Goal: Information Seeking & Learning: Learn about a topic

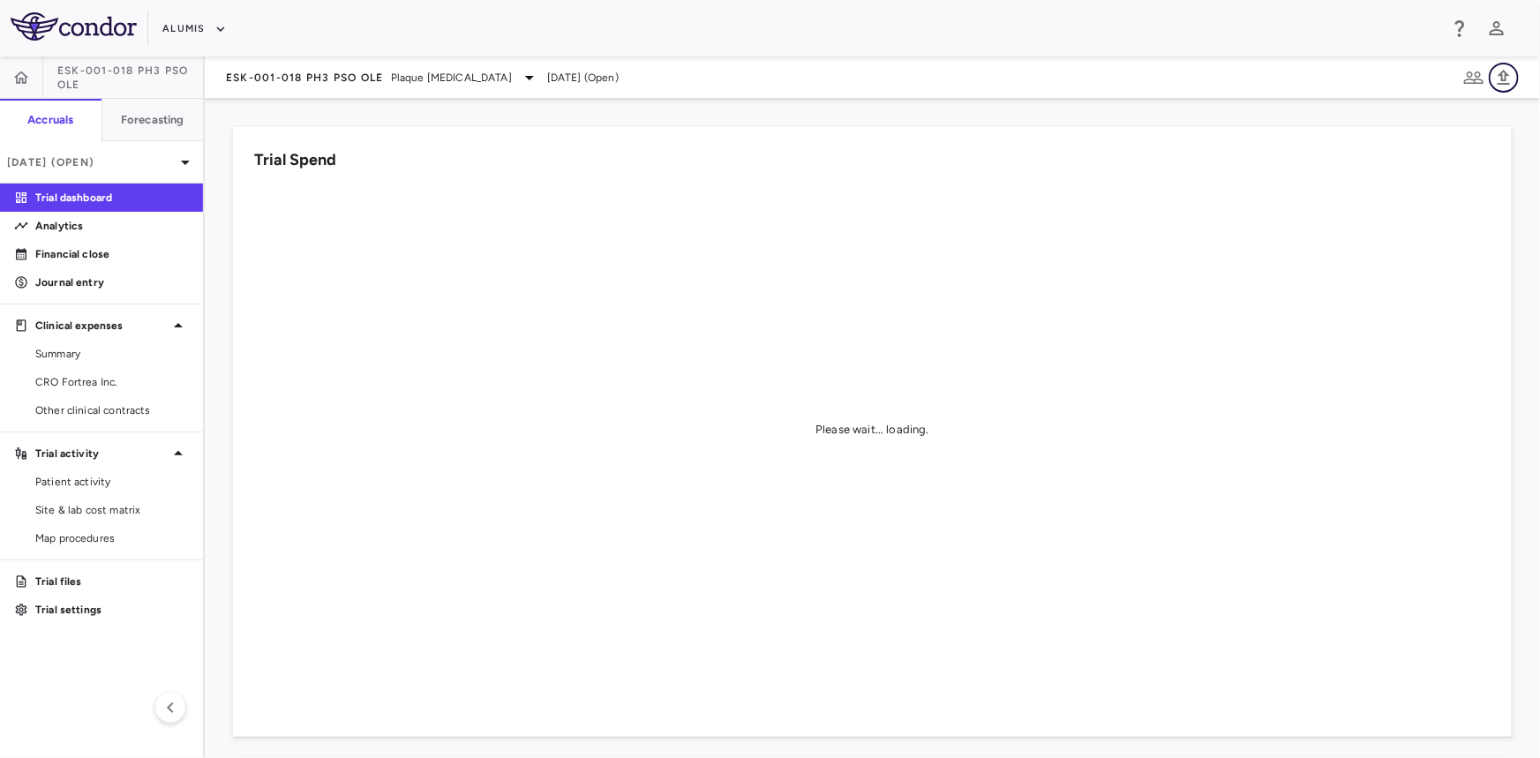
click at [1508, 77] on icon "button" at bounding box center [1503, 77] width 21 height 21
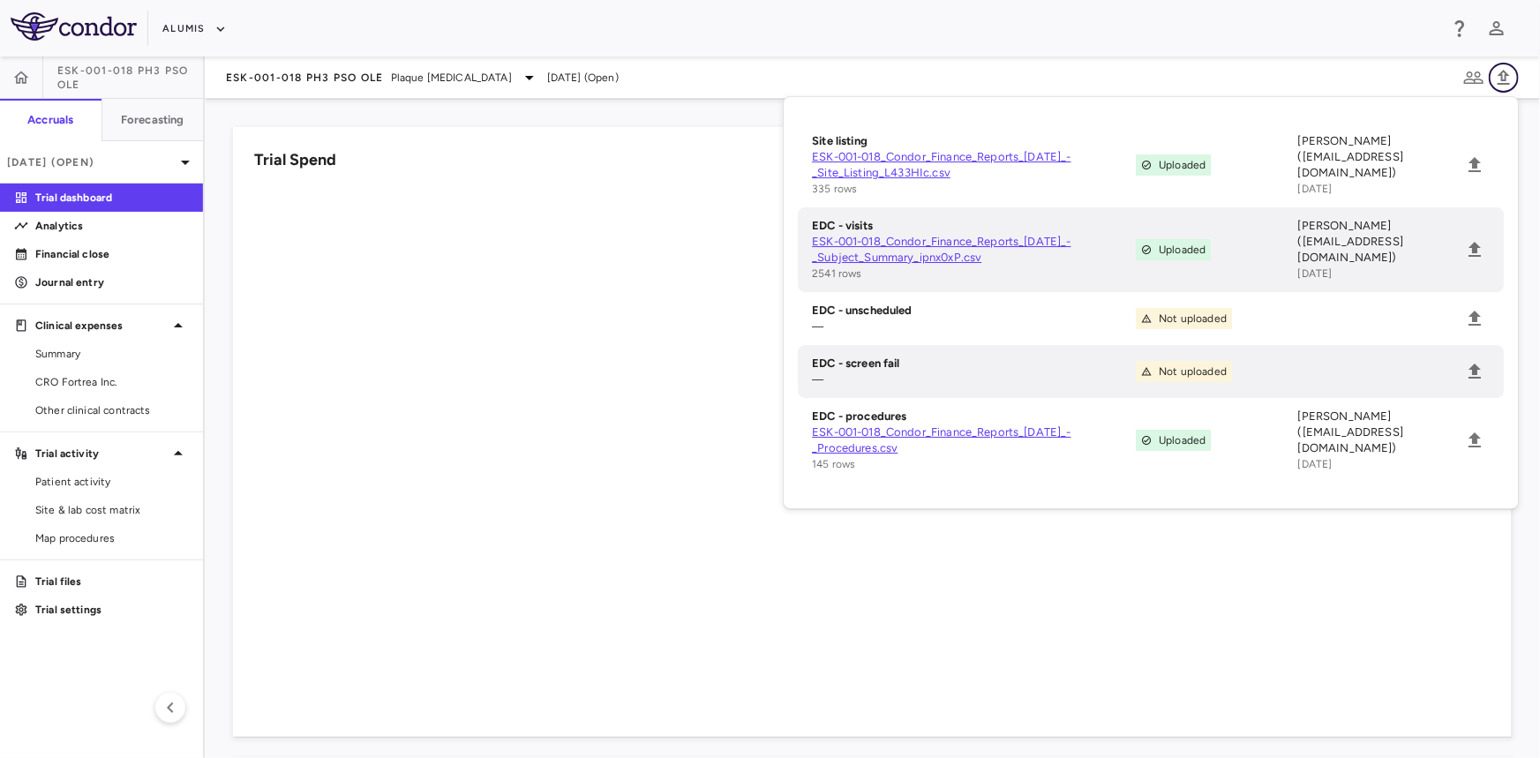
click at [1508, 77] on icon "button" at bounding box center [1503, 77] width 21 height 21
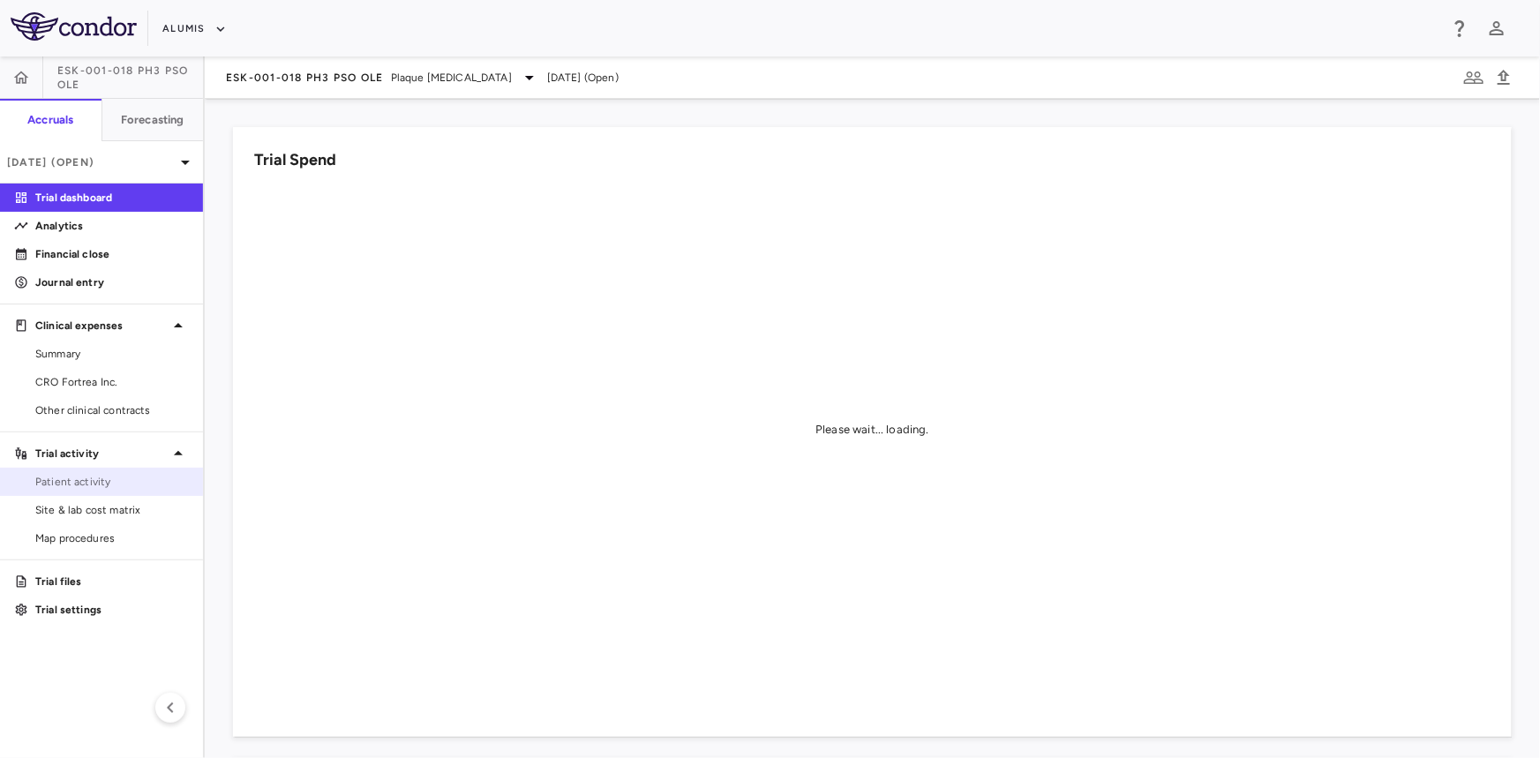
click at [110, 481] on span "Patient activity" at bounding box center [112, 482] width 154 height 16
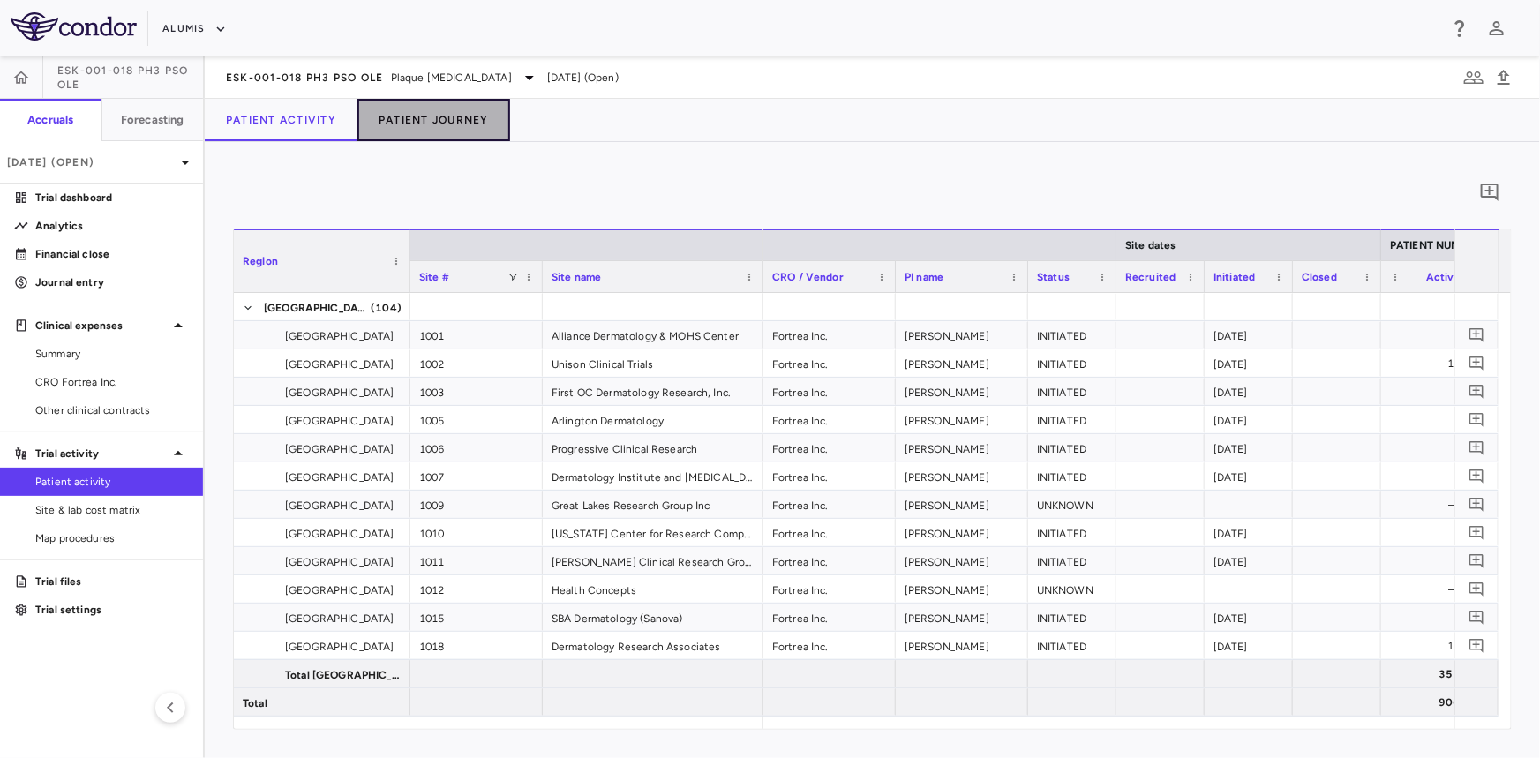
click at [446, 117] on button "Patient Journey" at bounding box center [433, 120] width 153 height 42
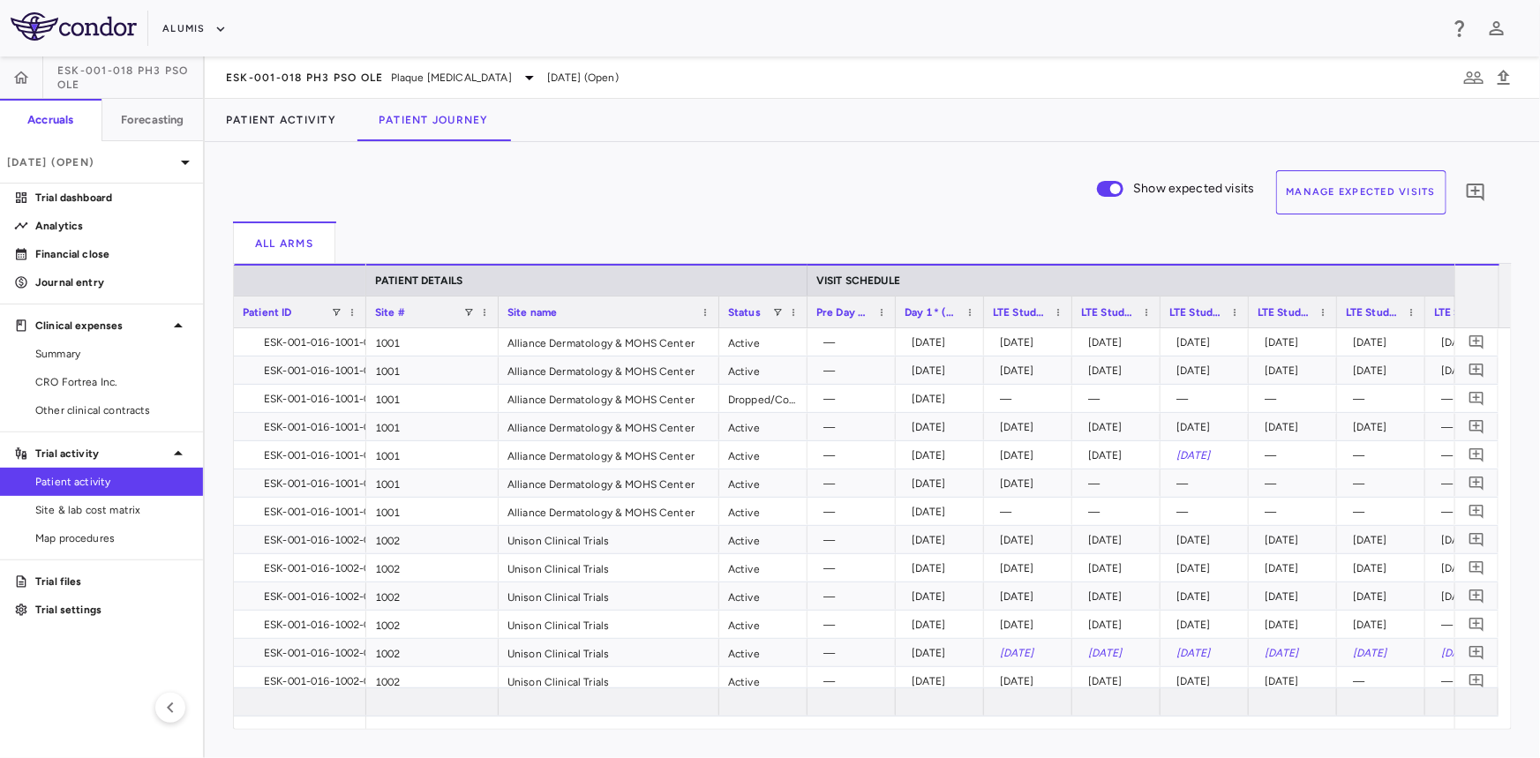
click at [1376, 195] on button "Manage Expected Visits" at bounding box center [1361, 192] width 171 height 44
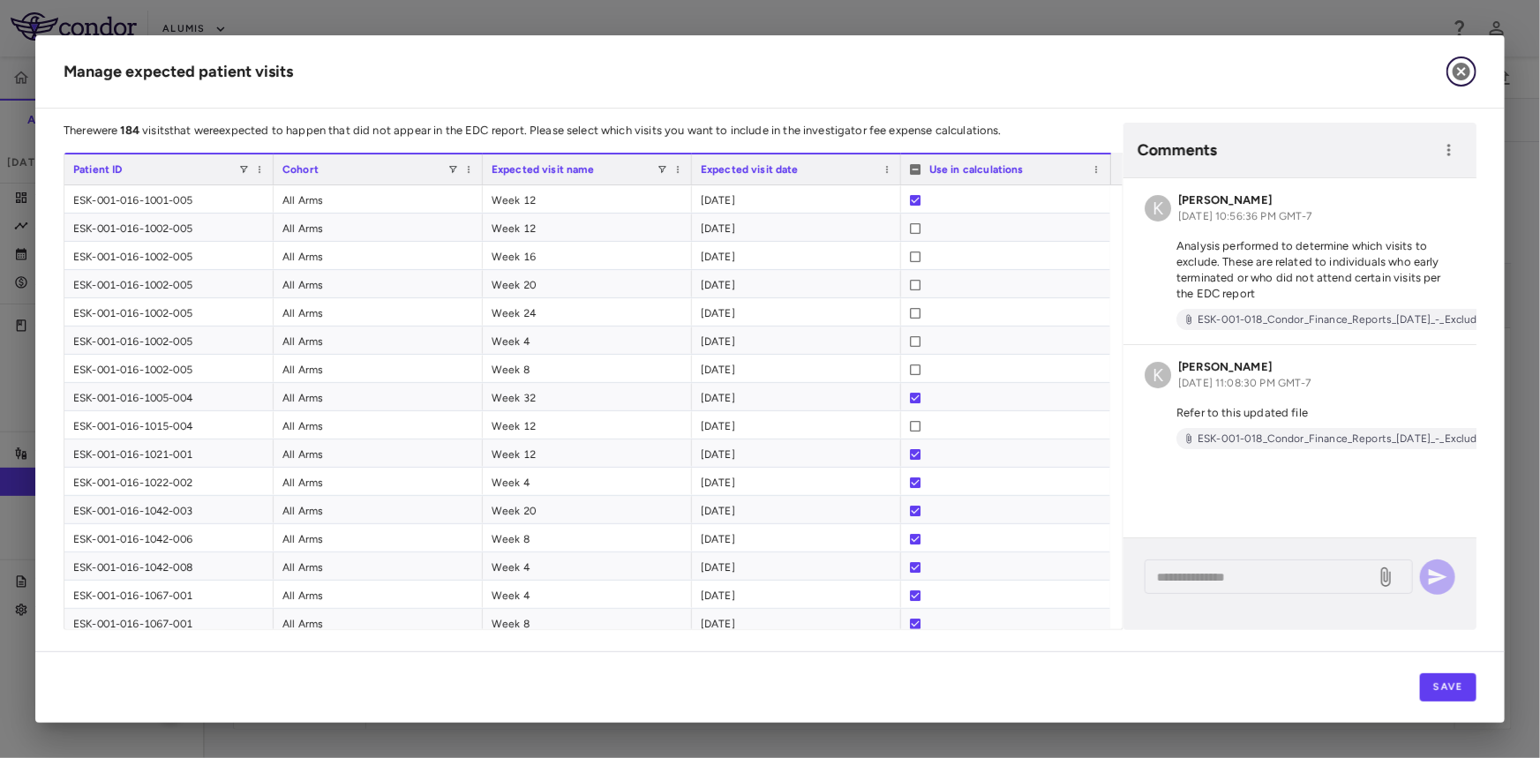
click at [1456, 71] on icon "button" at bounding box center [1462, 72] width 18 height 18
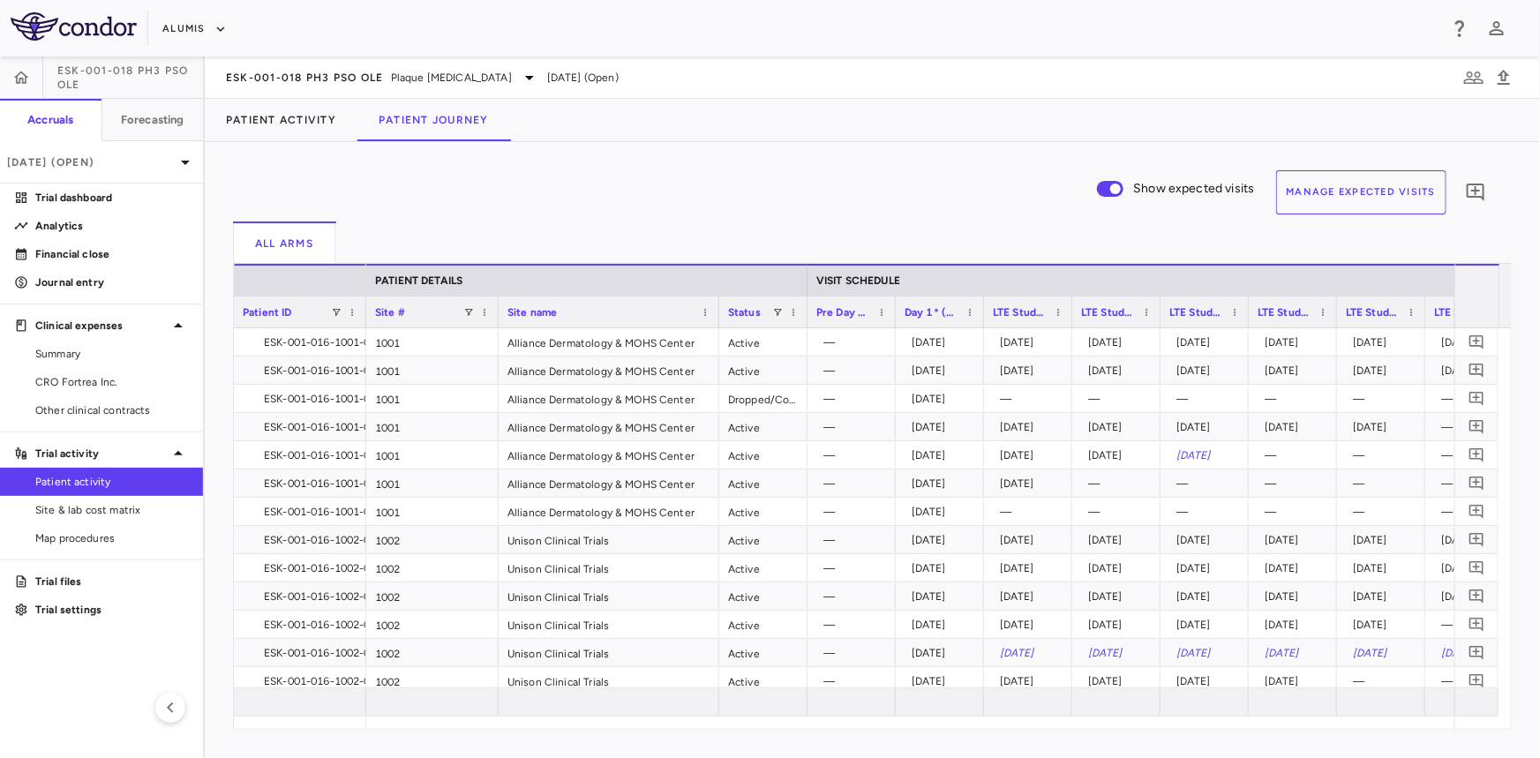
click at [115, 476] on span "Patient activity" at bounding box center [112, 482] width 154 height 16
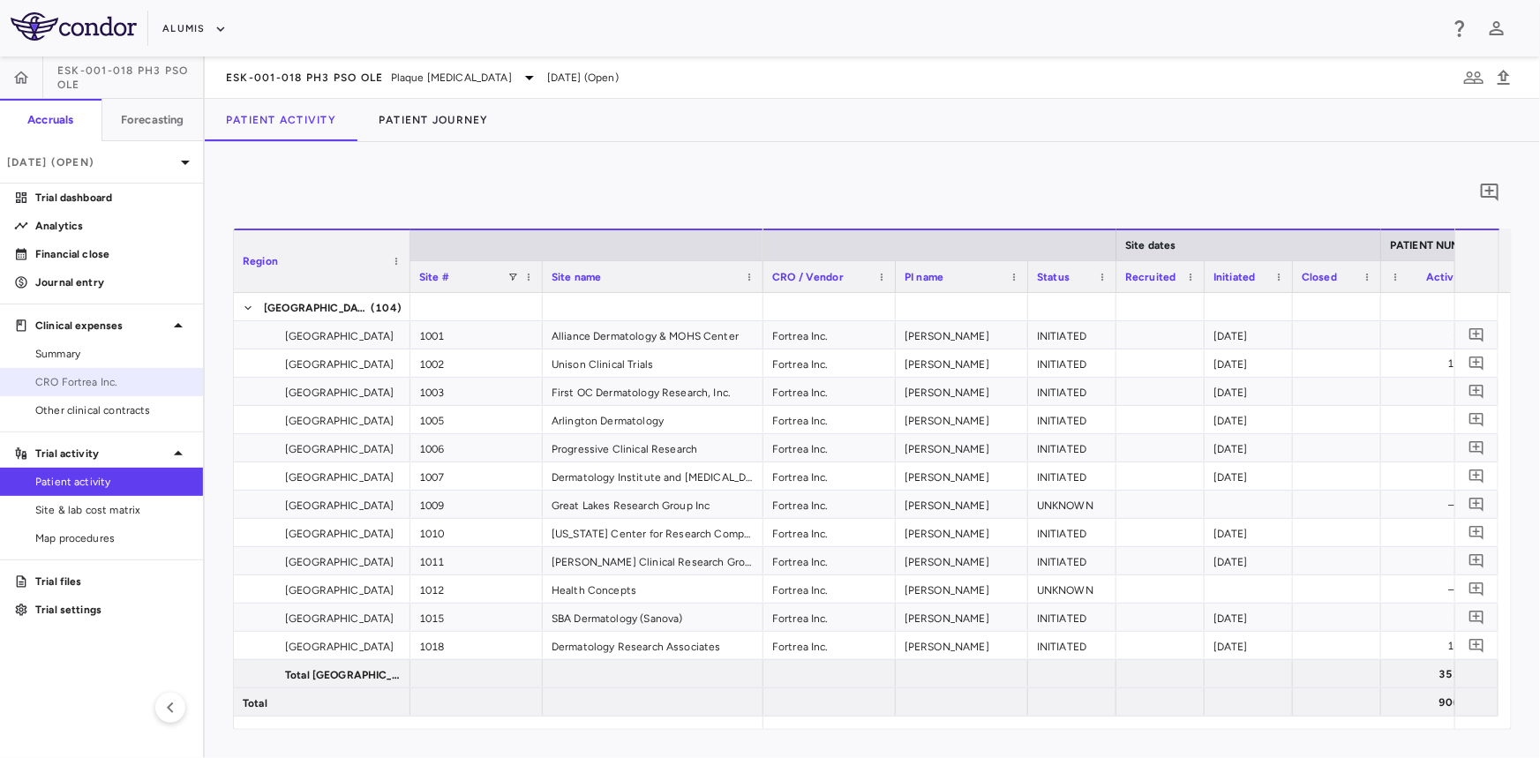
click at [74, 386] on span "CRO Fortrea Inc." at bounding box center [112, 382] width 154 height 16
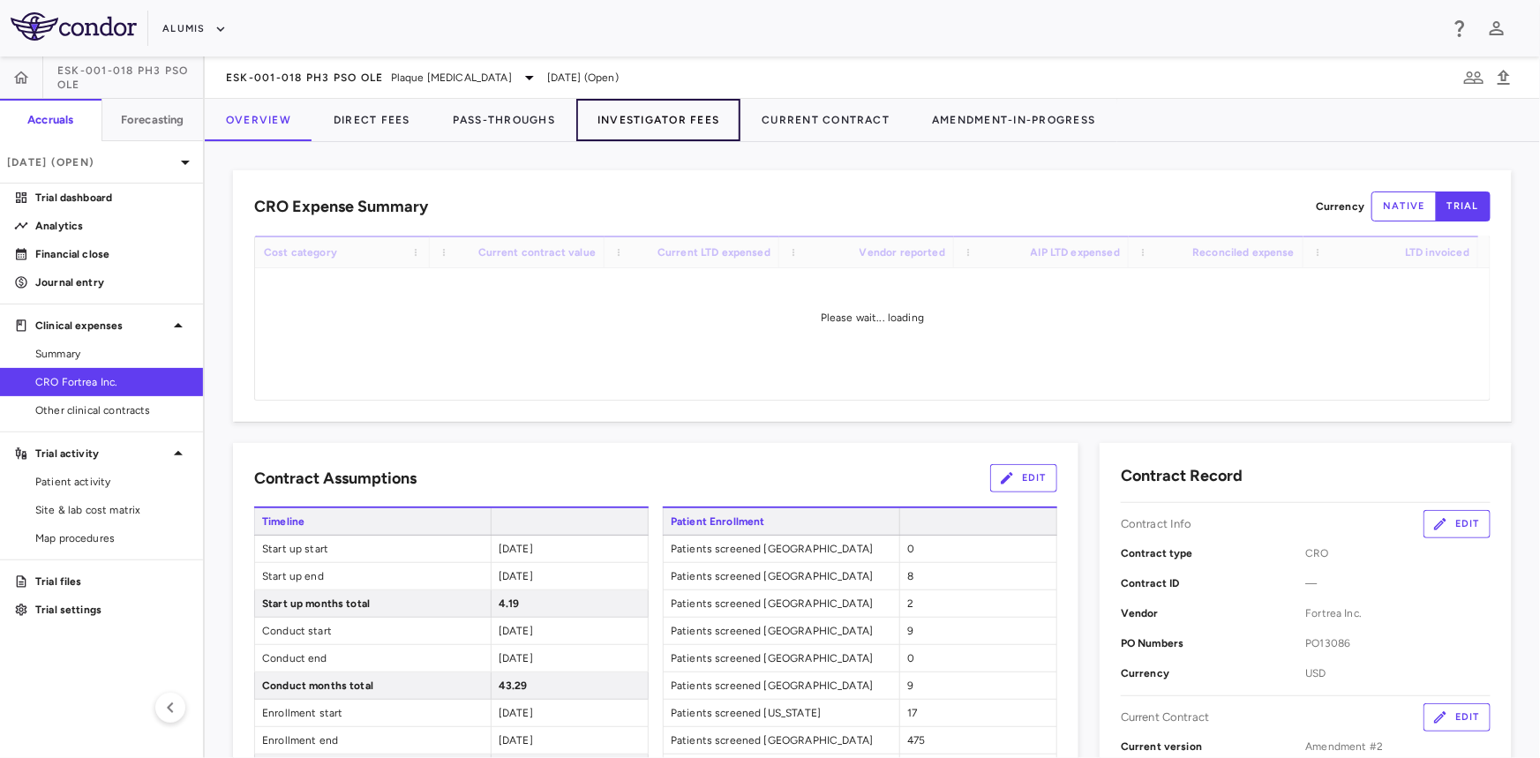
click at [624, 113] on button "Investigator Fees" at bounding box center [658, 120] width 164 height 42
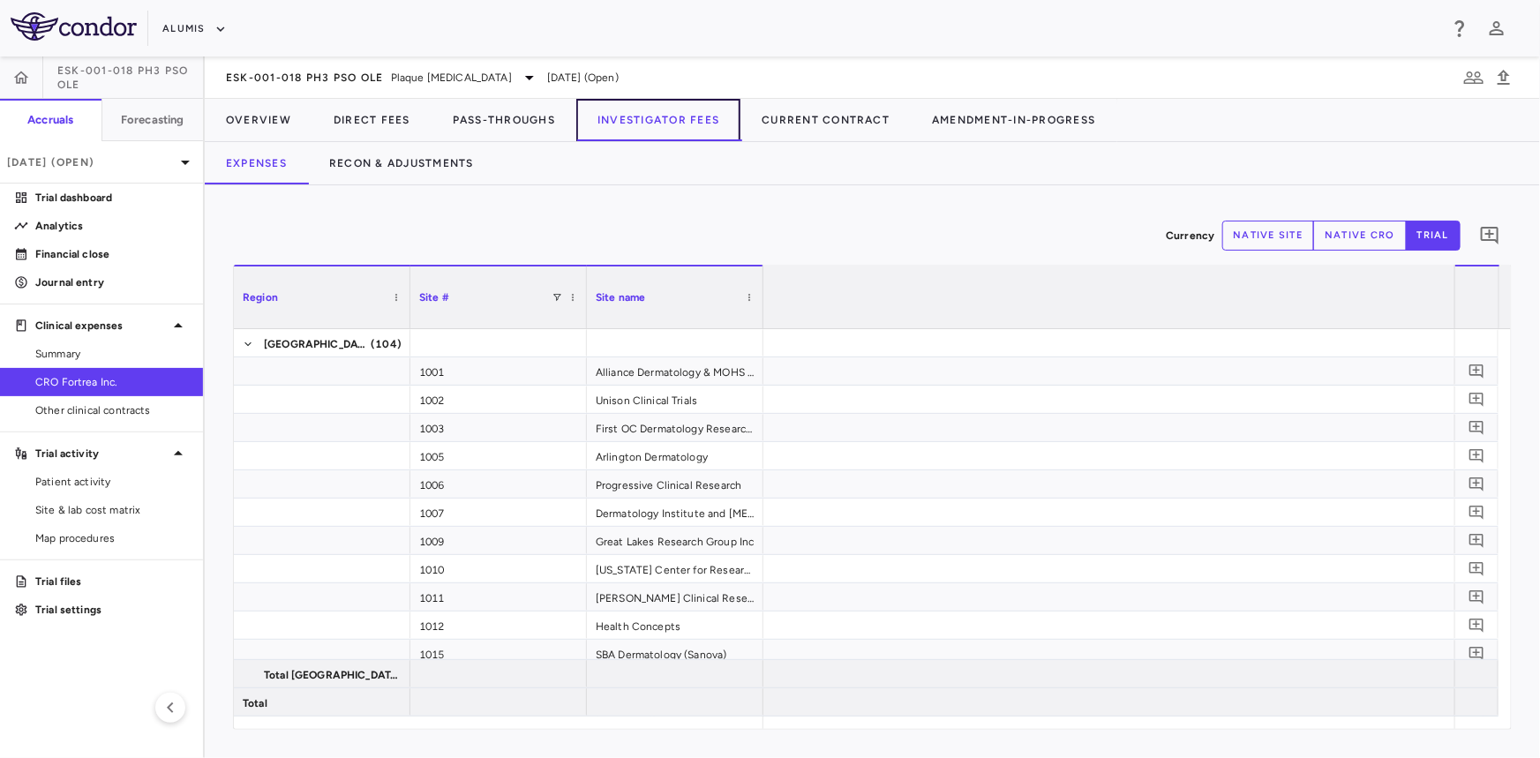
scroll to position [0, 10782]
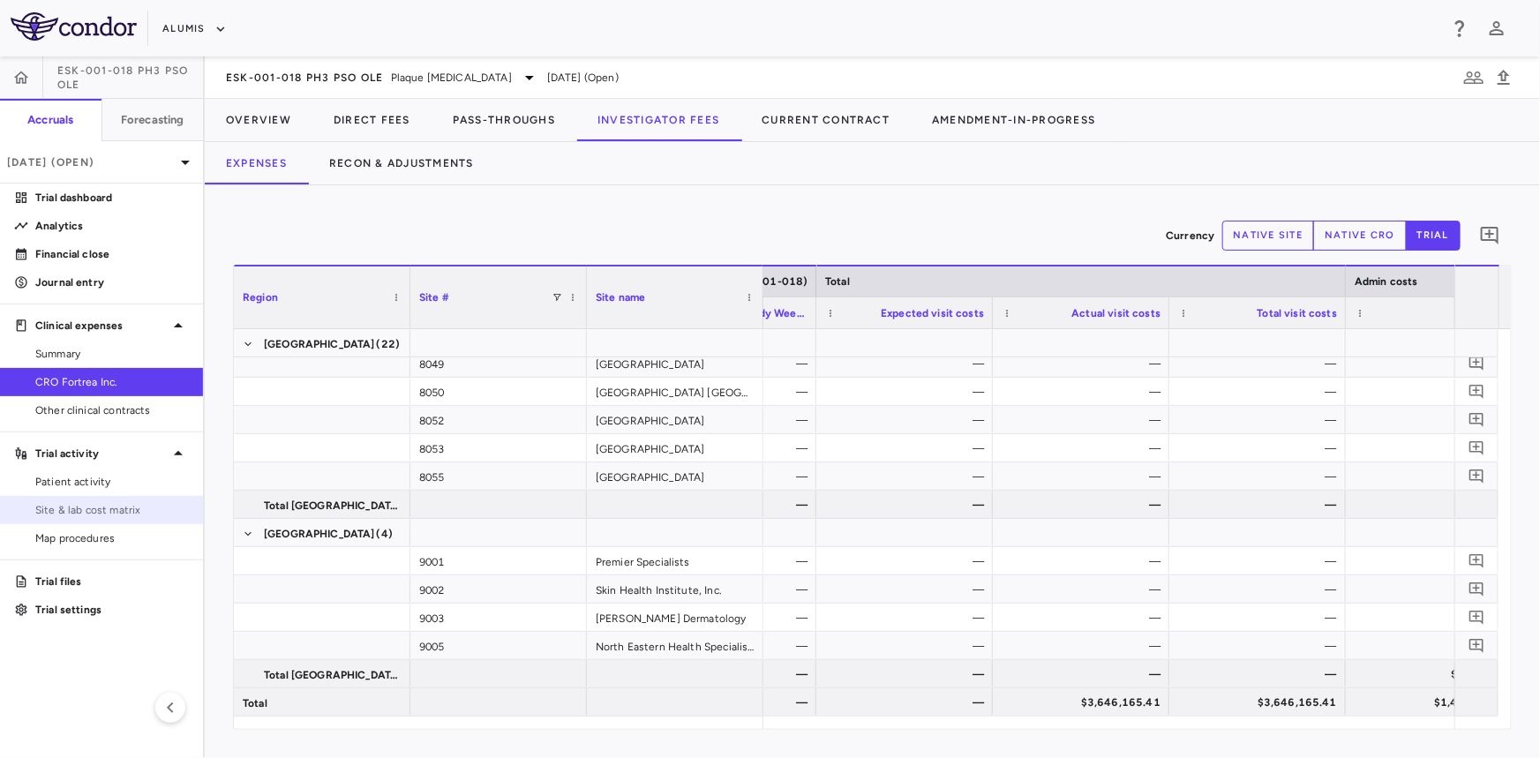
click at [124, 515] on span "Site & lab cost matrix" at bounding box center [112, 510] width 154 height 16
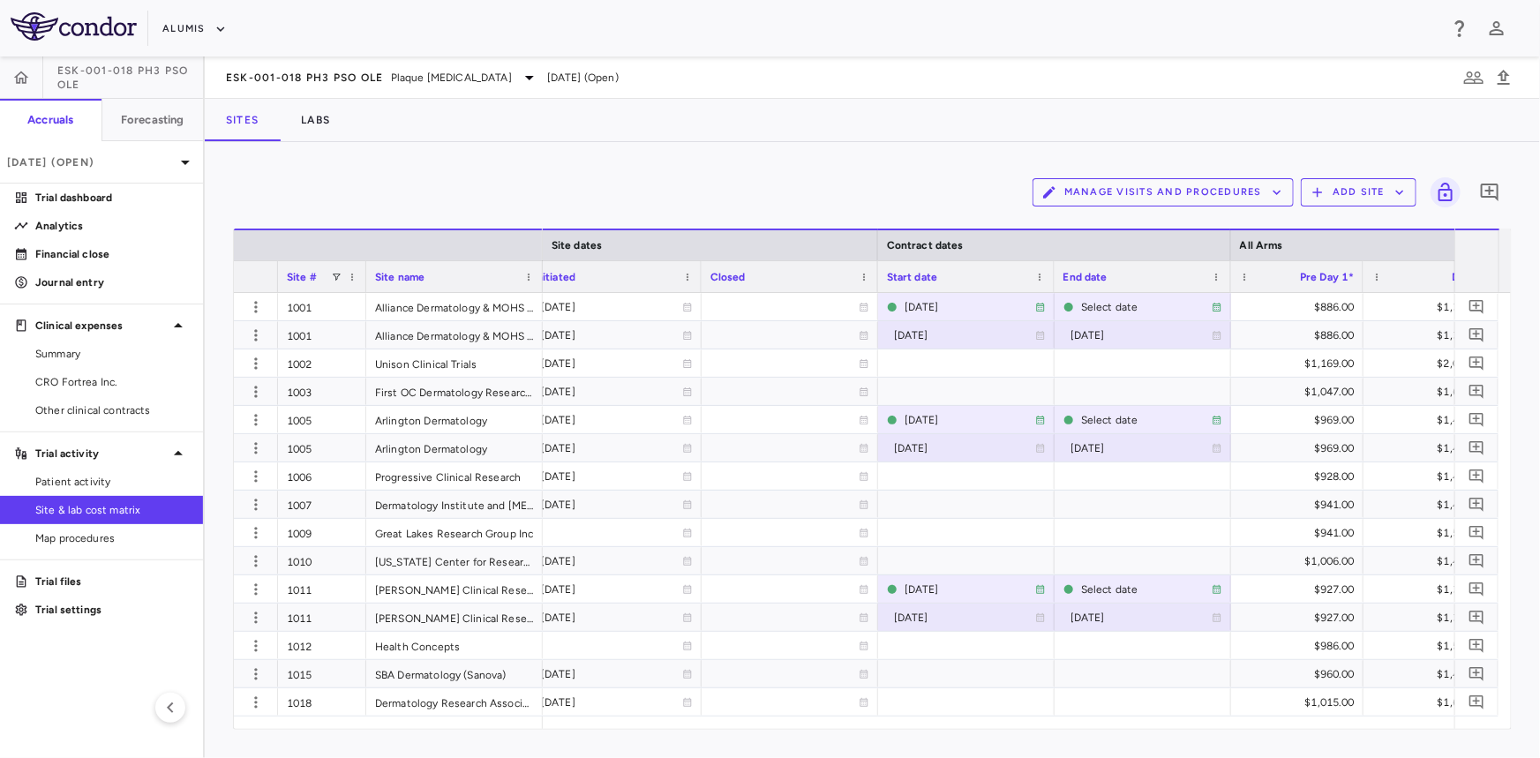
click at [1118, 193] on button "Manage Visits and Procedures" at bounding box center [1163, 192] width 261 height 28
click at [1117, 225] on li "Visit Schedules" at bounding box center [1145, 227] width 188 height 26
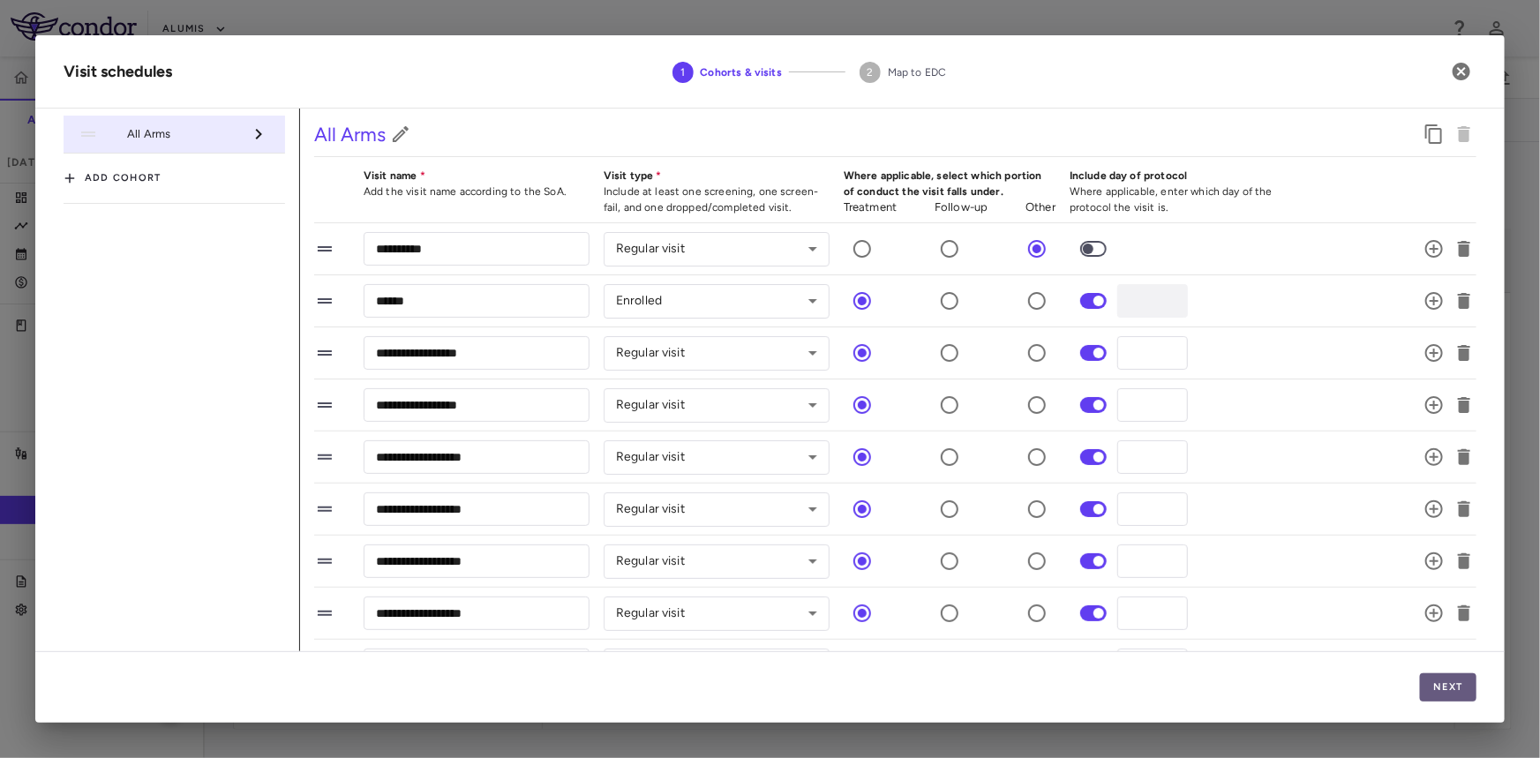
click at [1441, 693] on button "Next" at bounding box center [1448, 687] width 56 height 28
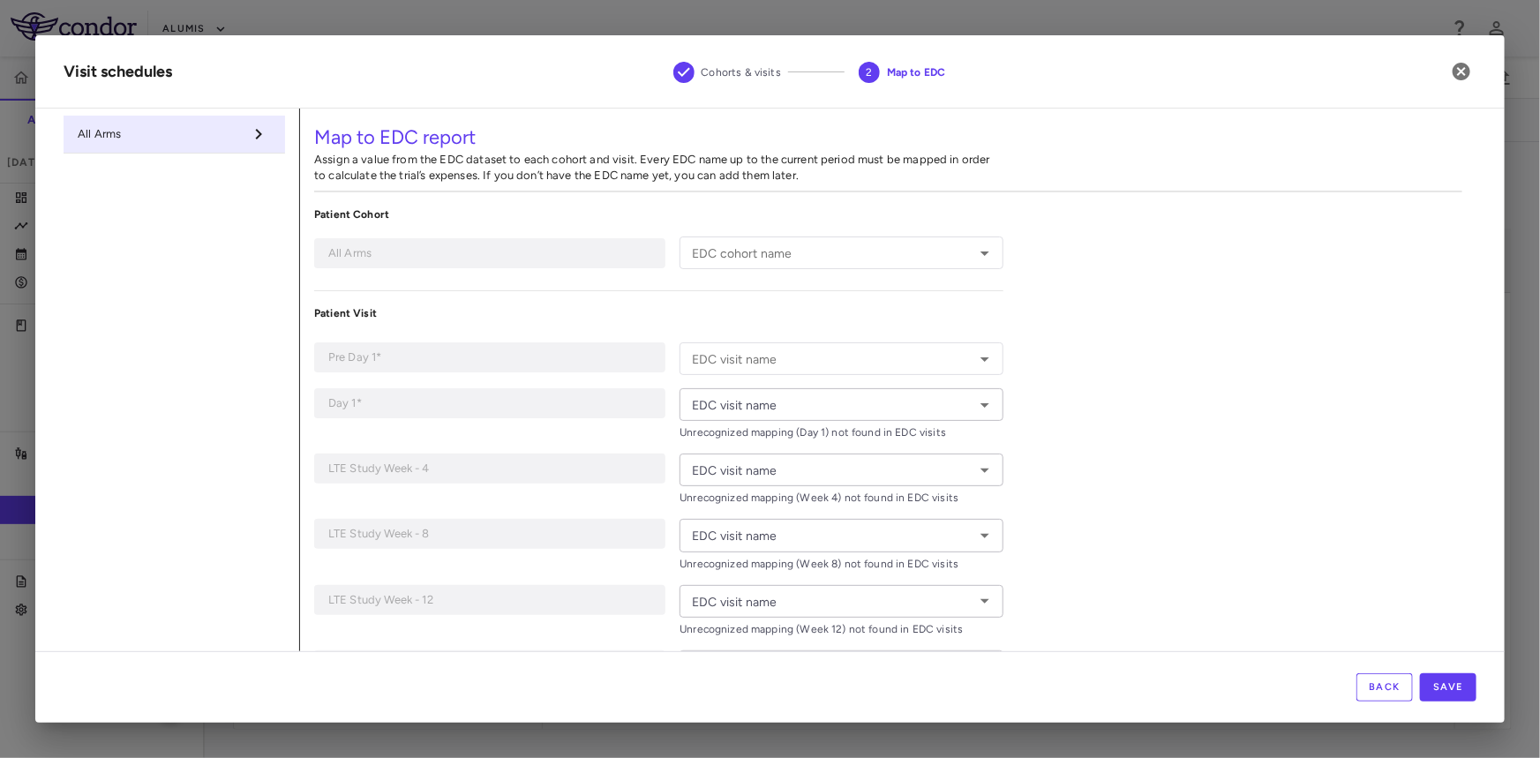
type input "**********"
type input "*****"
type input "******"
type input "*******"
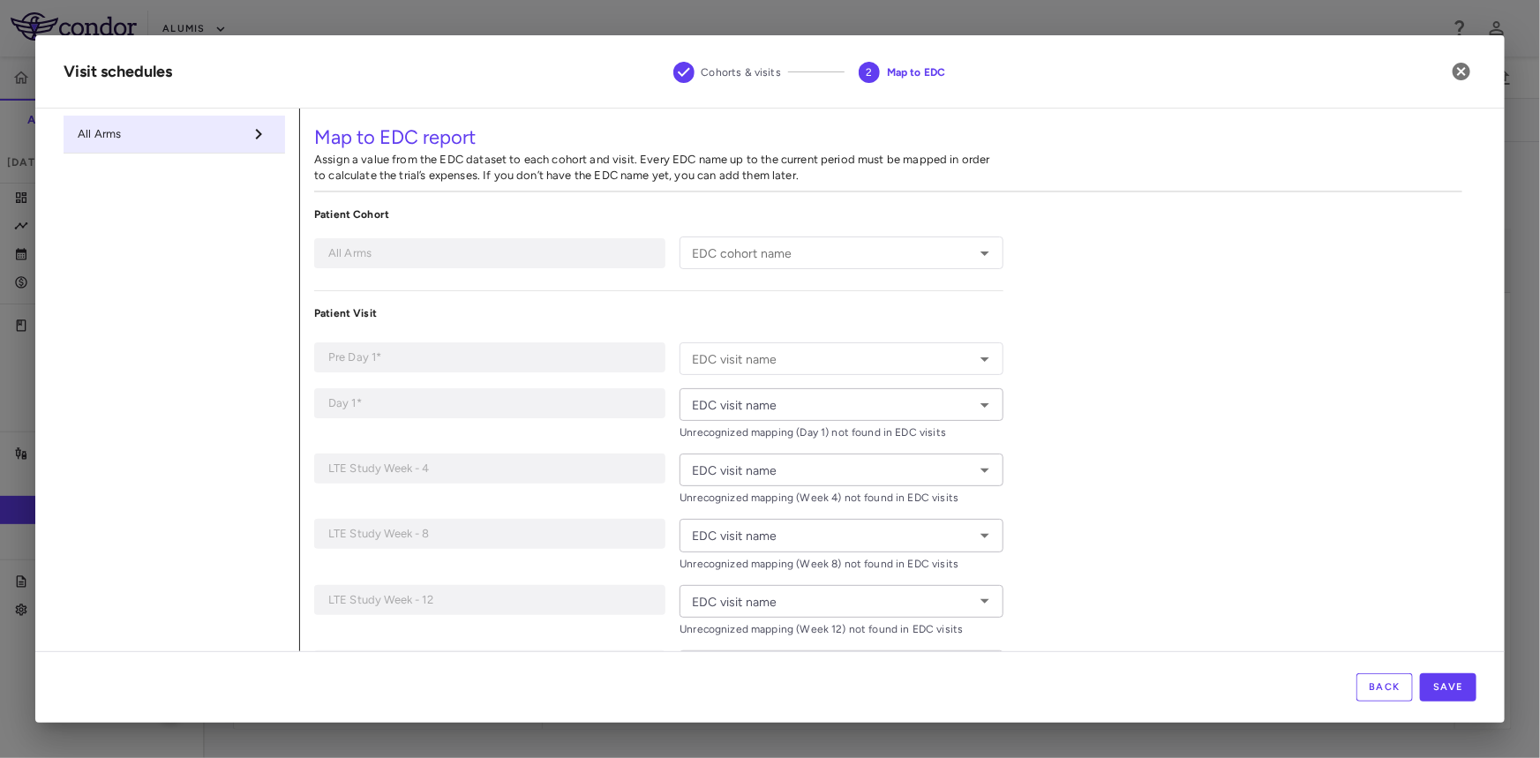
type input "*******"
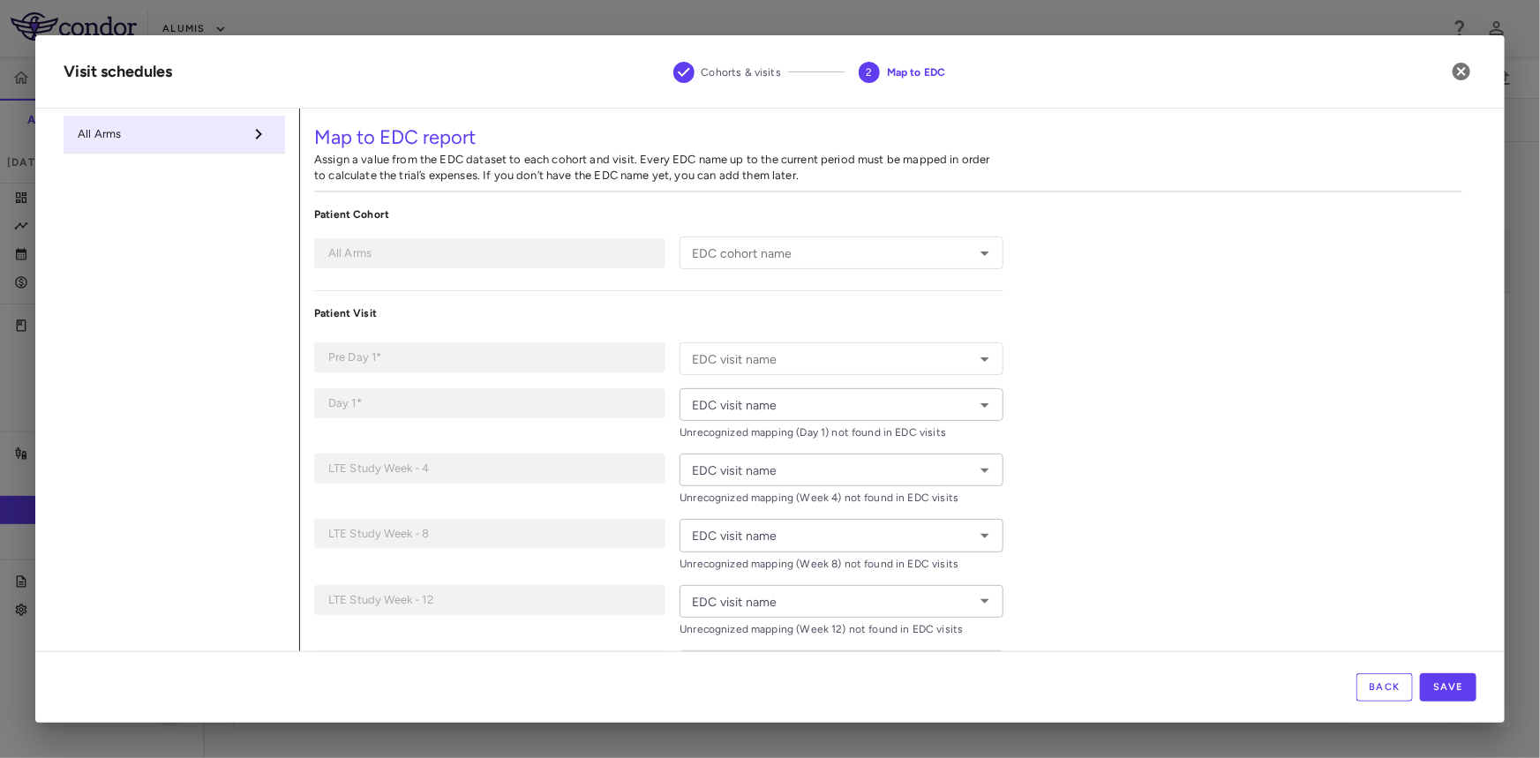
type input "*******"
type input "**********"
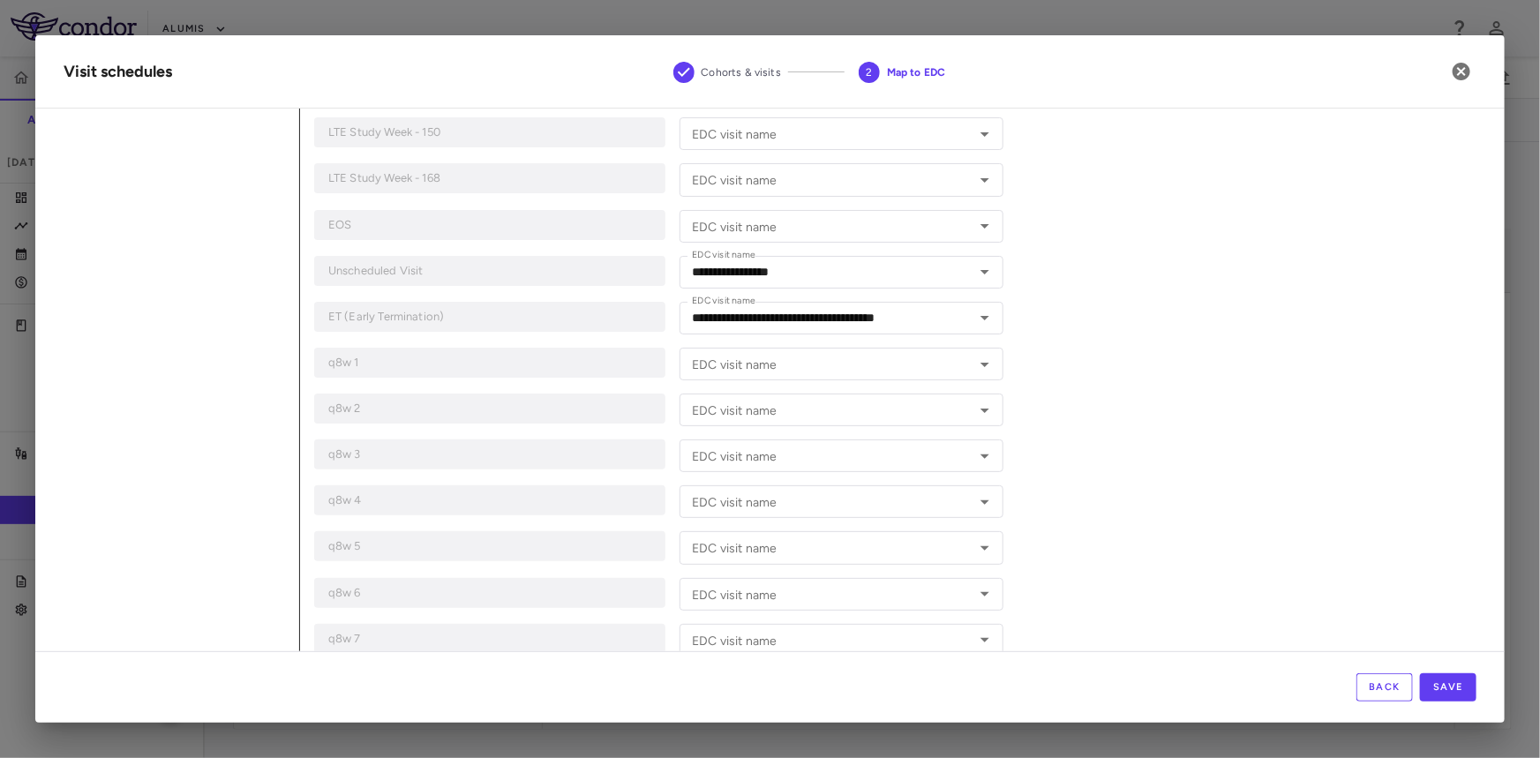
scroll to position [1015, 0]
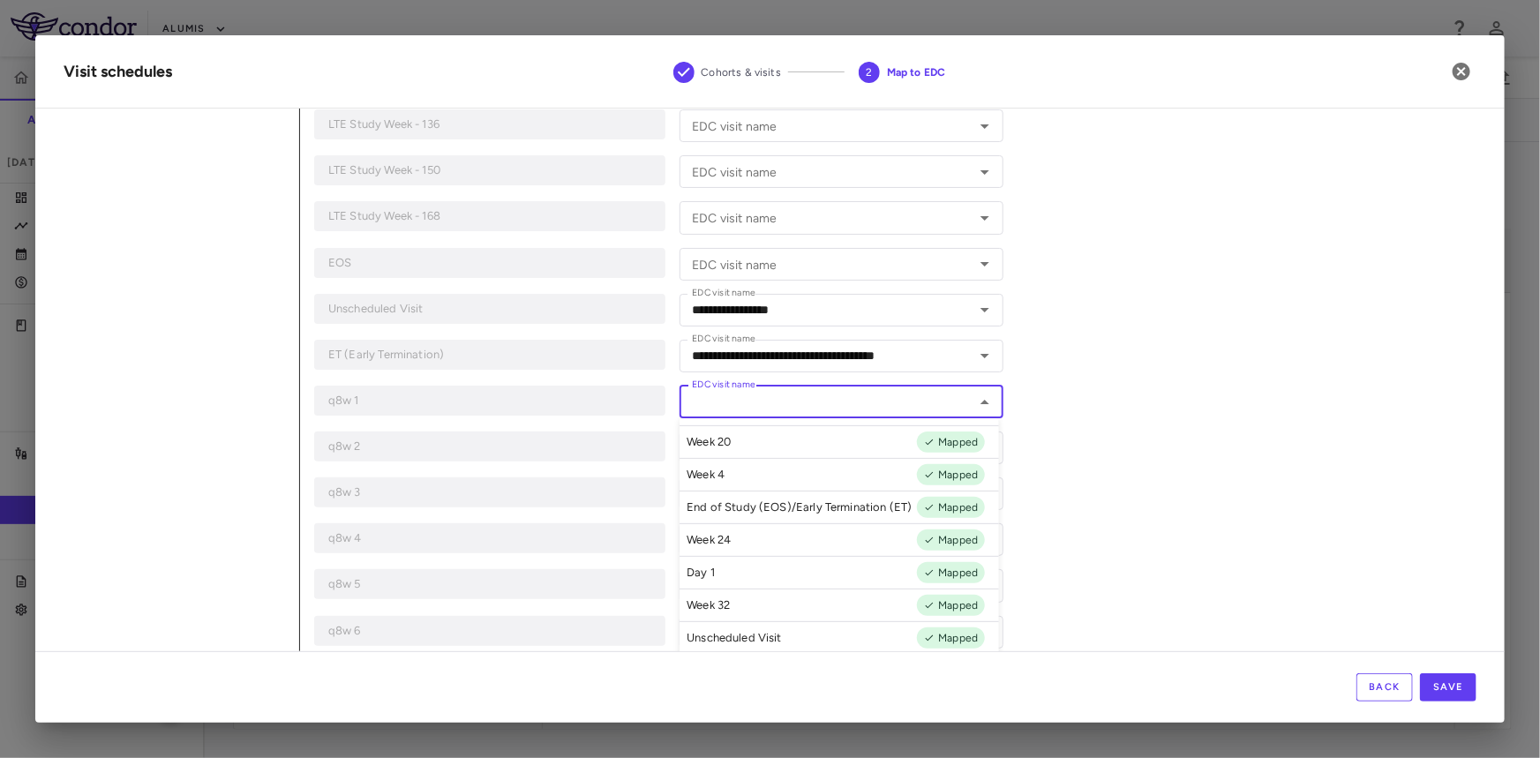
click at [728, 397] on div "EDC visit name EDC visit name" at bounding box center [841, 402] width 323 height 33
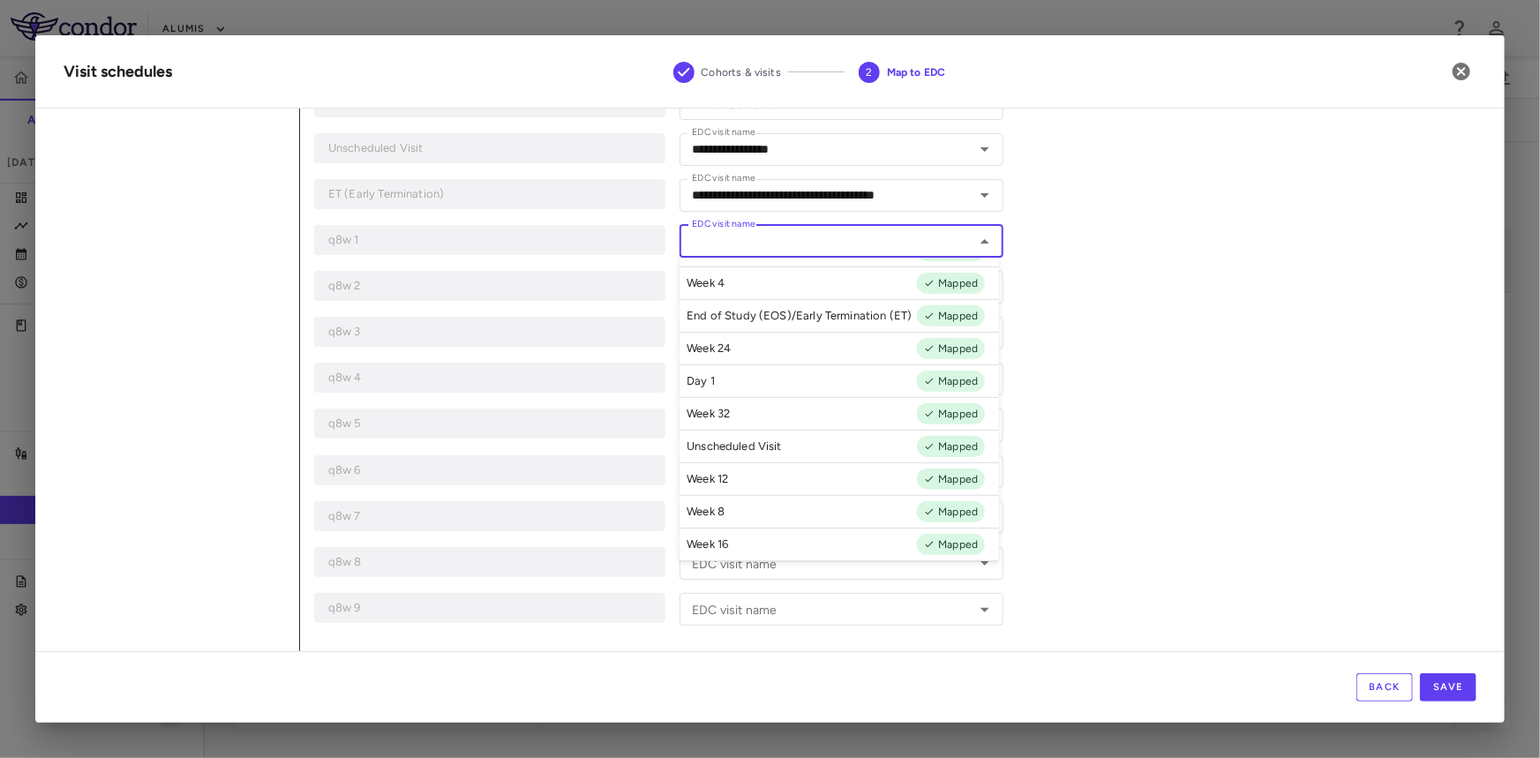
scroll to position [0, 0]
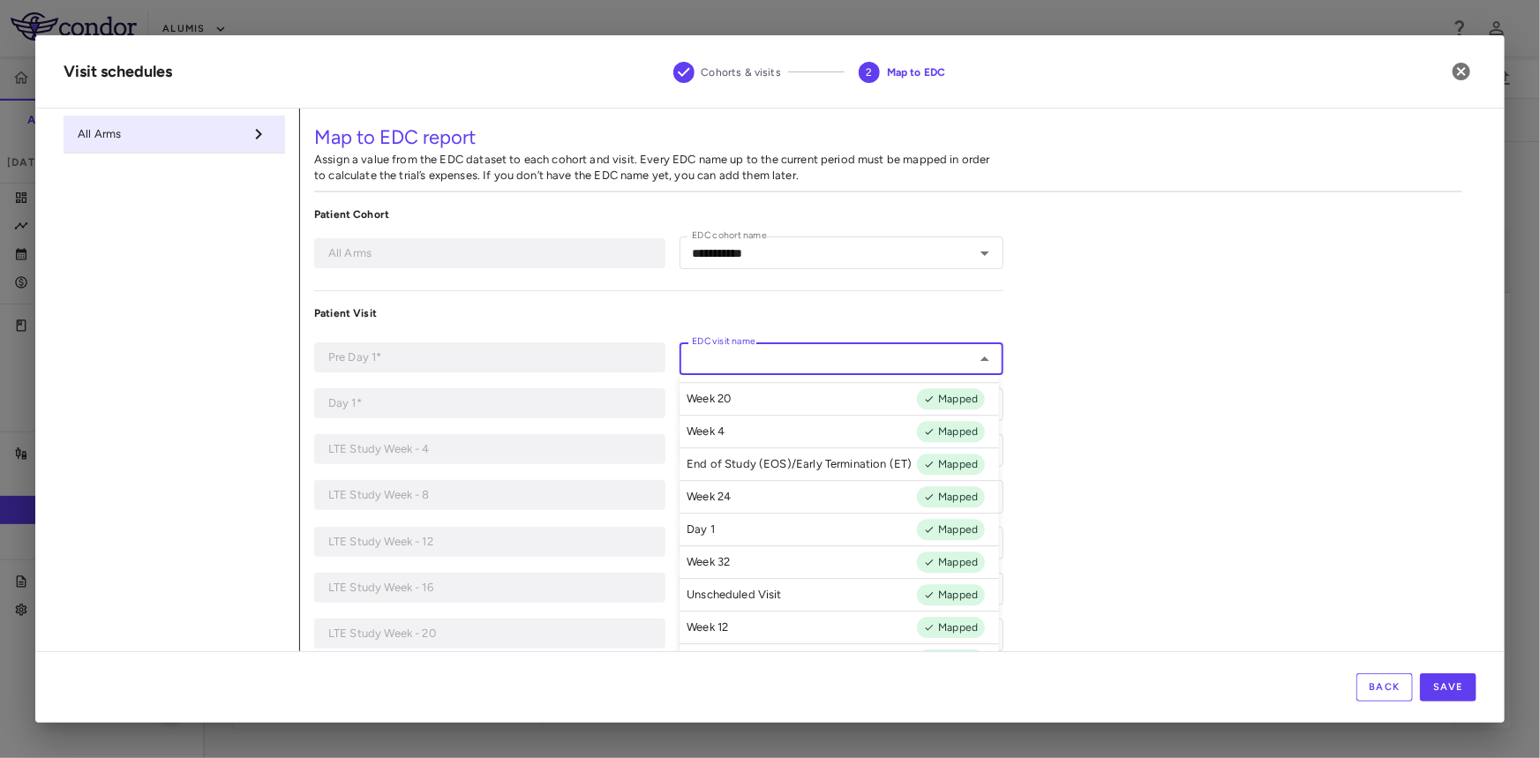
click at [760, 352] on div "EDC visit name EDC visit name" at bounding box center [841, 358] width 323 height 33
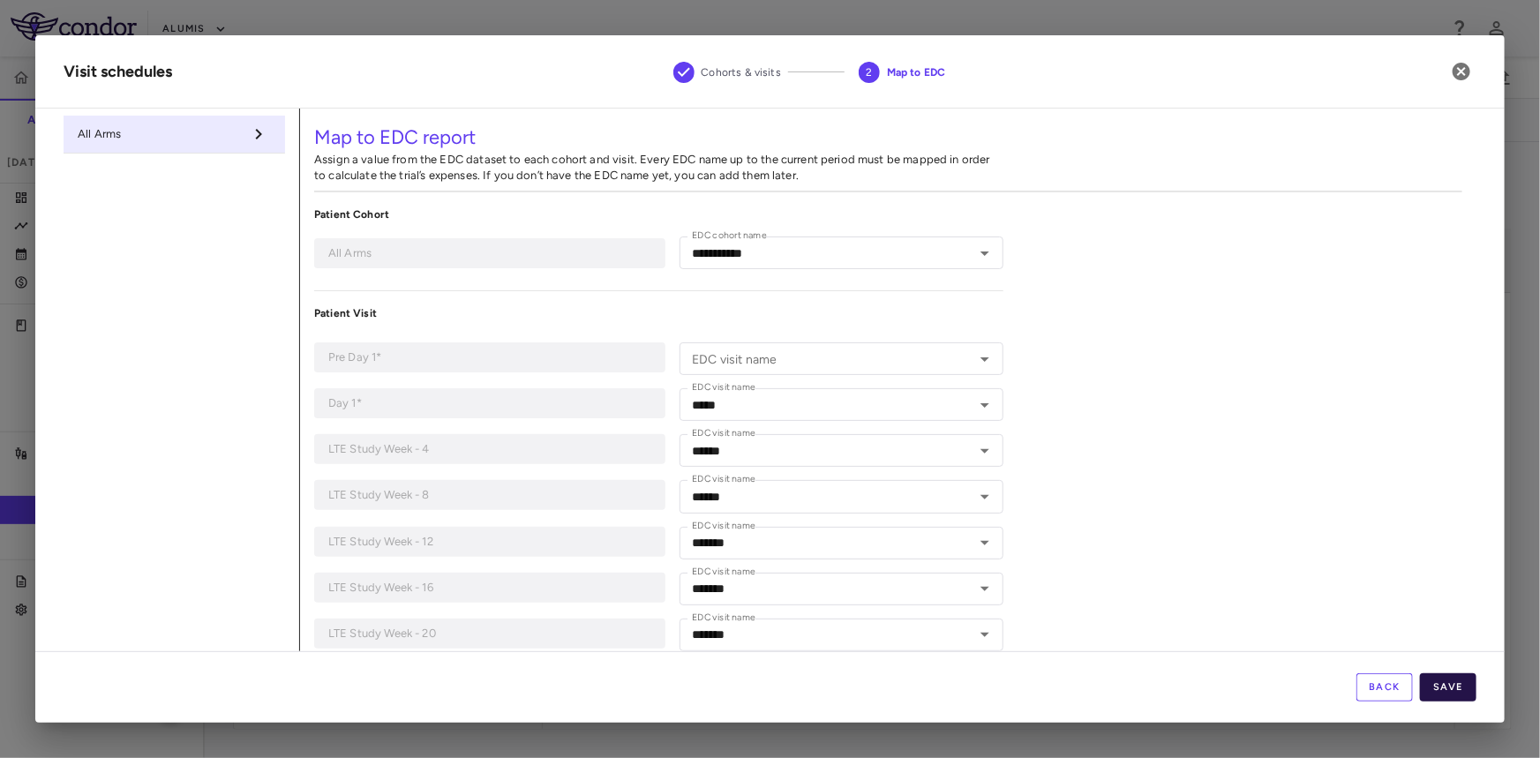
click at [1451, 690] on button "Save" at bounding box center [1448, 687] width 56 height 28
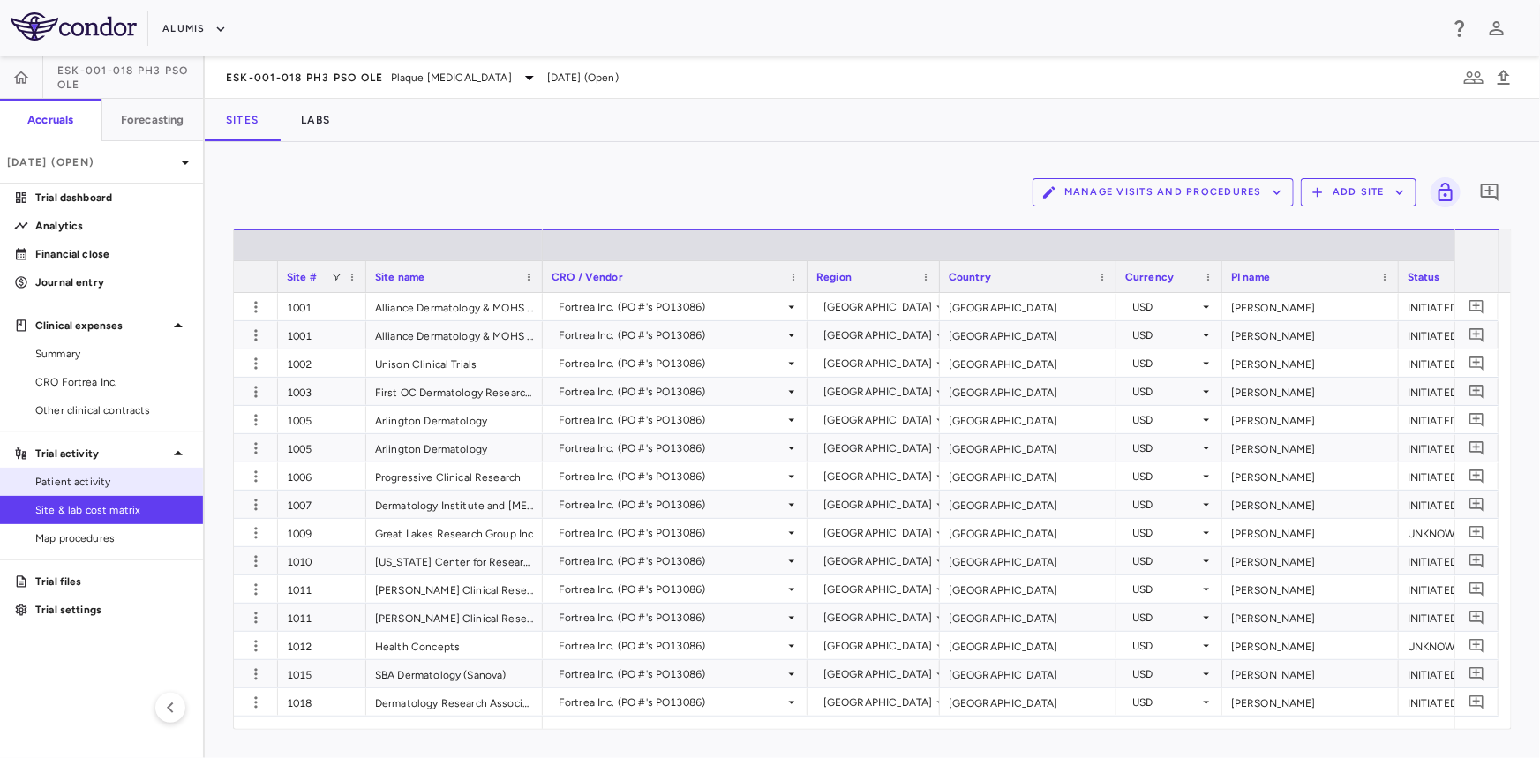
click at [127, 479] on span "Patient activity" at bounding box center [112, 482] width 154 height 16
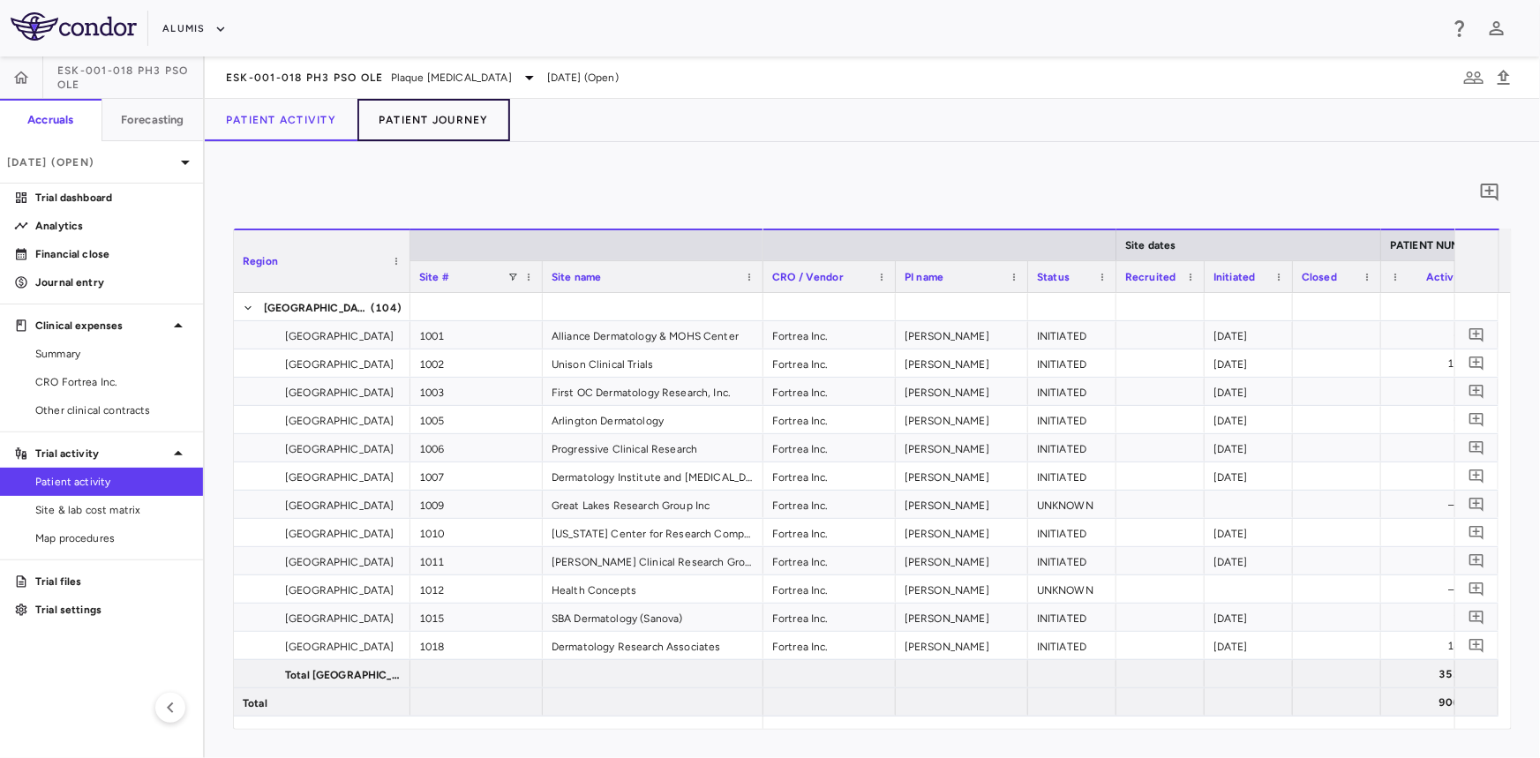
click at [455, 122] on button "Patient Journey" at bounding box center [433, 120] width 153 height 42
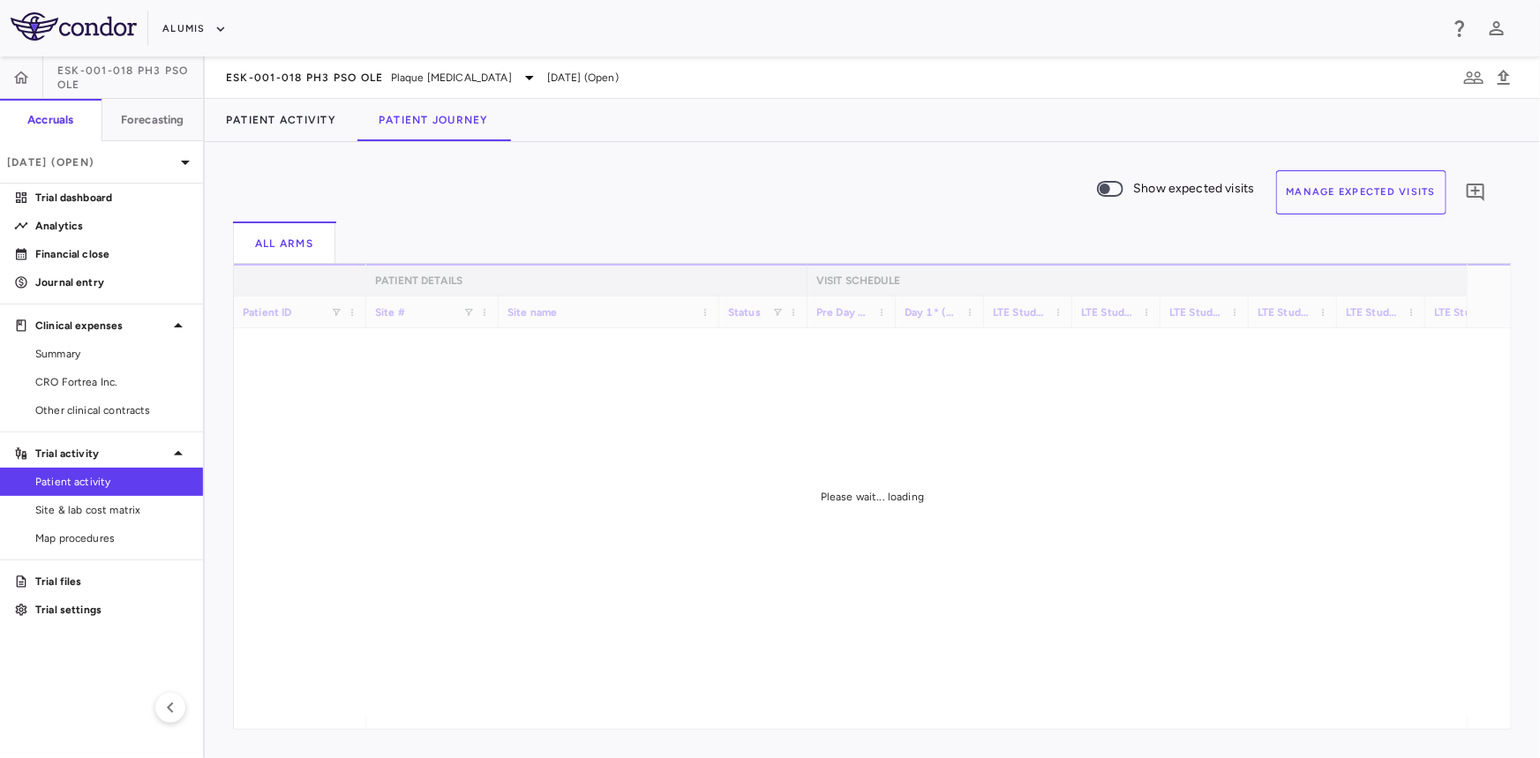
click at [1303, 184] on button "Manage Expected Visits" at bounding box center [1361, 192] width 171 height 44
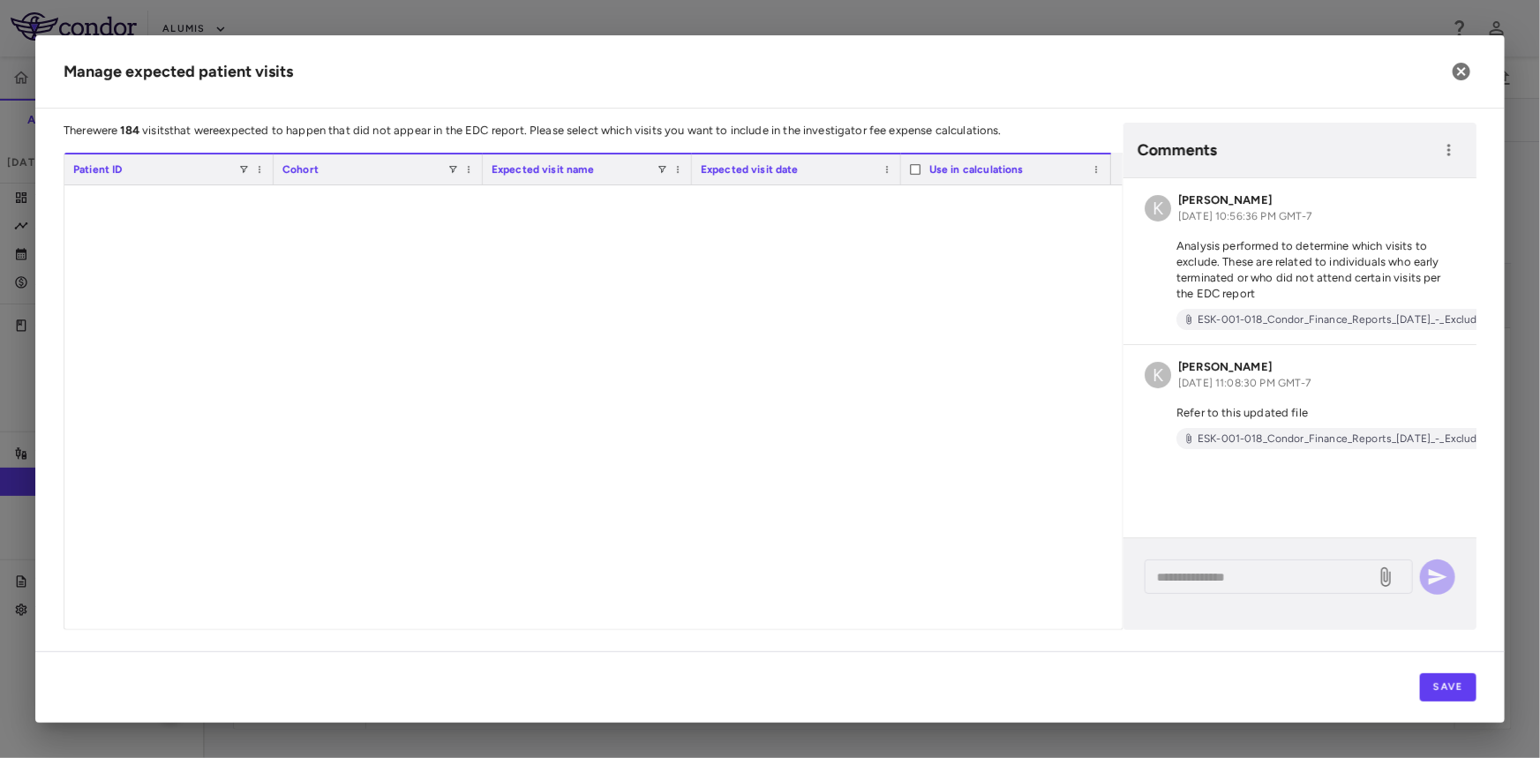
scroll to position [4752, 0]
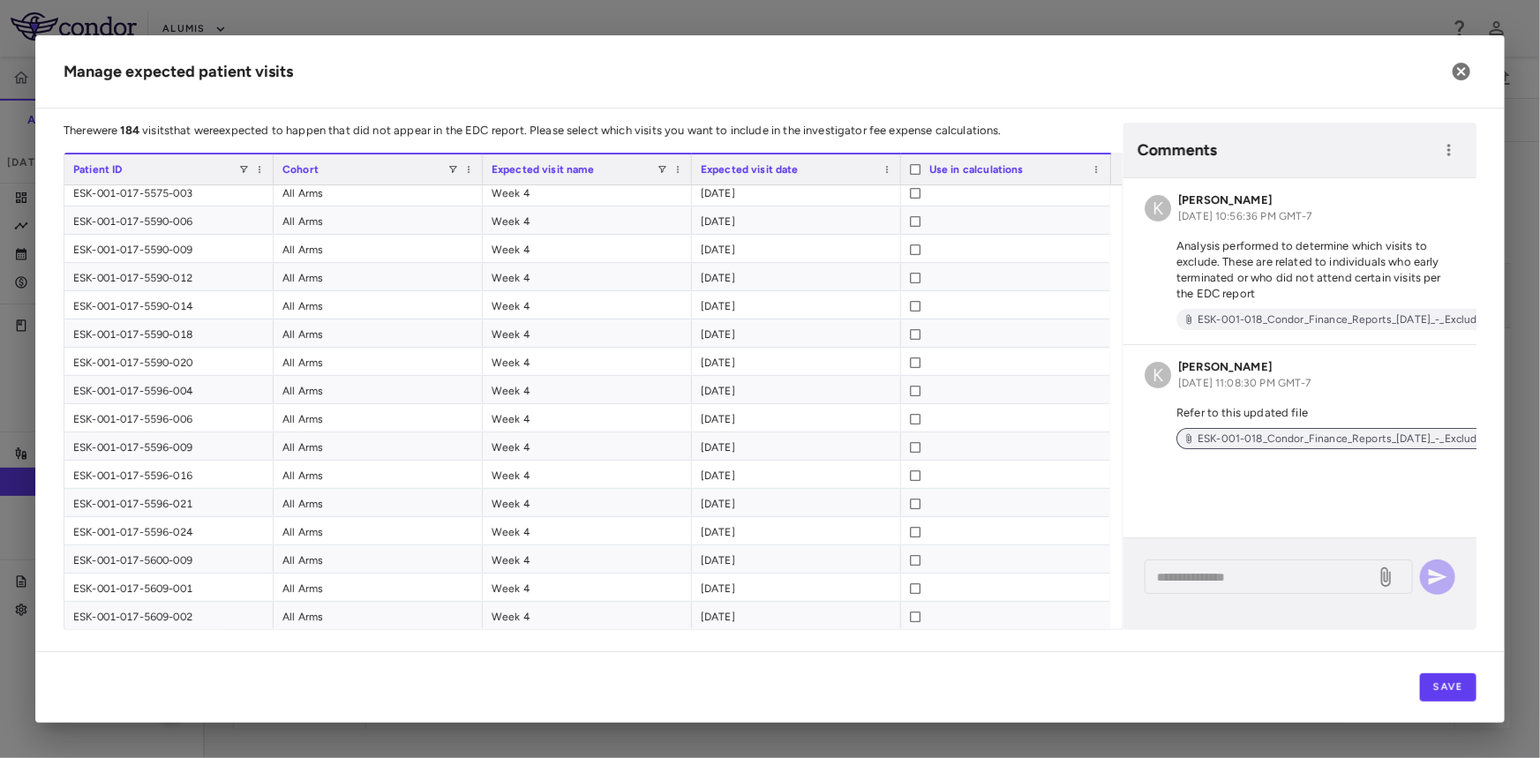
click at [1329, 437] on span "ESK-001-018_Condor_Finance_Reports_2025-09-30_-_Excluded_Visits_lh8Shjv.xlsx" at bounding box center [1392, 439] width 402 height 16
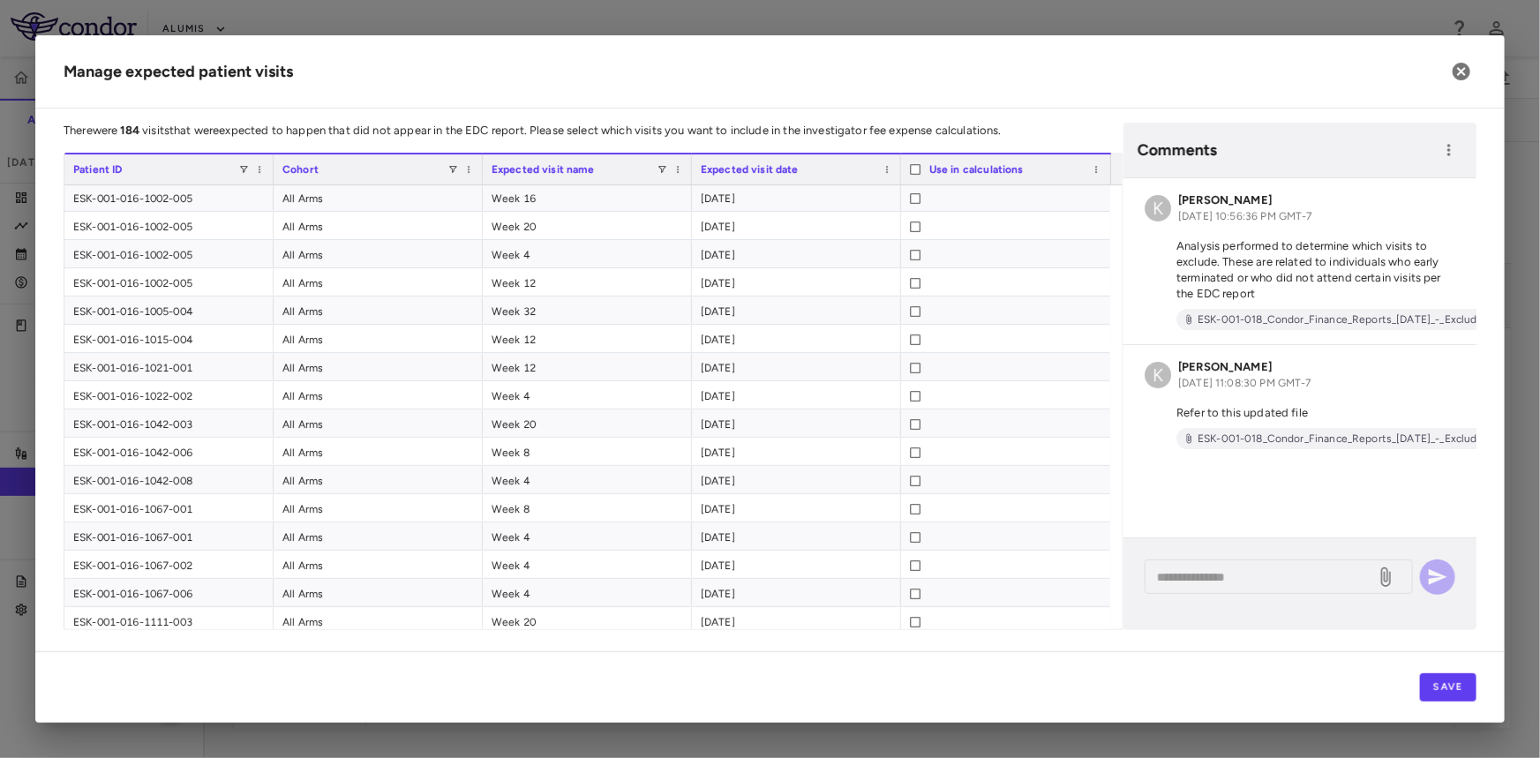
scroll to position [0, 0]
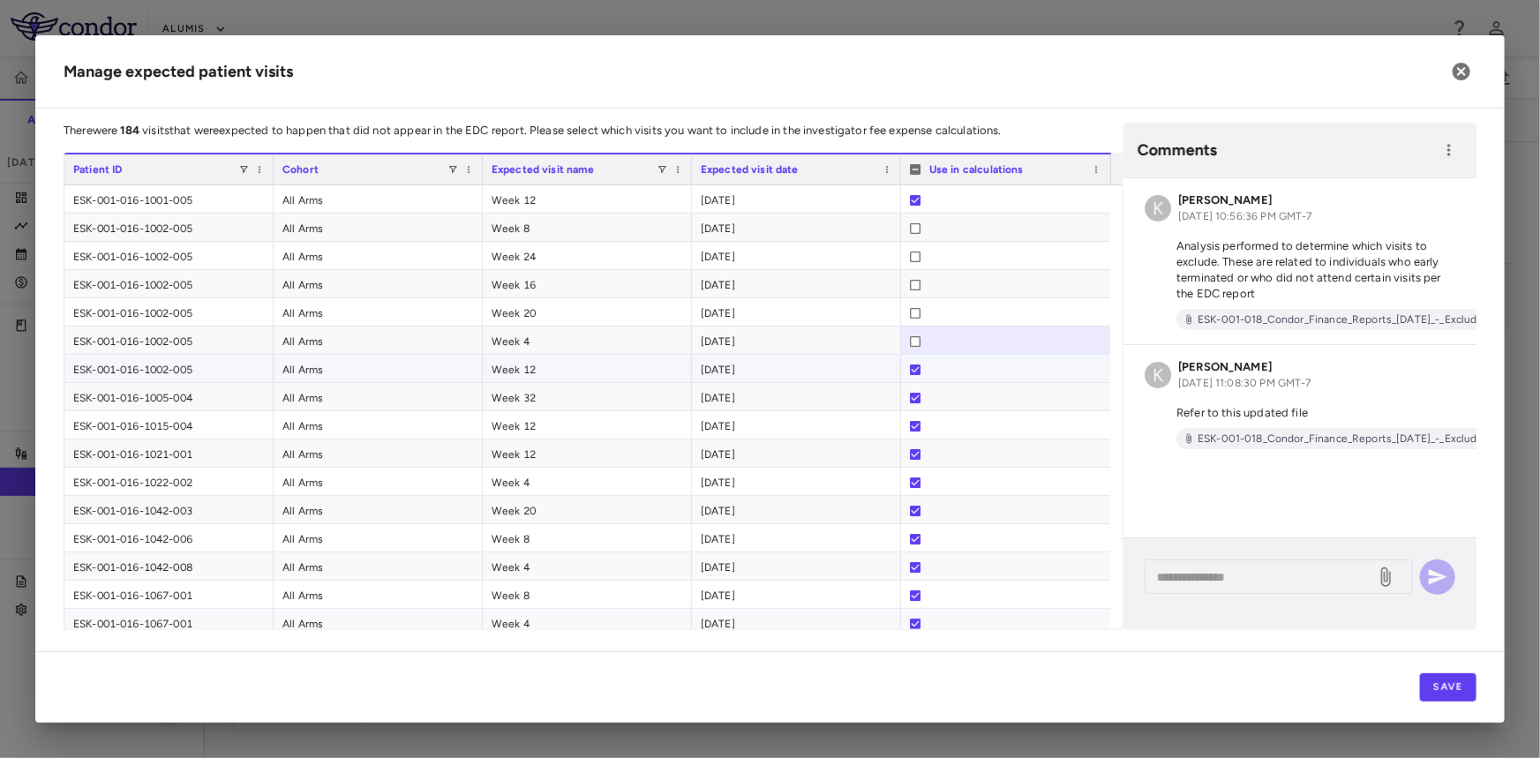
click at [914, 375] on div at bounding box center [915, 370] width 11 height 28
click at [1443, 692] on button "Save" at bounding box center [1448, 687] width 56 height 28
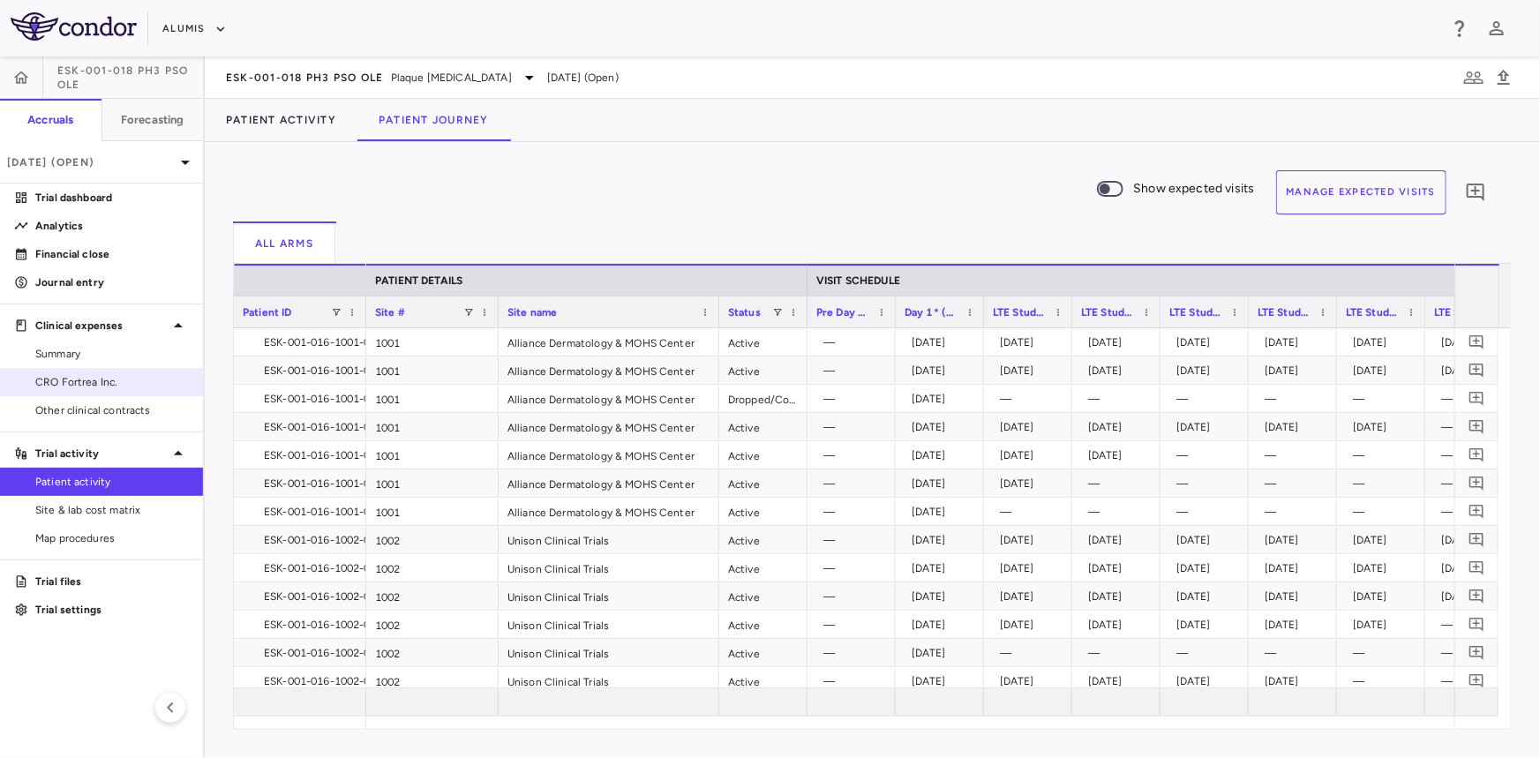
click at [108, 381] on span "CRO Fortrea Inc." at bounding box center [112, 382] width 154 height 16
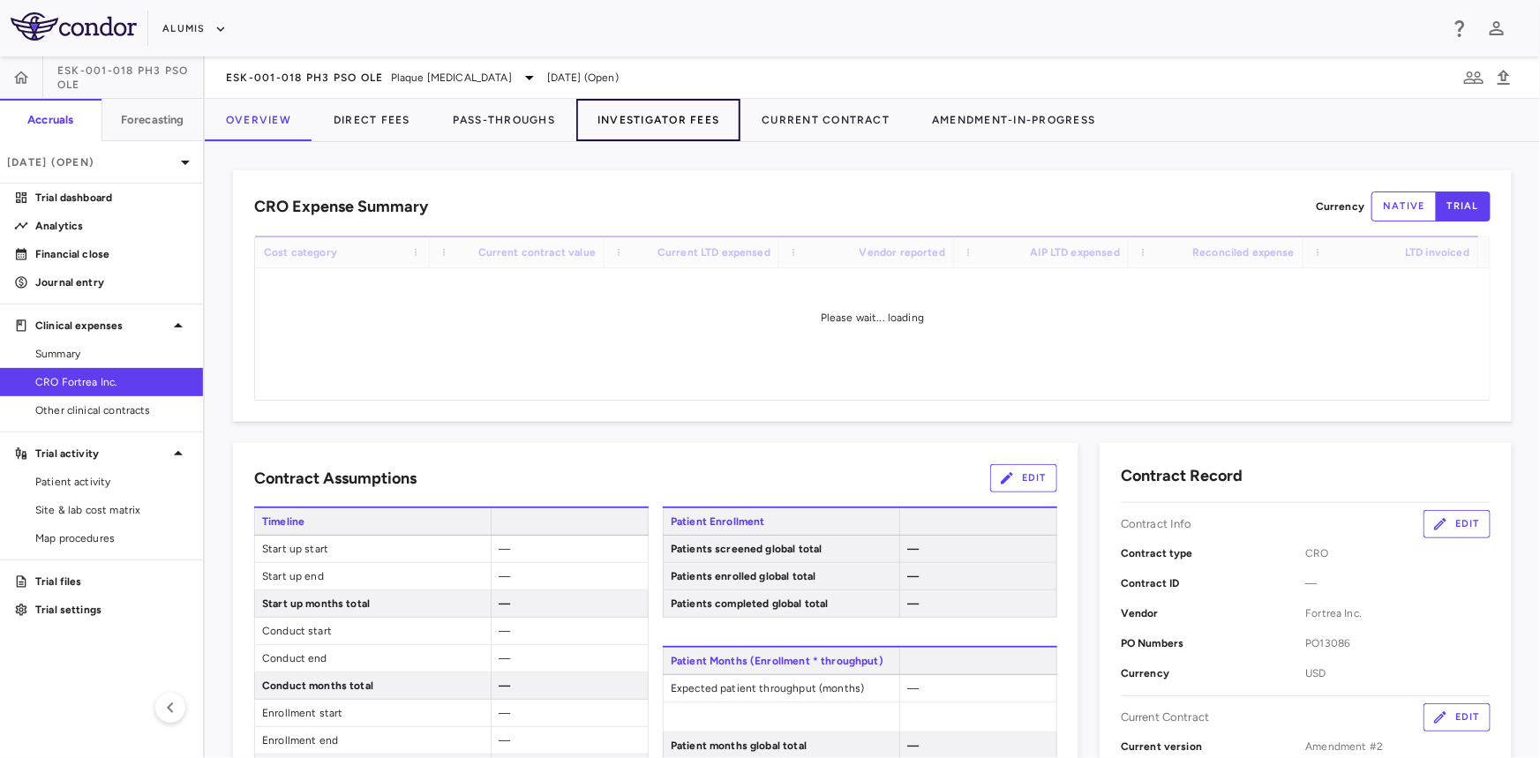
click at [651, 132] on button "Investigator Fees" at bounding box center [658, 120] width 164 height 42
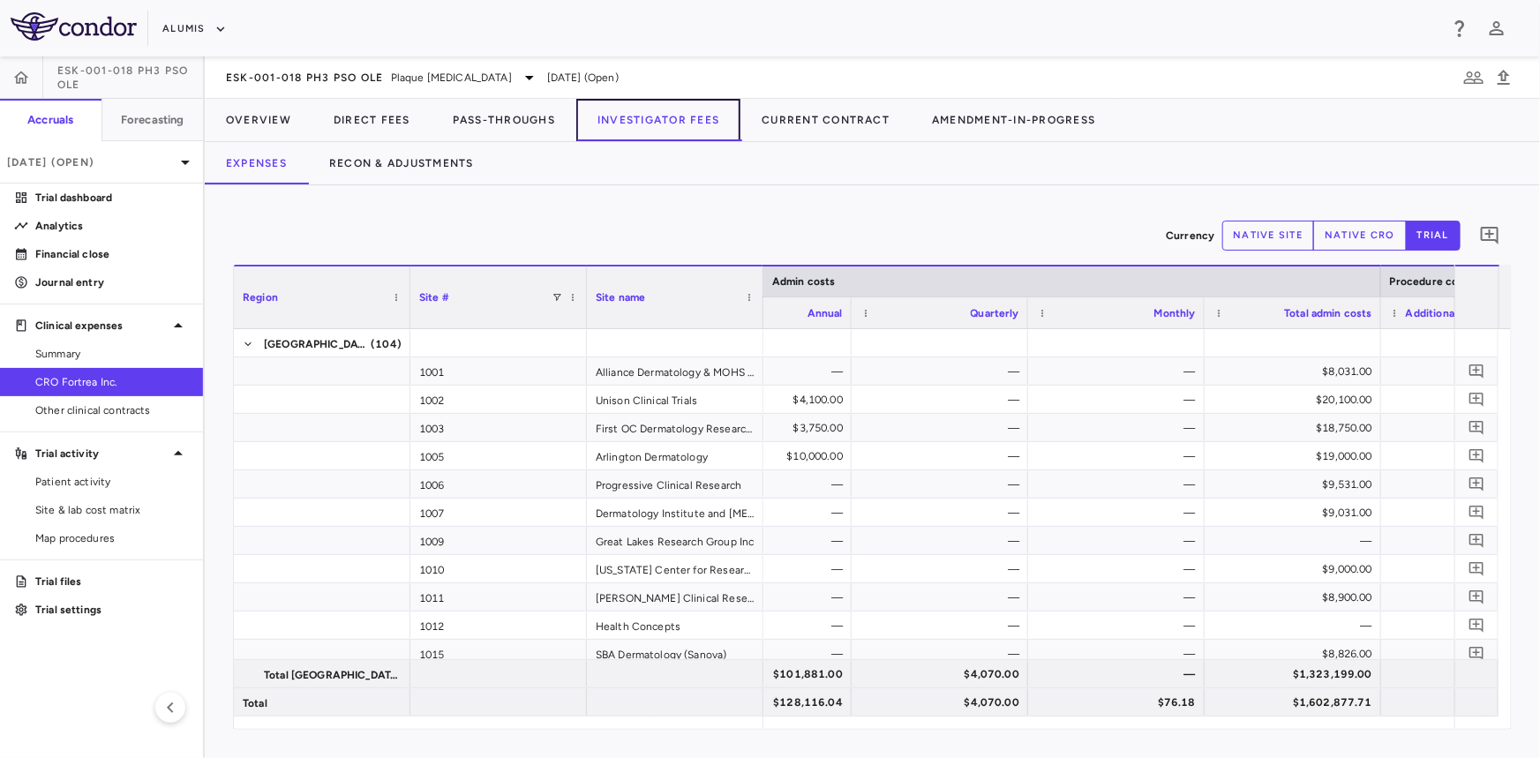
scroll to position [0, 4427]
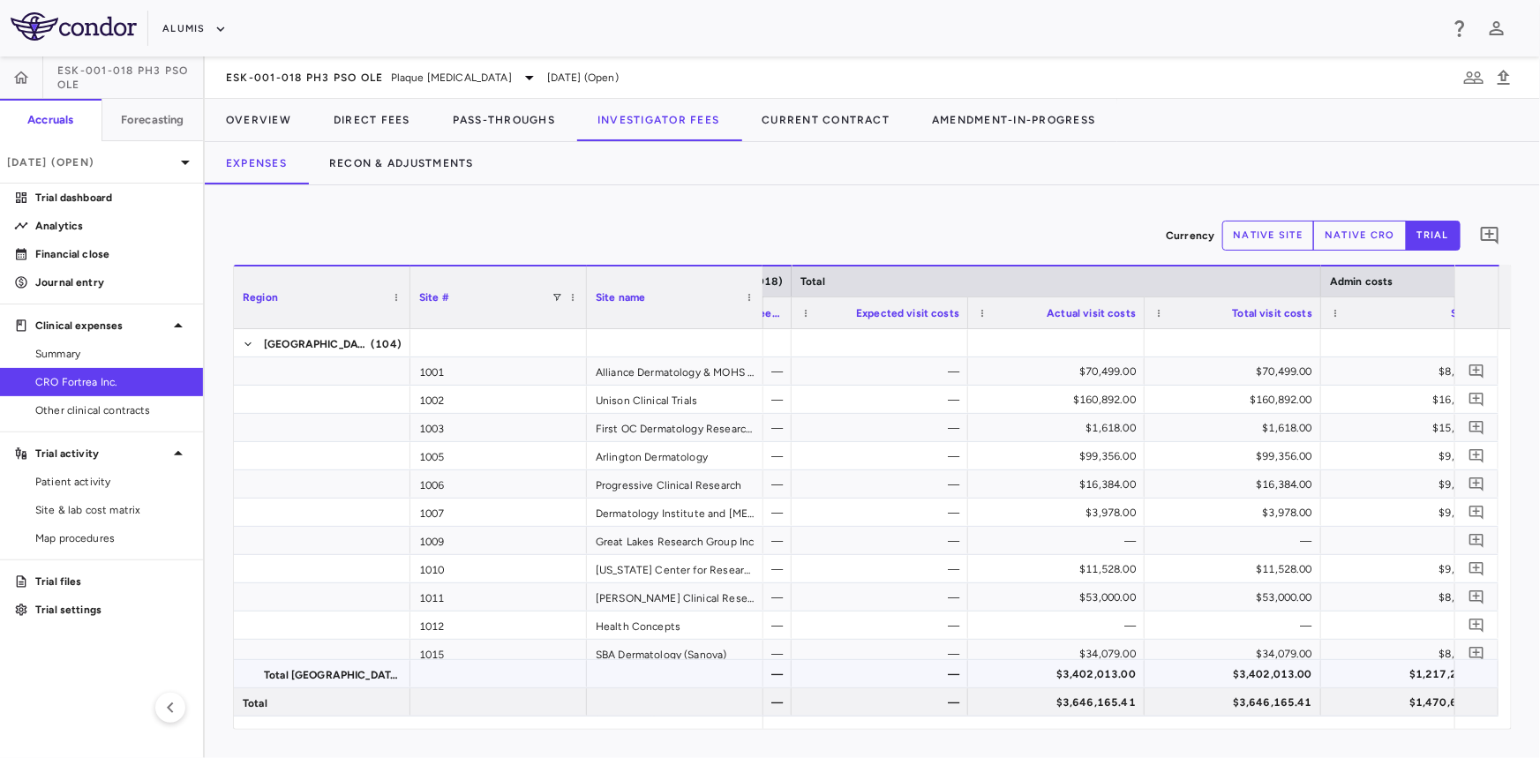
click at [907, 600] on div "—" at bounding box center [884, 597] width 152 height 28
click at [879, 455] on div "—" at bounding box center [884, 456] width 152 height 28
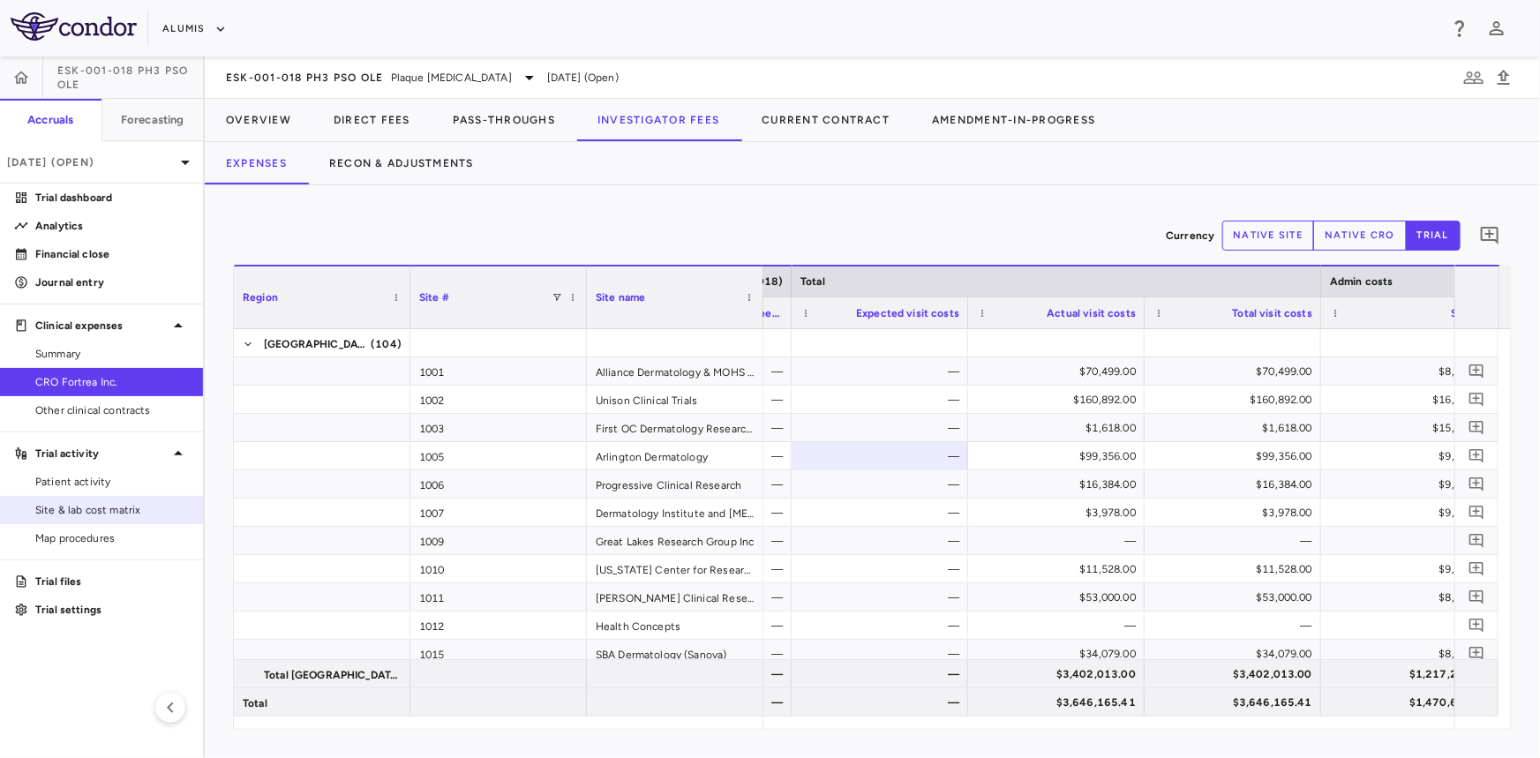
click at [109, 509] on span "Site & lab cost matrix" at bounding box center [112, 510] width 154 height 16
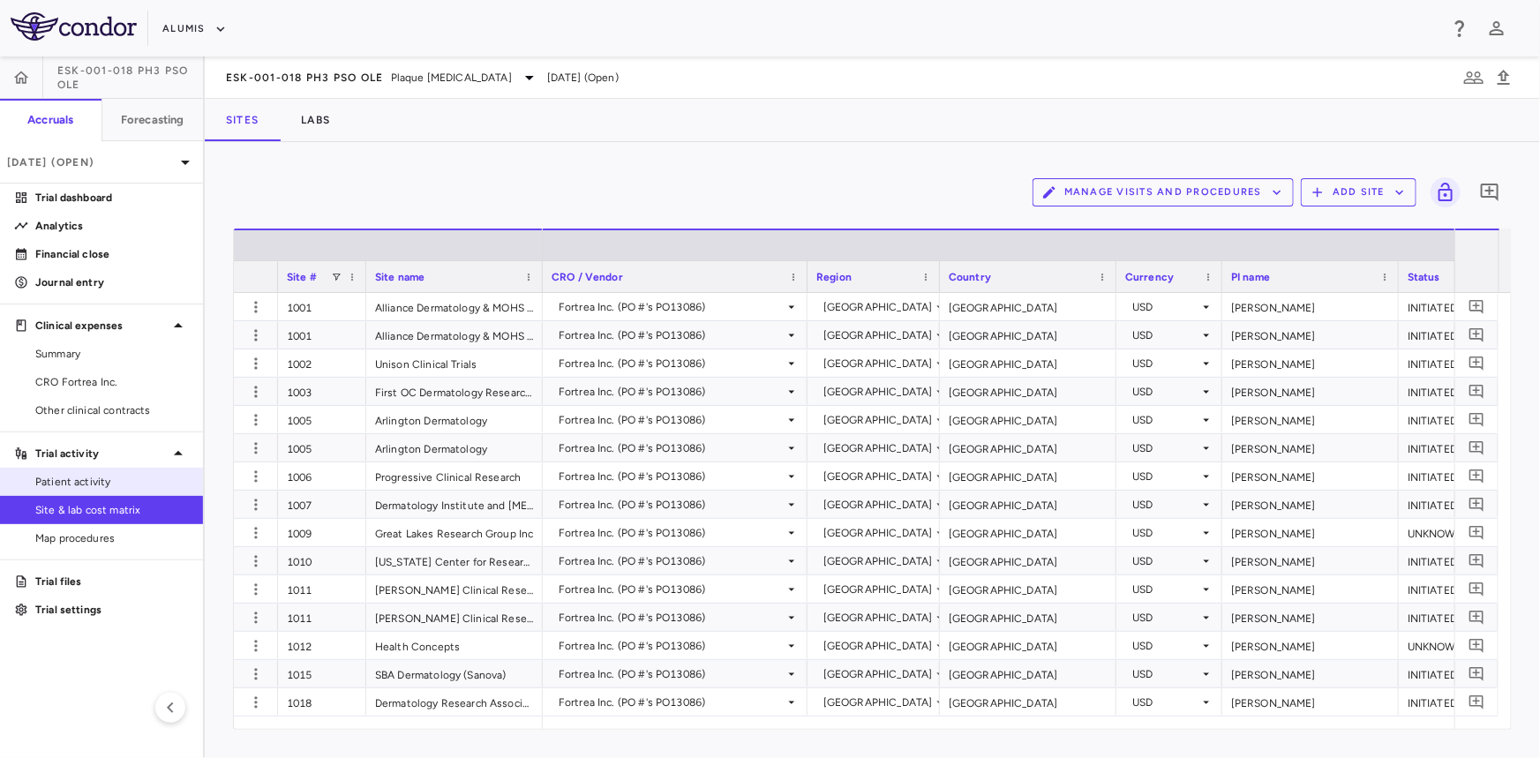
click at [100, 479] on span "Patient activity" at bounding box center [112, 482] width 154 height 16
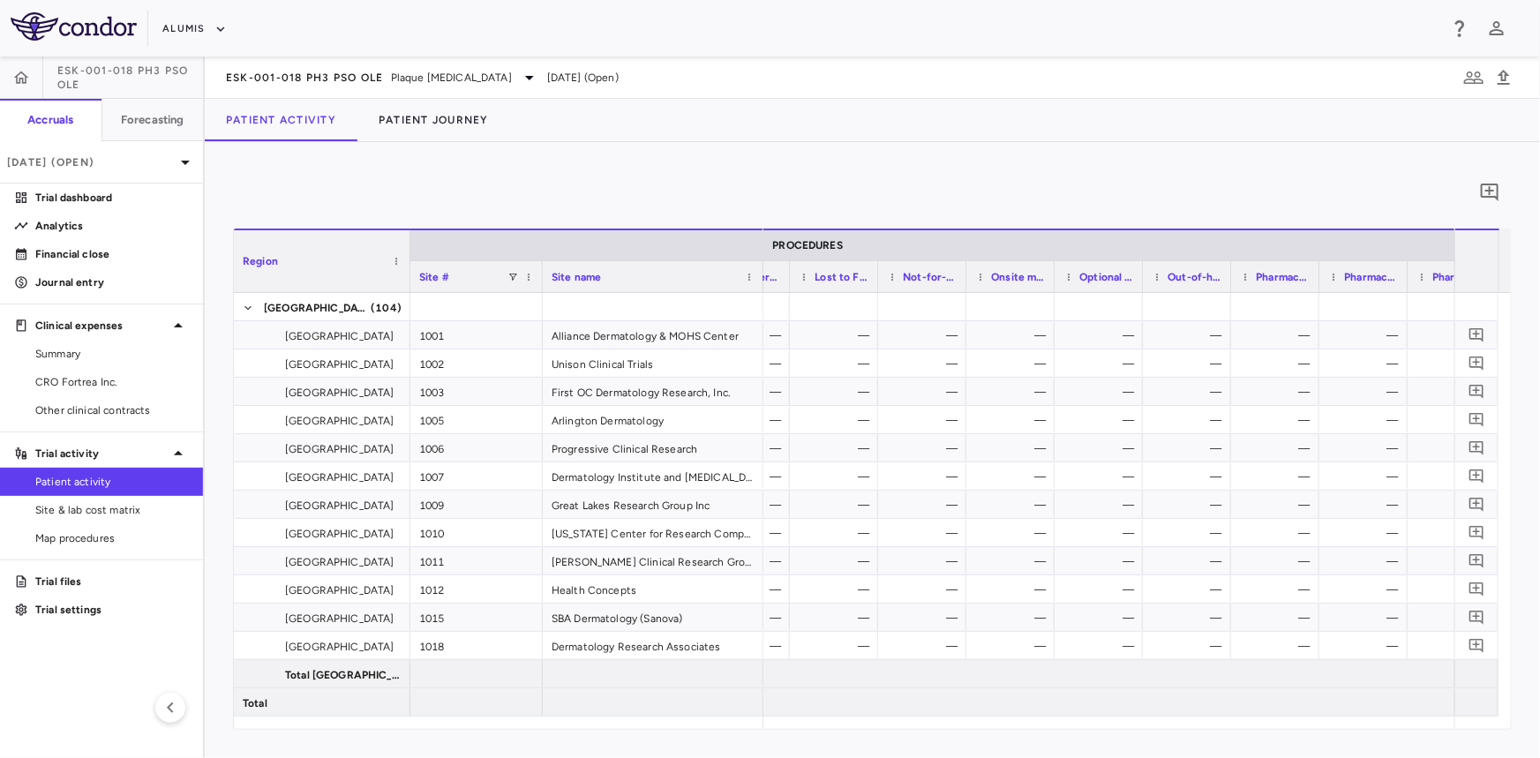
scroll to position [0, 6336]
click at [501, 136] on button "Patient Journey" at bounding box center [433, 120] width 153 height 42
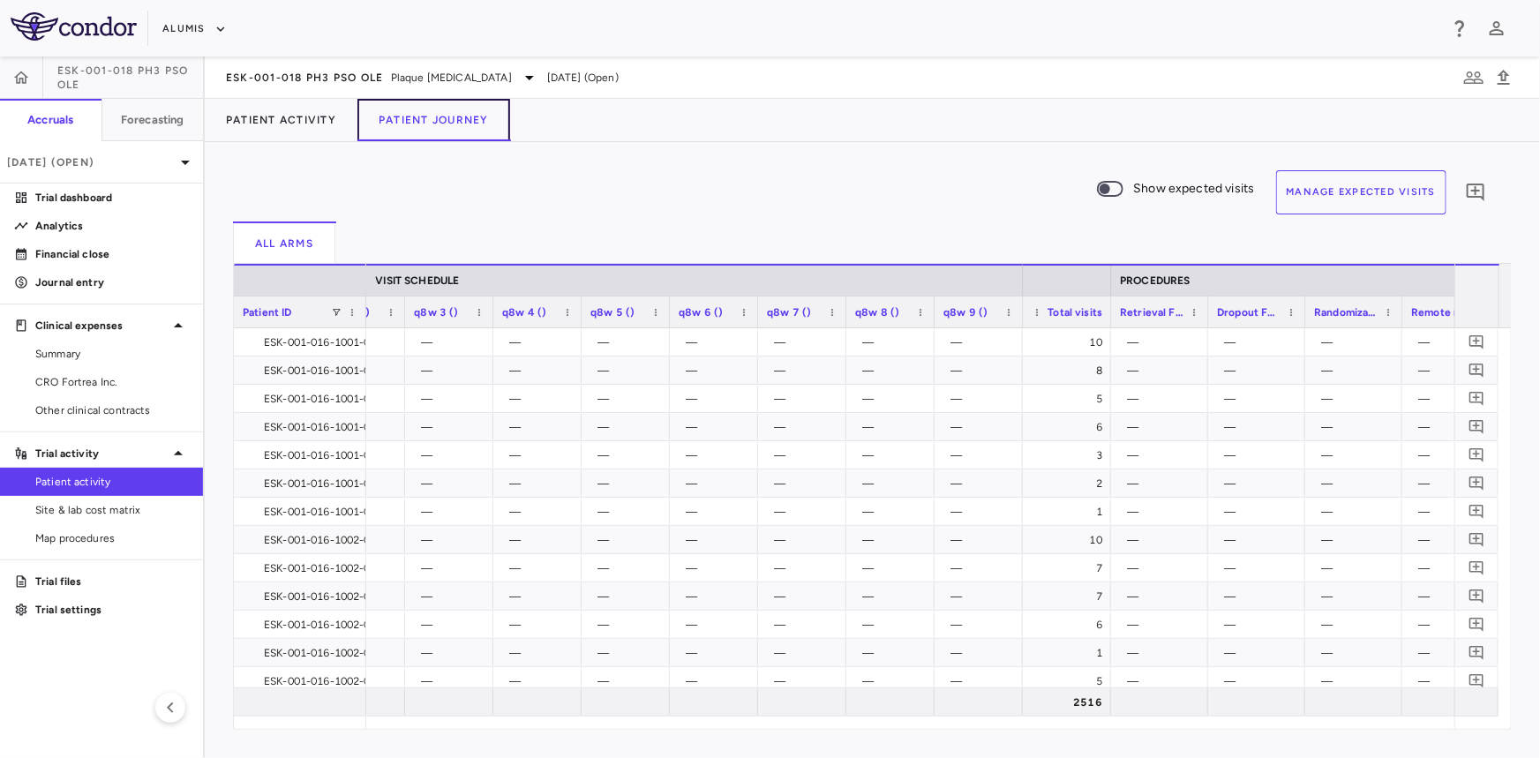
scroll to position [0, 3338]
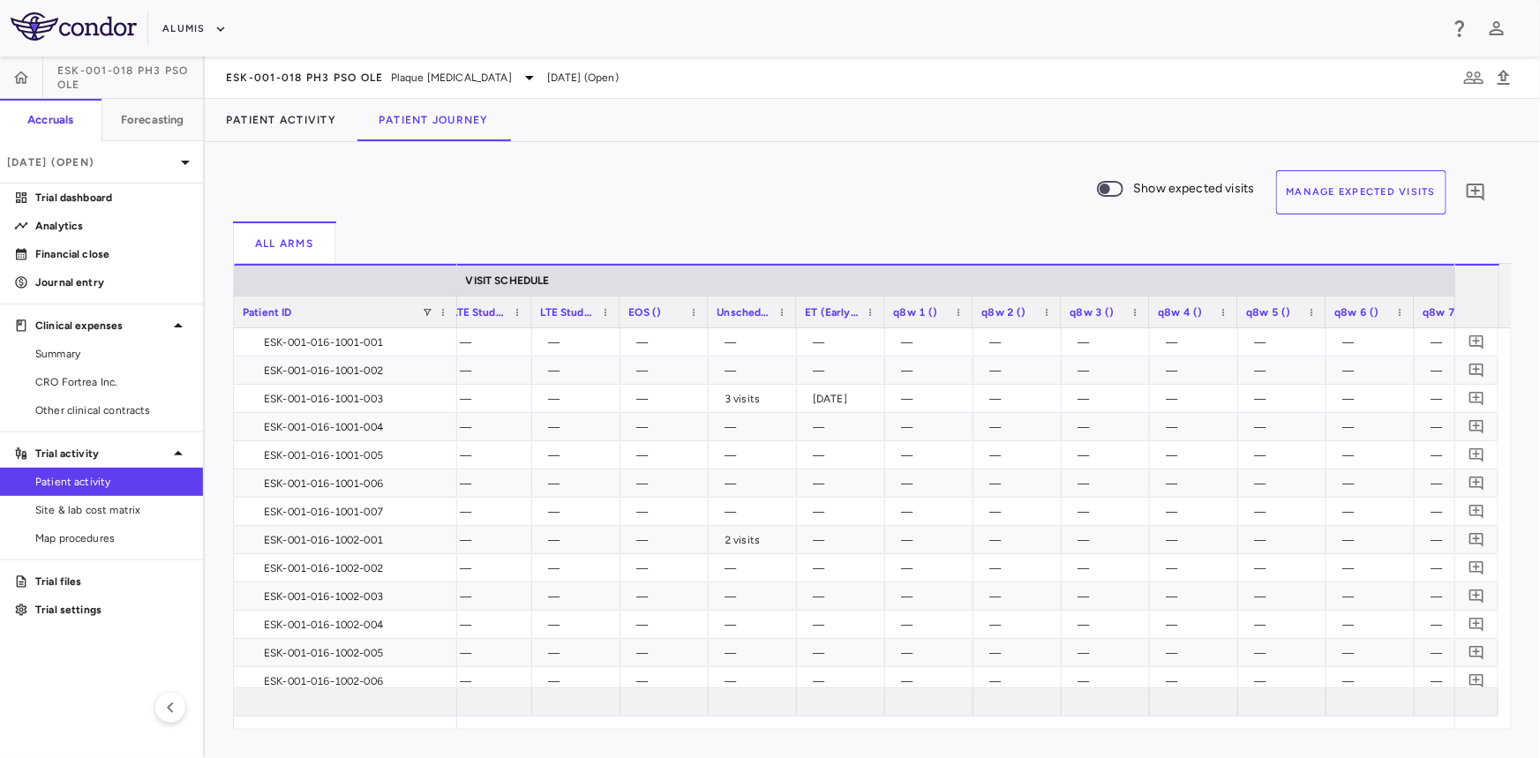
drag, startPoint x: 363, startPoint y: 304, endPoint x: 454, endPoint y: 312, distance: 91.3
click at [454, 312] on div at bounding box center [456, 312] width 7 height 31
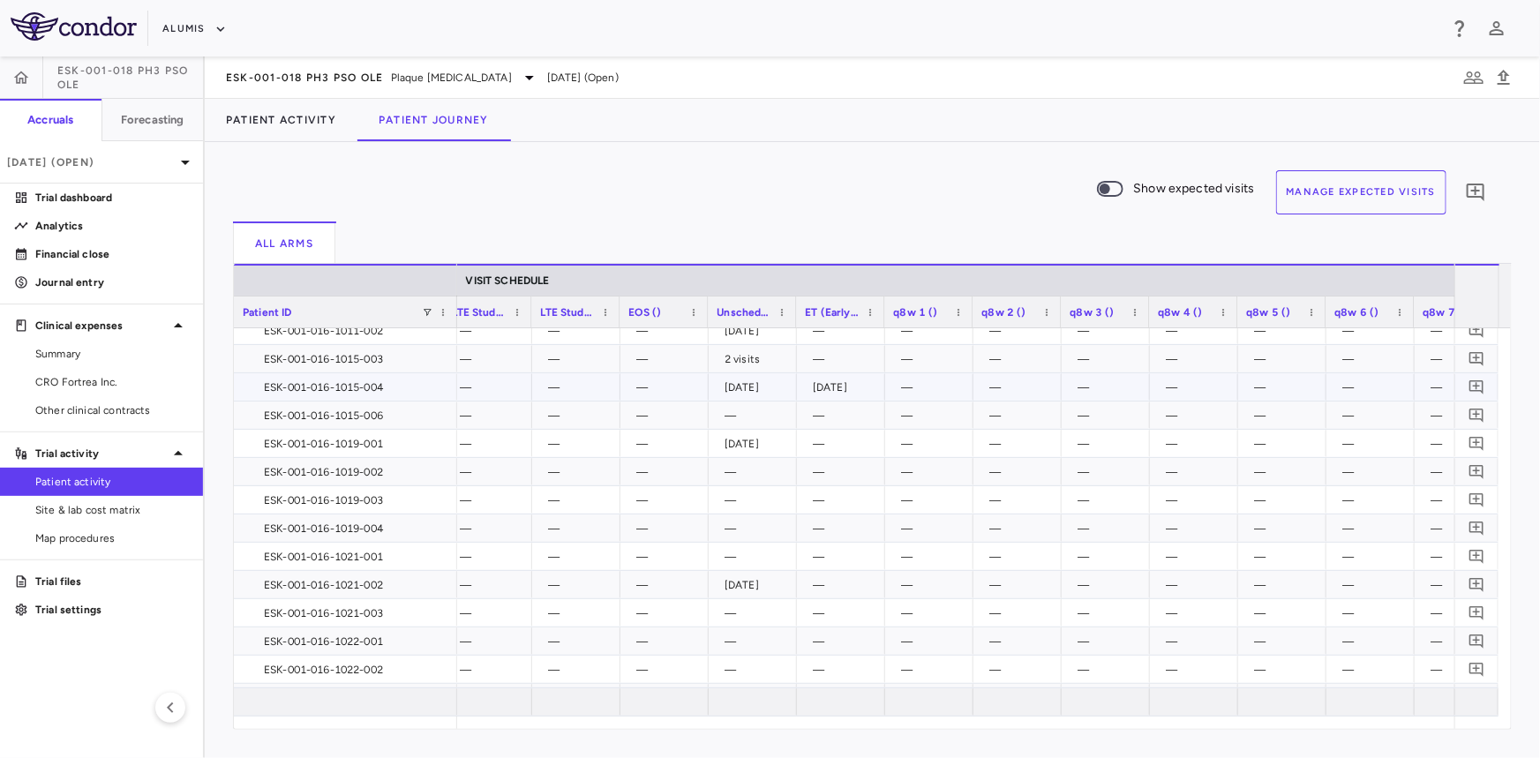
click at [424, 392] on div "ESK-001-016-1015-004" at bounding box center [349, 387] width 199 height 28
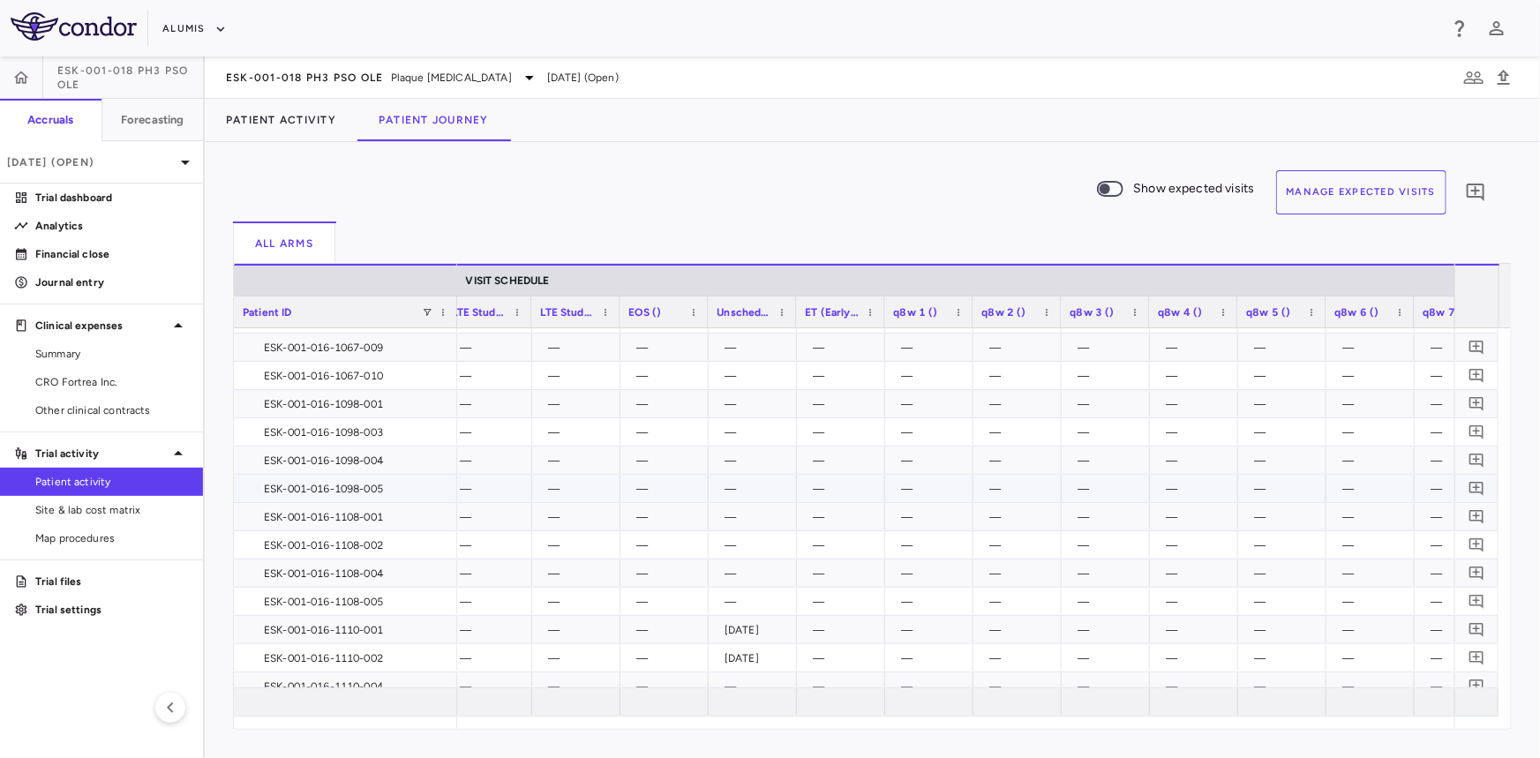
click at [370, 523] on div "ESK-001-016-1108-001" at bounding box center [349, 517] width 199 height 28
click at [425, 309] on span at bounding box center [427, 312] width 11 height 11
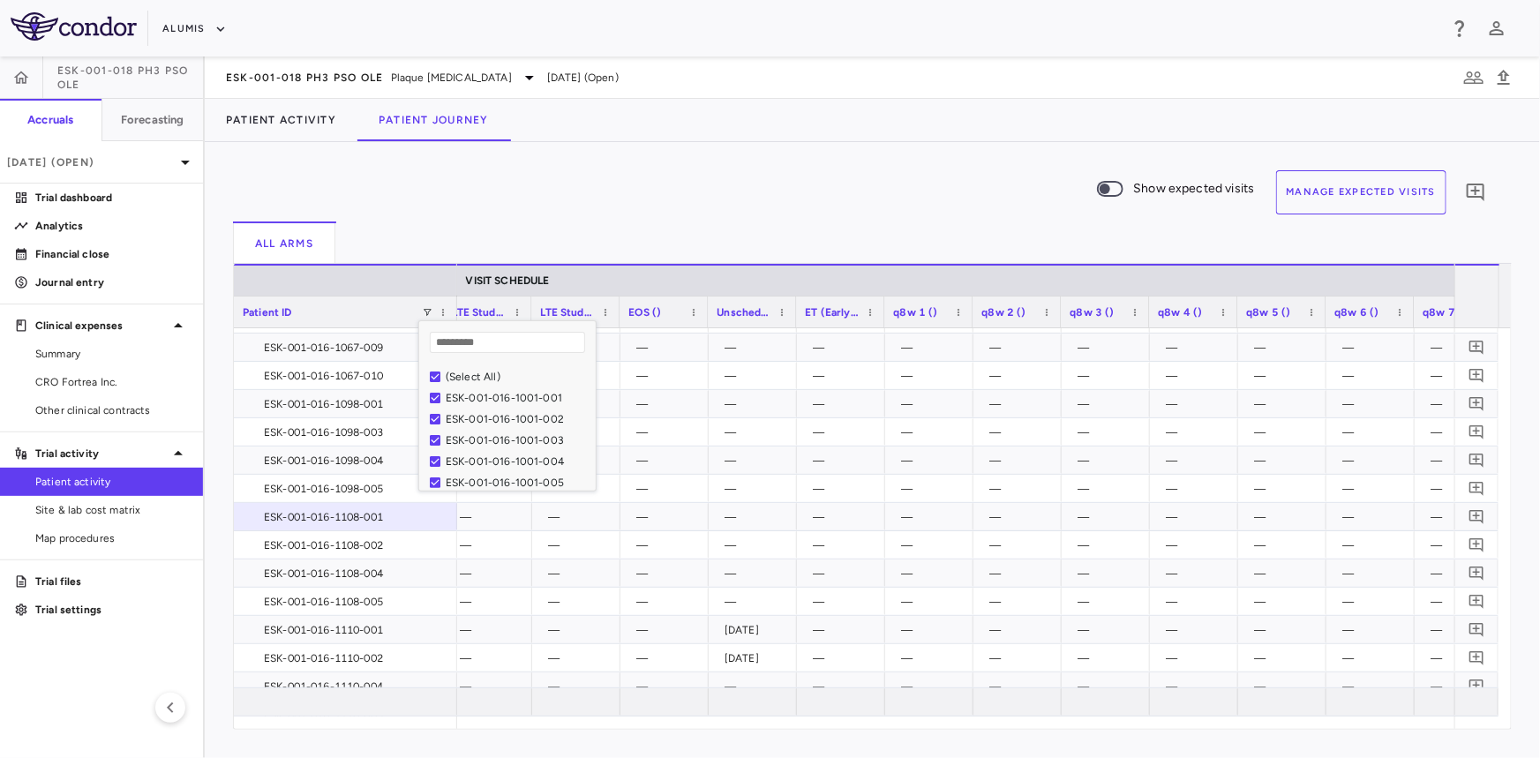
click at [459, 340] on input "Search filter values" at bounding box center [507, 342] width 155 height 21
type input "********"
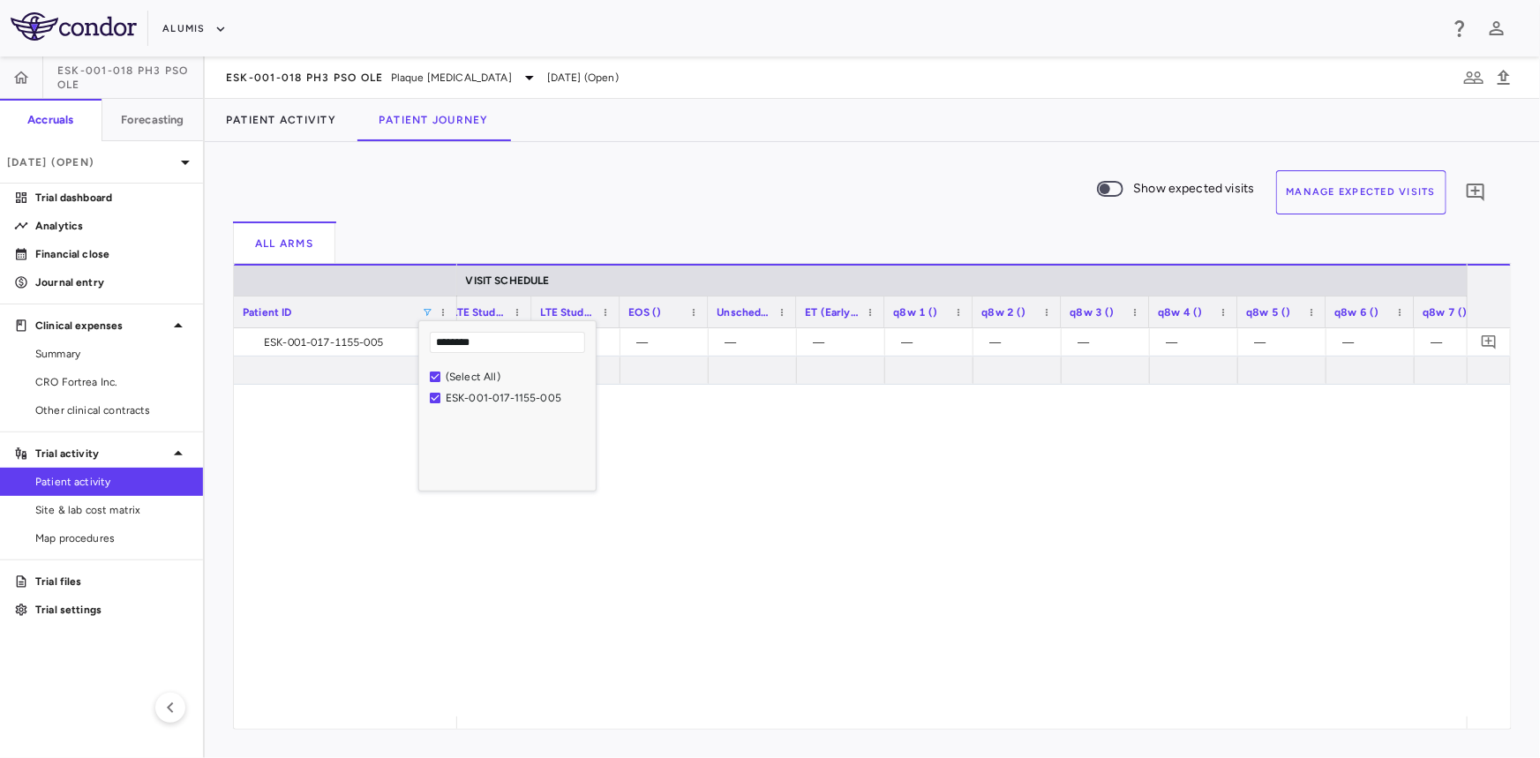
click at [733, 543] on div "— — — — — — — — — — — — — — — —" at bounding box center [962, 522] width 1010 height 388
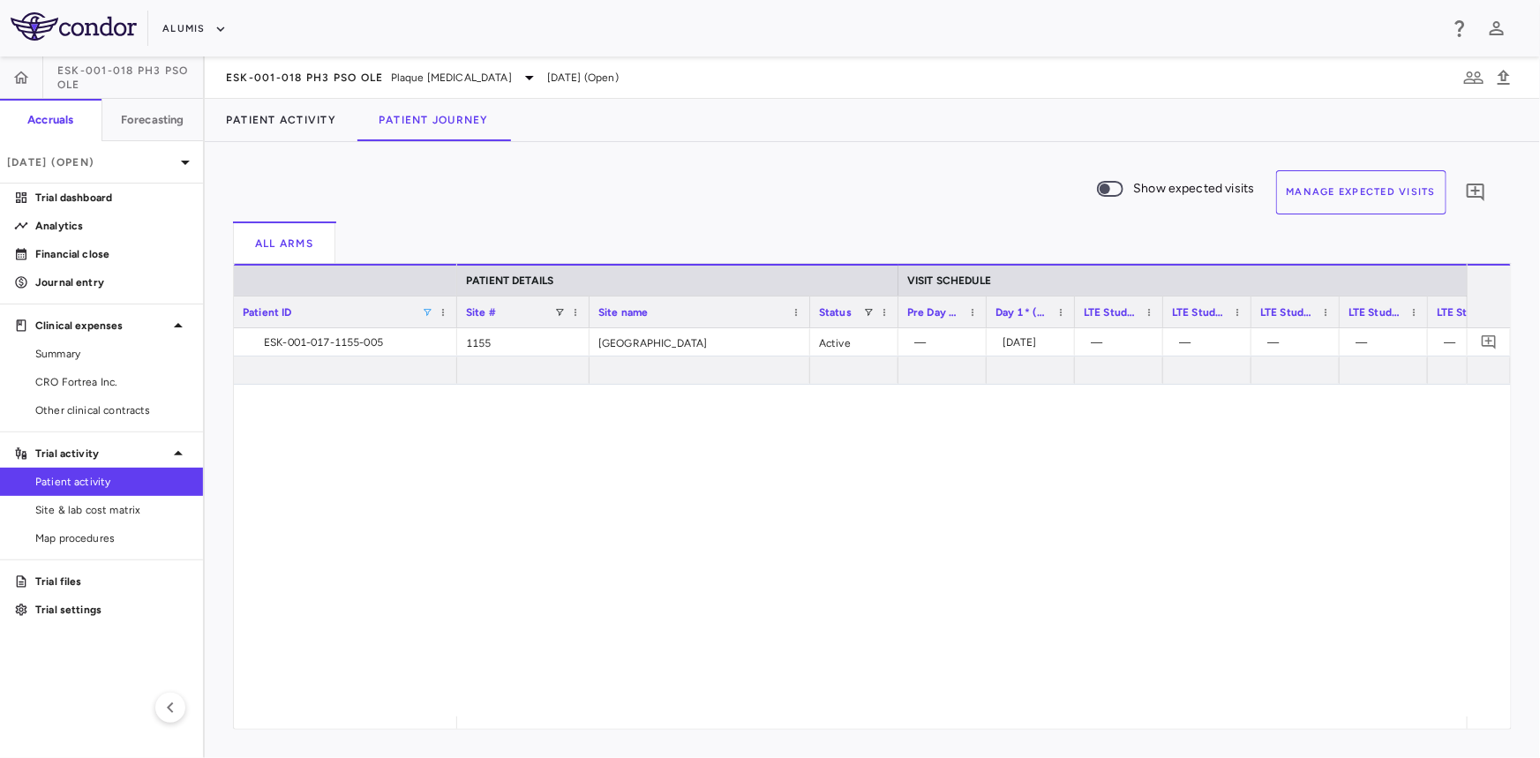
click at [410, 494] on div "ESK-001-017-1155-005 1155 Long Beach Research Institute Active — 2025-05-27 — —…" at bounding box center [872, 522] width 1277 height 388
click at [420, 308] on div "Patient ID" at bounding box center [332, 312] width 179 height 22
click at [432, 309] on span at bounding box center [427, 312] width 11 height 11
drag, startPoint x: 495, startPoint y: 343, endPoint x: 384, endPoint y: 344, distance: 111.2
click at [385, 344] on div "Drag here to set row groups Drag here to set column labels Patient ID 1 VISIT S…" at bounding box center [872, 497] width 1279 height 466
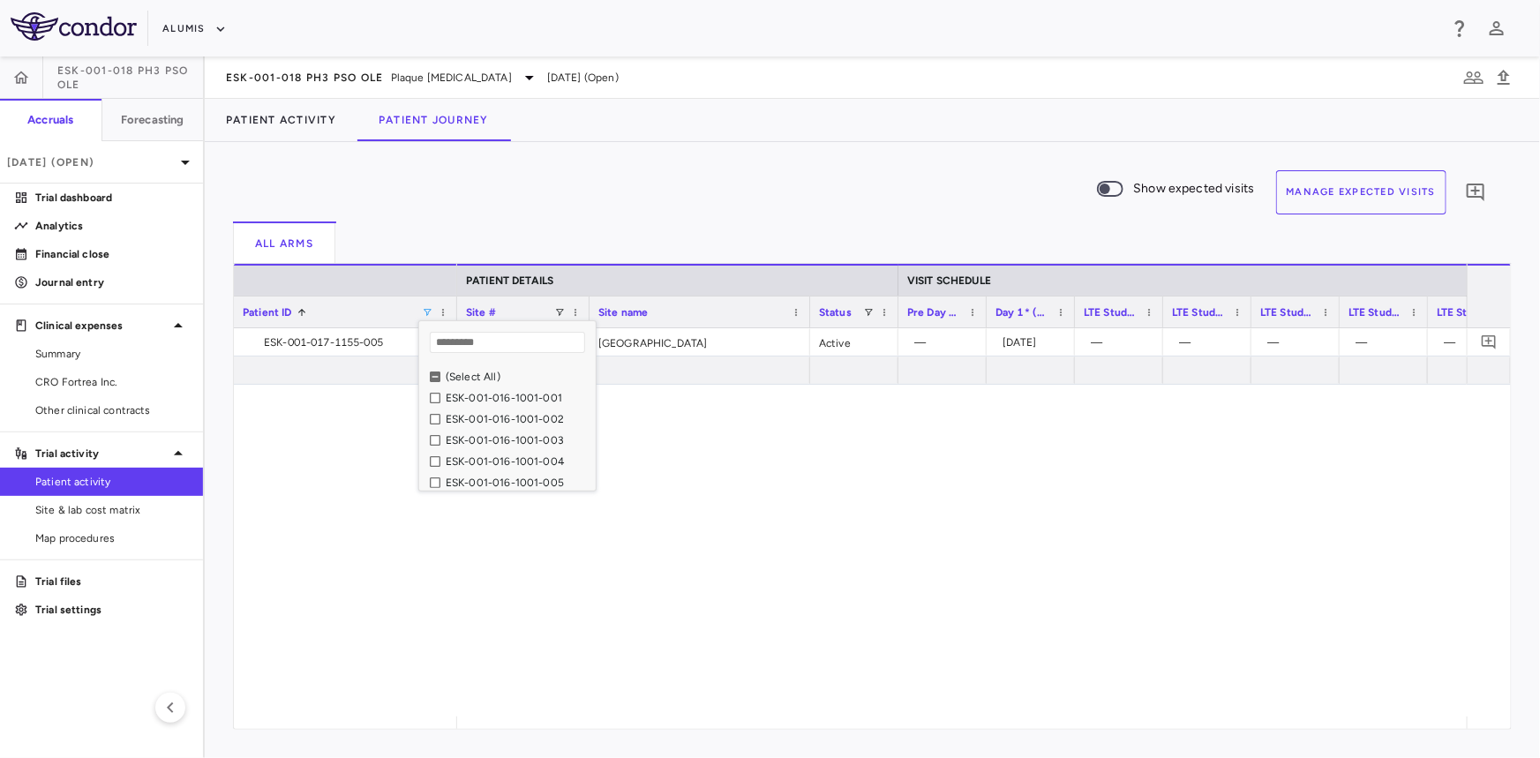
click at [428, 372] on div "(Select All)" at bounding box center [507, 376] width 177 height 21
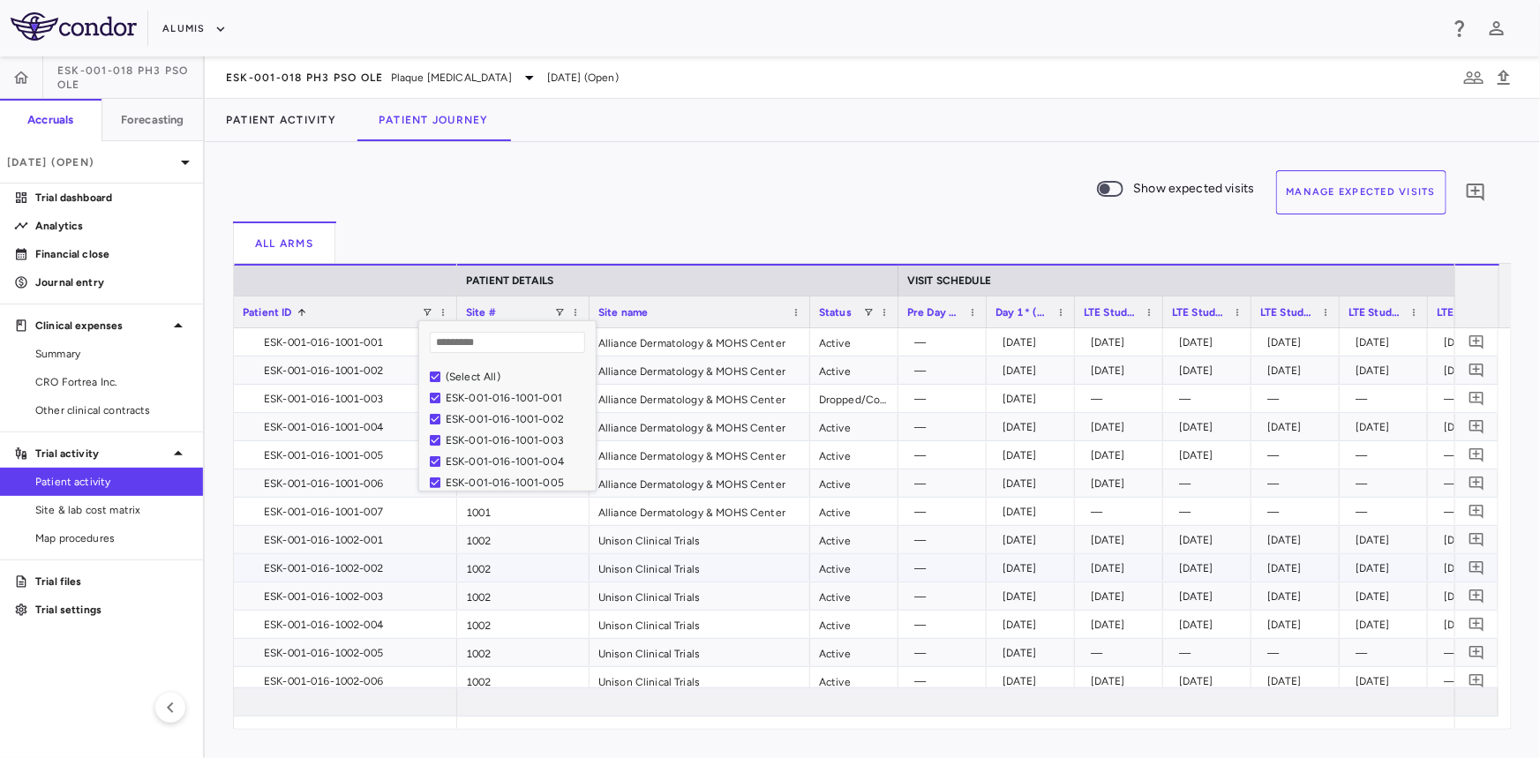
click at [994, 565] on div "2025-04-09" at bounding box center [1031, 567] width 88 height 27
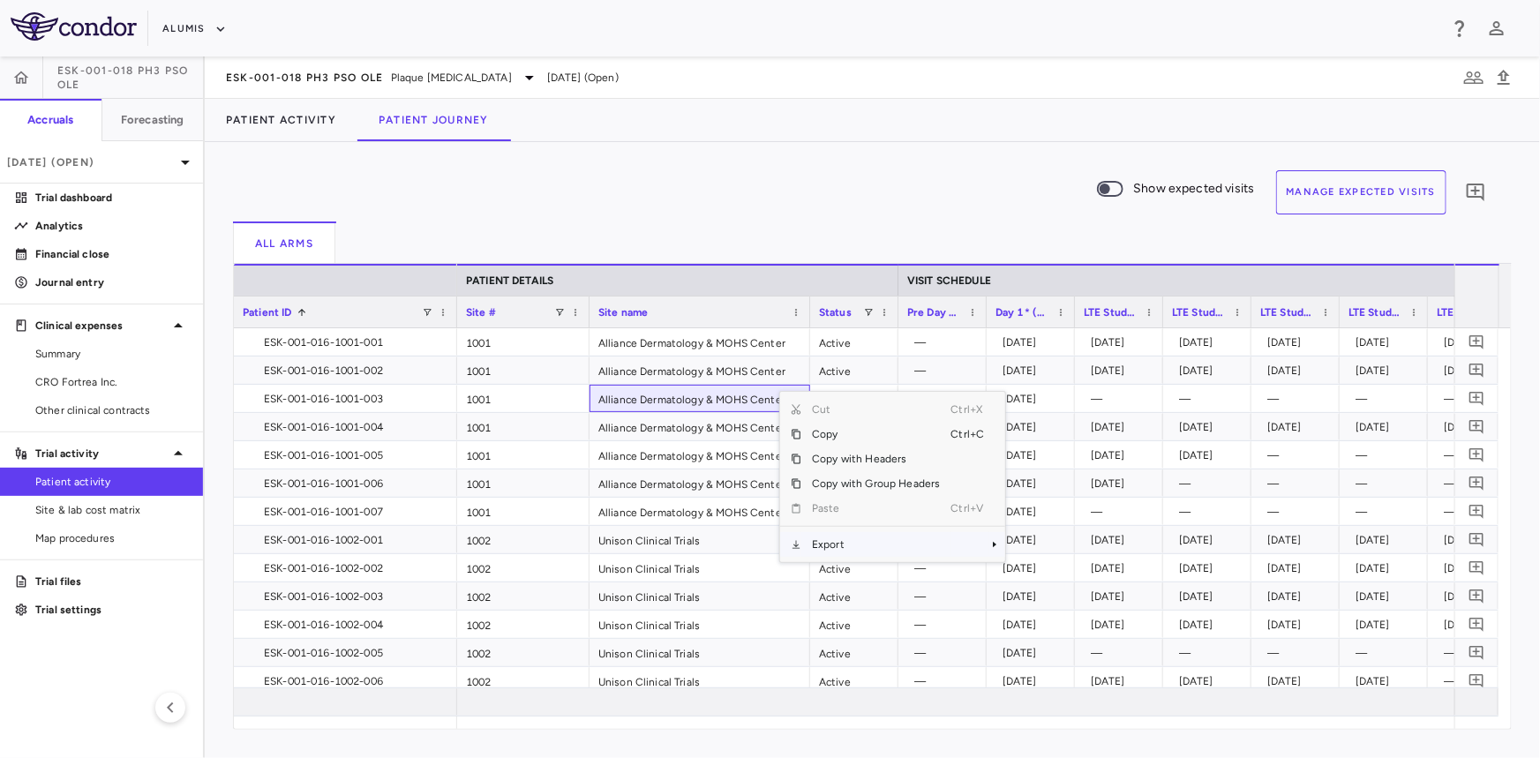
click at [846, 538] on span "Export" at bounding box center [875, 544] width 149 height 25
click at [966, 546] on span "Context Menu" at bounding box center [971, 544] width 39 height 25
click at [1054, 545] on span "CSV Export" at bounding box center [1064, 550] width 83 height 25
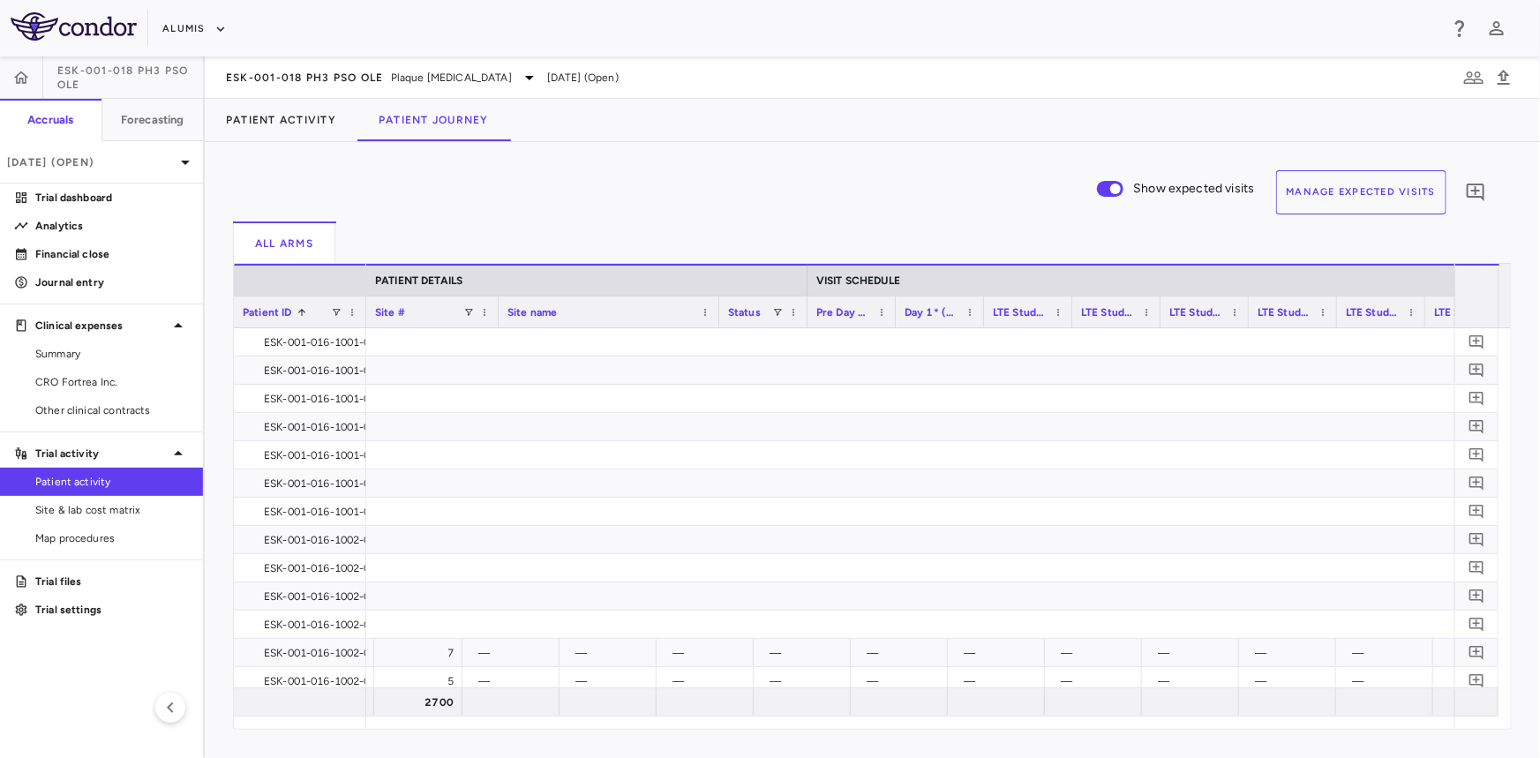
scroll to position [0, 0]
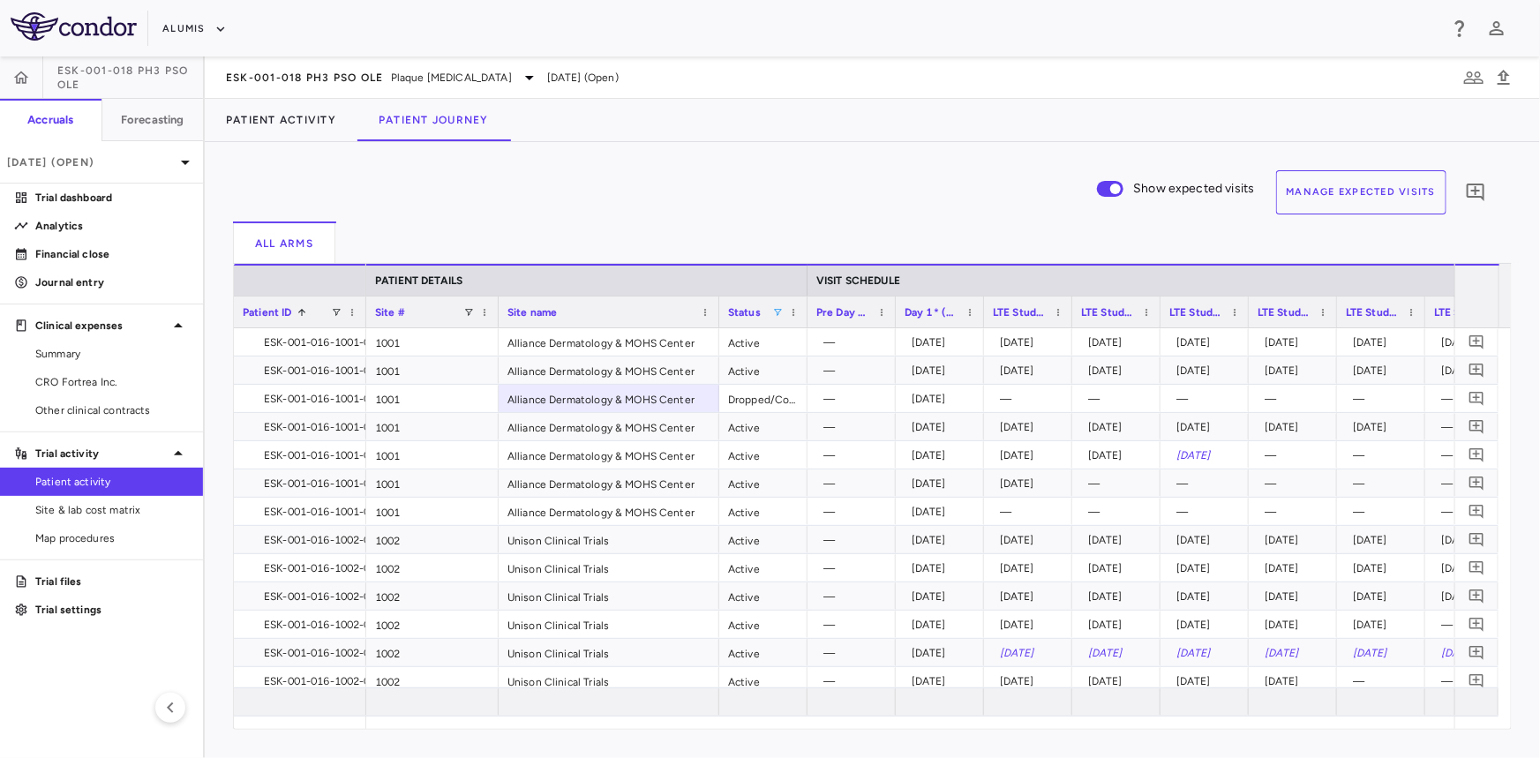
click at [778, 315] on span at bounding box center [777, 312] width 11 height 11
click at [794, 422] on div "Dropped/Complete" at bounding box center [863, 419] width 166 height 21
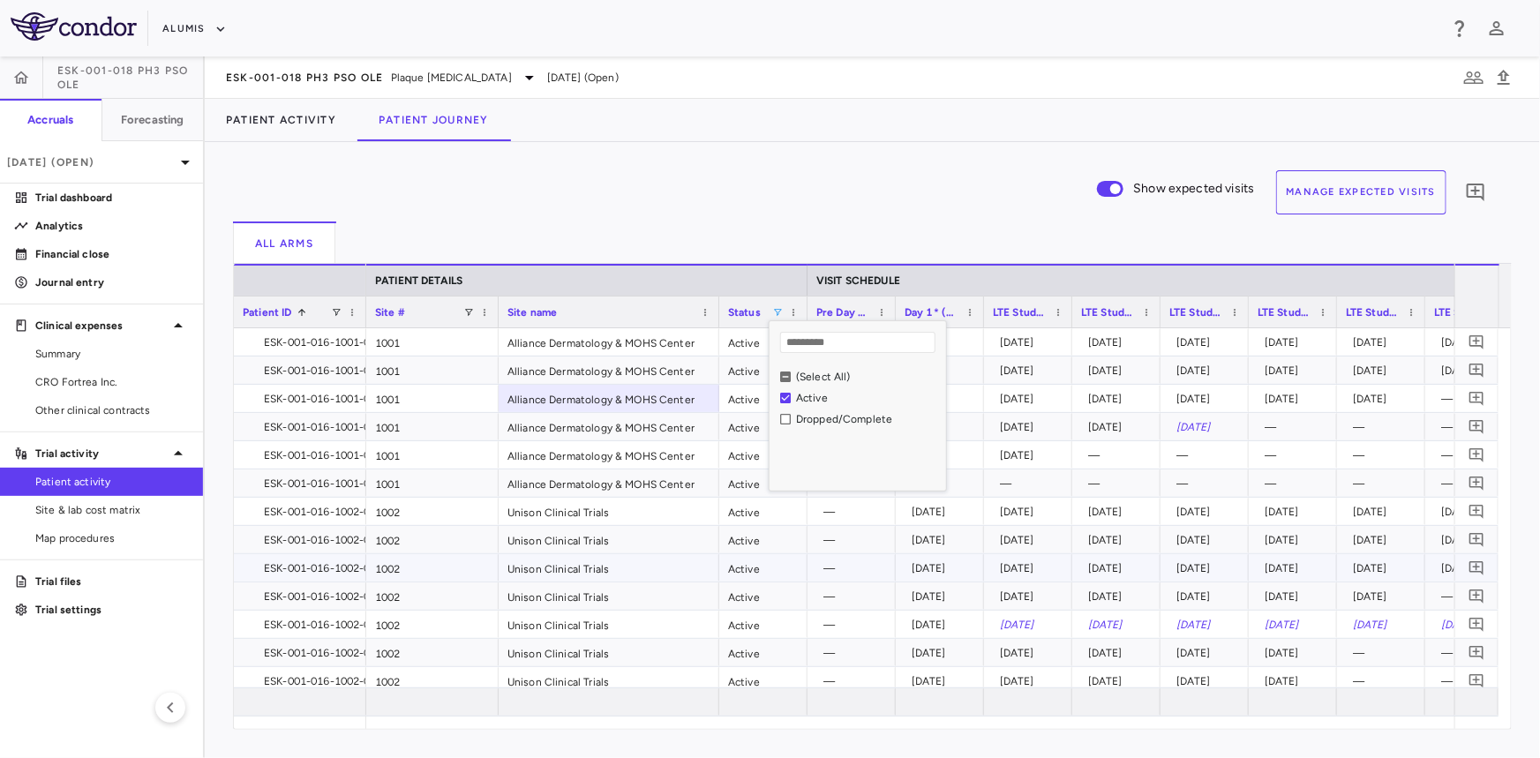
click at [658, 561] on div "Unison Clinical Trials" at bounding box center [609, 567] width 221 height 27
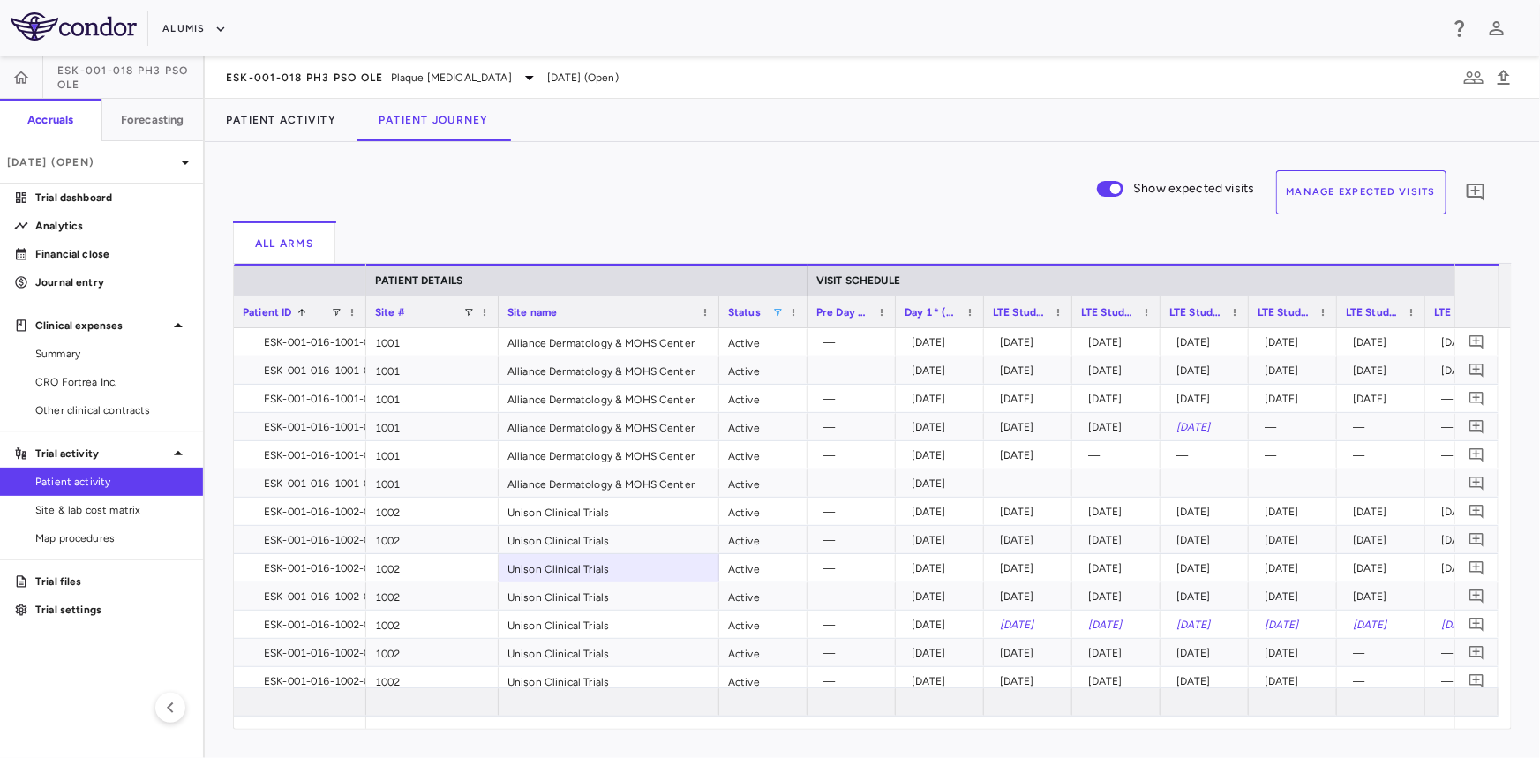
drag, startPoint x: 344, startPoint y: 724, endPoint x: 783, endPoint y: 304, distance: 607.4
click at [783, 304] on div "Status" at bounding box center [763, 312] width 71 height 31
click at [780, 309] on span at bounding box center [777, 312] width 11 height 11
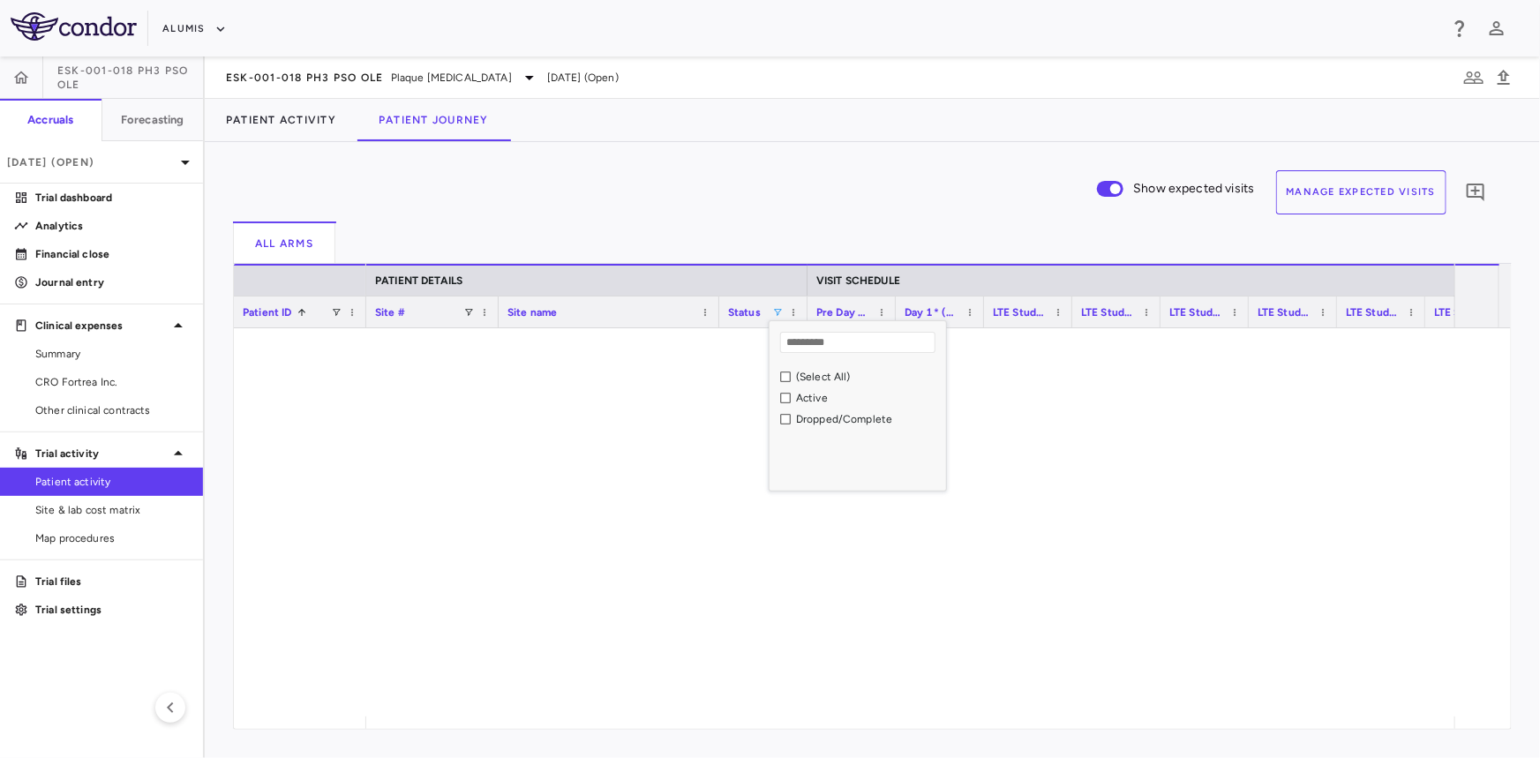
click at [785, 427] on div "Dropped/Complete" at bounding box center [863, 419] width 166 height 21
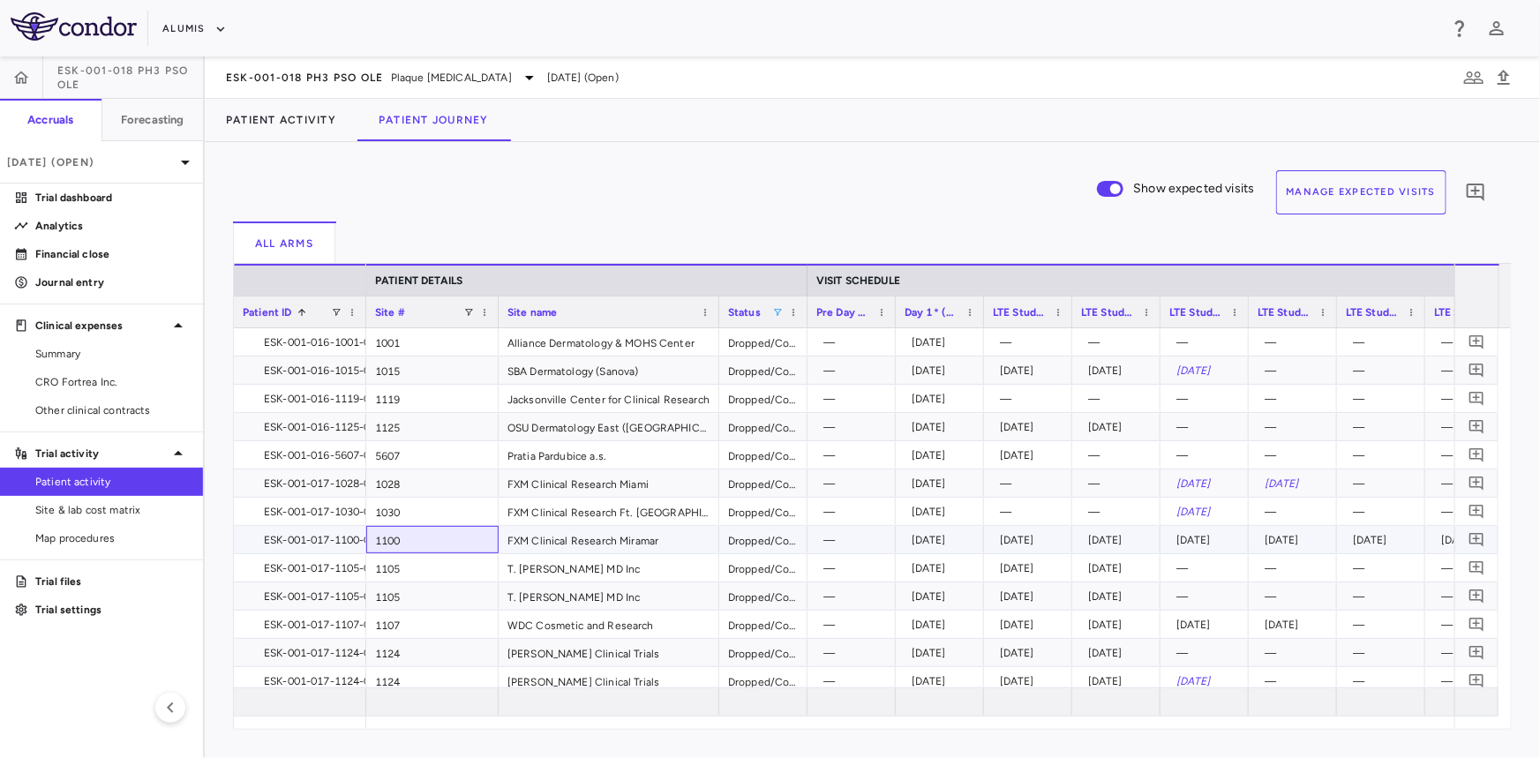
click at [458, 542] on div "1100" at bounding box center [432, 539] width 132 height 27
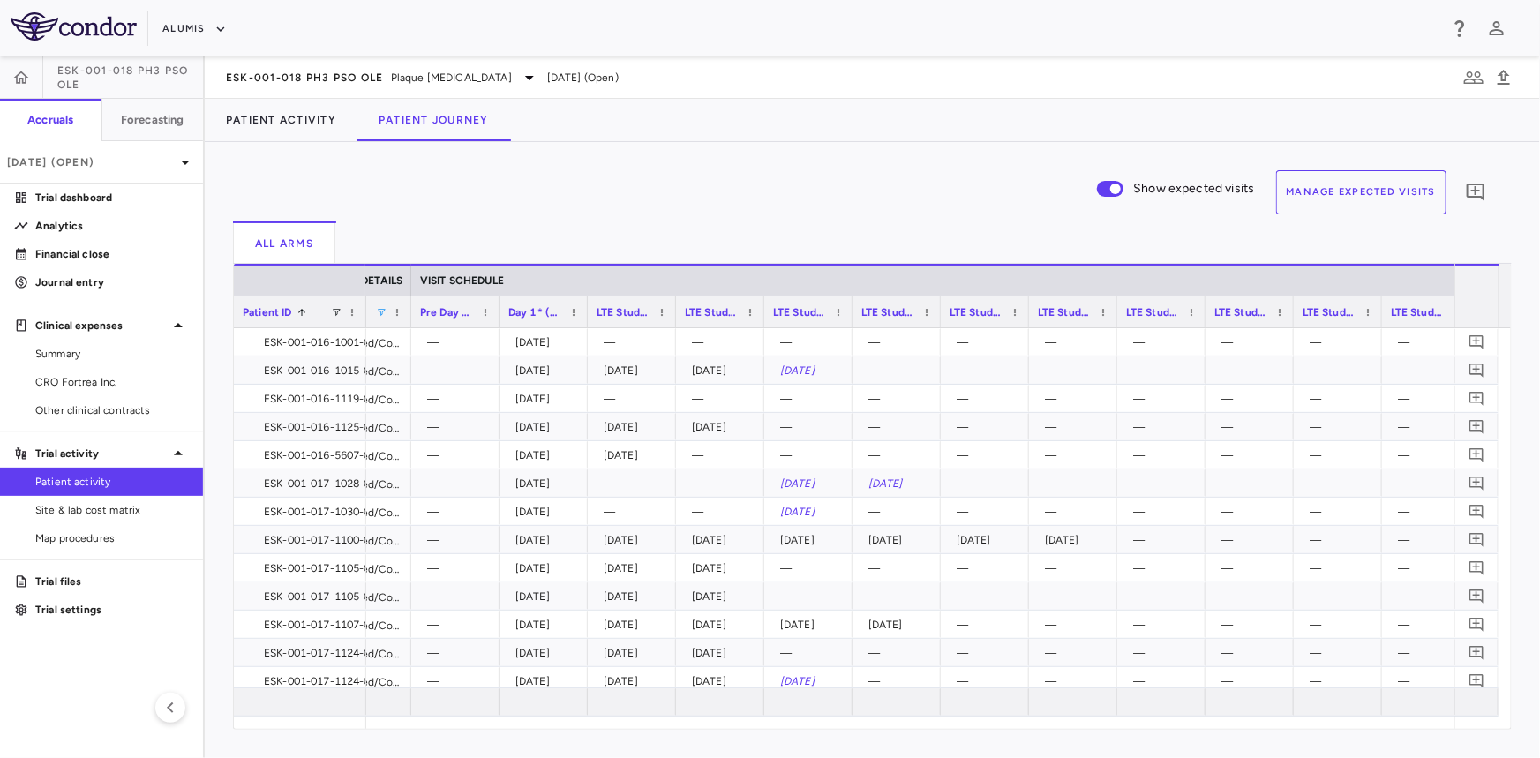
click at [1373, 185] on button "Manage Expected Visits" at bounding box center [1361, 192] width 171 height 44
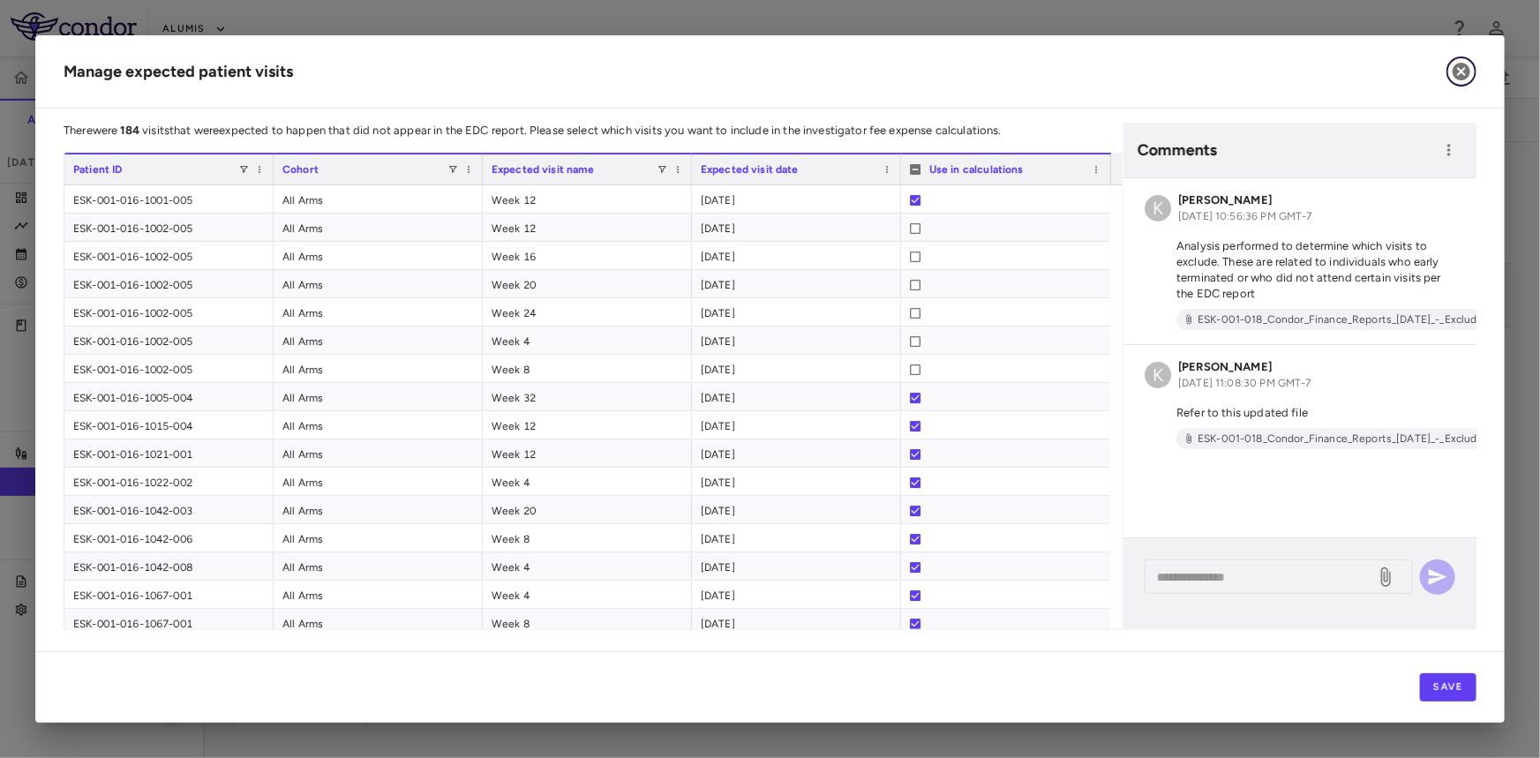
drag, startPoint x: 1465, startPoint y: 65, endPoint x: 1414, endPoint y: 79, distance: 53.1
click at [1465, 64] on icon "button" at bounding box center [1462, 72] width 18 height 18
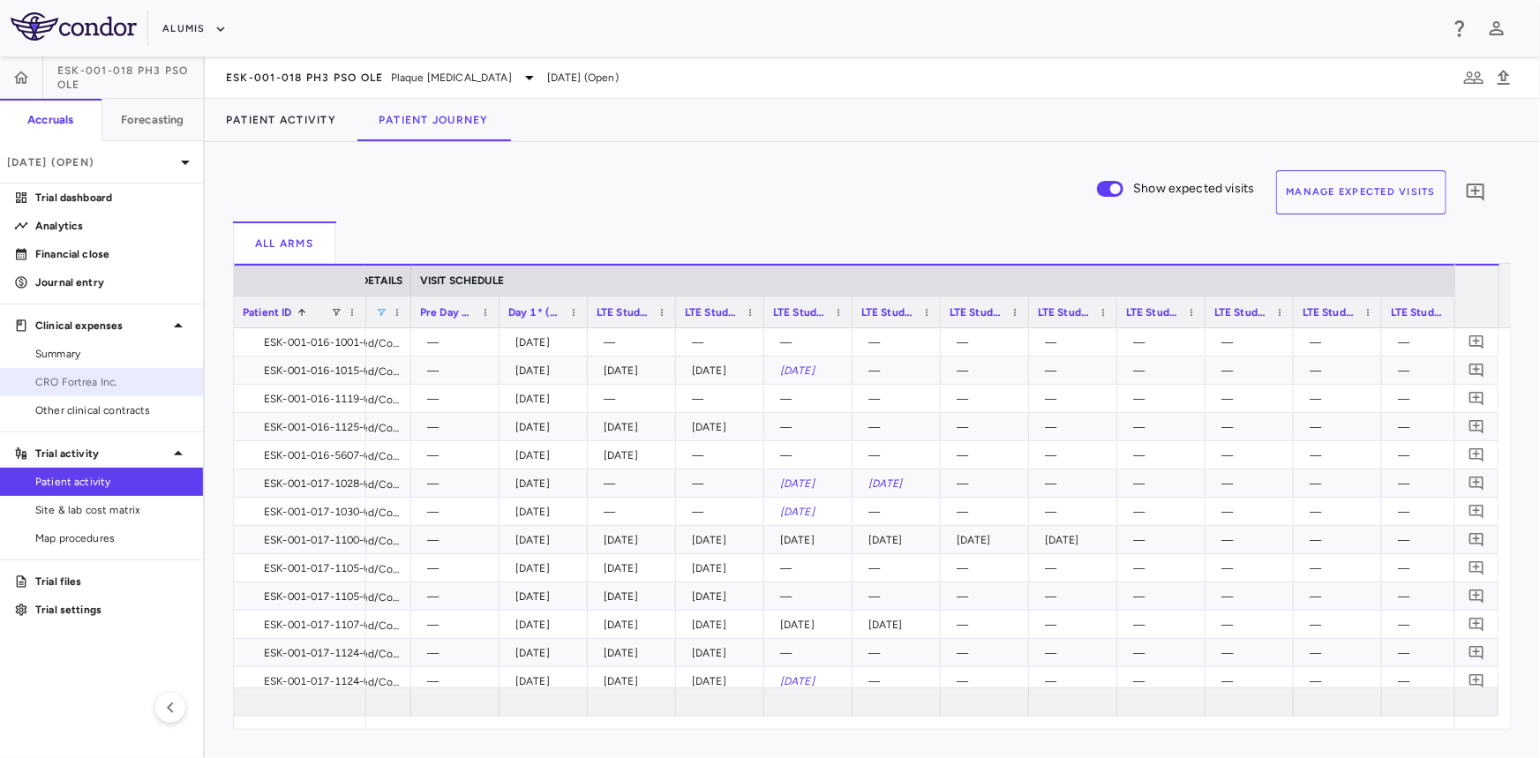
click at [78, 384] on span "CRO Fortrea Inc." at bounding box center [112, 382] width 154 height 16
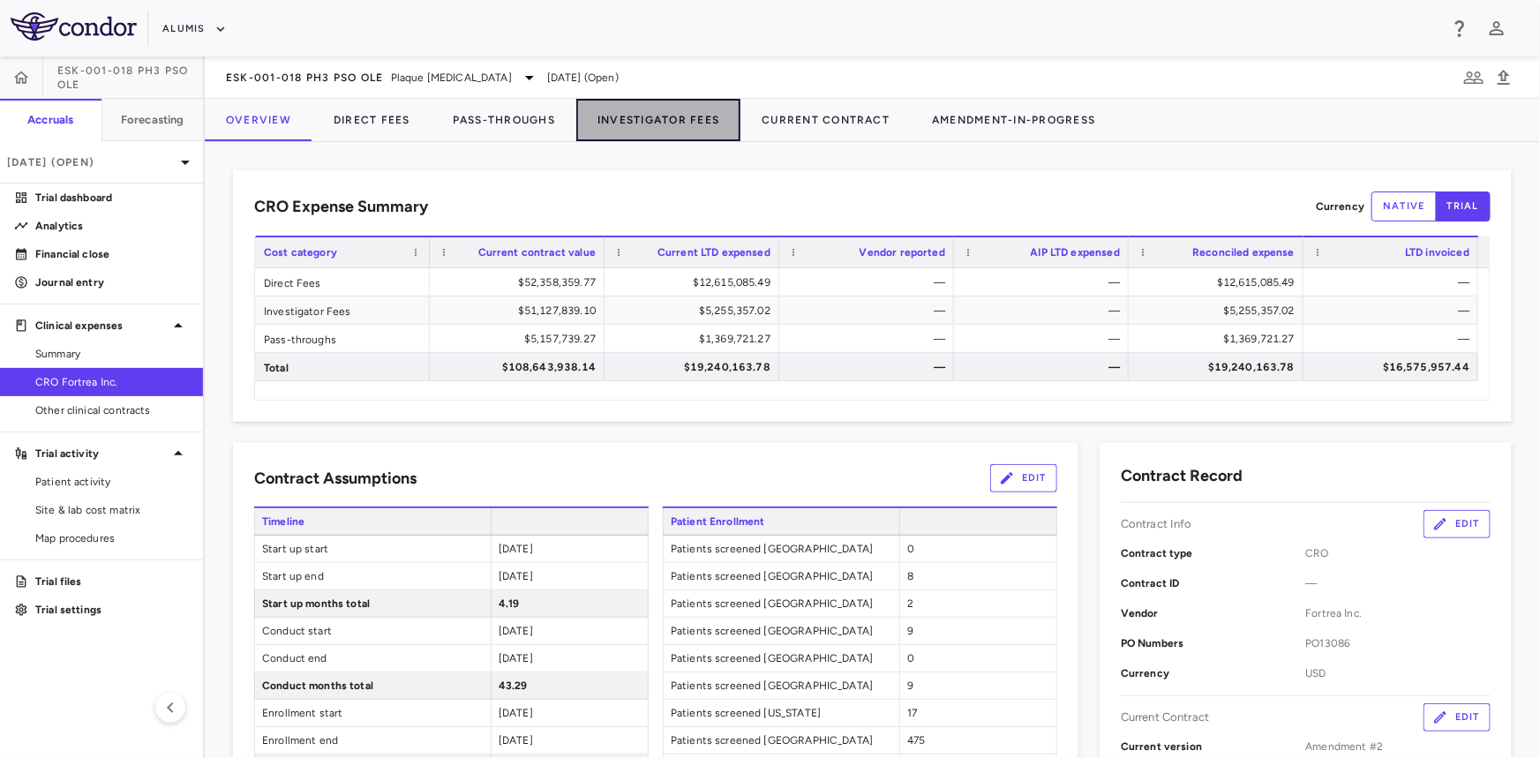
click at [682, 124] on button "Investigator Fees" at bounding box center [658, 120] width 164 height 42
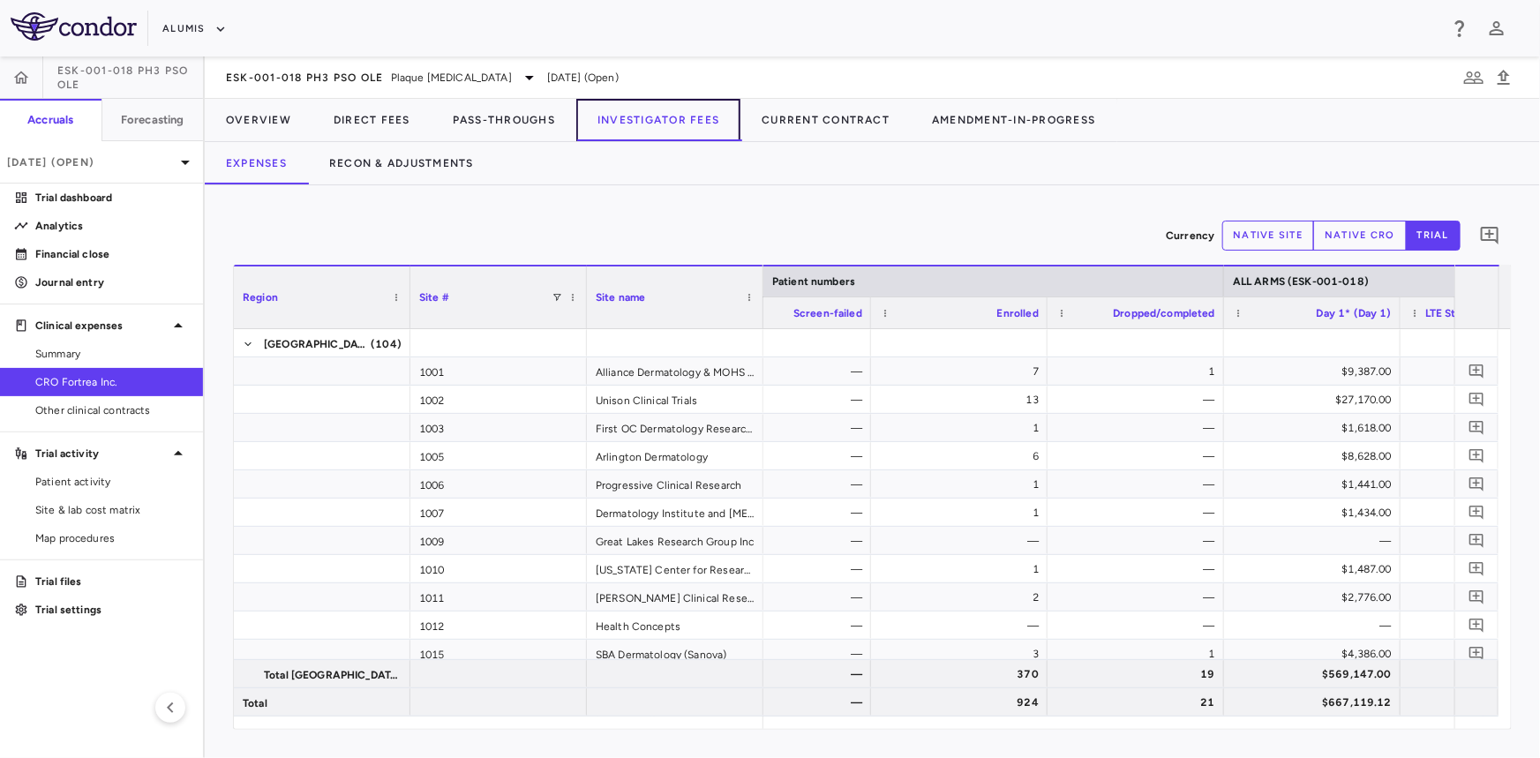
scroll to position [0, 1251]
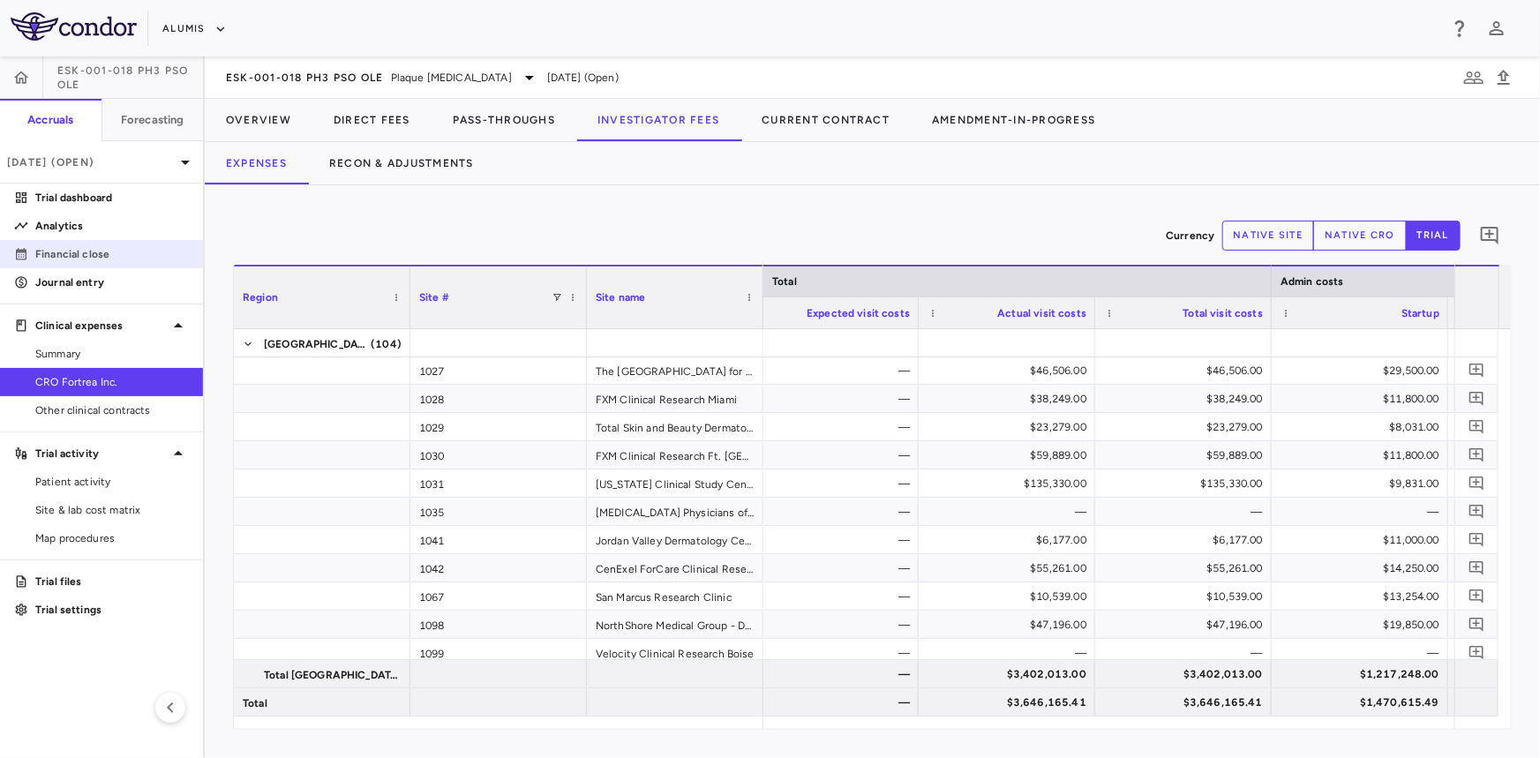
click at [102, 249] on p "Financial close" at bounding box center [112, 254] width 154 height 16
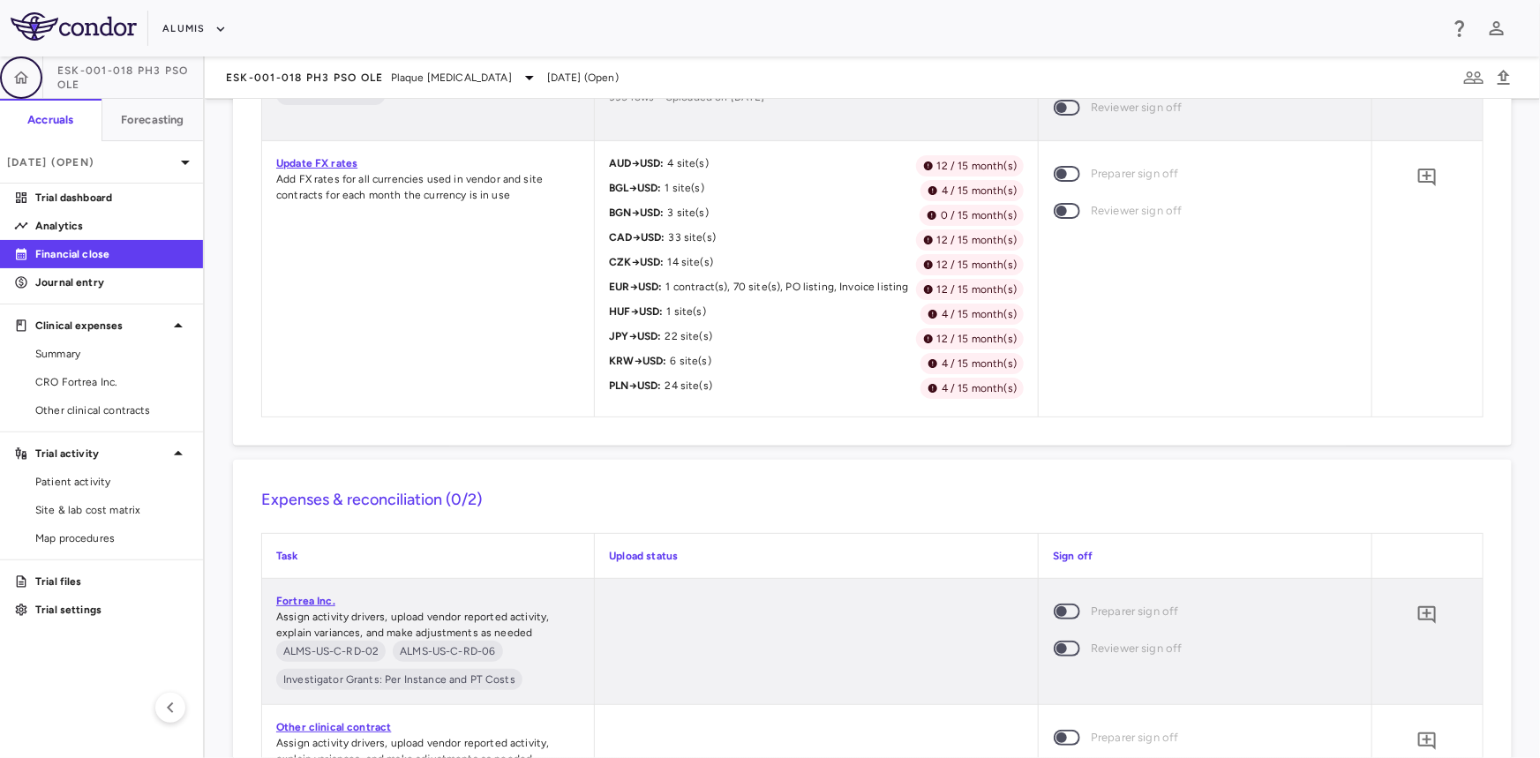
click at [26, 76] on icon "button" at bounding box center [21, 77] width 15 height 12
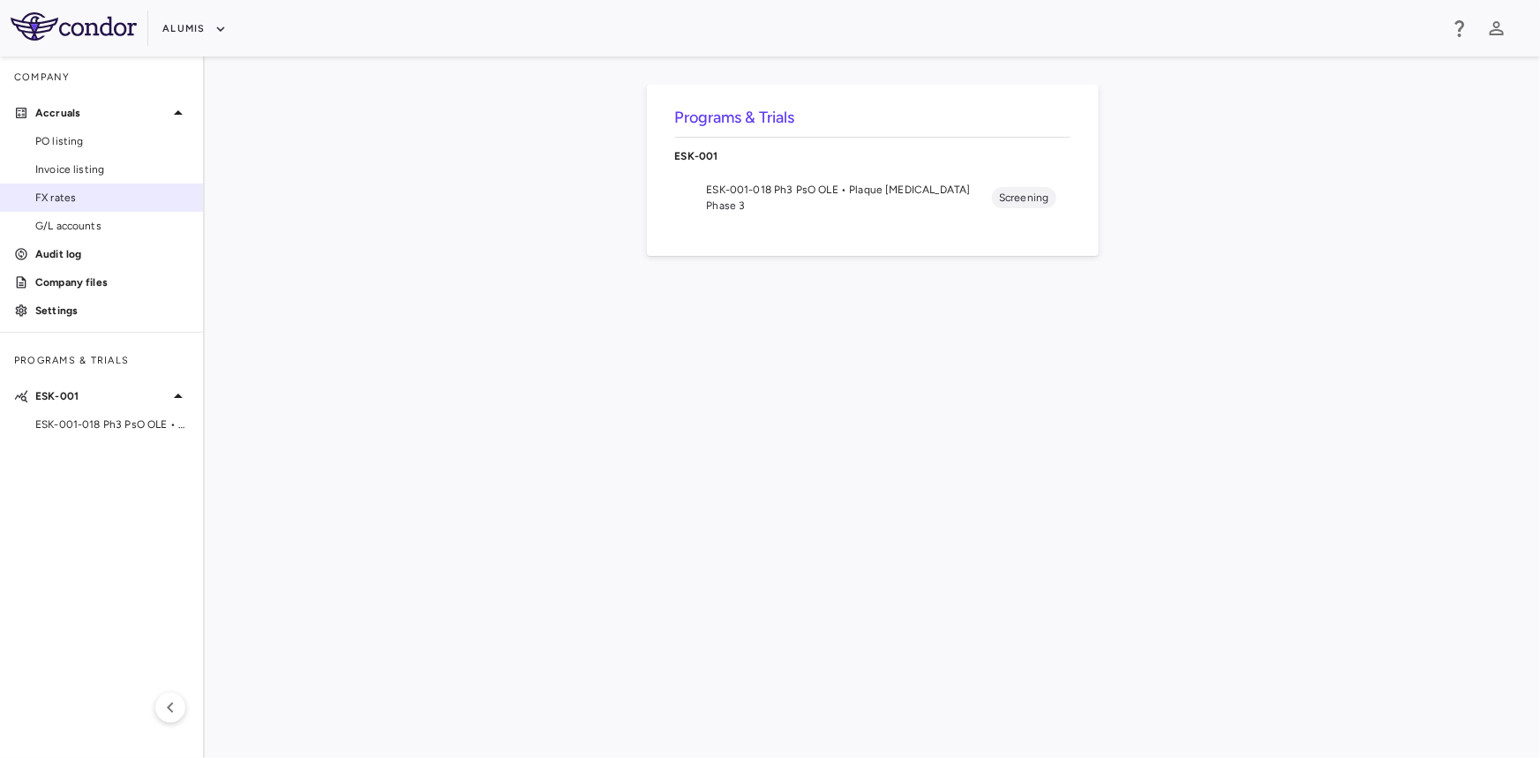
click at [80, 202] on span "FX rates" at bounding box center [112, 198] width 154 height 16
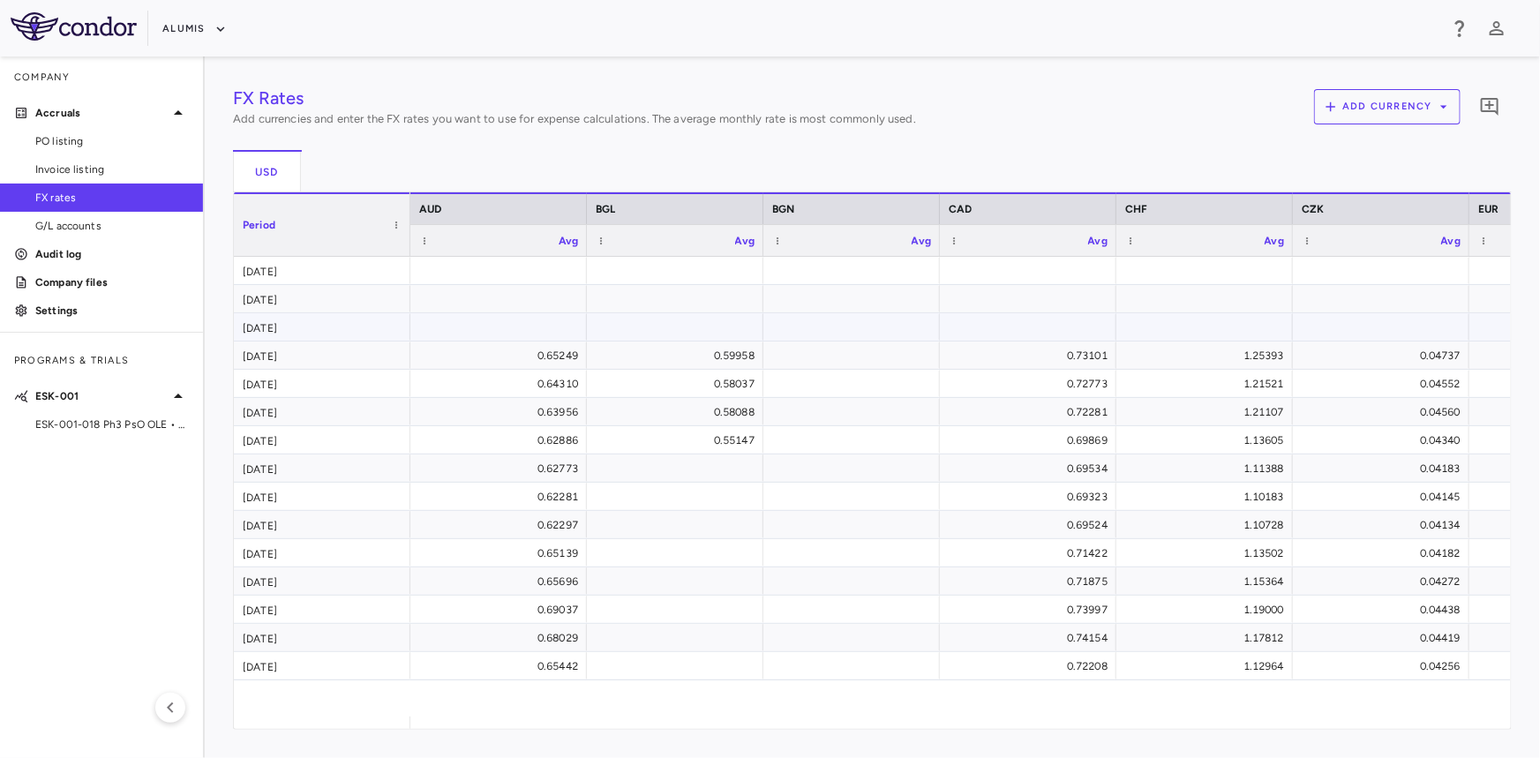
click at [531, 337] on div at bounding box center [498, 327] width 159 height 26
type input "*"
click at [547, 263] on div at bounding box center [498, 271] width 159 height 26
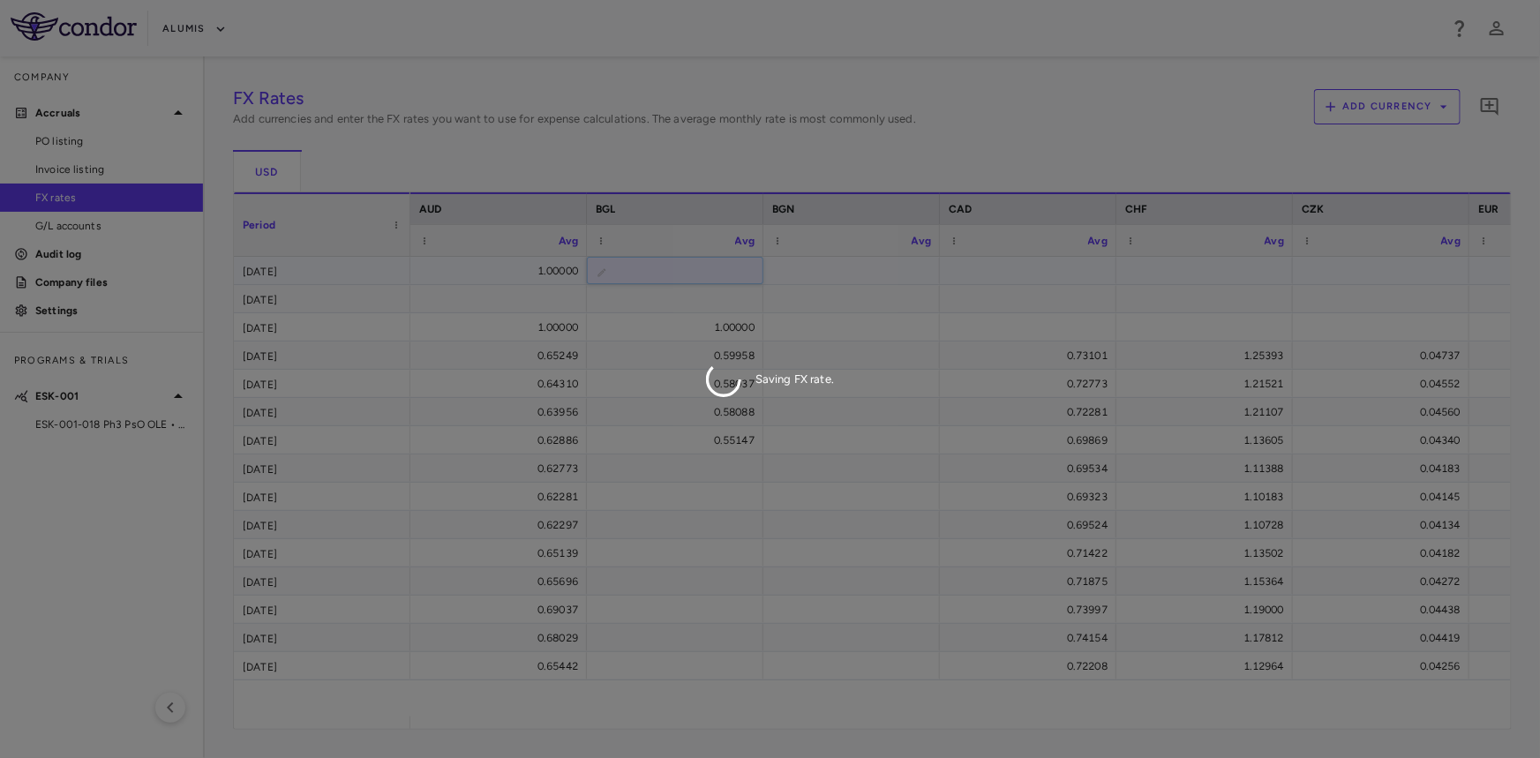
type input "*"
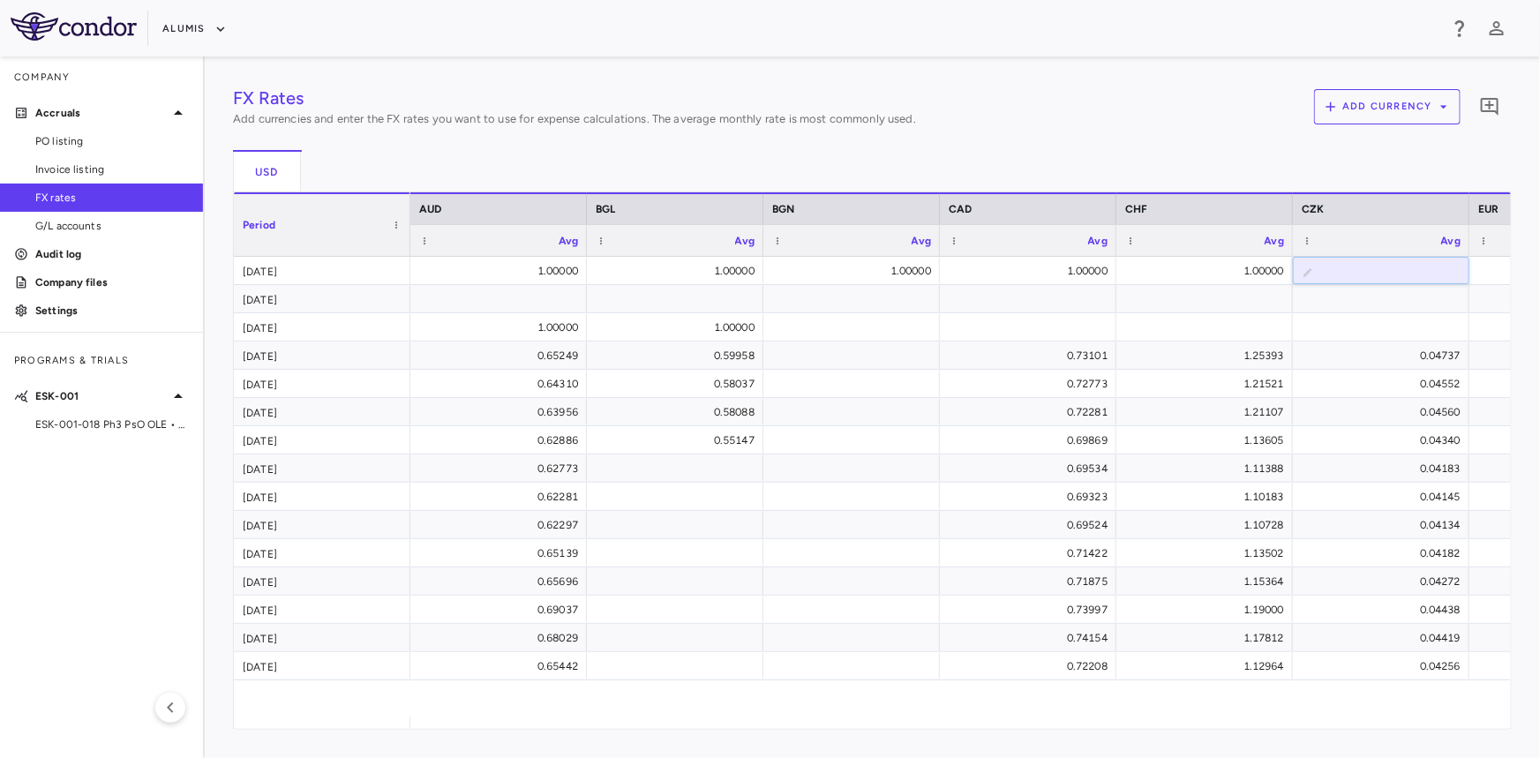
type input "*"
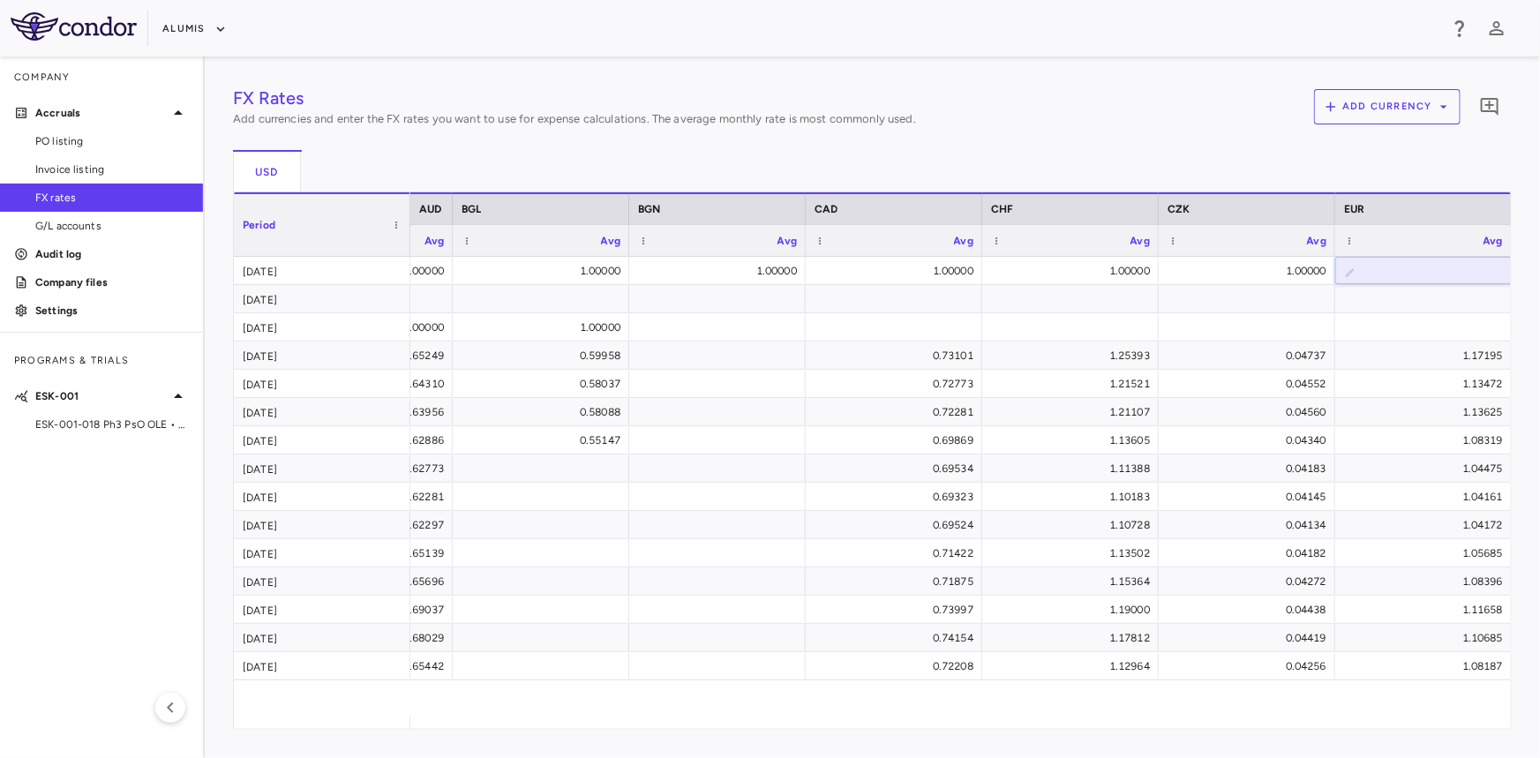
type input "*"
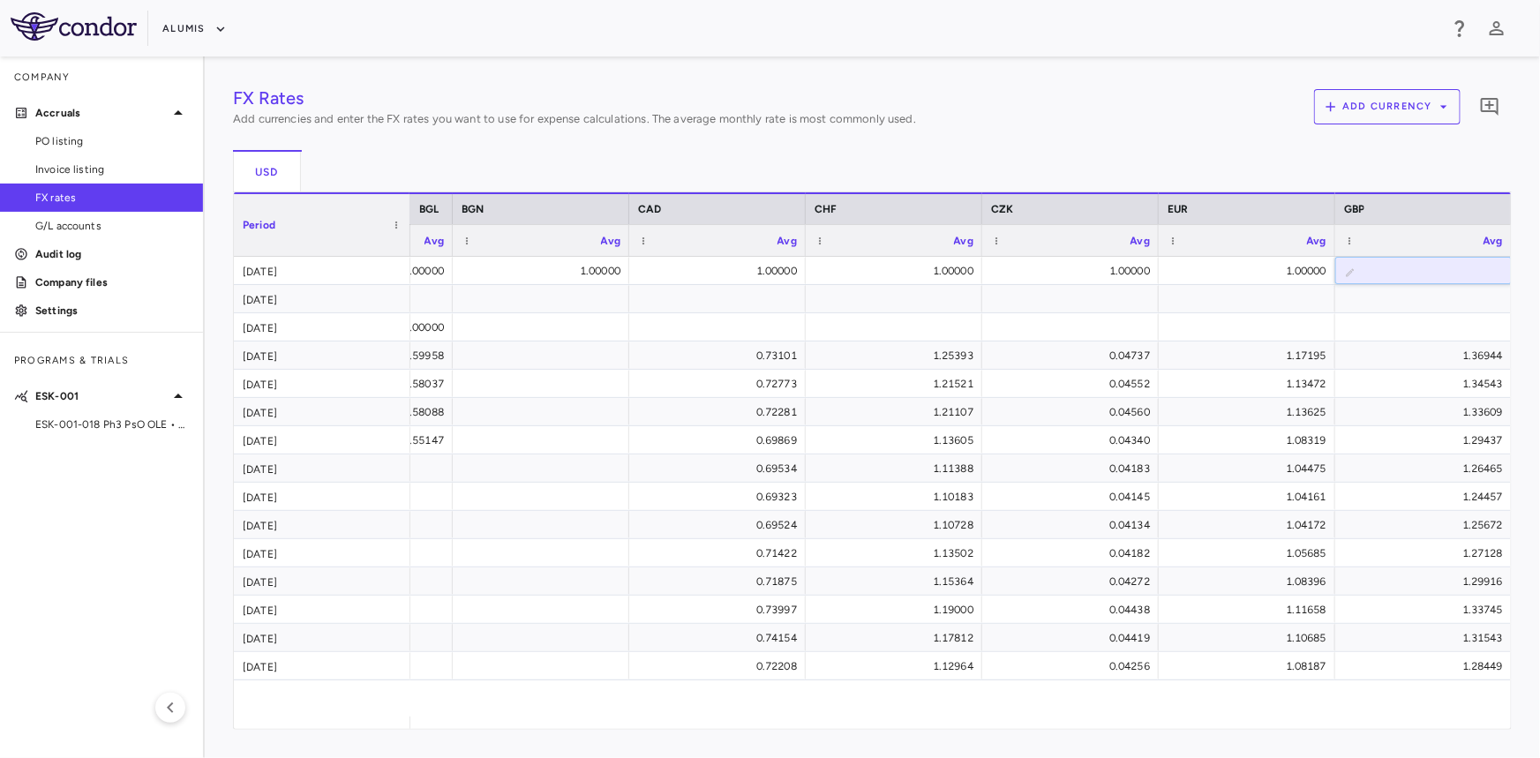
type input "*"
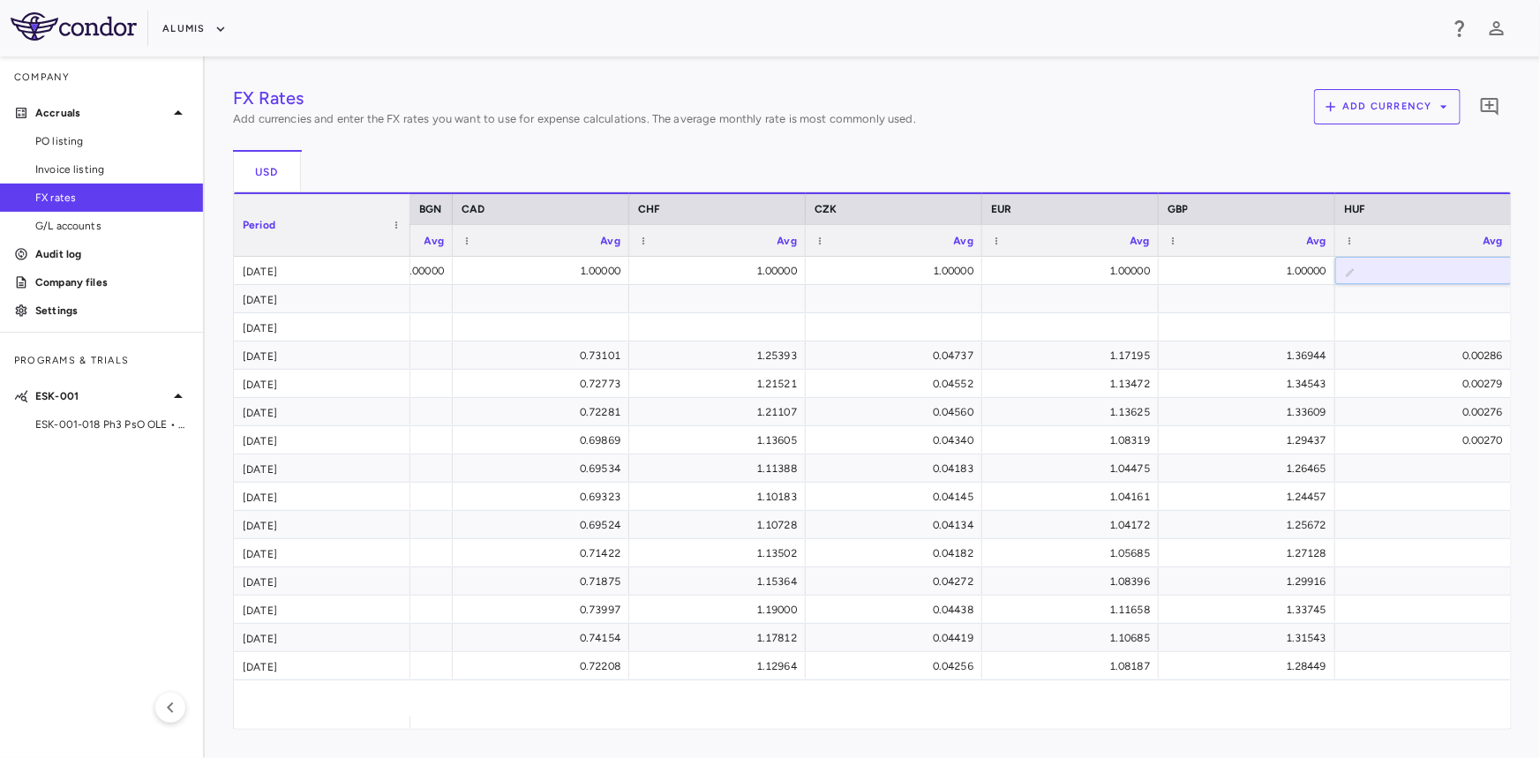
type input "*"
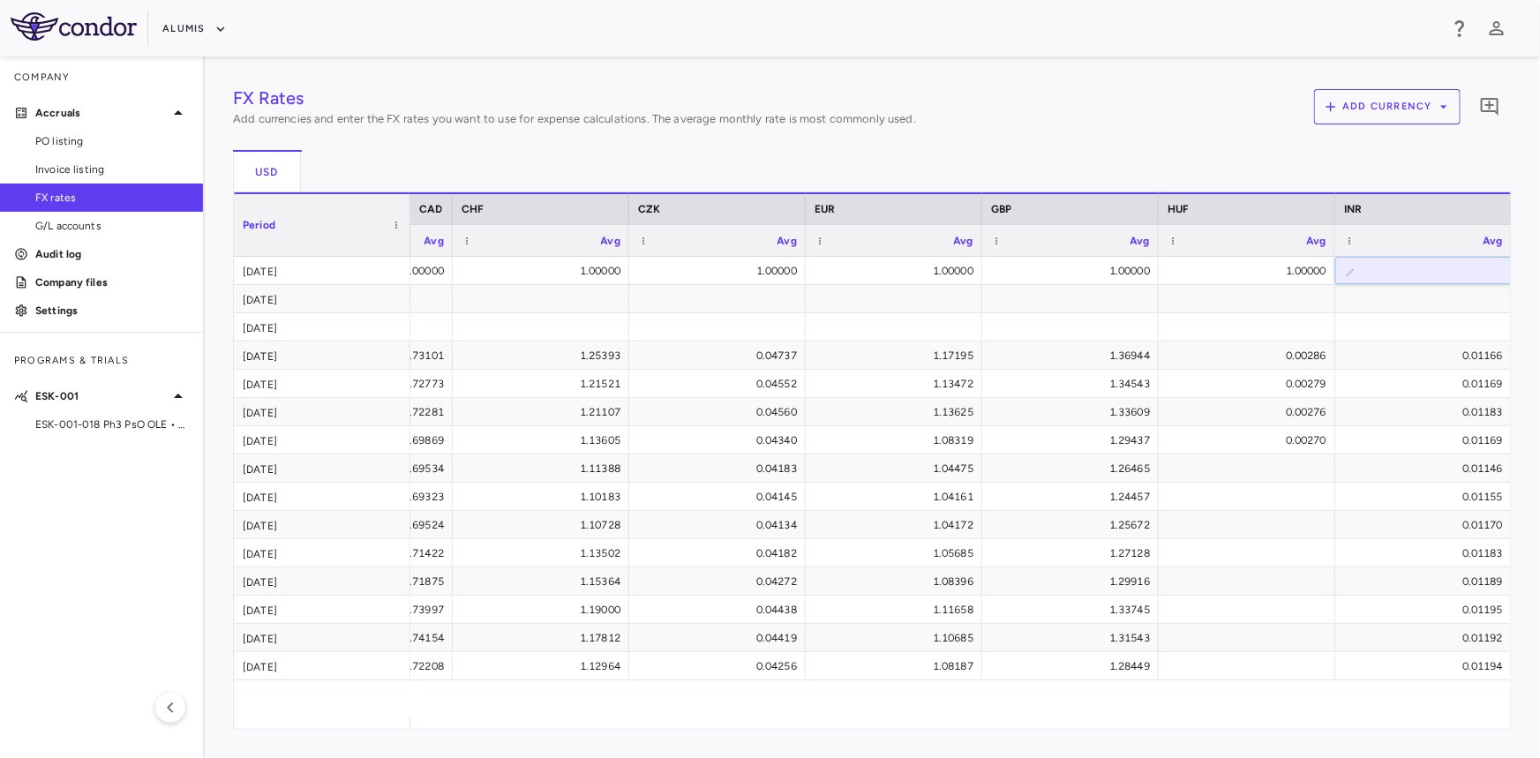
type input "*"
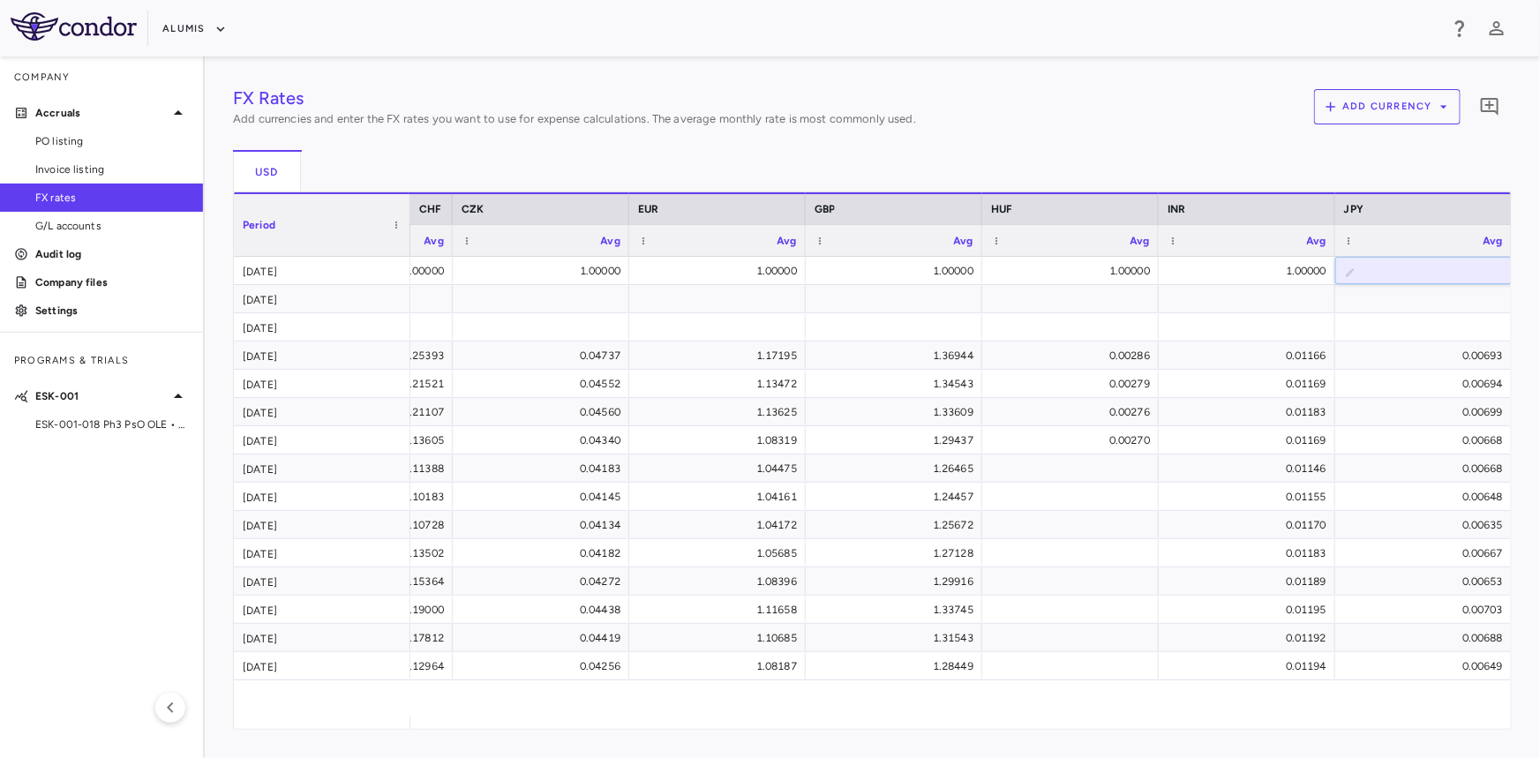
type input "*"
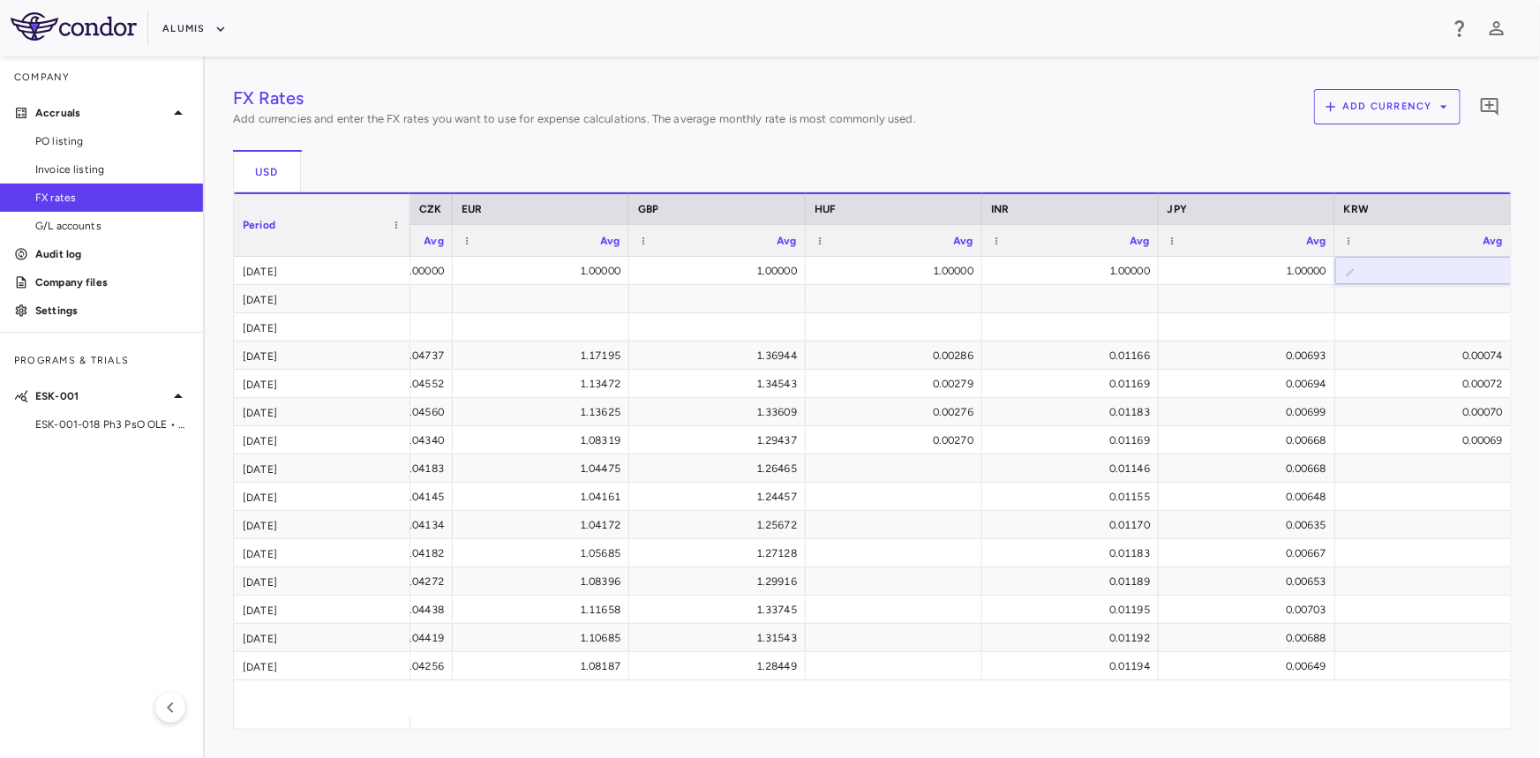
type input "*"
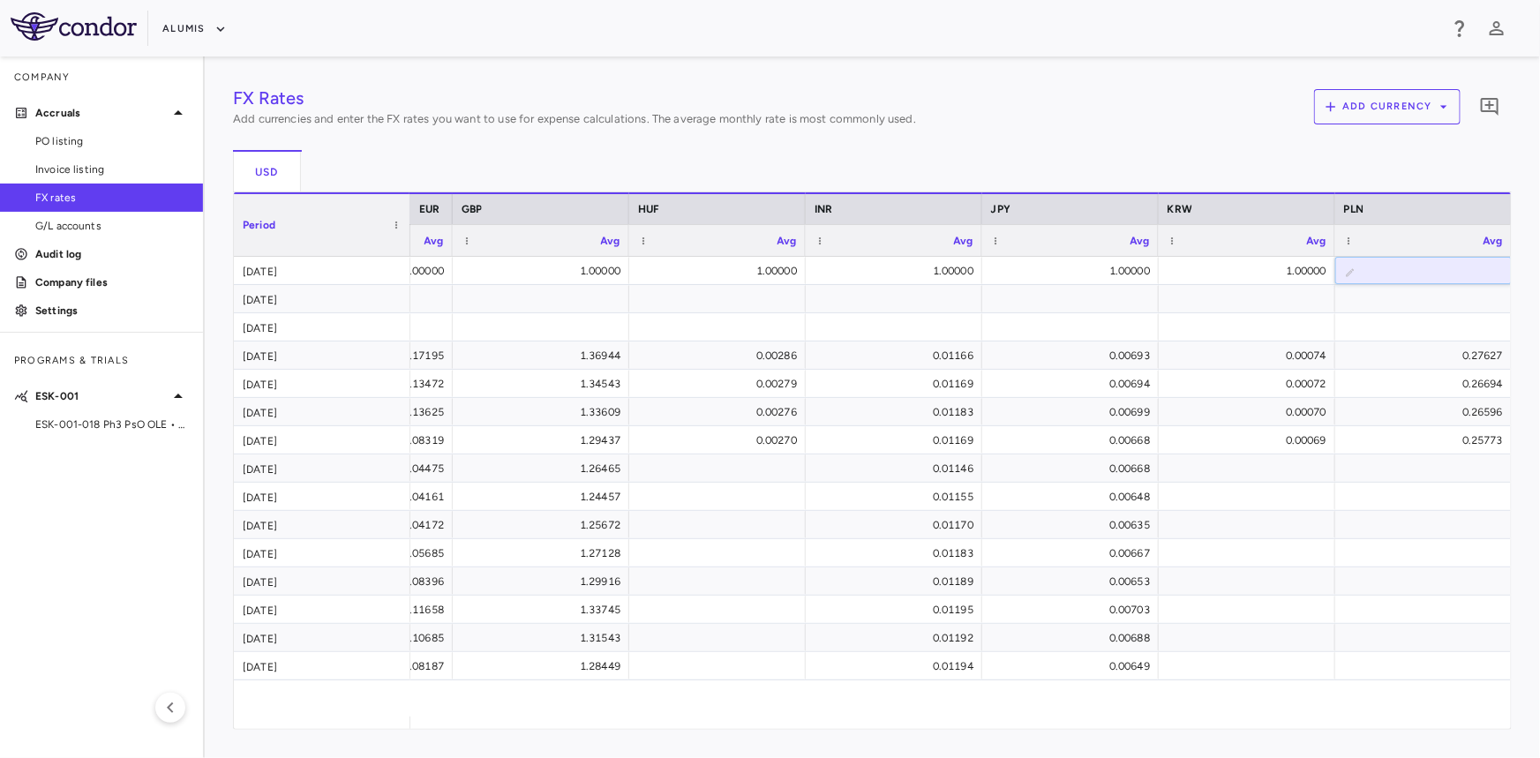
type input "*"
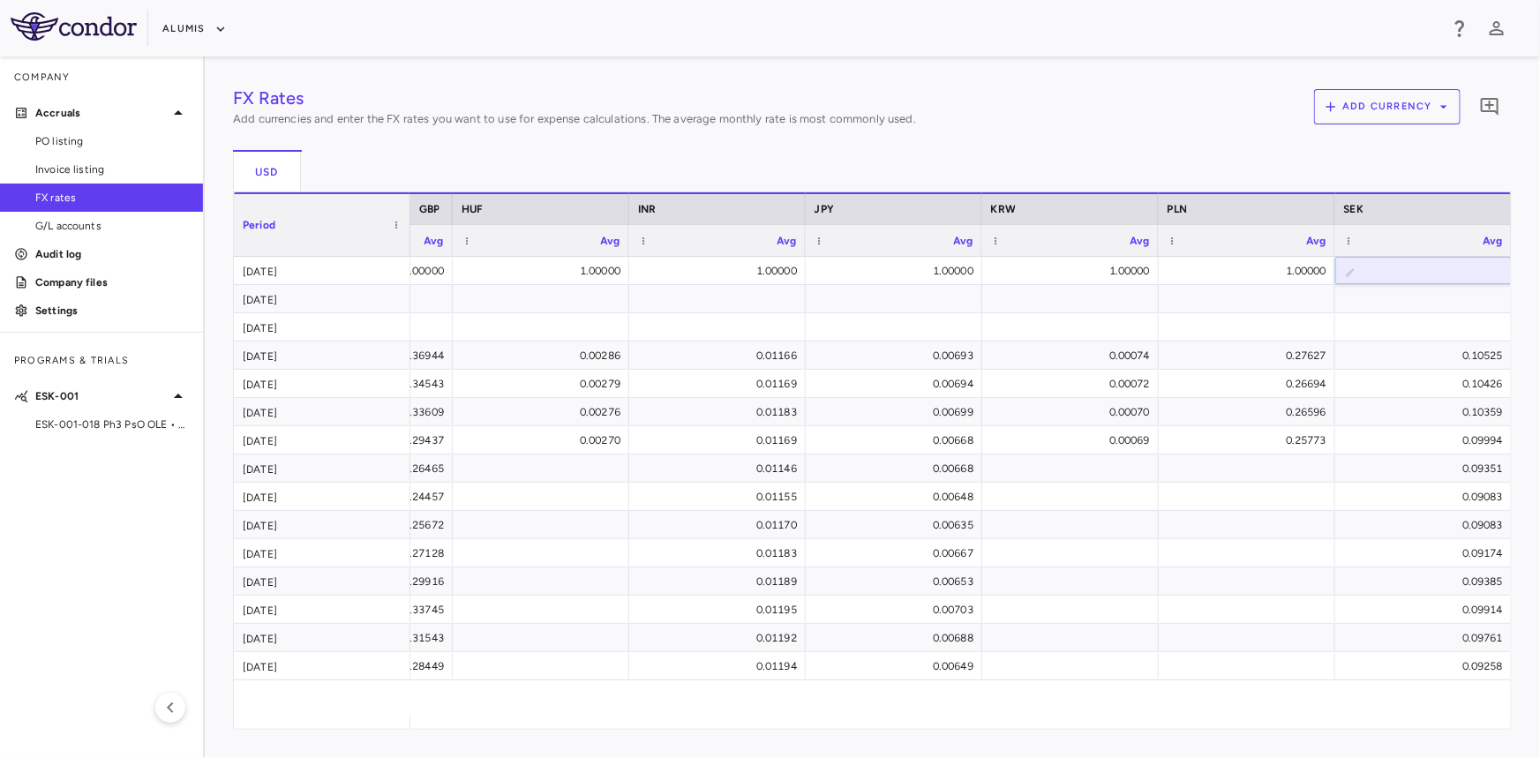
type input "*"
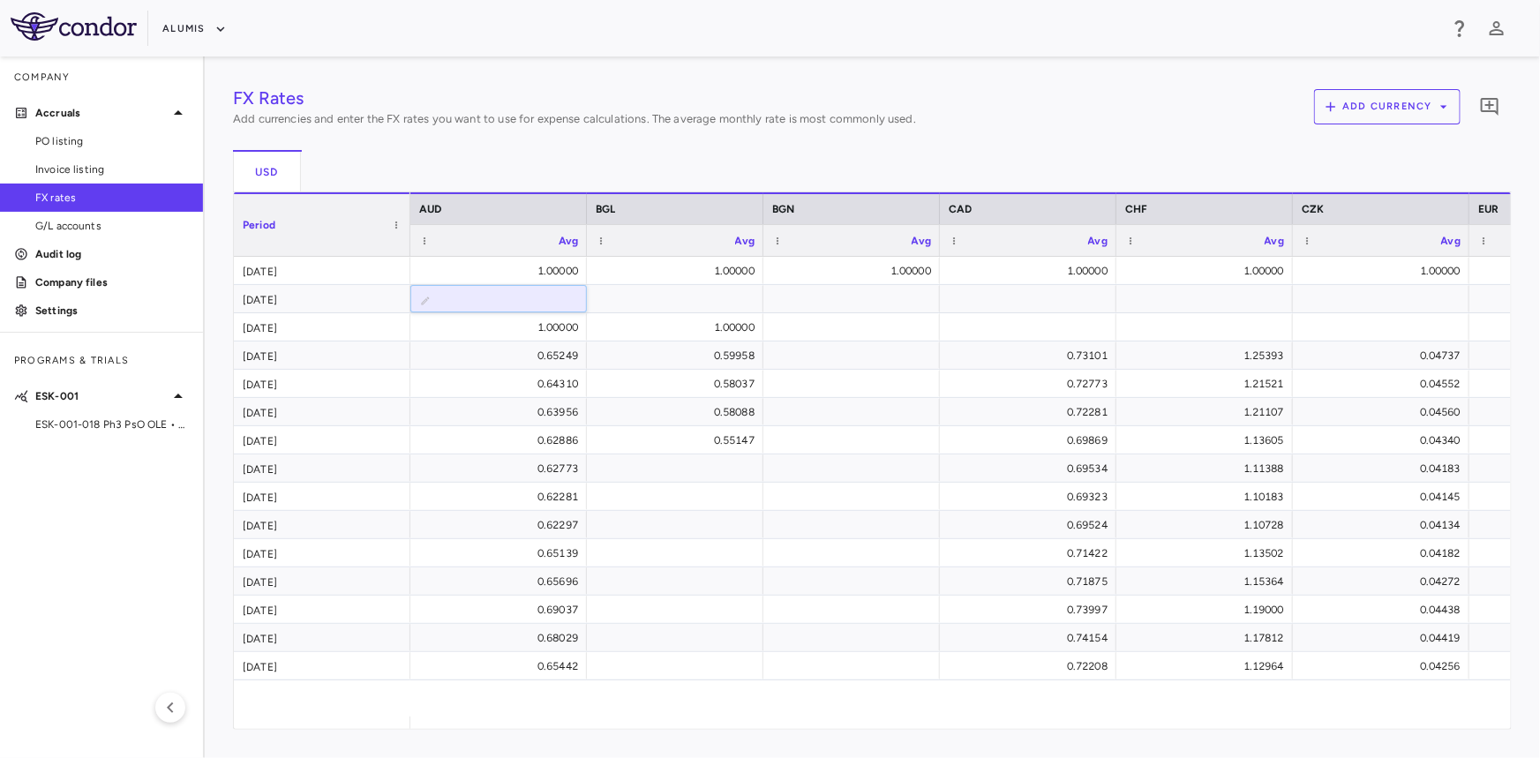
type input "*"
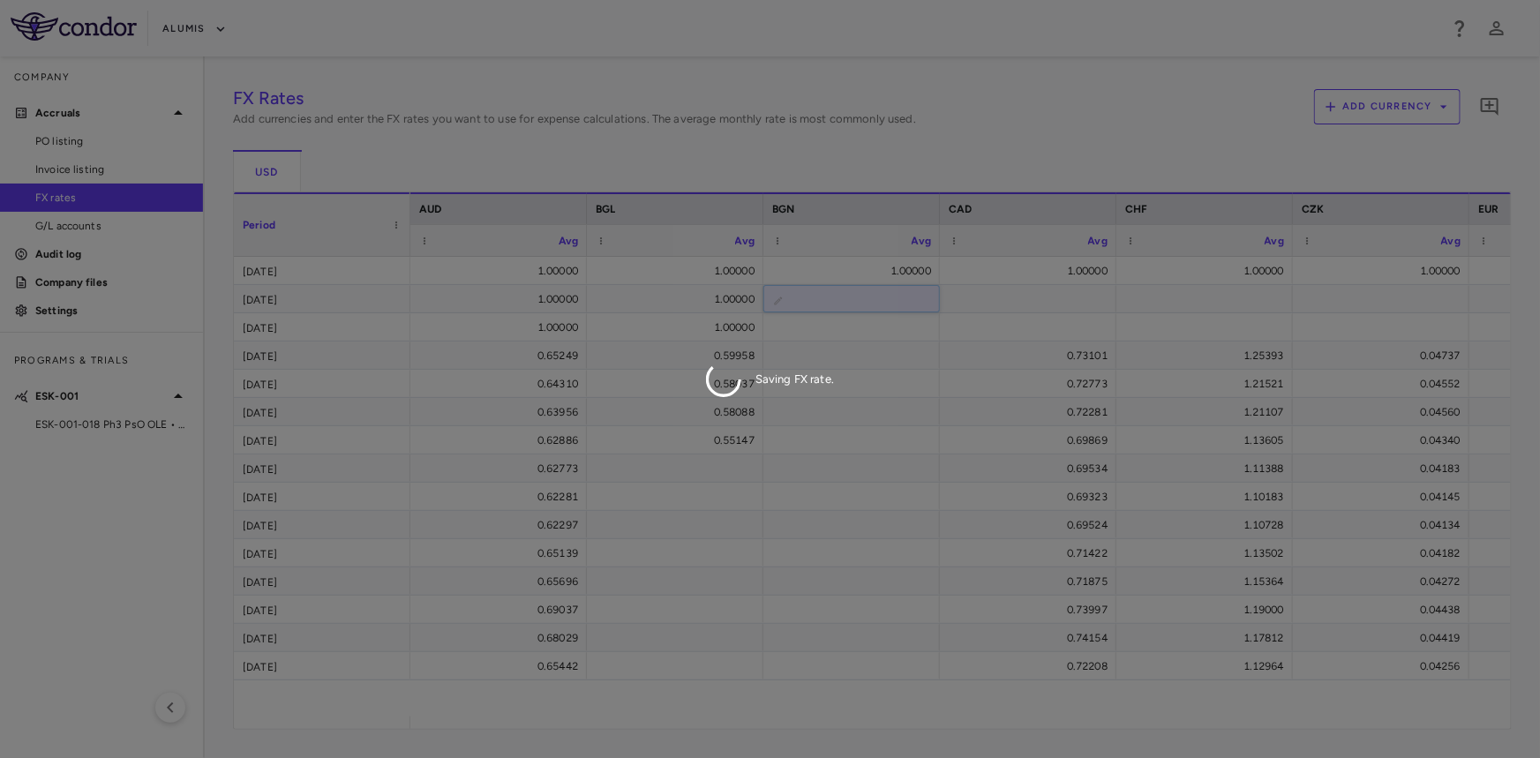
type input "*"
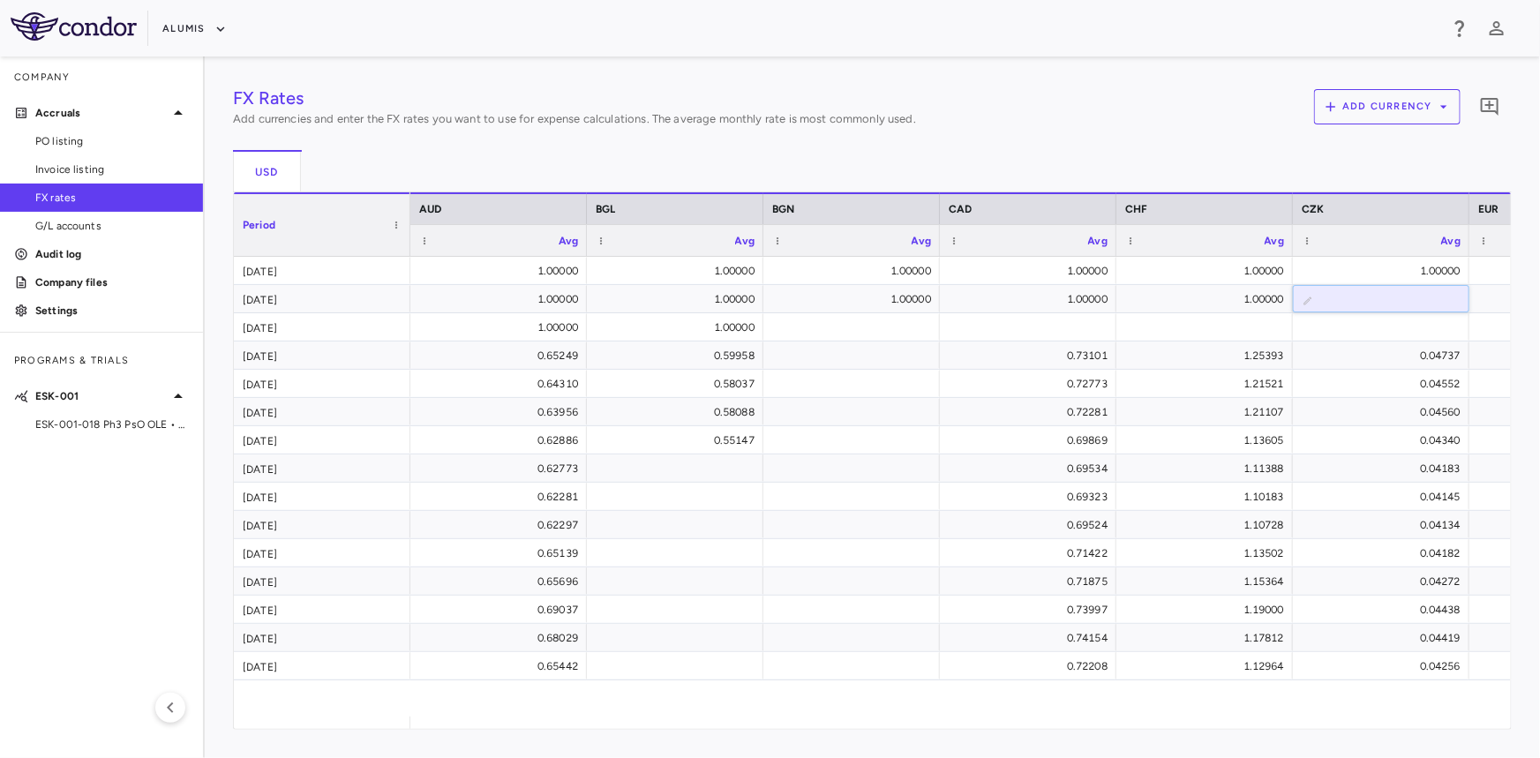
type input "*"
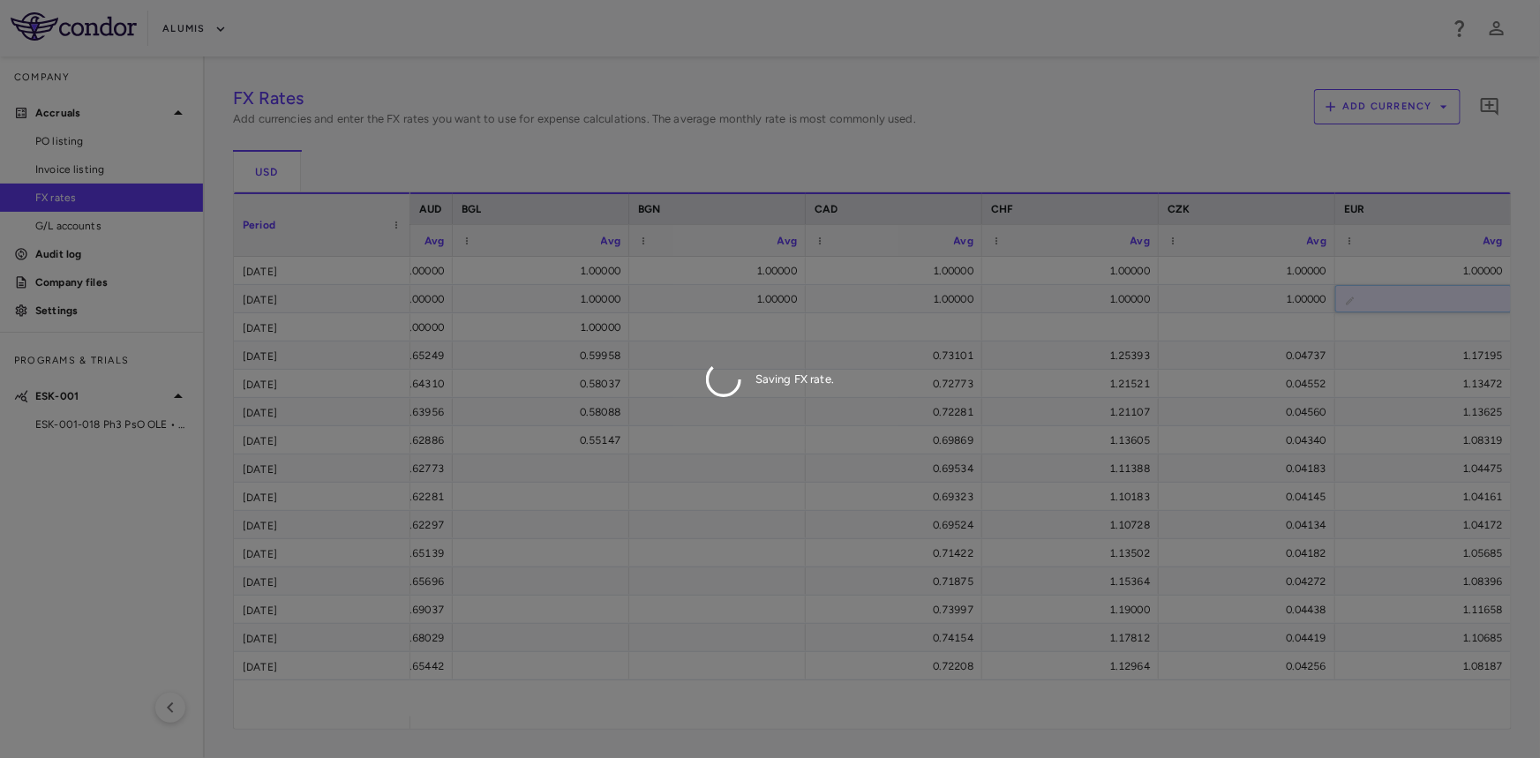
type input "*"
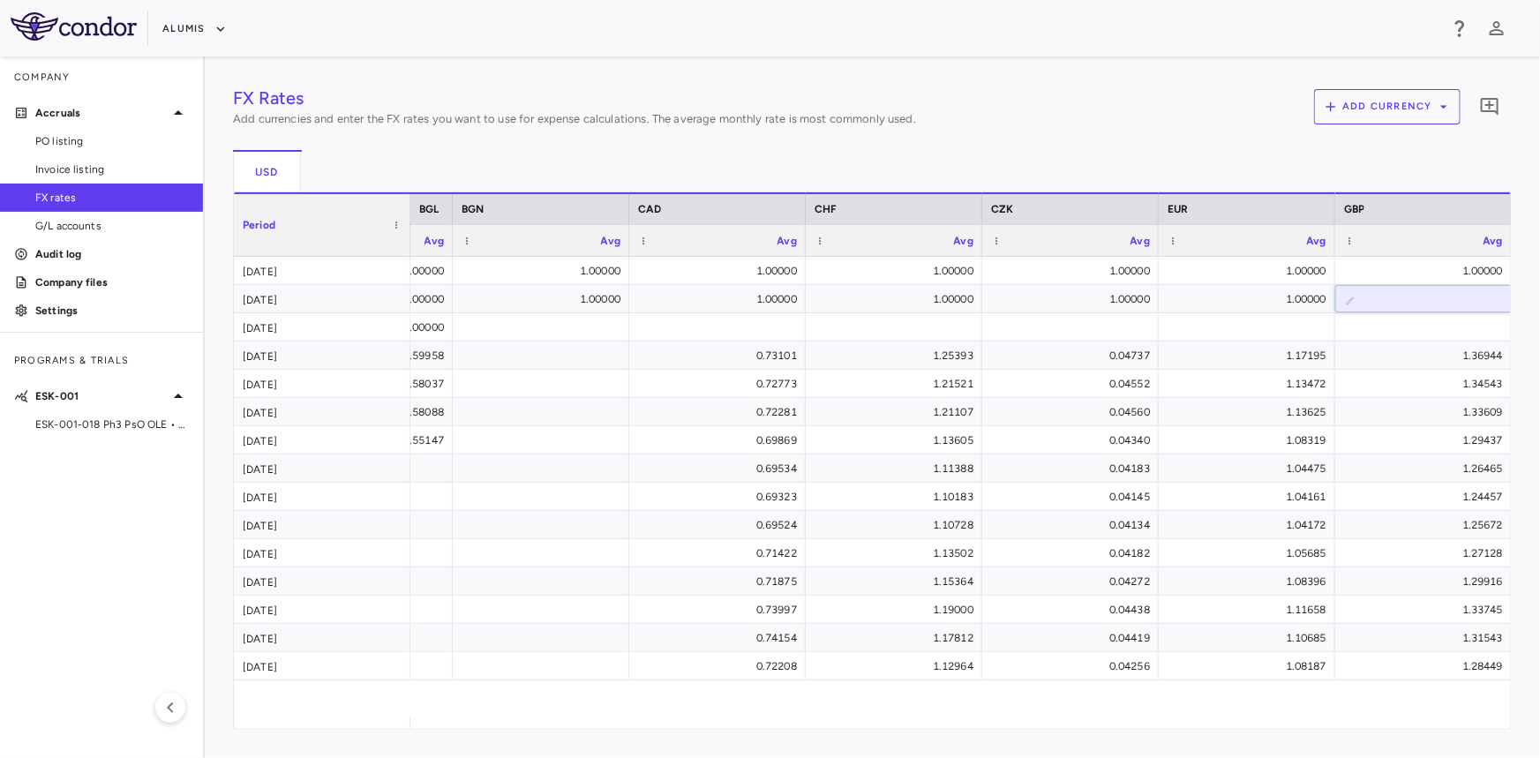
type input "*"
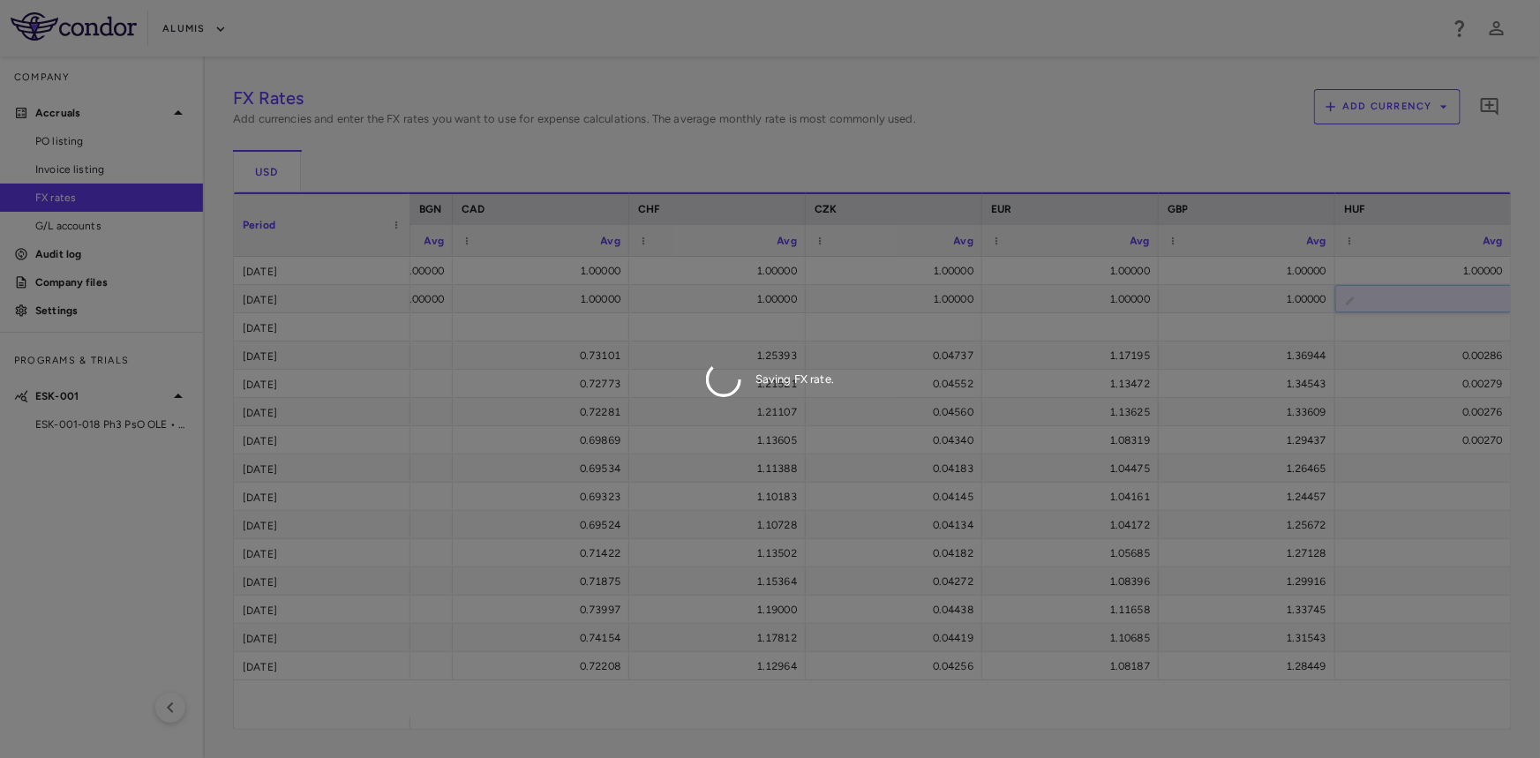
type input "*"
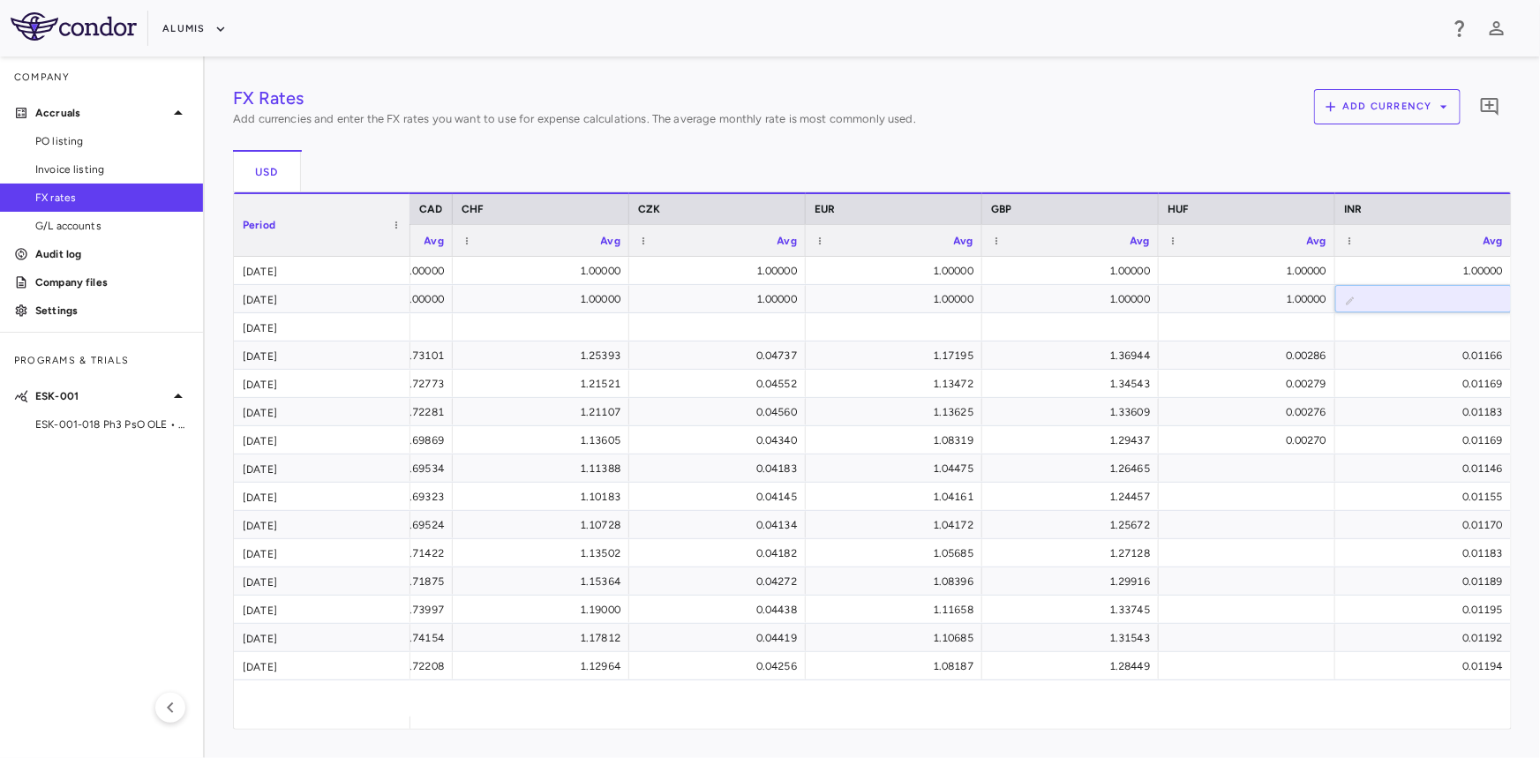
type input "*"
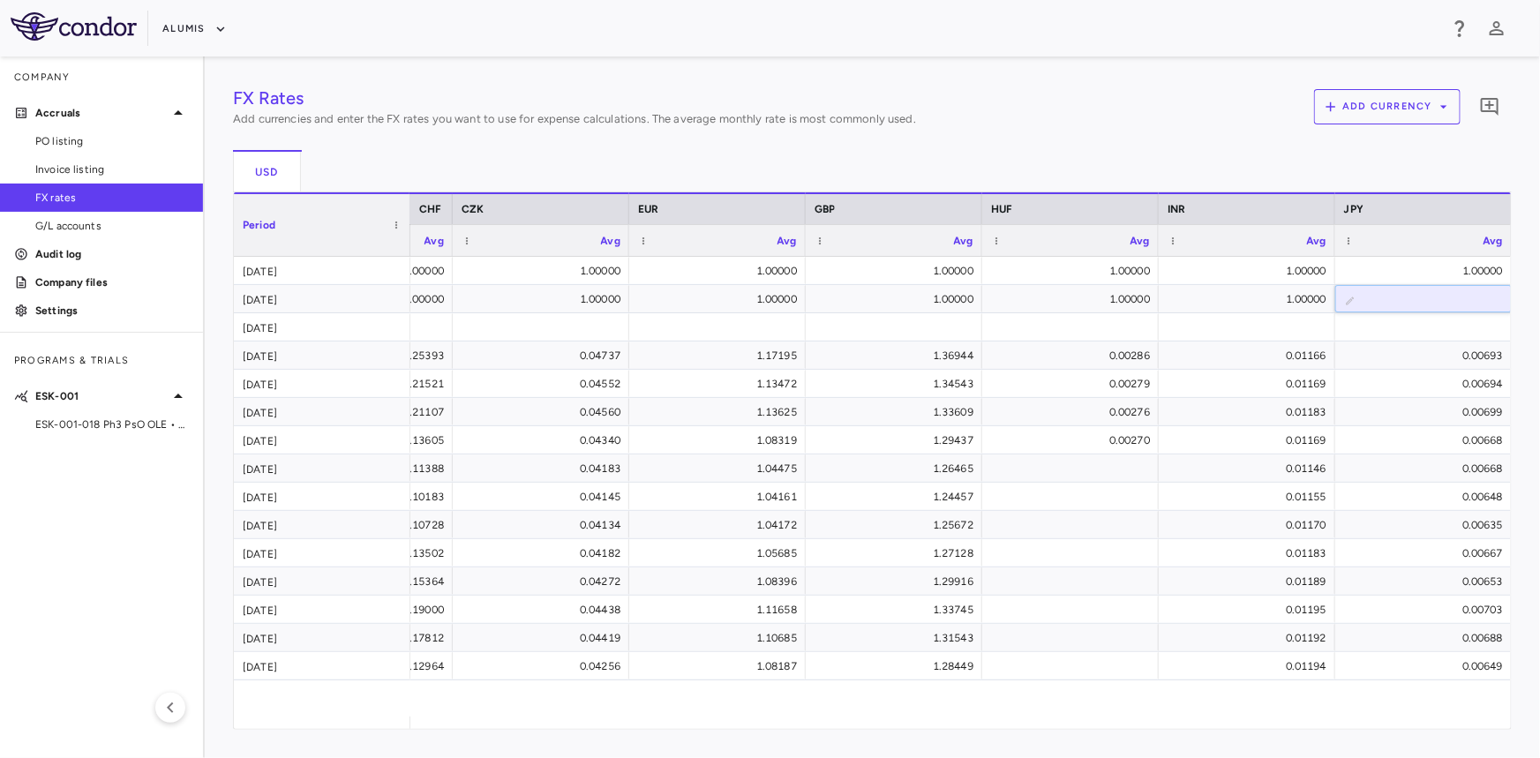
type input "*"
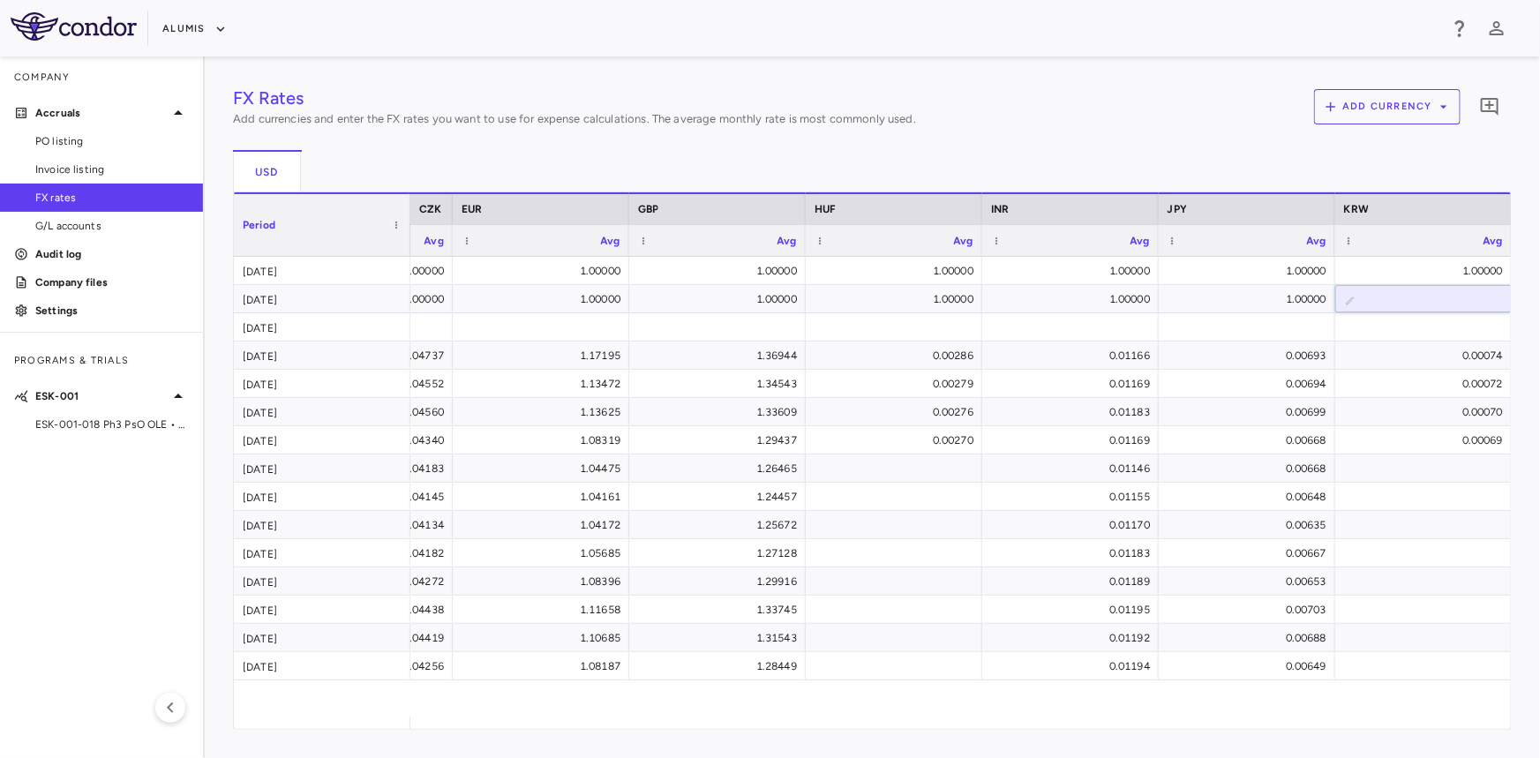
type input "*"
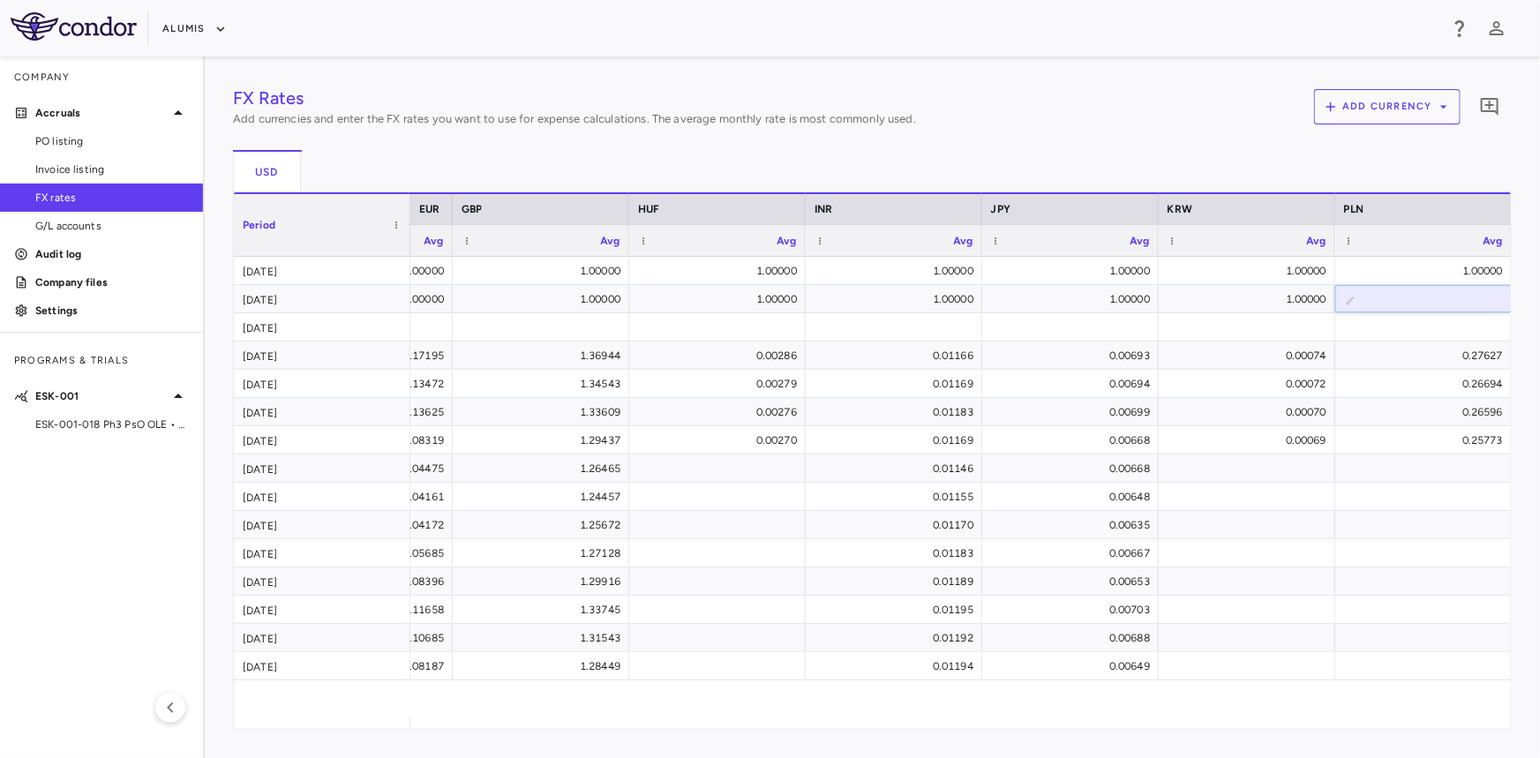
type input "*"
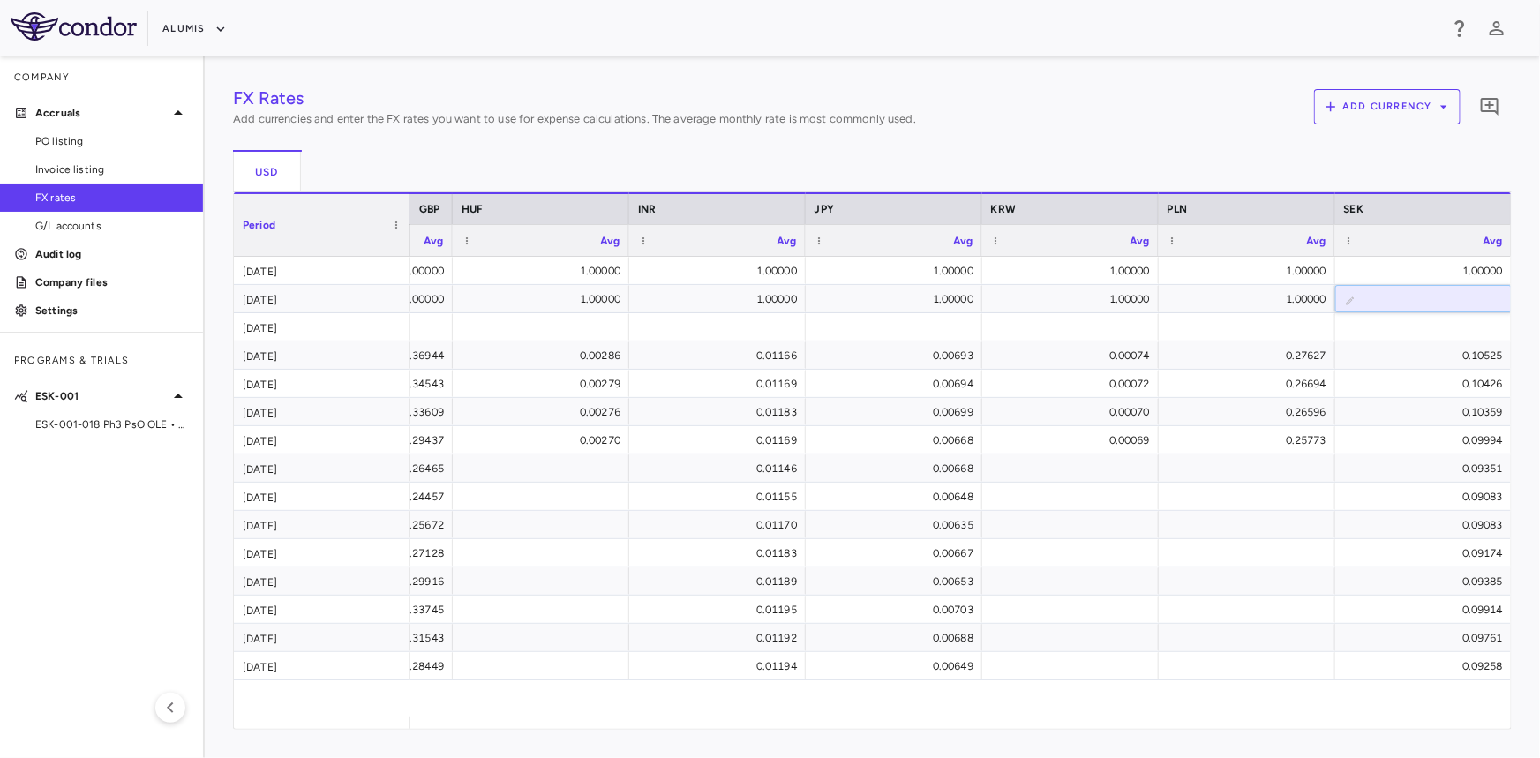
type input "*"
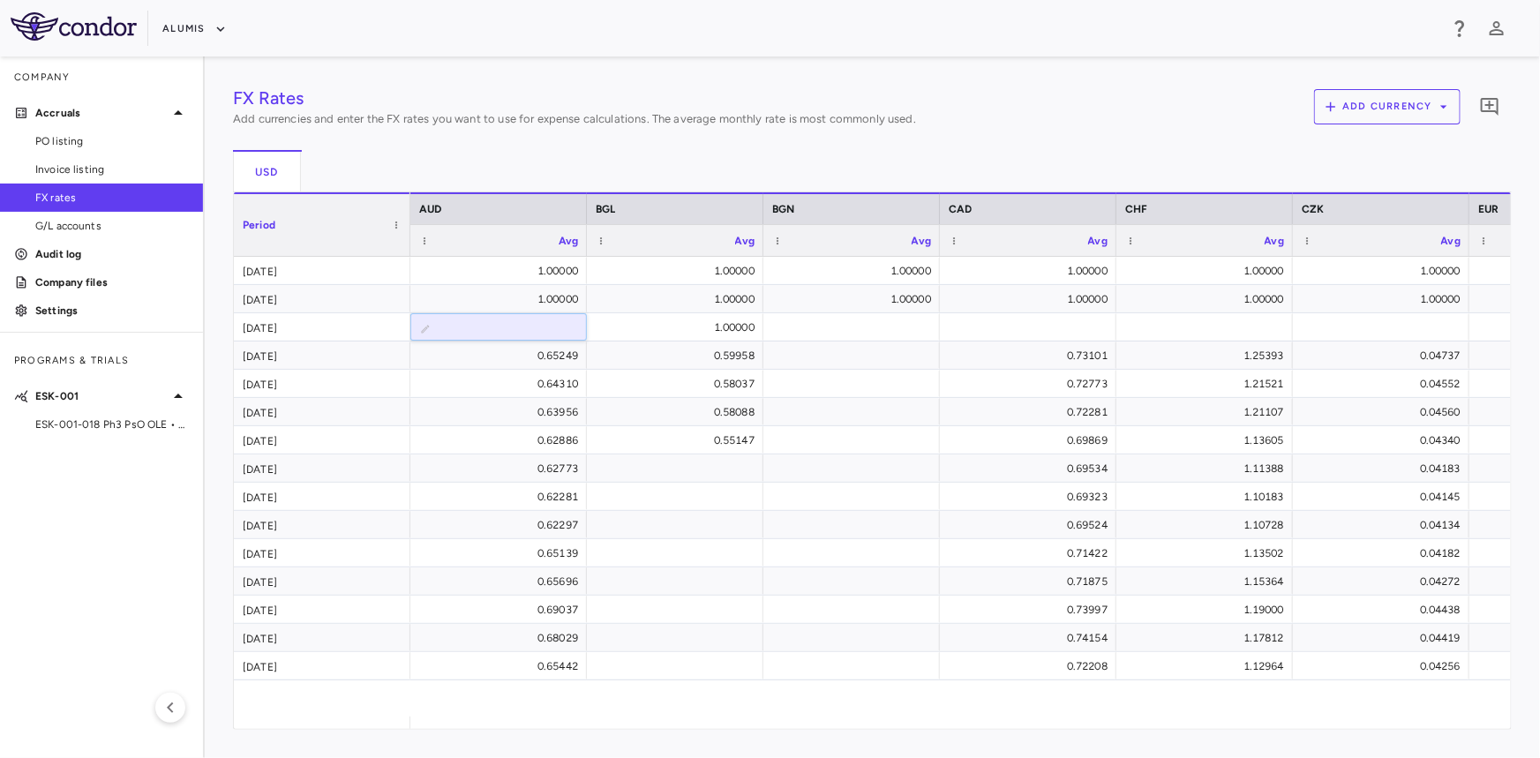
type input "**********"
type input "*"
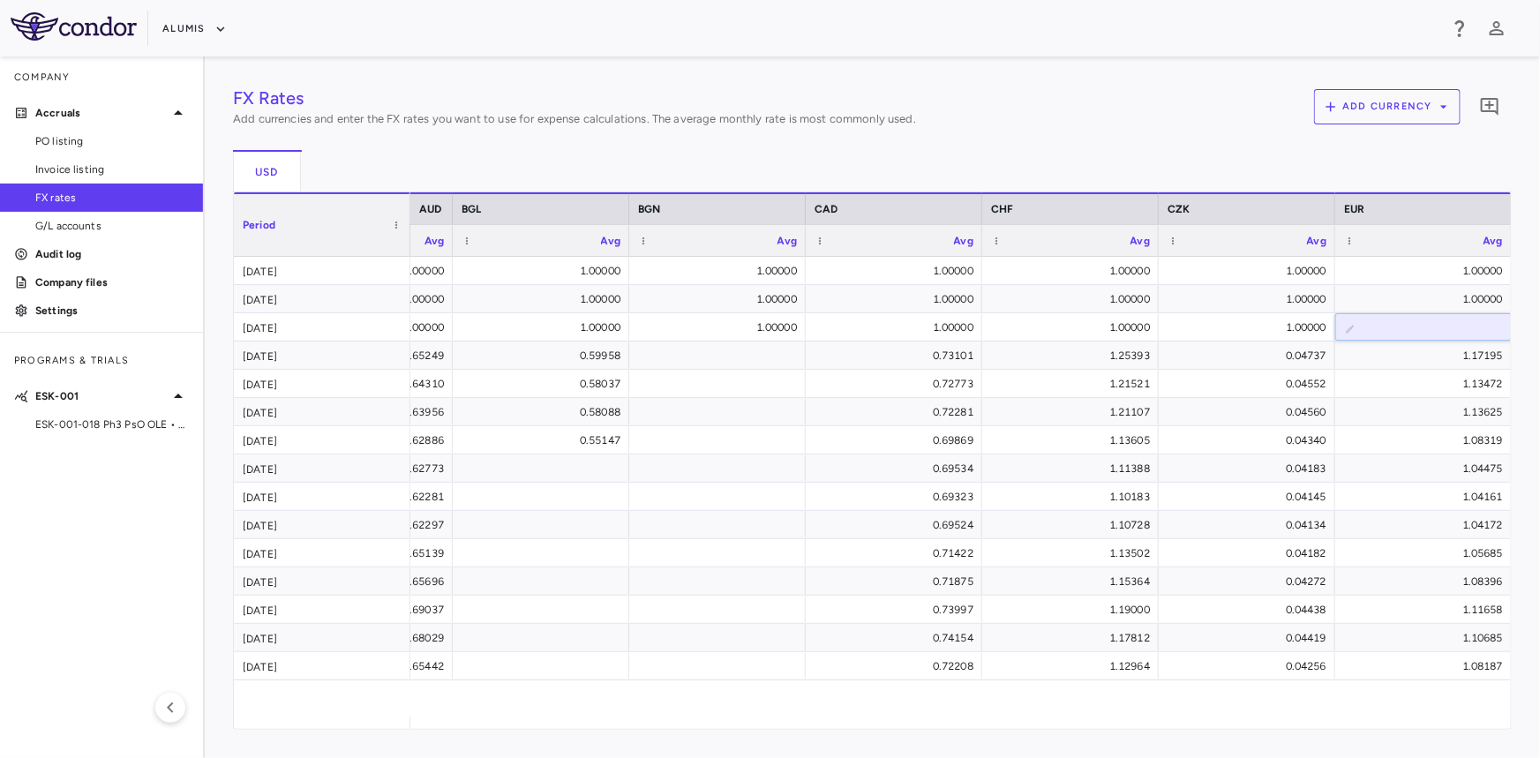
type input "*"
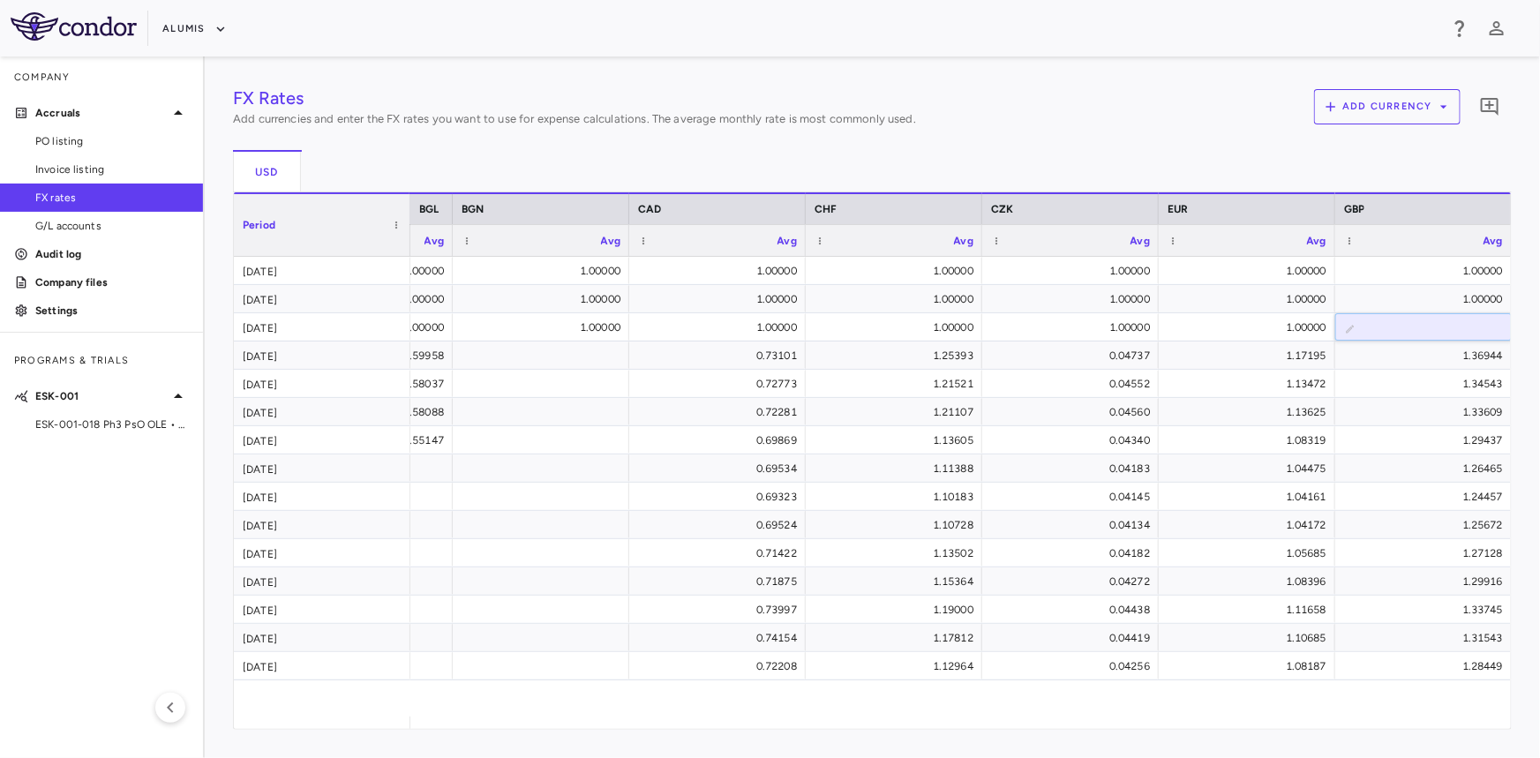
type input "*"
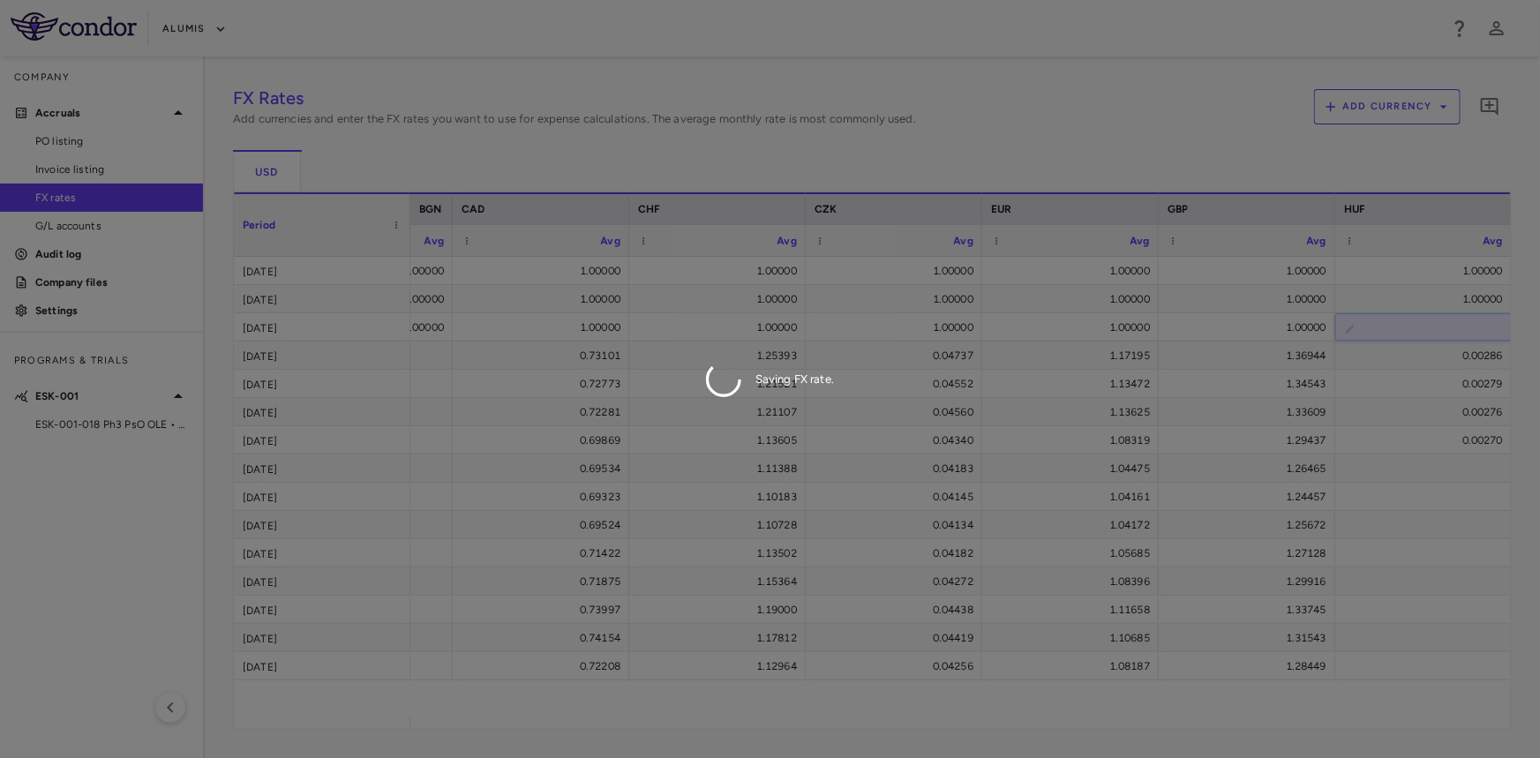
type input "*"
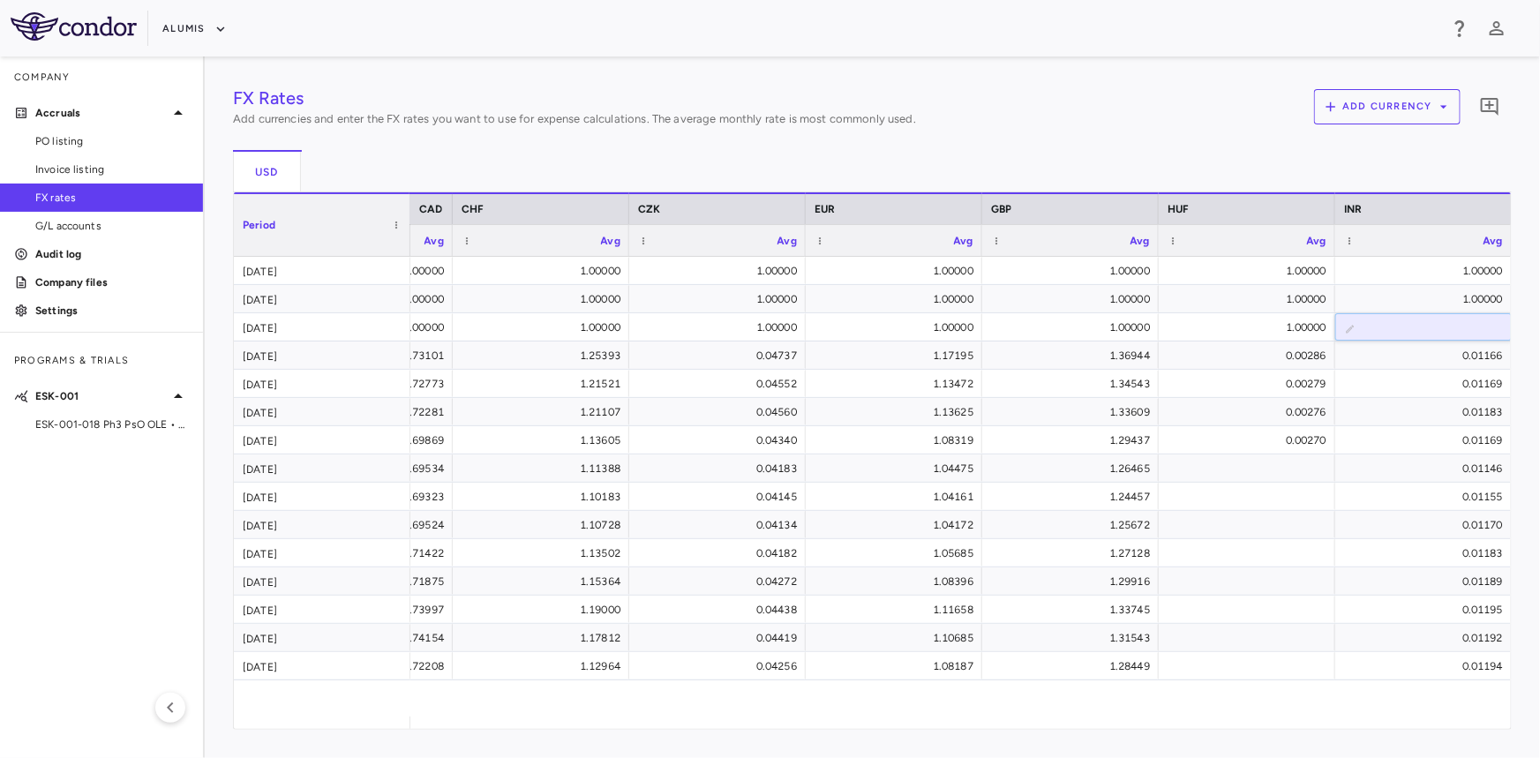
type input "*"
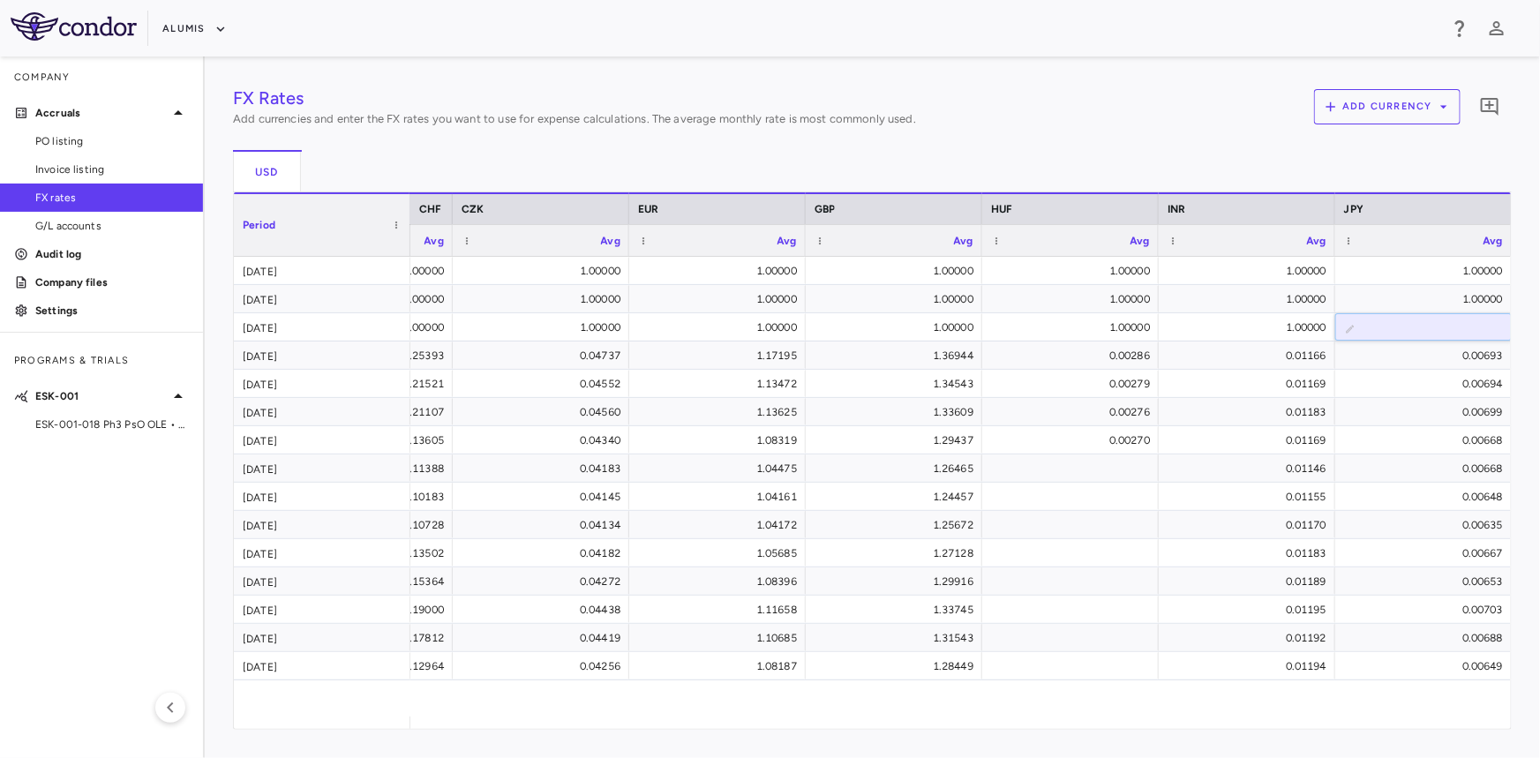
type input "*"
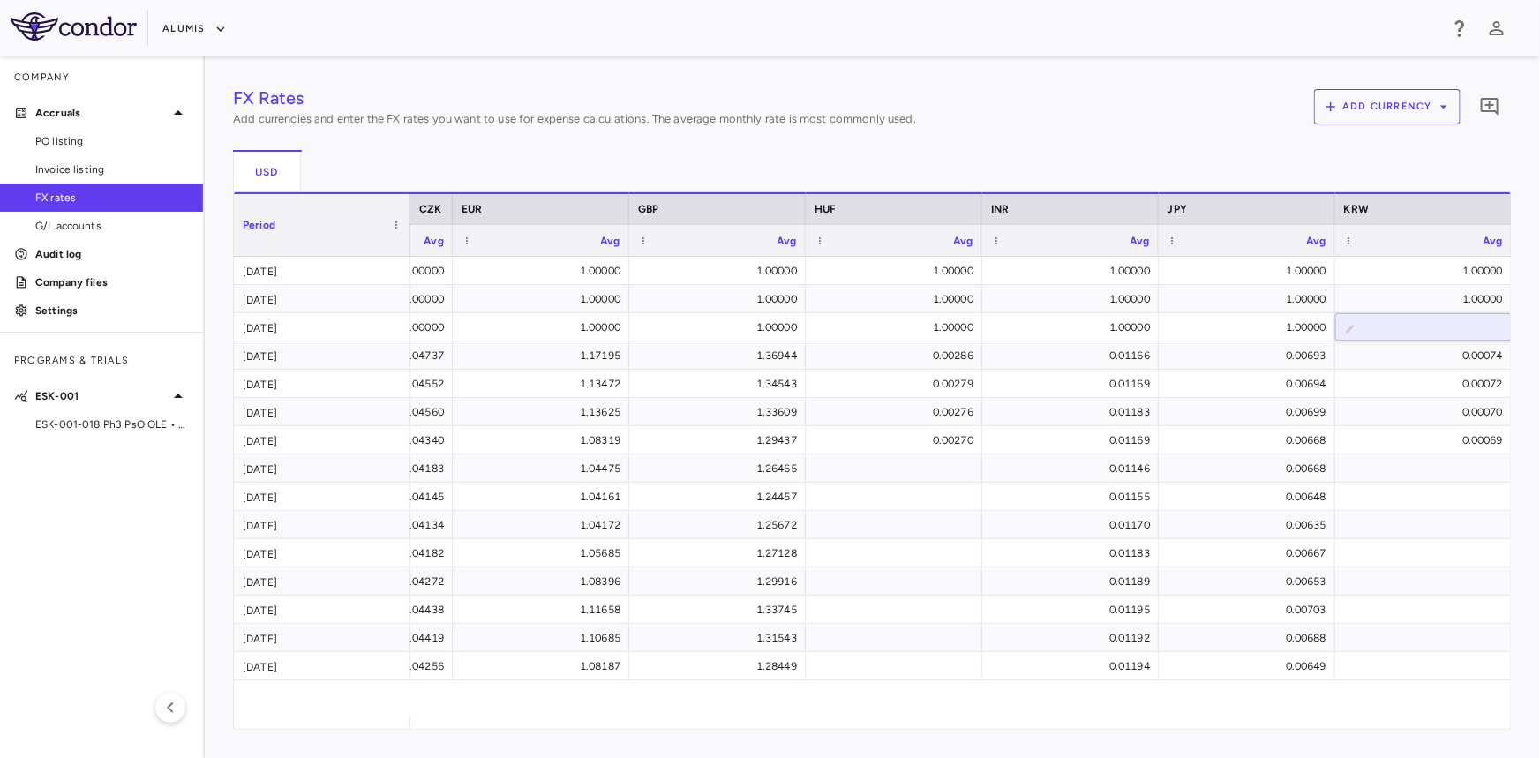
type input "*"
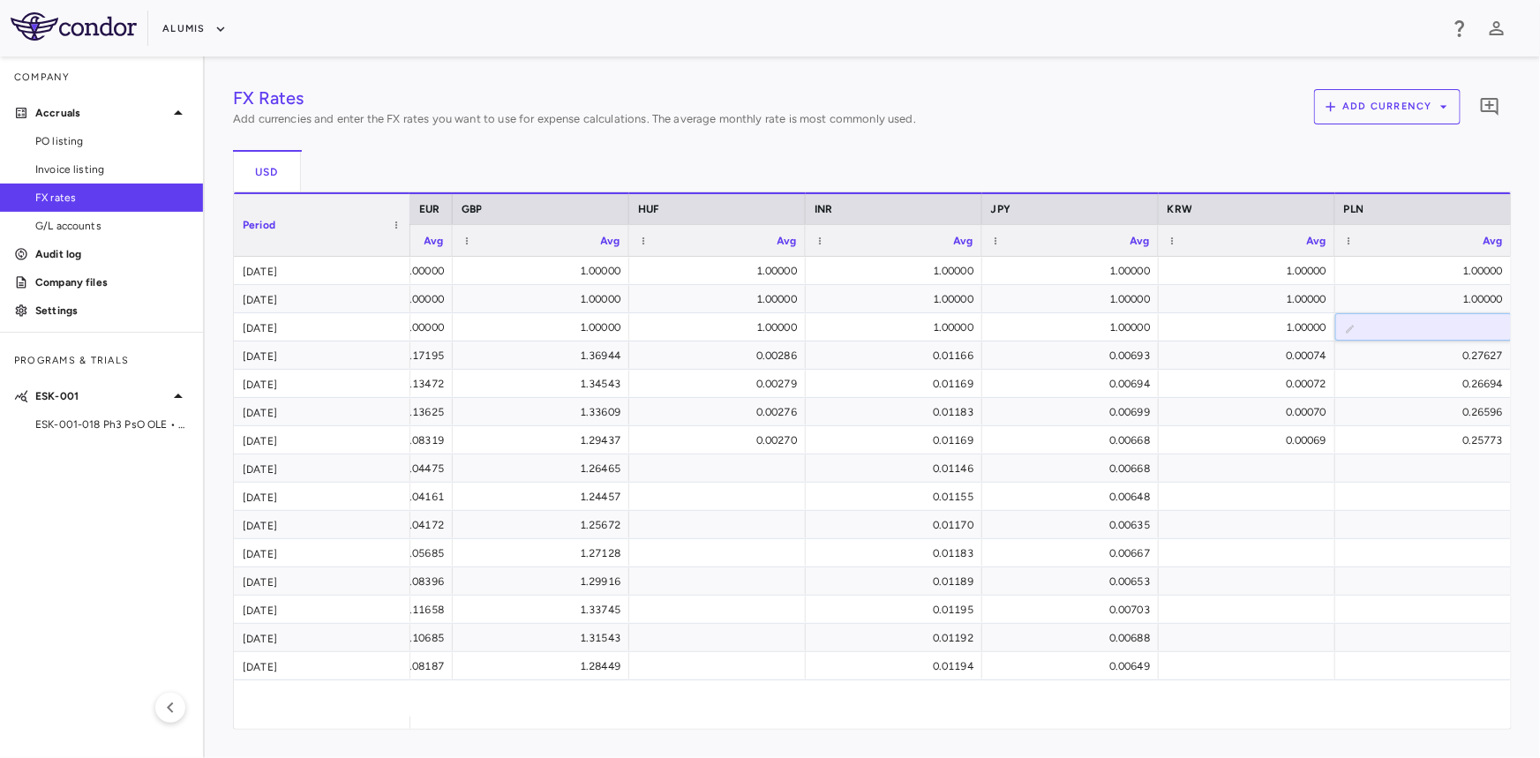
type input "*"
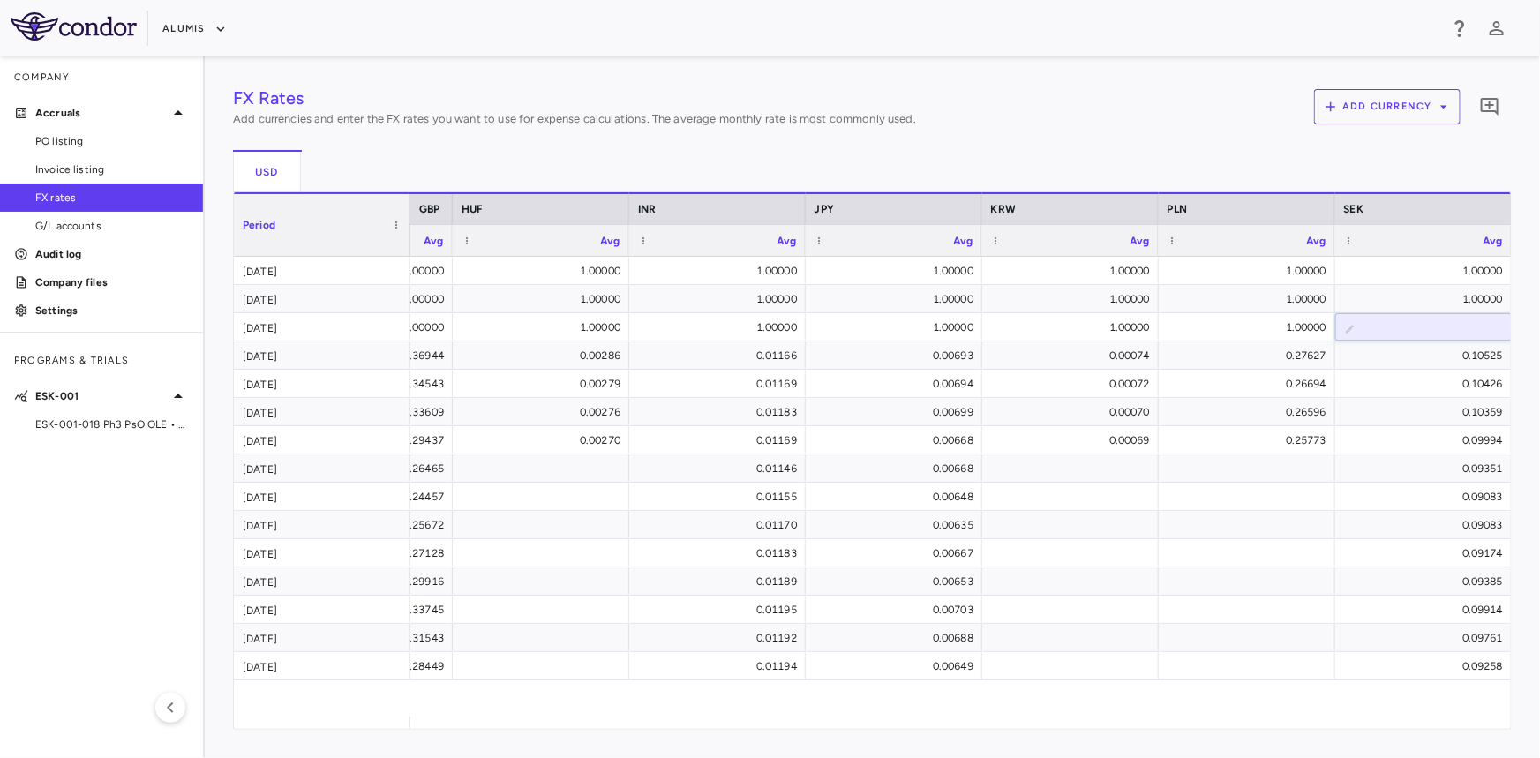
type input "*"
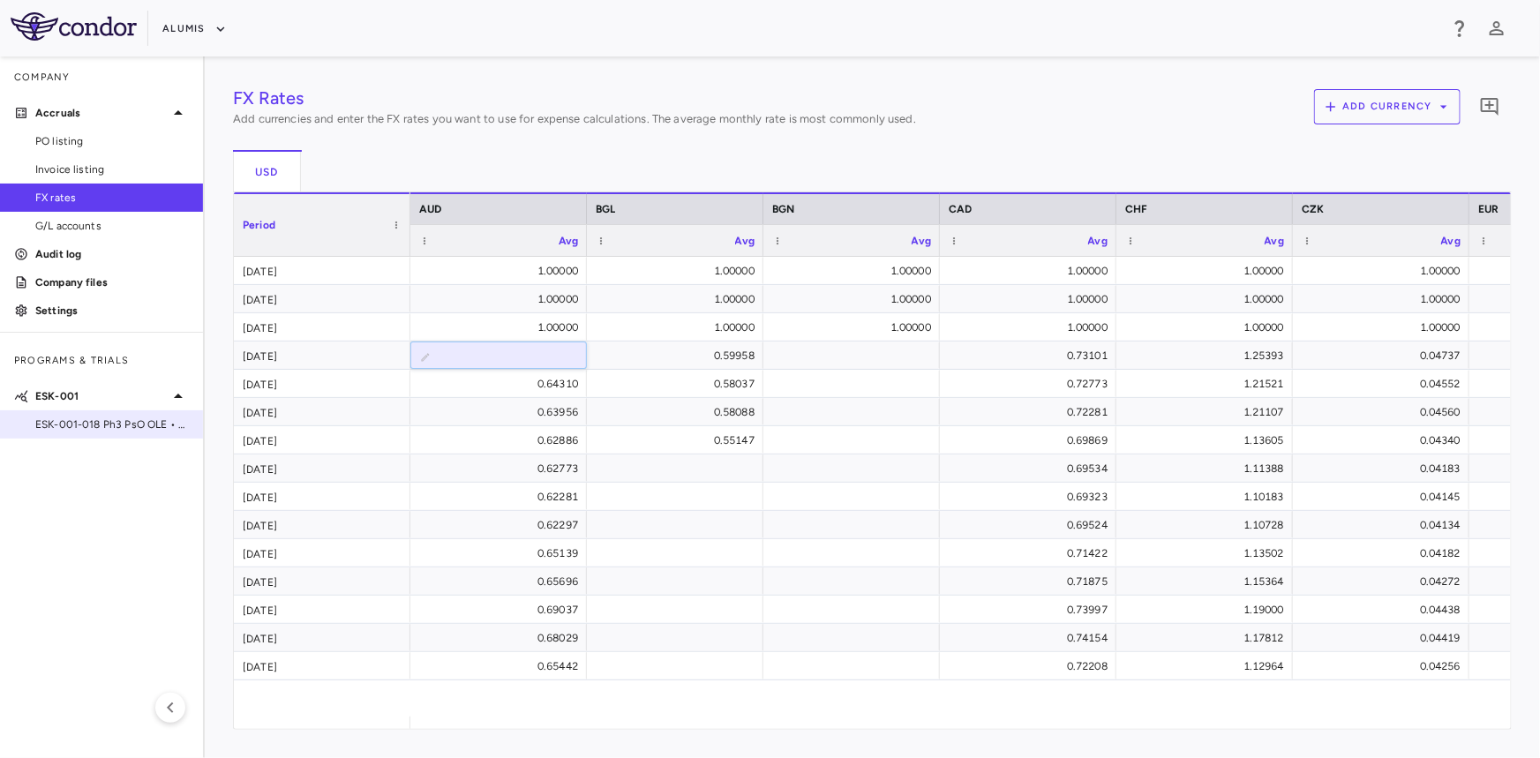
click at [88, 418] on span "ESK-001-018 Ph3 PsO OLE • Plaque Psoriasis" at bounding box center [112, 425] width 154 height 16
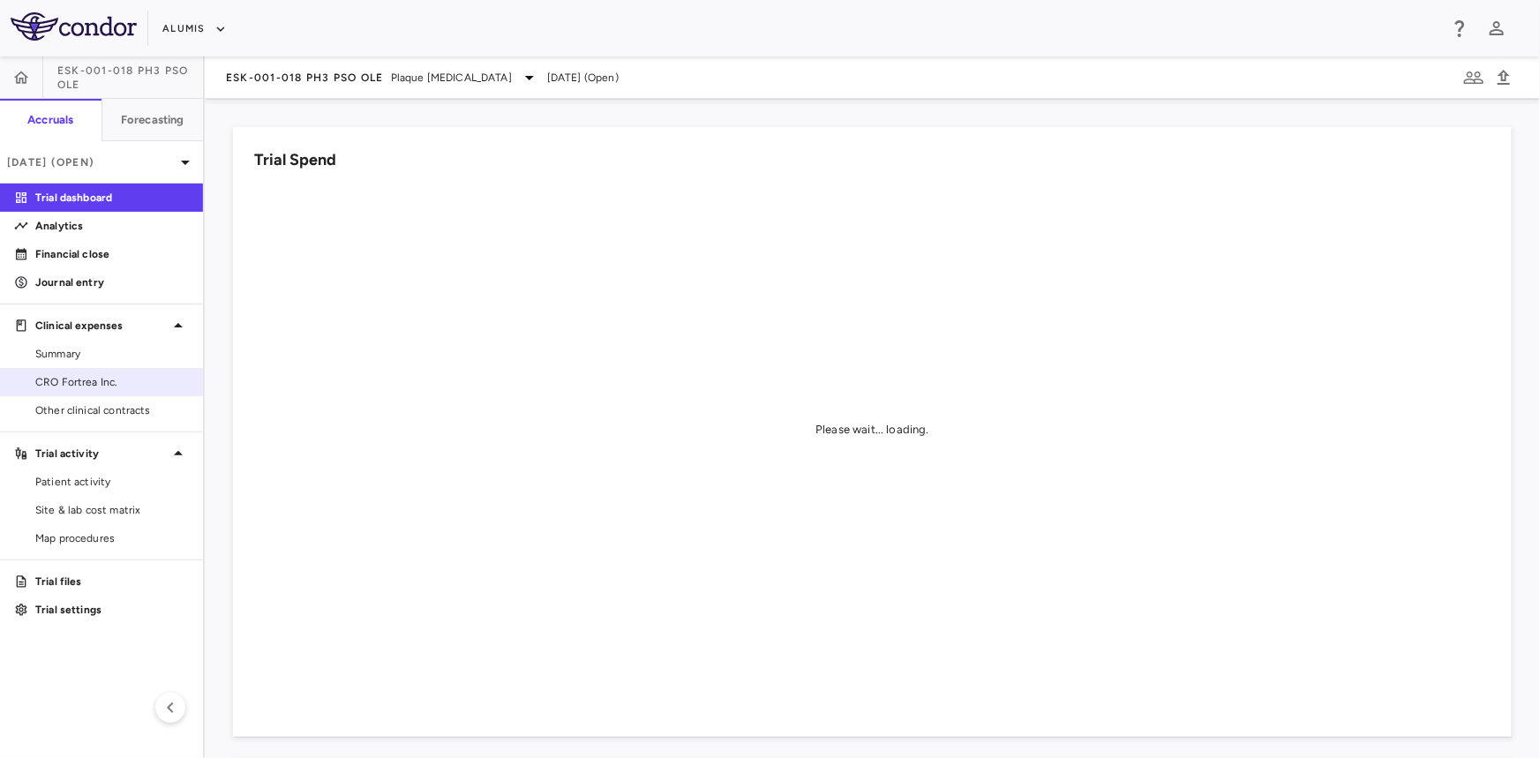
click at [121, 387] on span "CRO Fortrea Inc." at bounding box center [112, 382] width 154 height 16
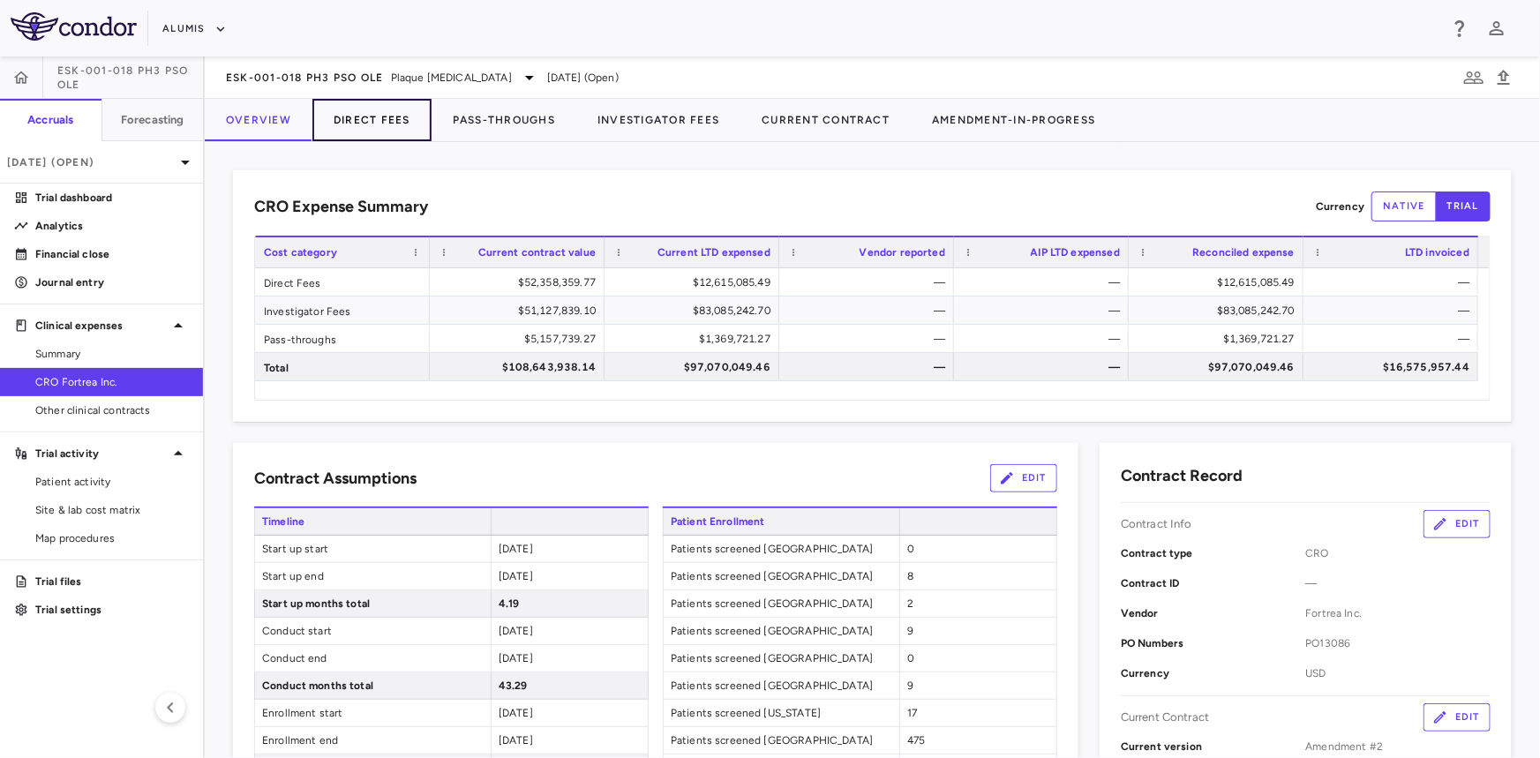
click at [395, 121] on button "Direct Fees" at bounding box center [371, 120] width 119 height 42
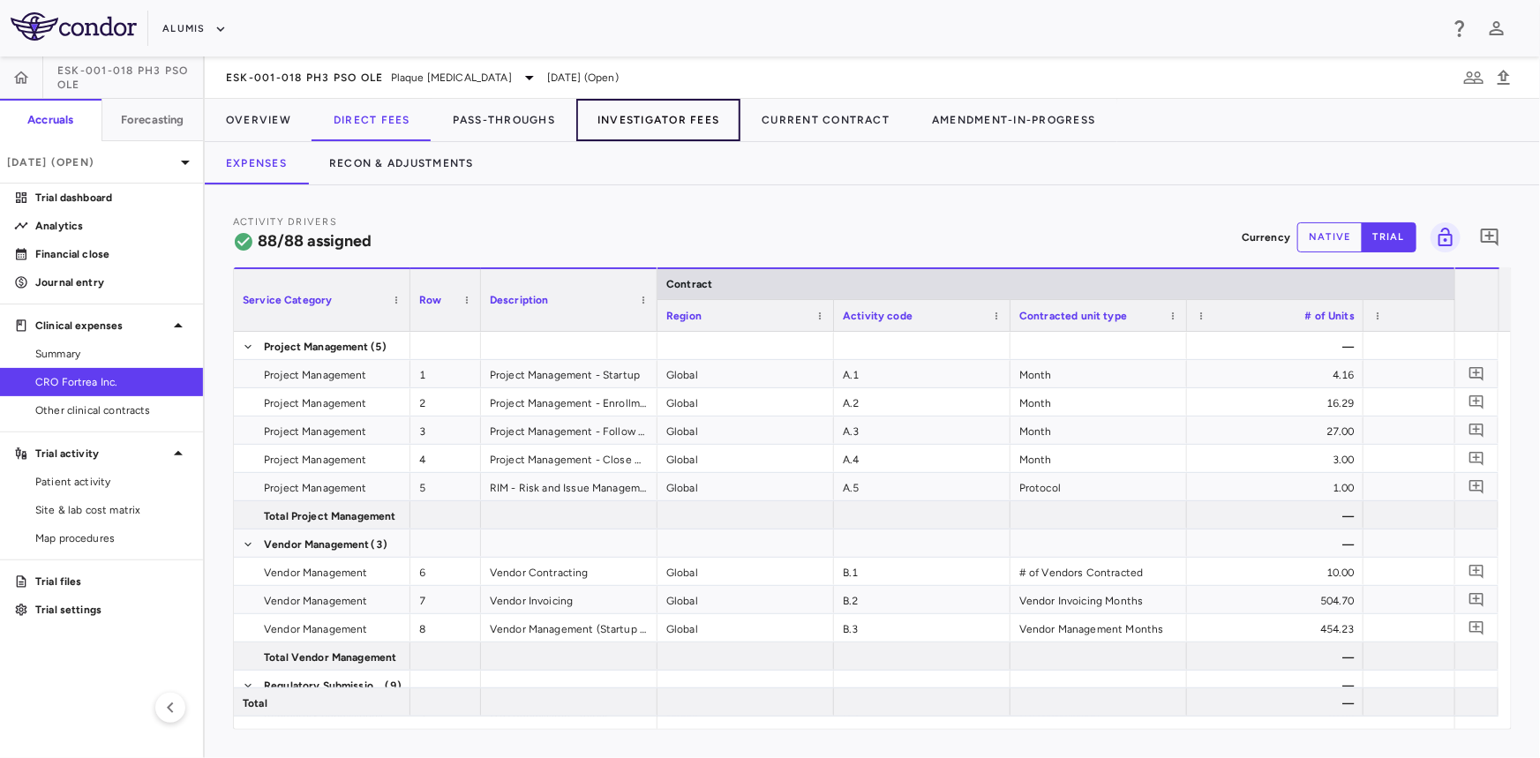
click at [667, 118] on button "Investigator Fees" at bounding box center [658, 120] width 164 height 42
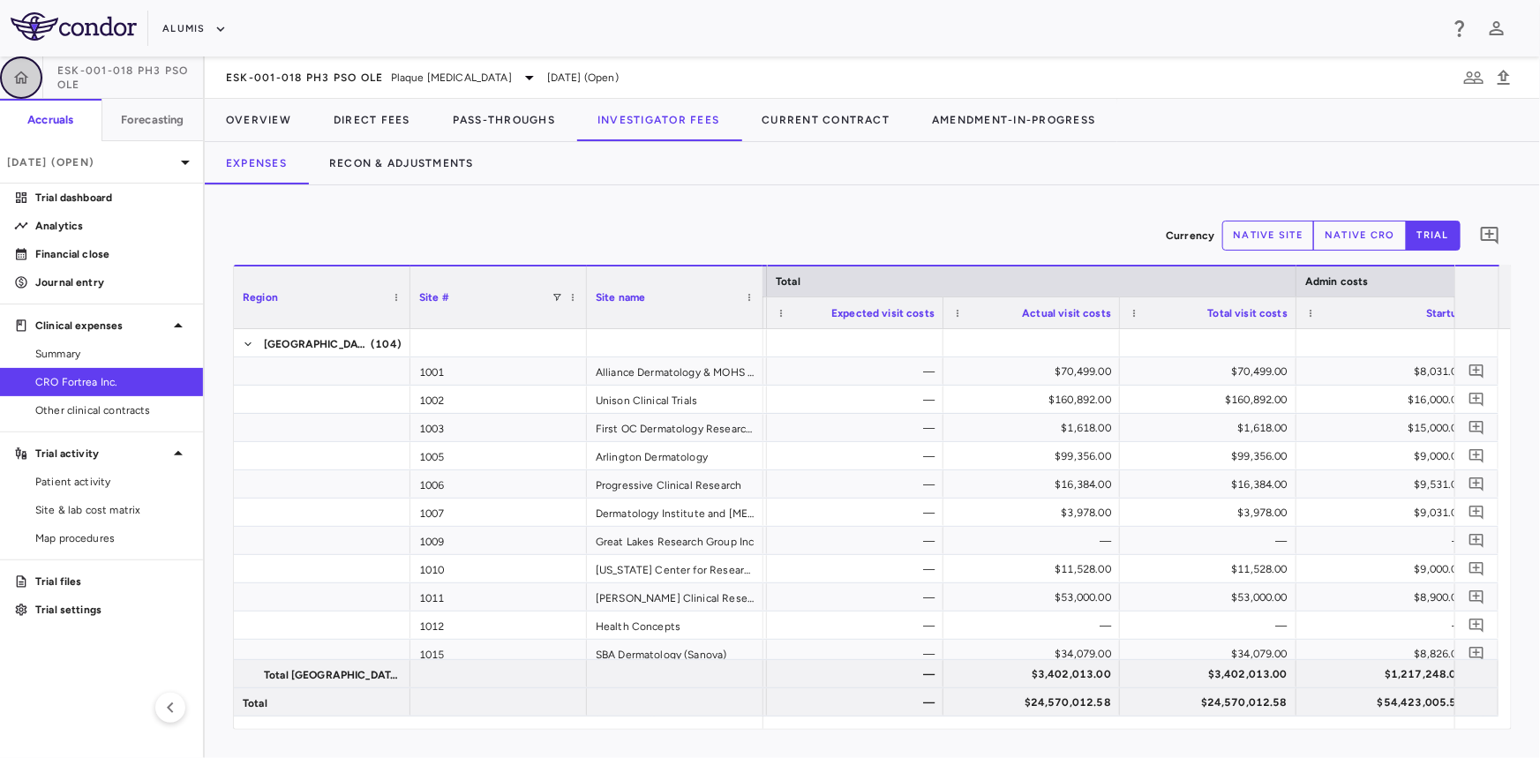
click at [18, 80] on icon "button" at bounding box center [21, 78] width 18 height 18
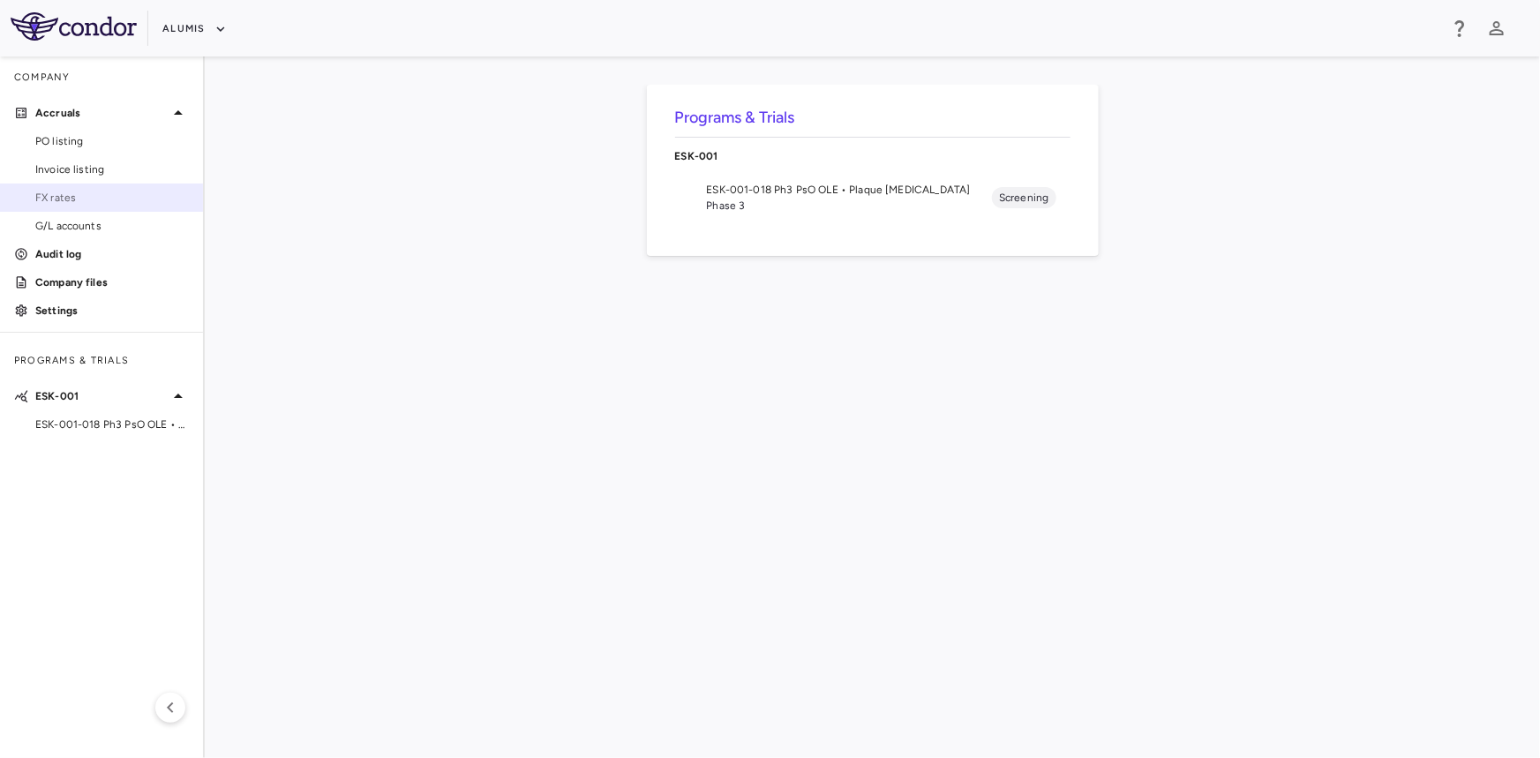
click at [67, 197] on span "FX rates" at bounding box center [112, 198] width 154 height 16
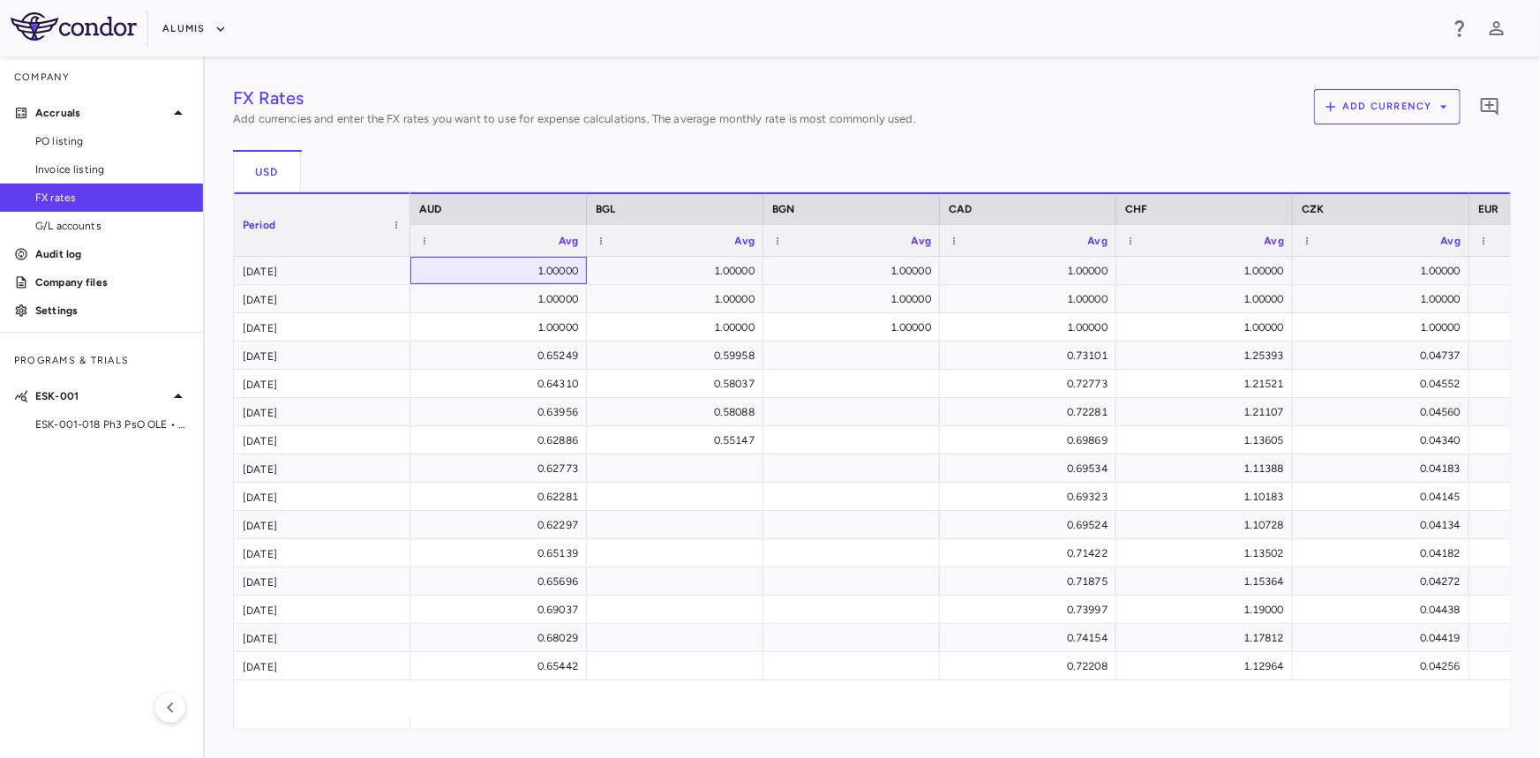
click at [528, 272] on div "1.00000" at bounding box center [502, 271] width 152 height 28
click at [102, 426] on span "ESK-001-018 Ph3 PsO OLE • Plaque Psoriasis" at bounding box center [112, 425] width 154 height 16
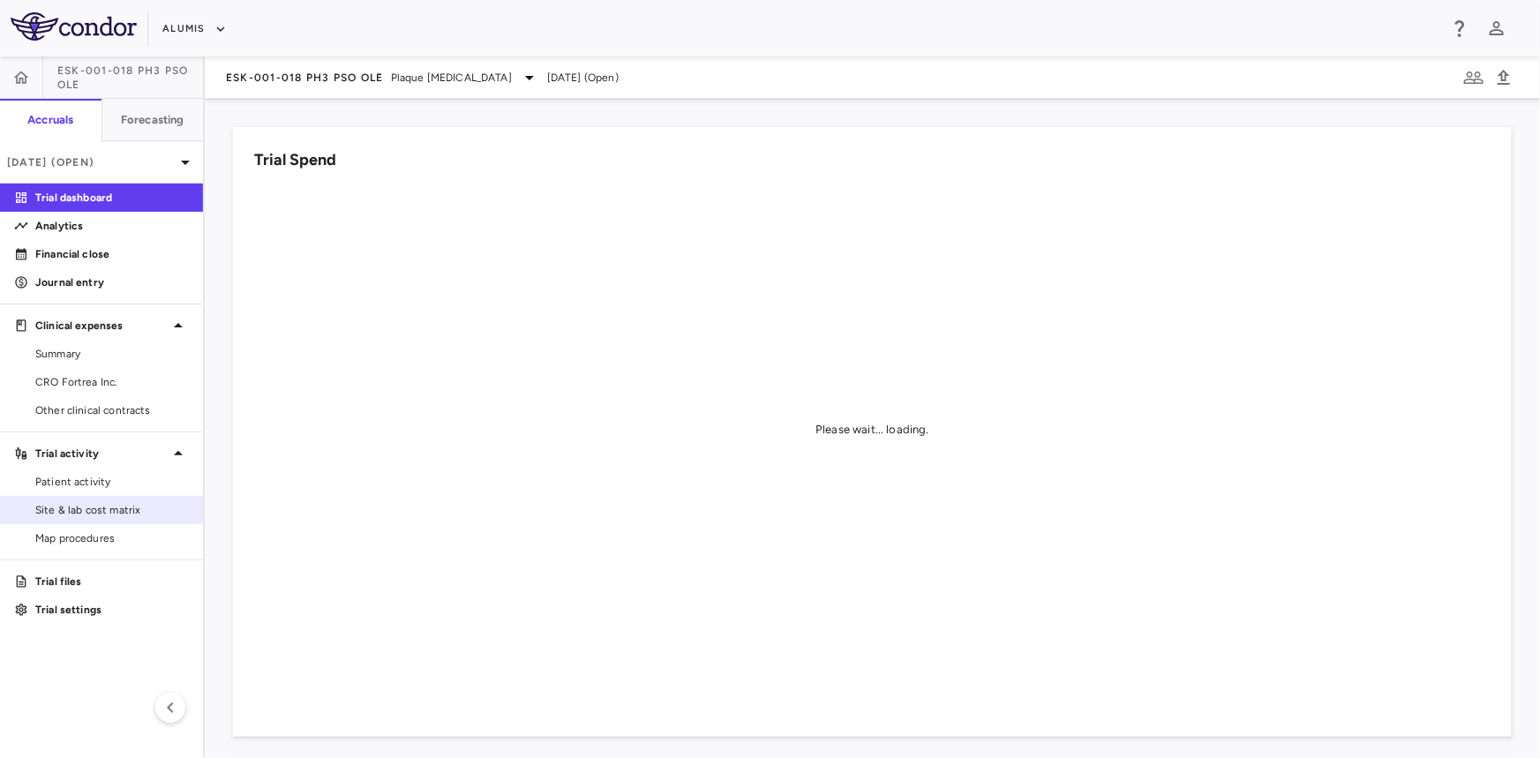
click at [108, 512] on span "Site & lab cost matrix" at bounding box center [112, 510] width 154 height 16
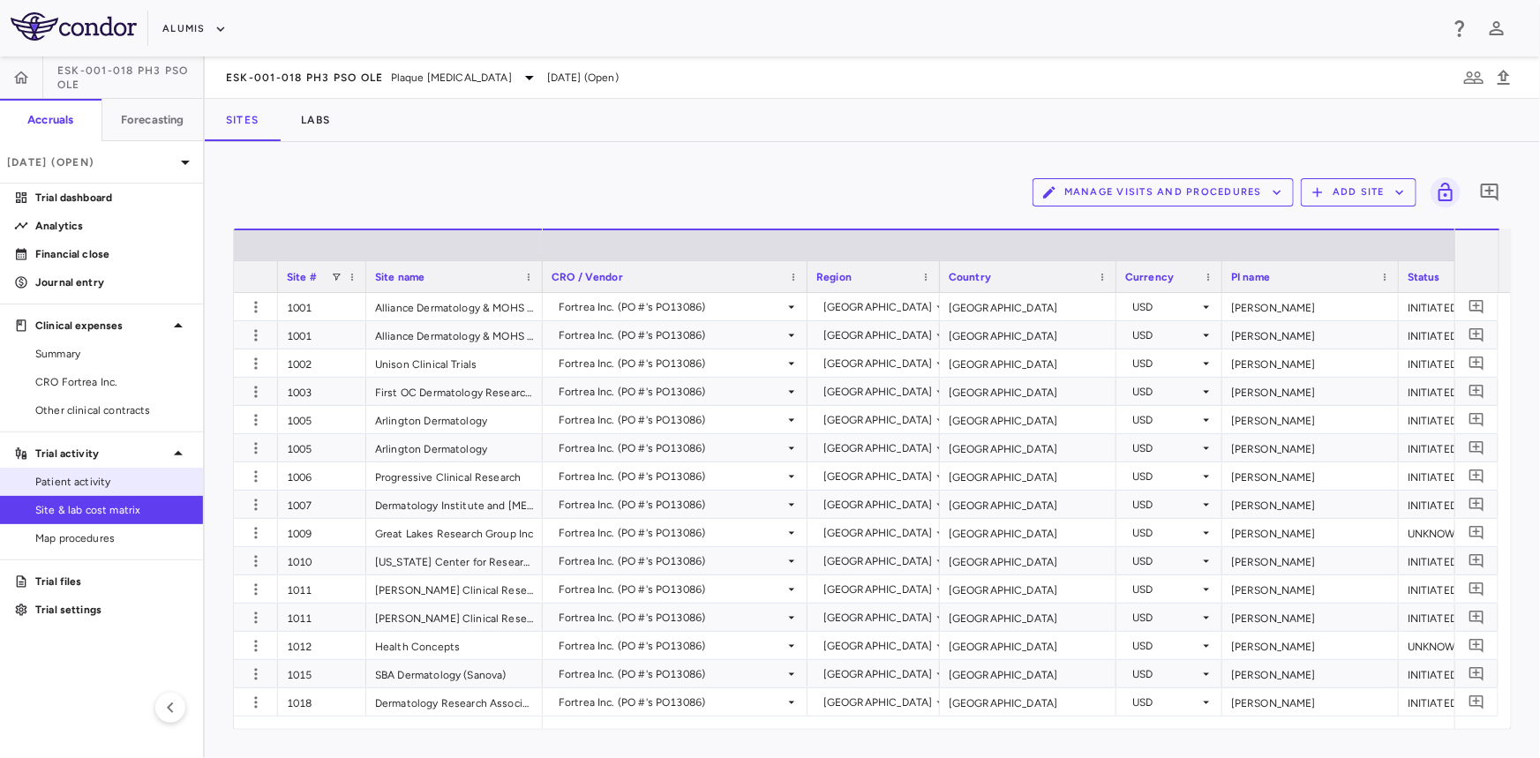
click at [99, 474] on span "Patient activity" at bounding box center [112, 482] width 154 height 16
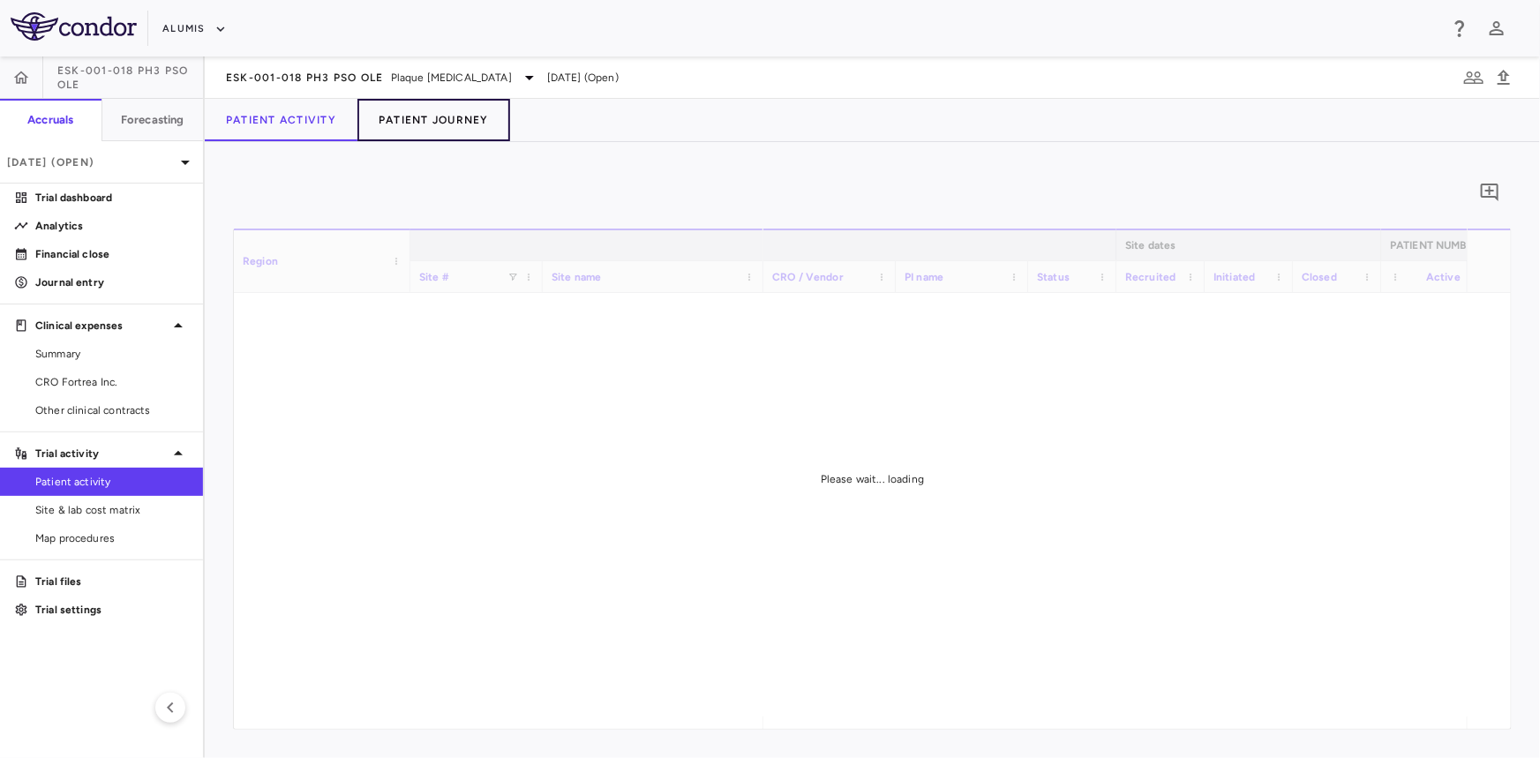
click at [440, 112] on button "Patient Journey" at bounding box center [433, 120] width 153 height 42
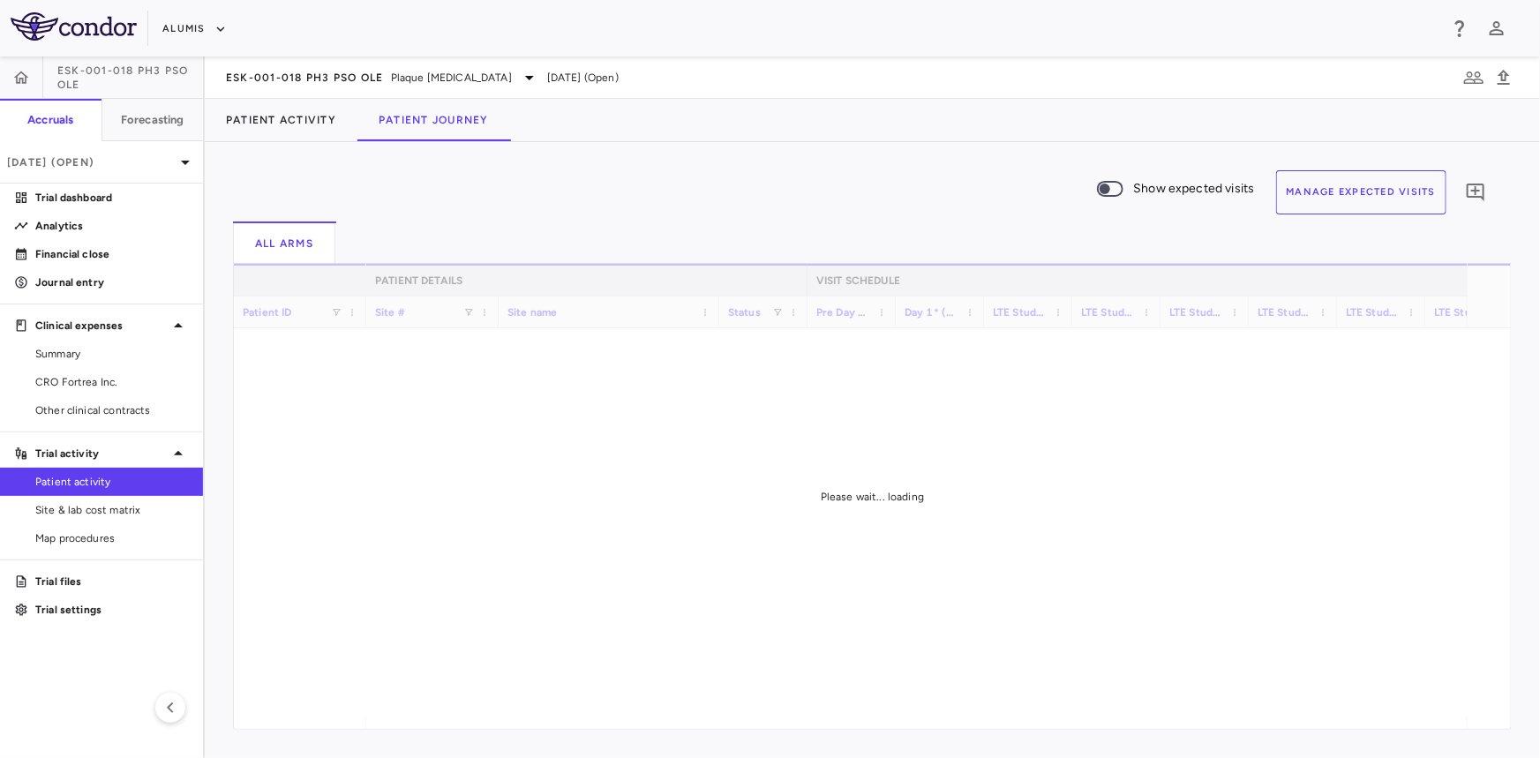
click at [1395, 190] on button "Manage Expected Visits" at bounding box center [1361, 192] width 171 height 44
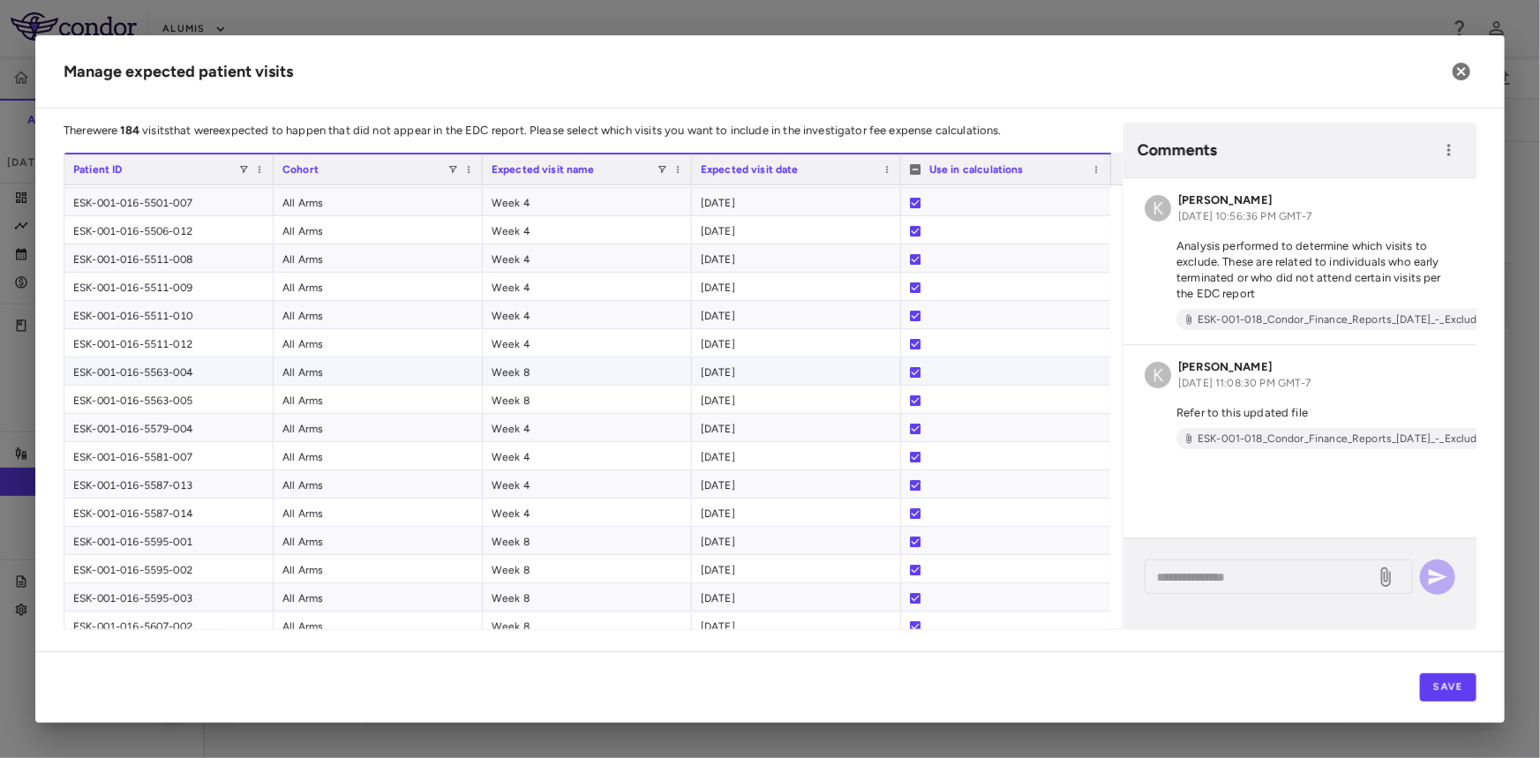
scroll to position [1845, 0]
click at [1467, 66] on icon "button" at bounding box center [1462, 72] width 18 height 18
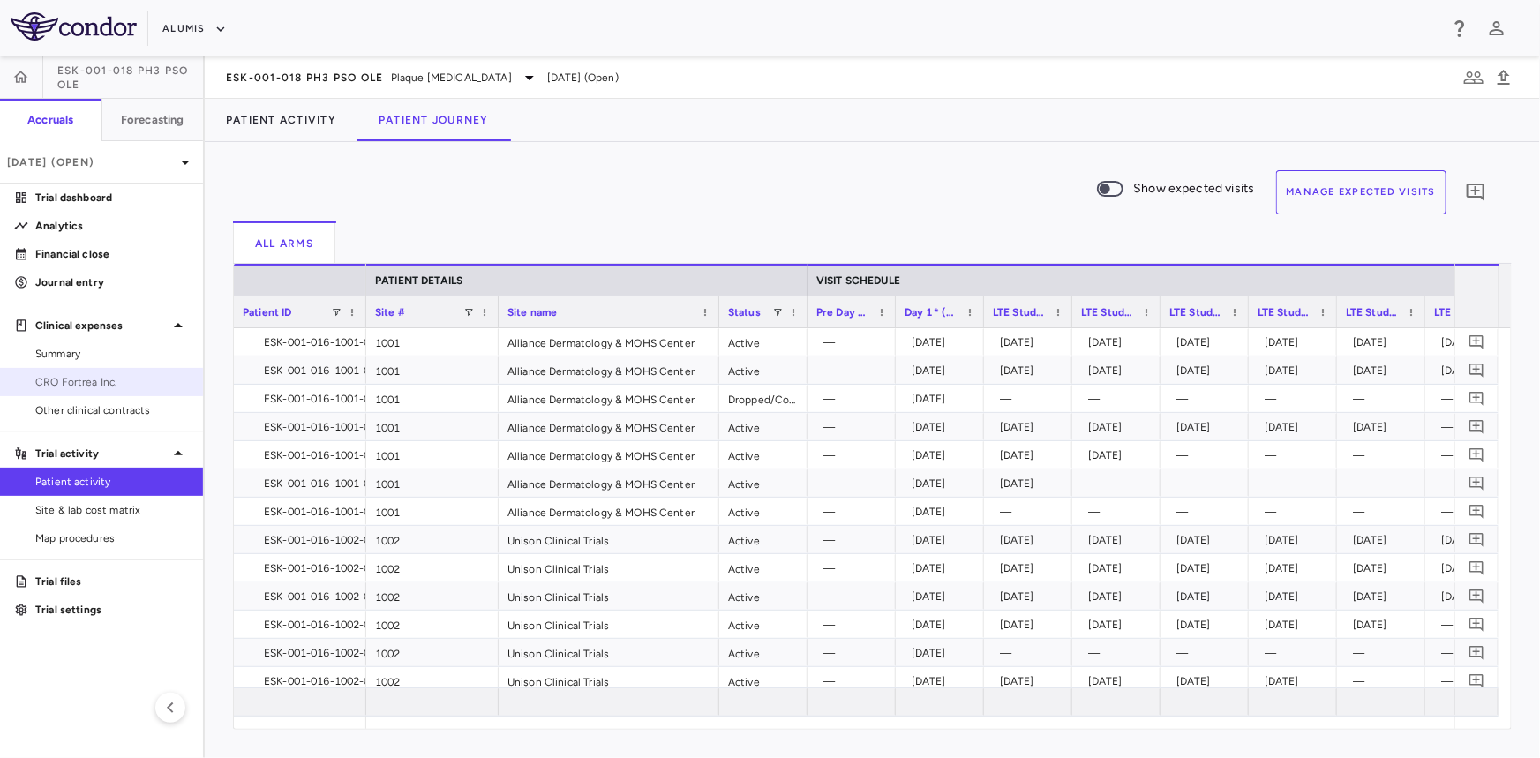
click at [116, 387] on span "CRO Fortrea Inc." at bounding box center [112, 382] width 154 height 16
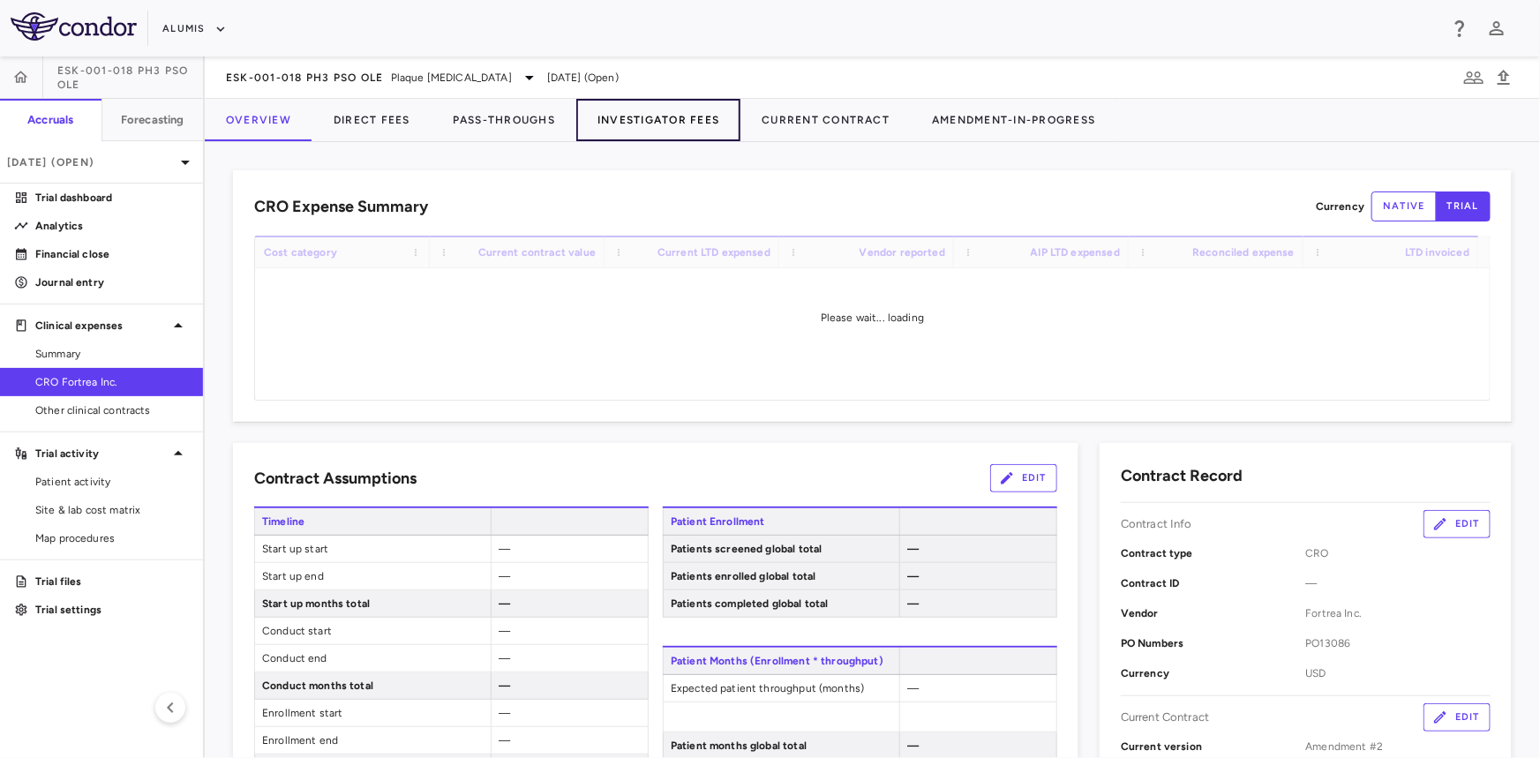
click at [644, 119] on button "Investigator Fees" at bounding box center [658, 120] width 164 height 42
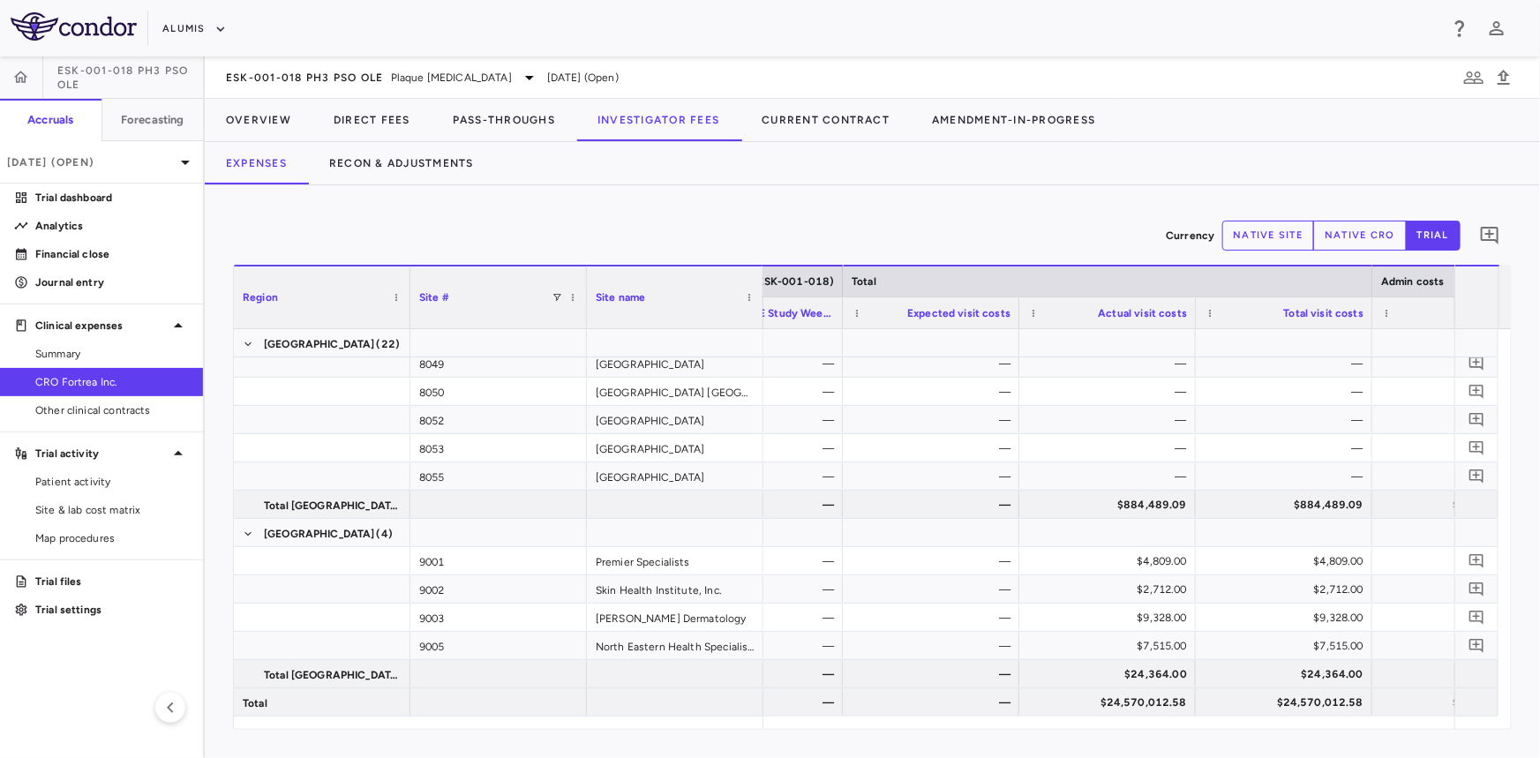
click at [1291, 241] on button "native site" at bounding box center [1268, 236] width 93 height 30
click at [1435, 235] on button "trial" at bounding box center [1433, 236] width 55 height 30
click at [1253, 242] on button "native site" at bounding box center [1268, 236] width 93 height 30
click at [1442, 234] on button "trial" at bounding box center [1433, 236] width 55 height 30
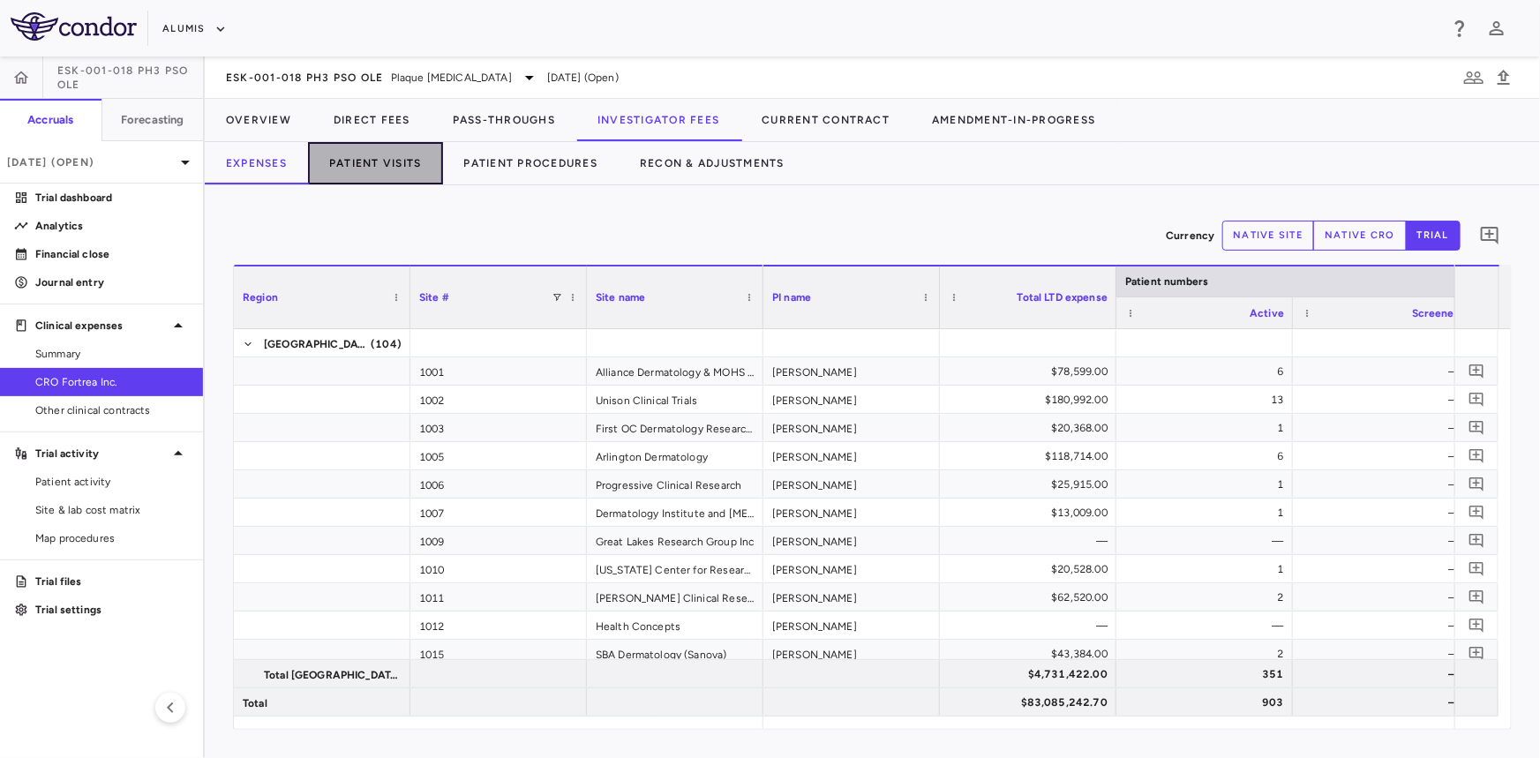
click at [398, 174] on button "Patient Visits" at bounding box center [375, 163] width 135 height 42
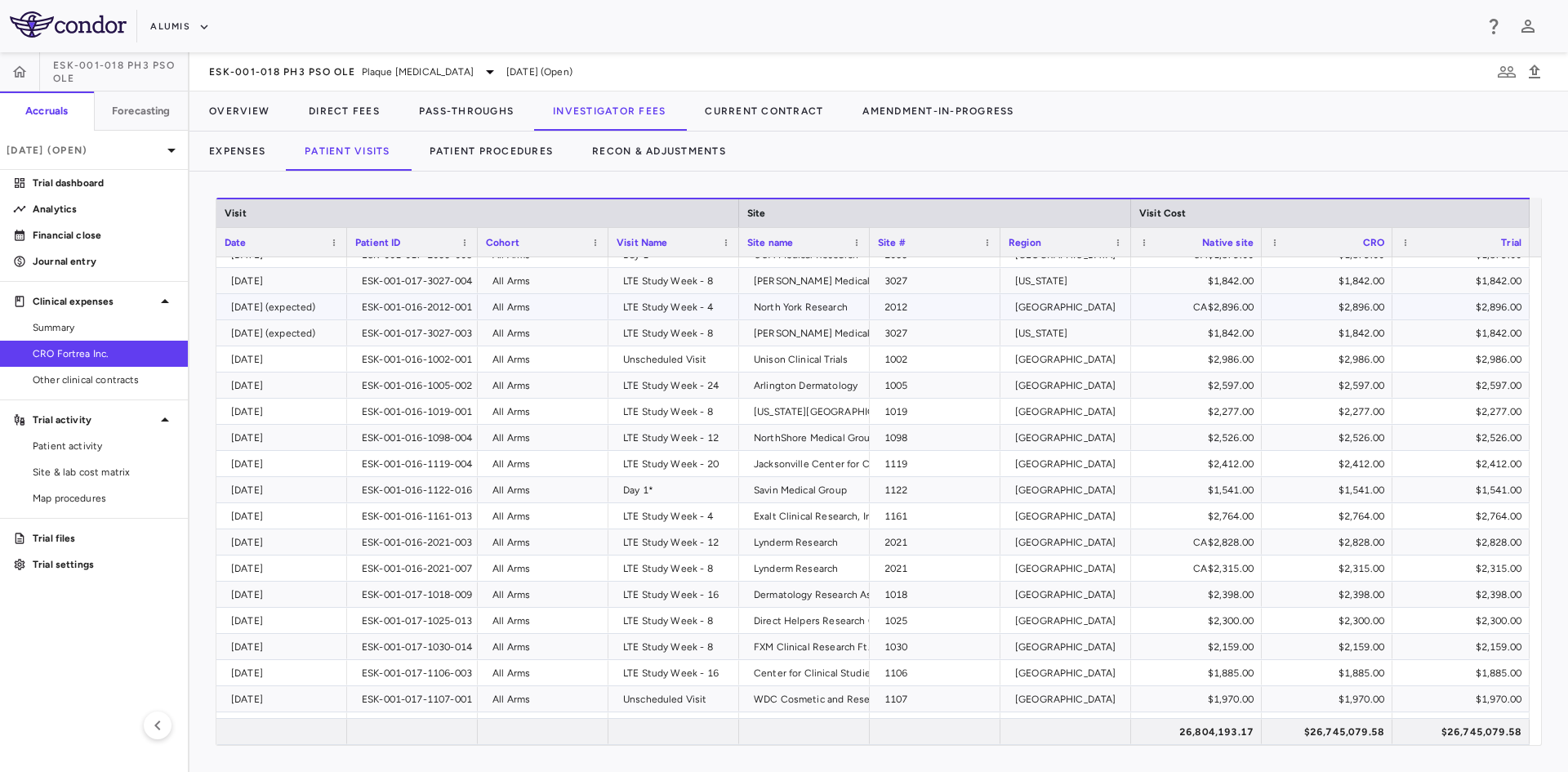
click at [279, 302] on div "2025-07-16 (expected)" at bounding box center [285, 307] width 108 height 26
click at [331, 243] on span at bounding box center [334, 243] width 10 height 10
click at [258, 304] on div "2025-07-16 (expected)" at bounding box center [285, 307] width 108 height 26
click at [398, 306] on div "ESK-001-016-2012-001" at bounding box center [416, 307] width 110 height 26
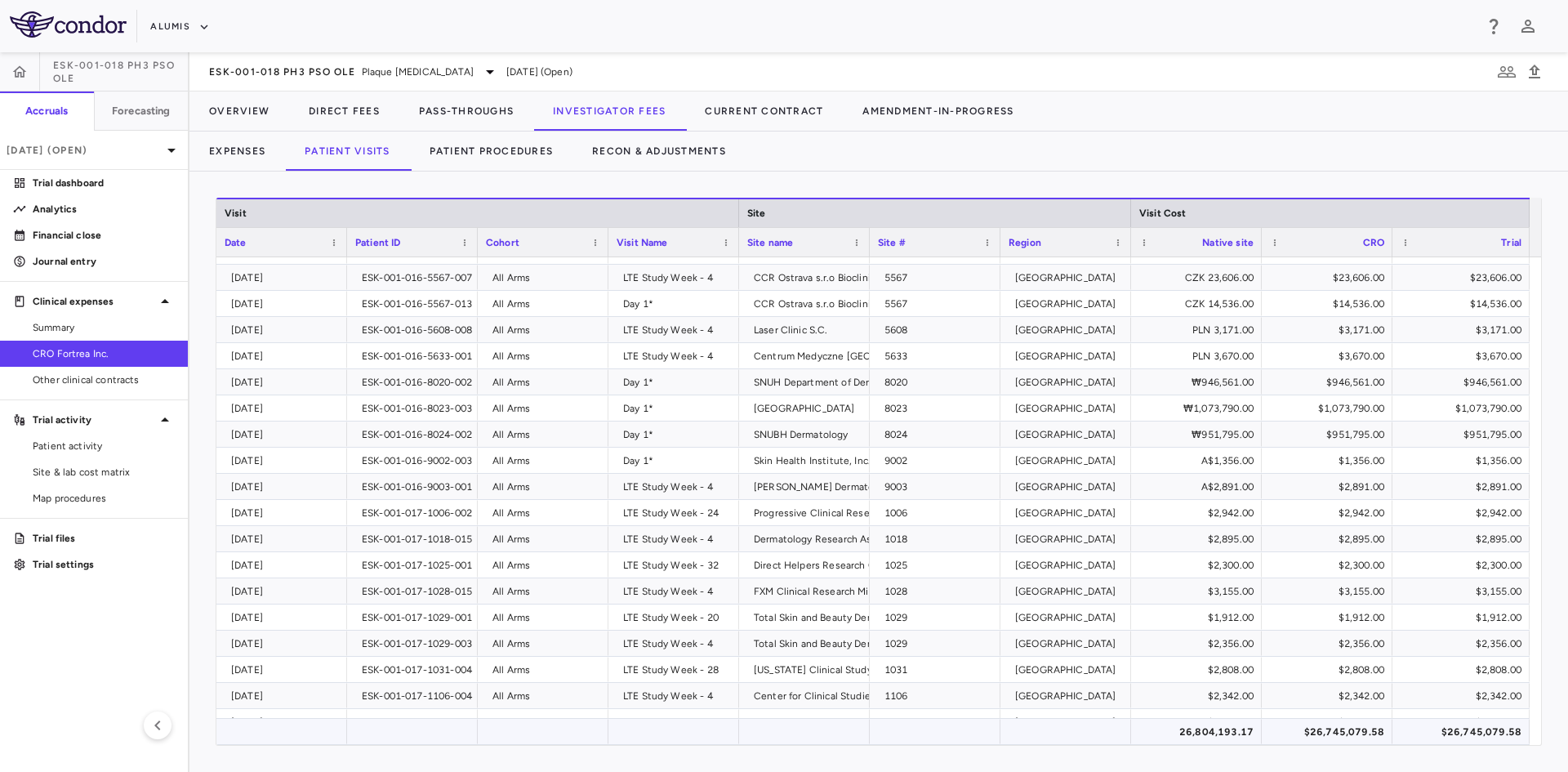
click at [1424, 701] on div "$26,745,079.58" at bounding box center [1464, 732] width 115 height 26
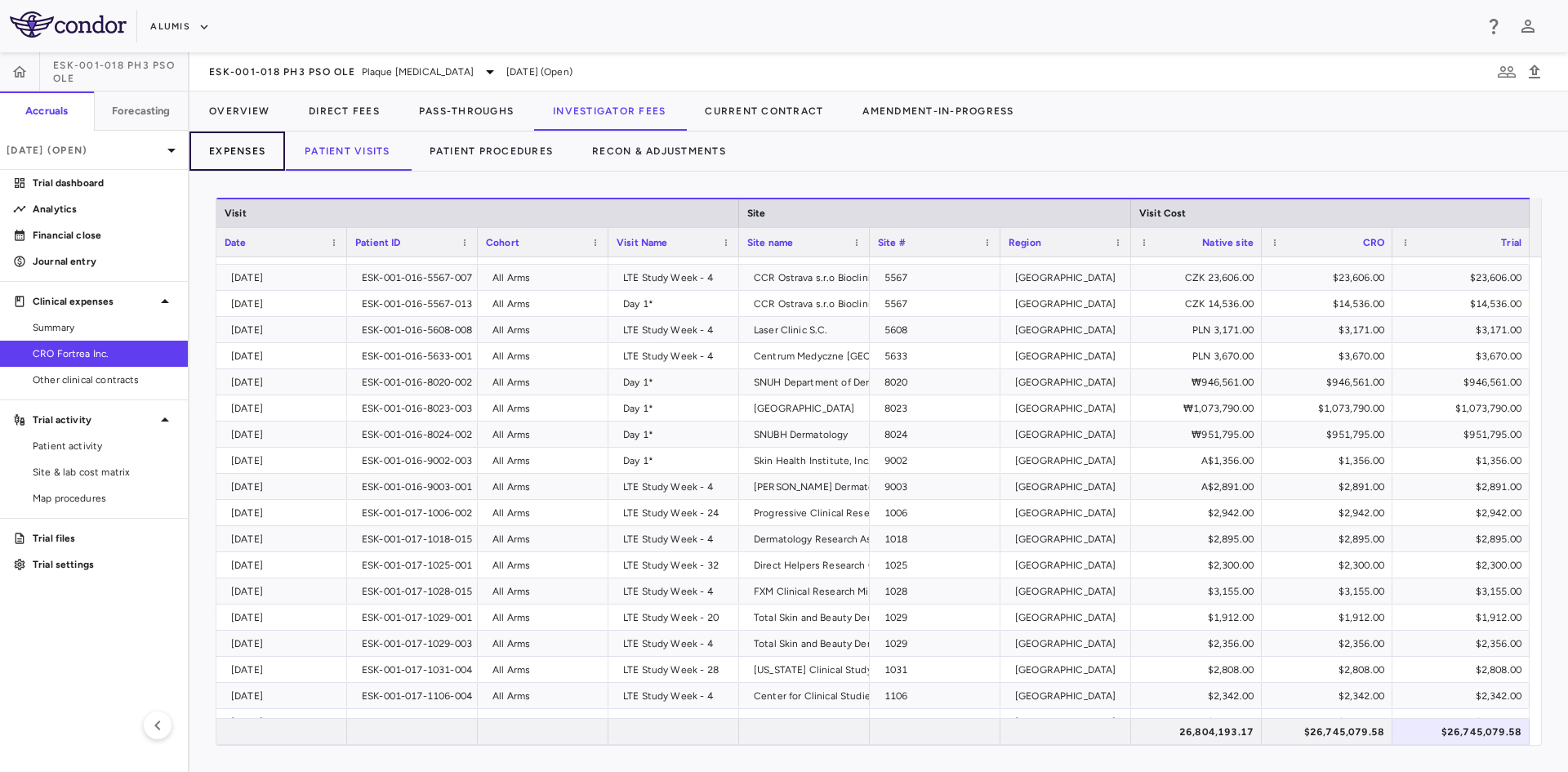
click at [245, 147] on button "Expenses" at bounding box center [237, 151] width 95 height 39
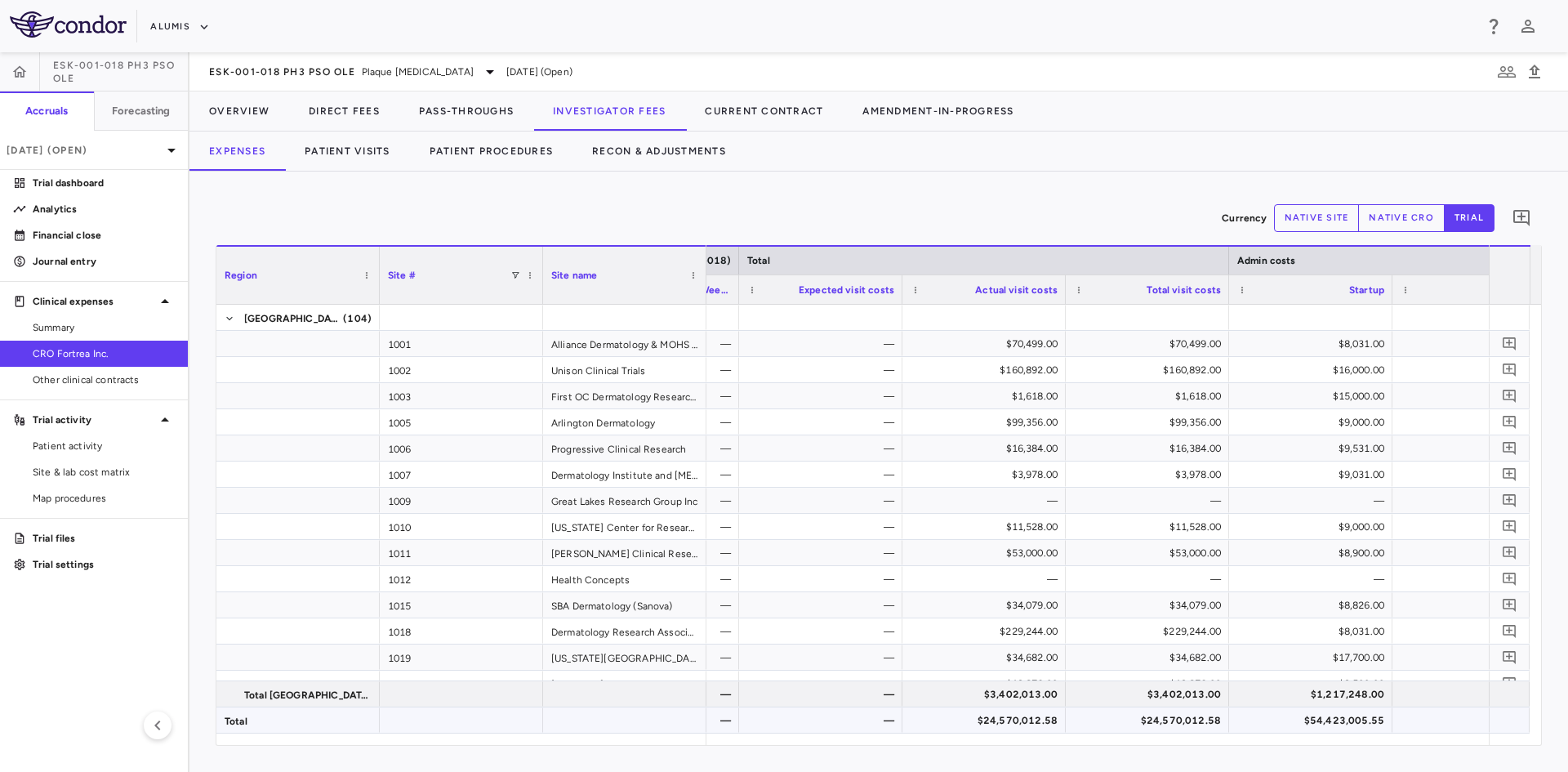
click at [1136, 701] on div "$24,570,012.58" at bounding box center [1151, 720] width 141 height 26
click at [973, 701] on div "$24,570,012.58" at bounding box center [987, 720] width 141 height 26
click at [1136, 701] on div "$24,570,012.58" at bounding box center [1151, 720] width 141 height 26
click at [361, 149] on button "Patient Visits" at bounding box center [347, 151] width 125 height 39
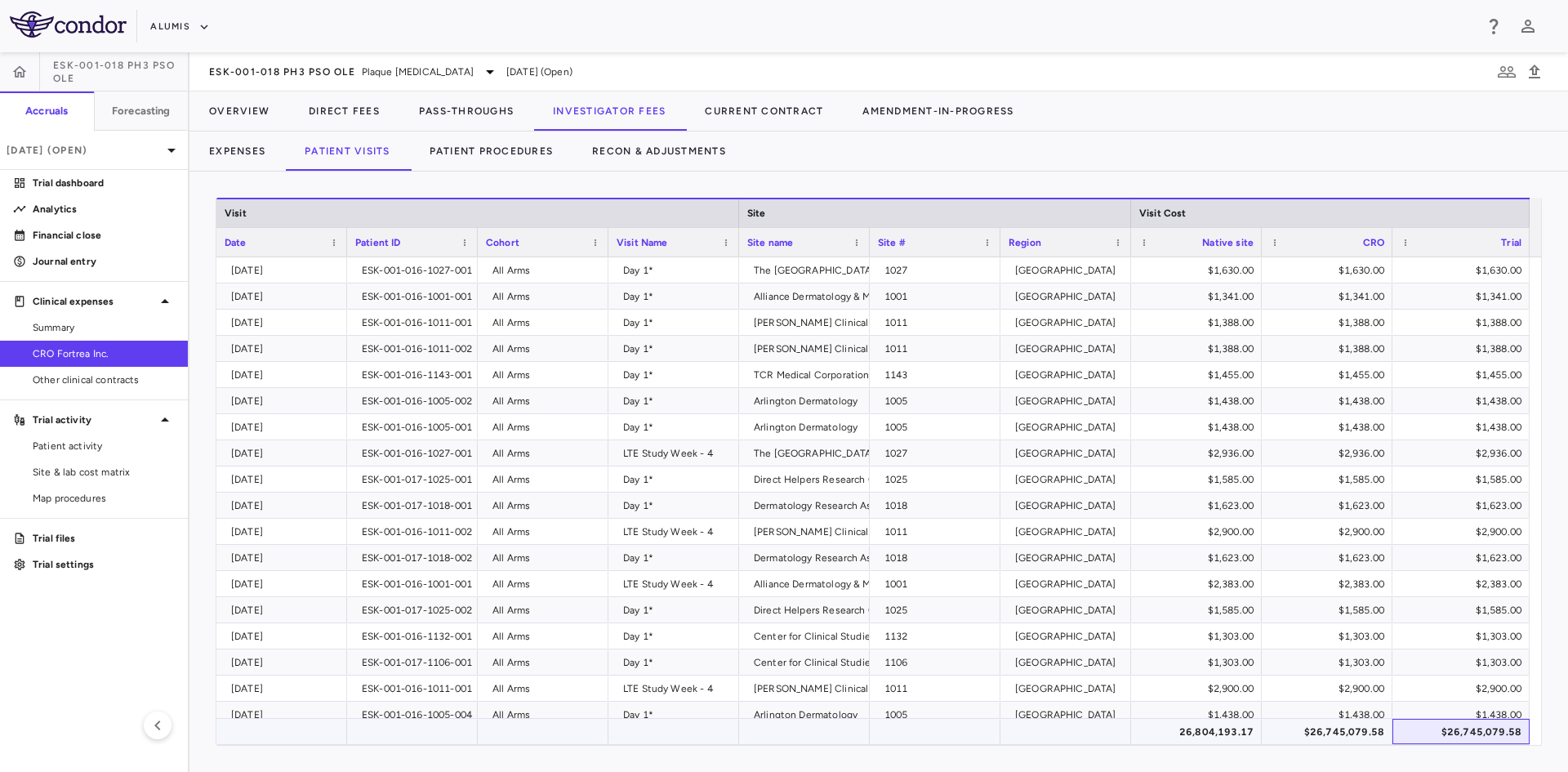
click at [1424, 701] on div "$26,745,079.58" at bounding box center [1464, 732] width 115 height 26
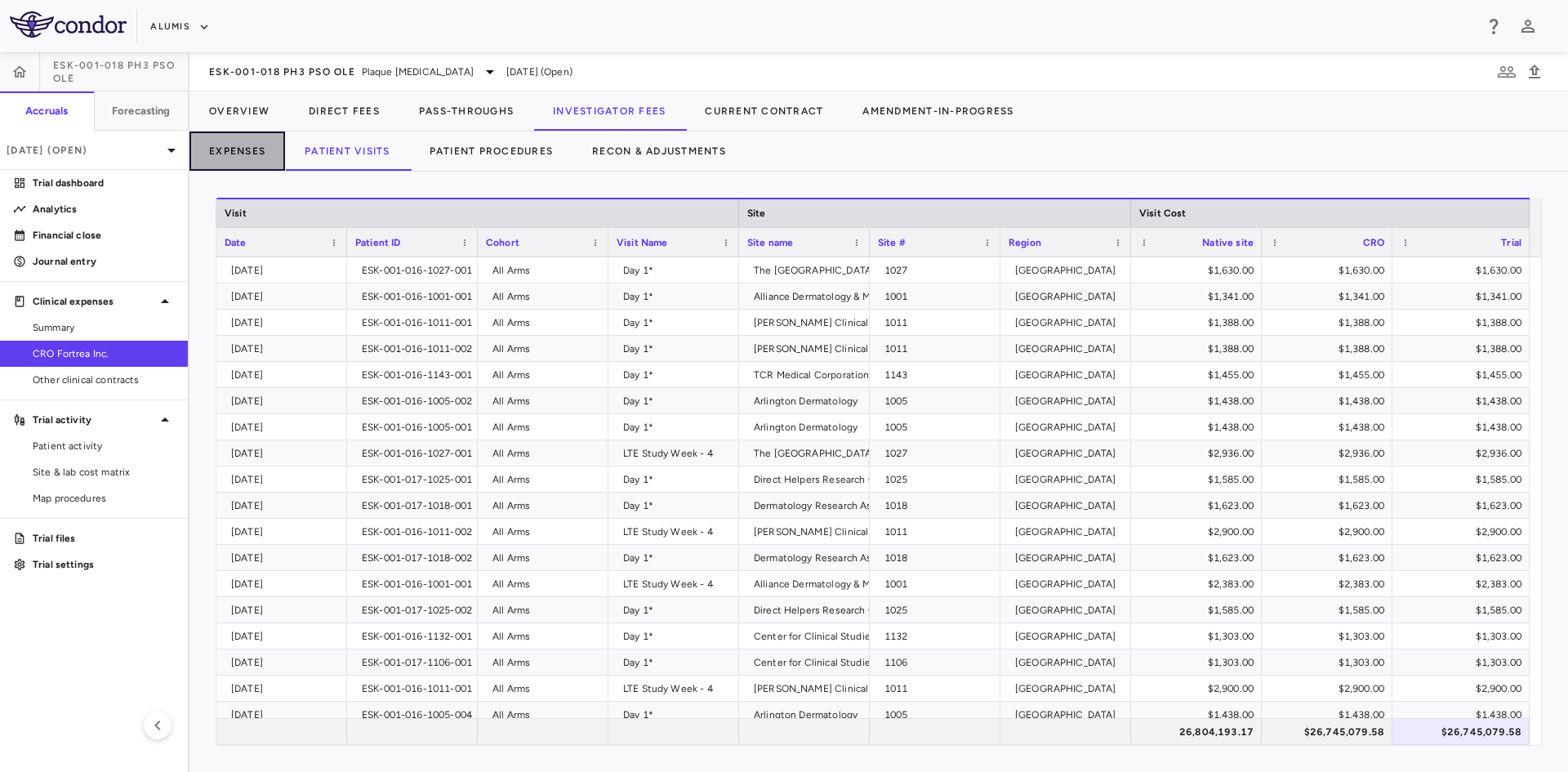
click at [235, 165] on button "Expenses" at bounding box center [237, 151] width 95 height 39
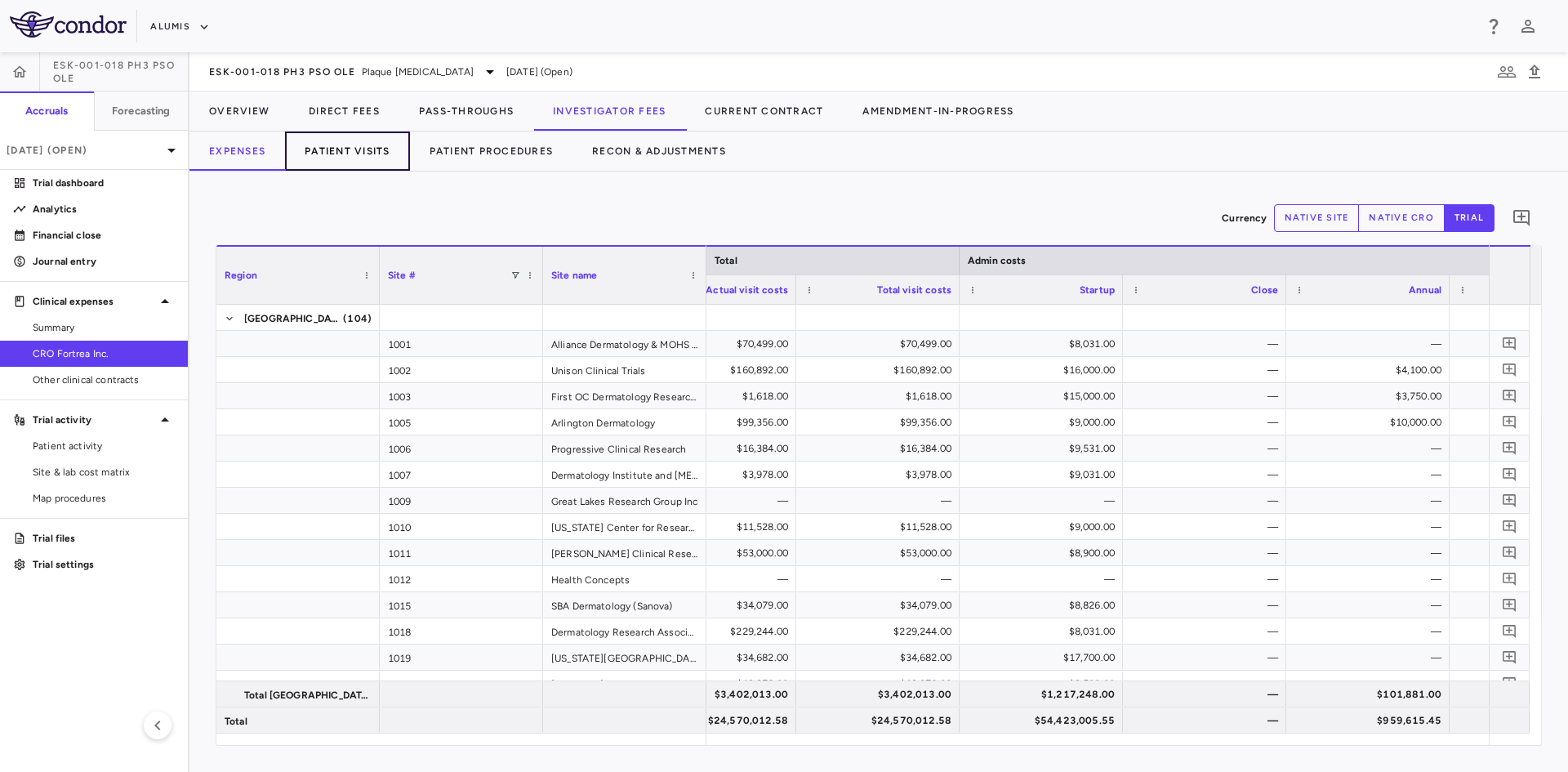
click at [344, 152] on button "Patient Visits" at bounding box center [347, 151] width 125 height 39
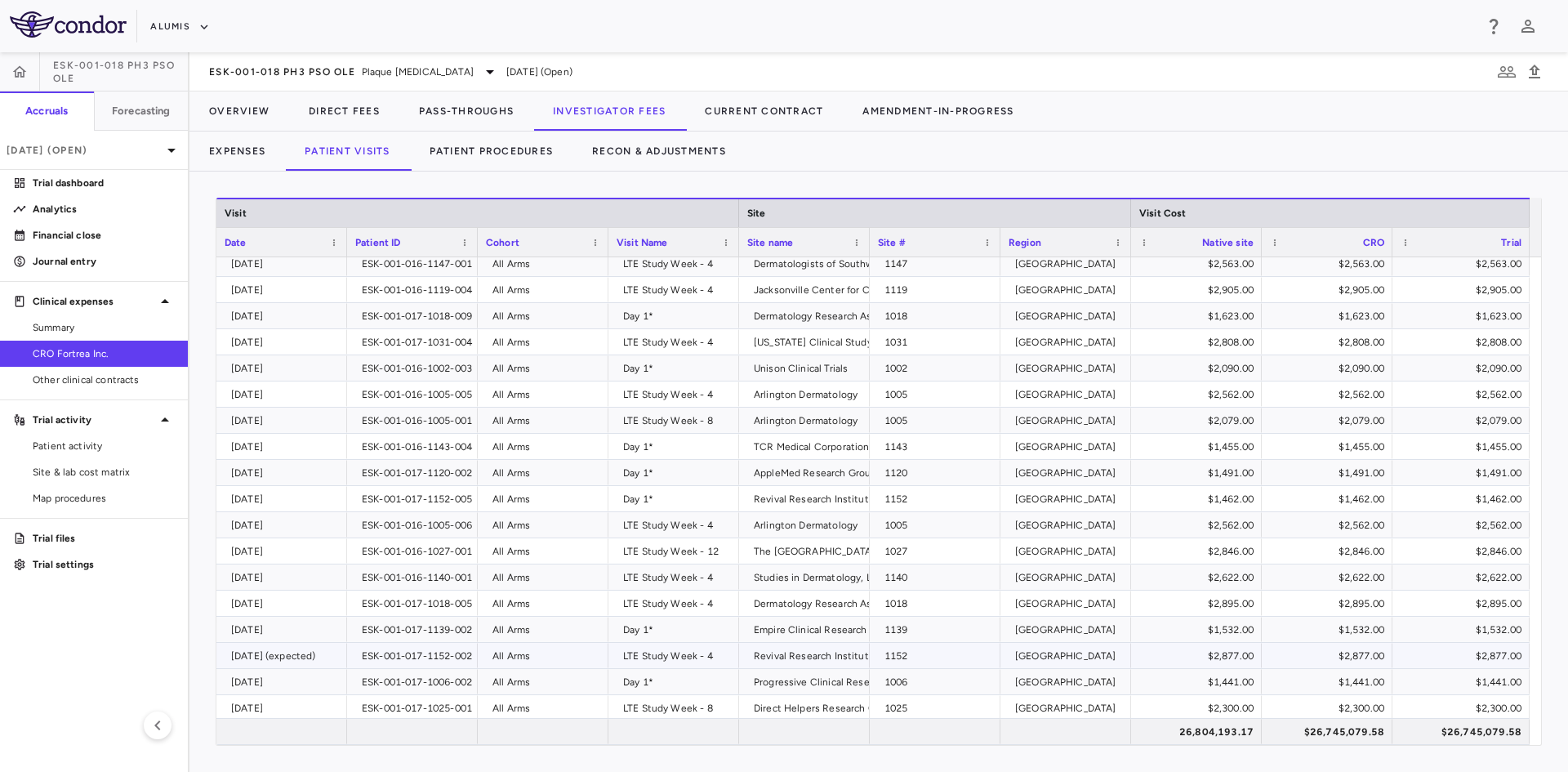
click at [332, 655] on div "[DATE] (expected)" at bounding box center [285, 656] width 108 height 26
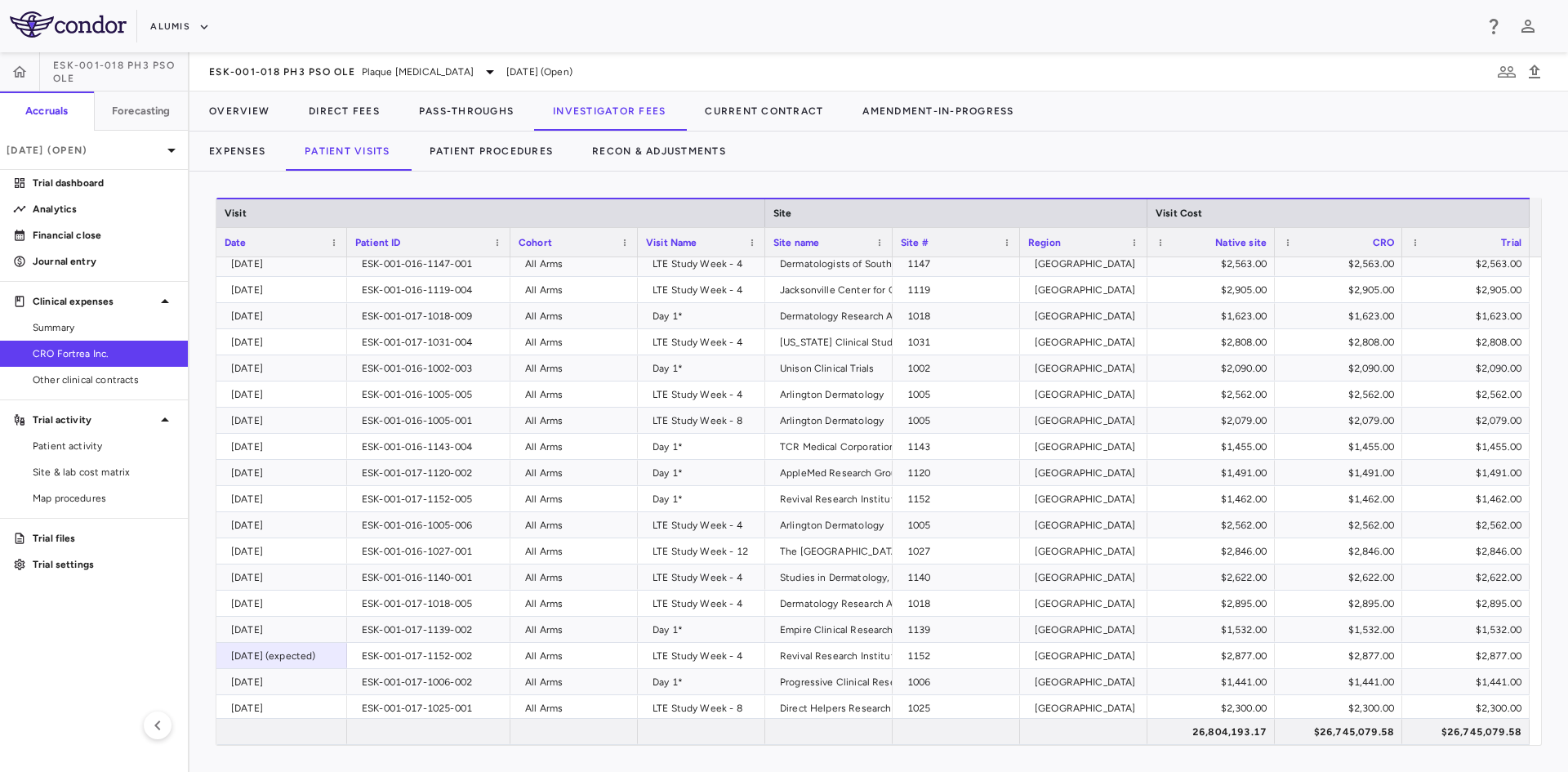
drag, startPoint x: 475, startPoint y: 241, endPoint x: 510, endPoint y: 272, distance: 46.8
click at [509, 253] on div at bounding box center [509, 242] width 6 height 29
click at [407, 662] on div "ESK-001-017-1152-002" at bounding box center [432, 656] width 142 height 26
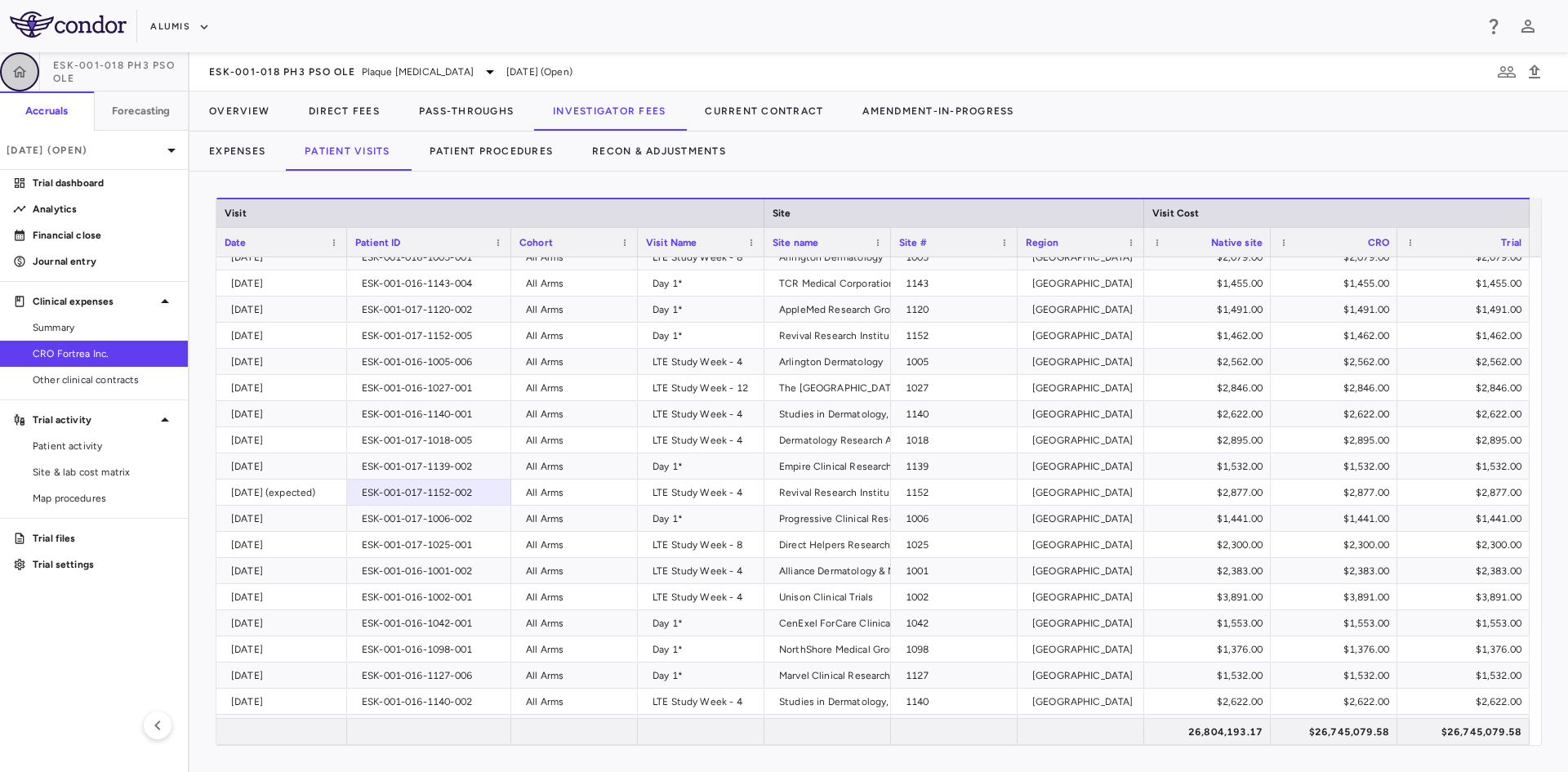
click at [19, 73] on icon "button" at bounding box center [19, 71] width 14 height 11
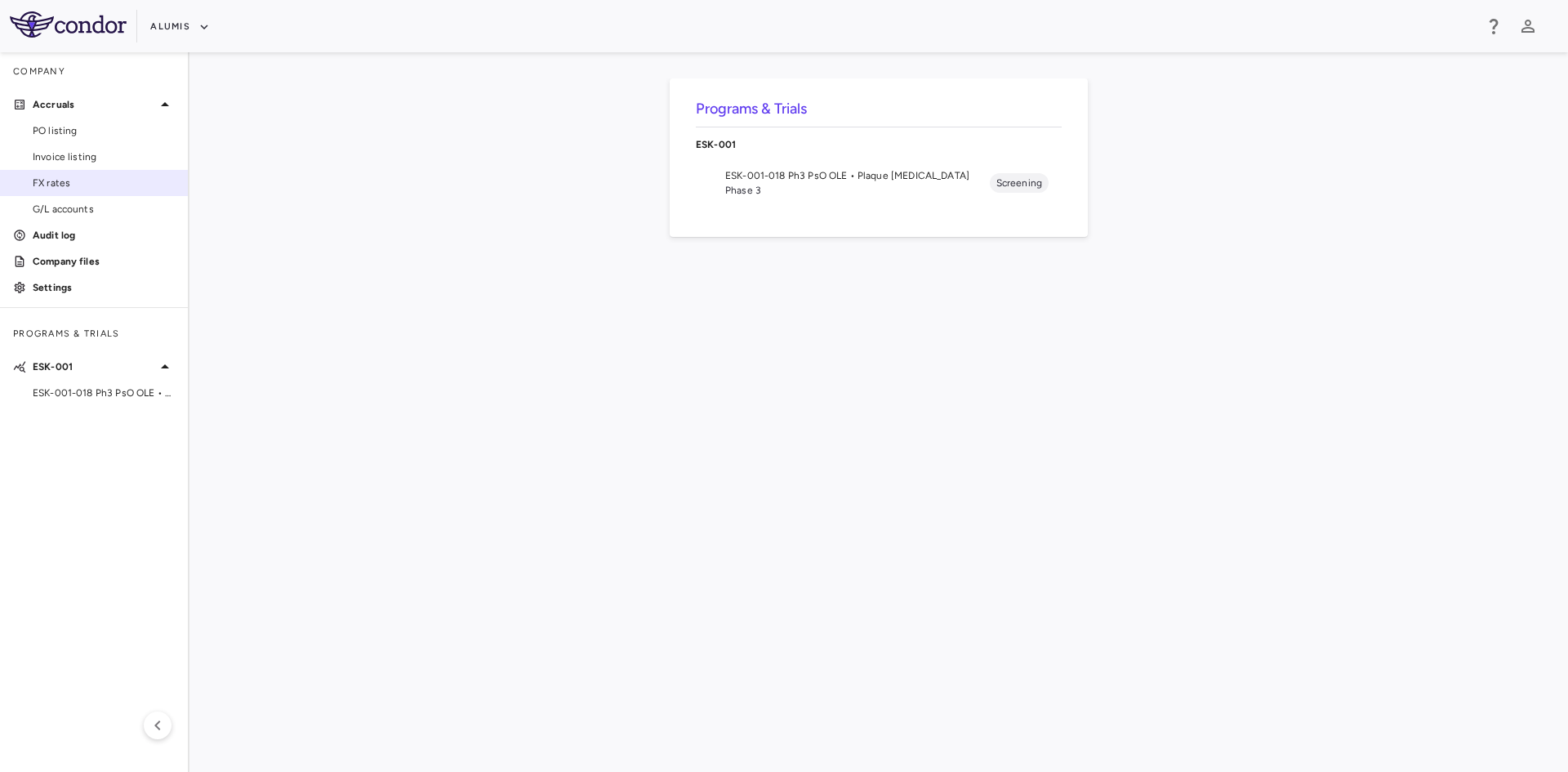
click at [65, 177] on span "FX rates" at bounding box center [104, 183] width 142 height 15
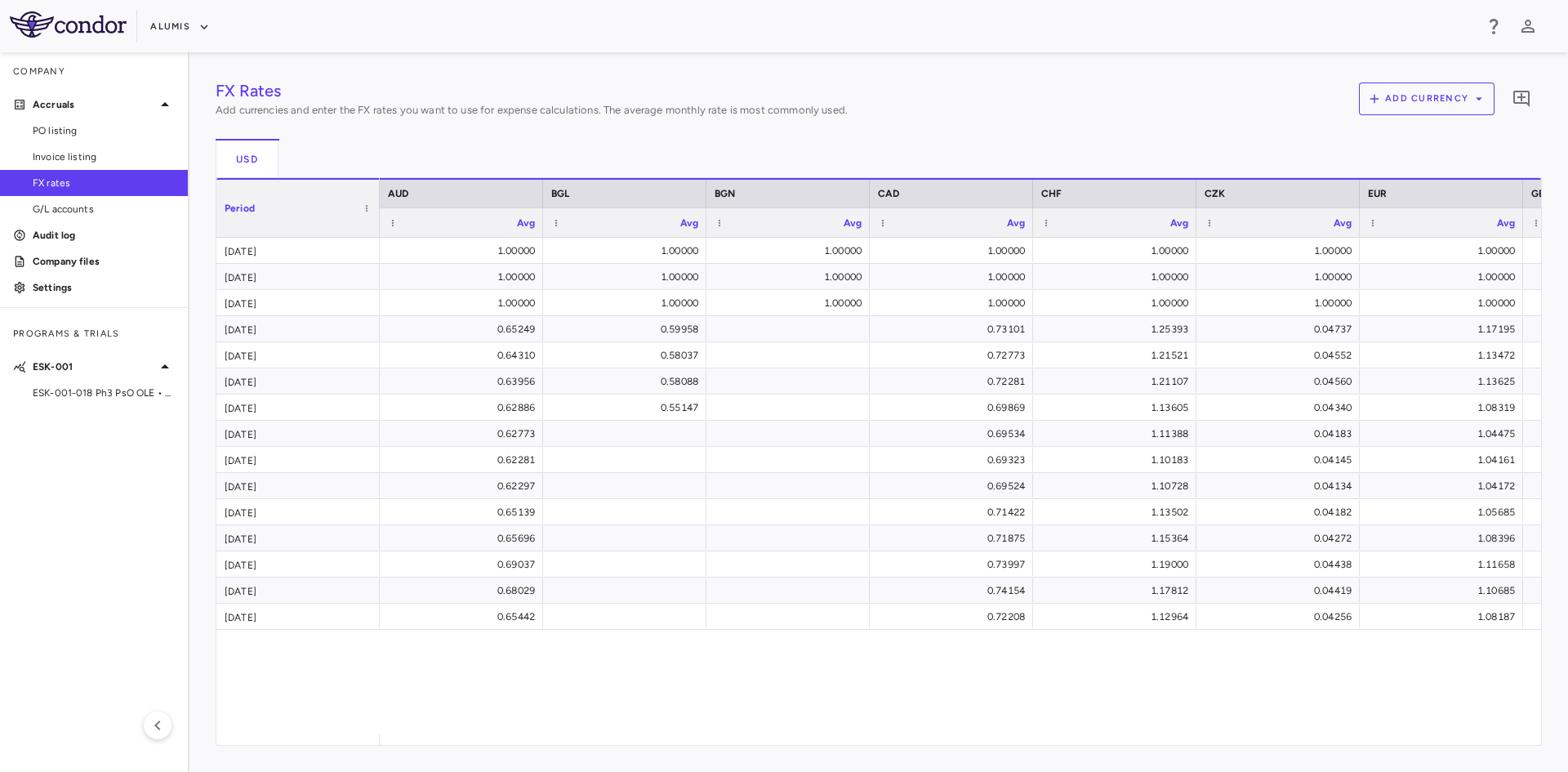
click at [128, 399] on span "ESK-001-018 Ph3 PsO OLE • Plaque Psoriasis" at bounding box center [104, 393] width 142 height 15
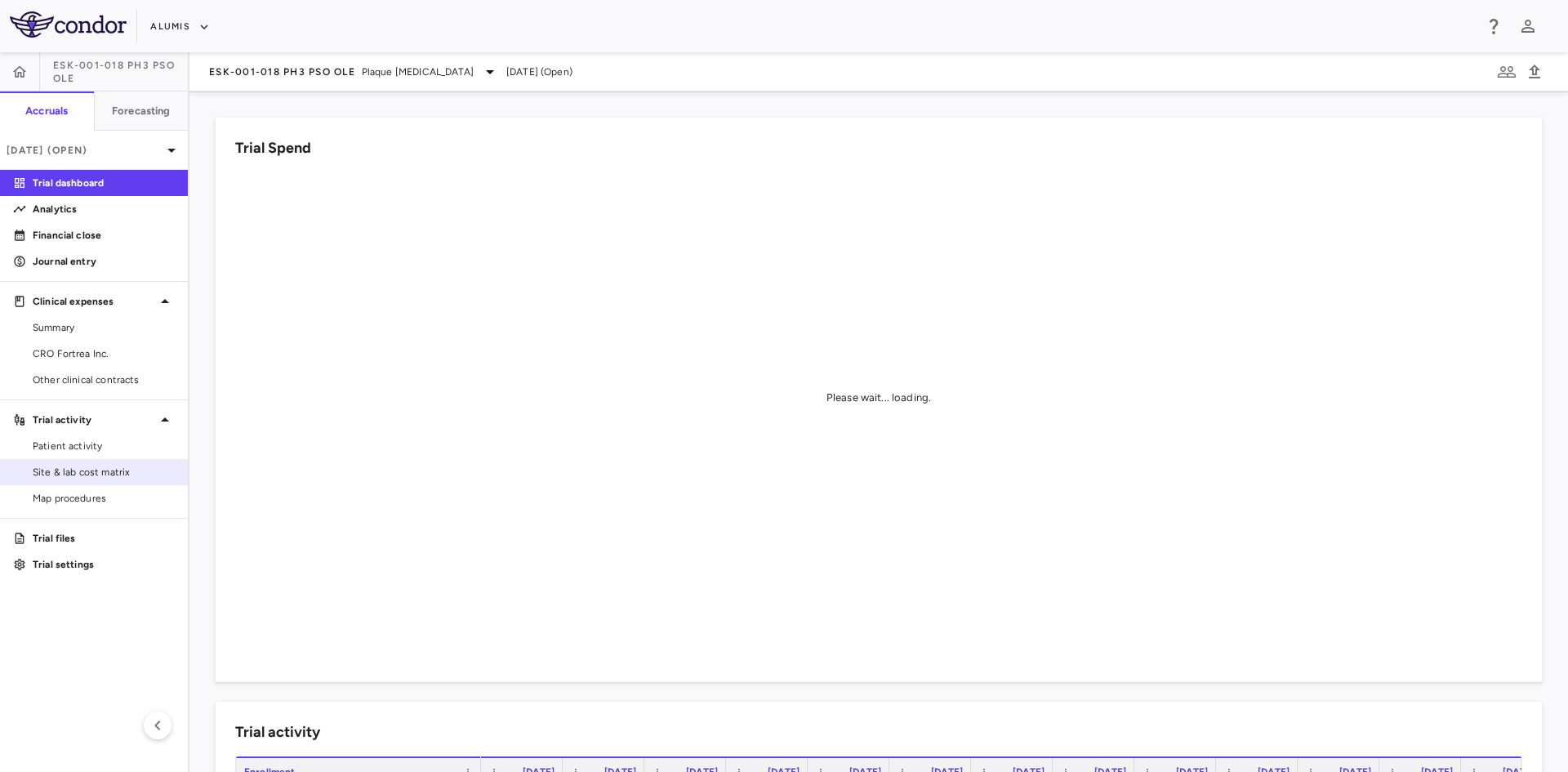
click at [98, 469] on span "Site & lab cost matrix" at bounding box center [104, 472] width 142 height 15
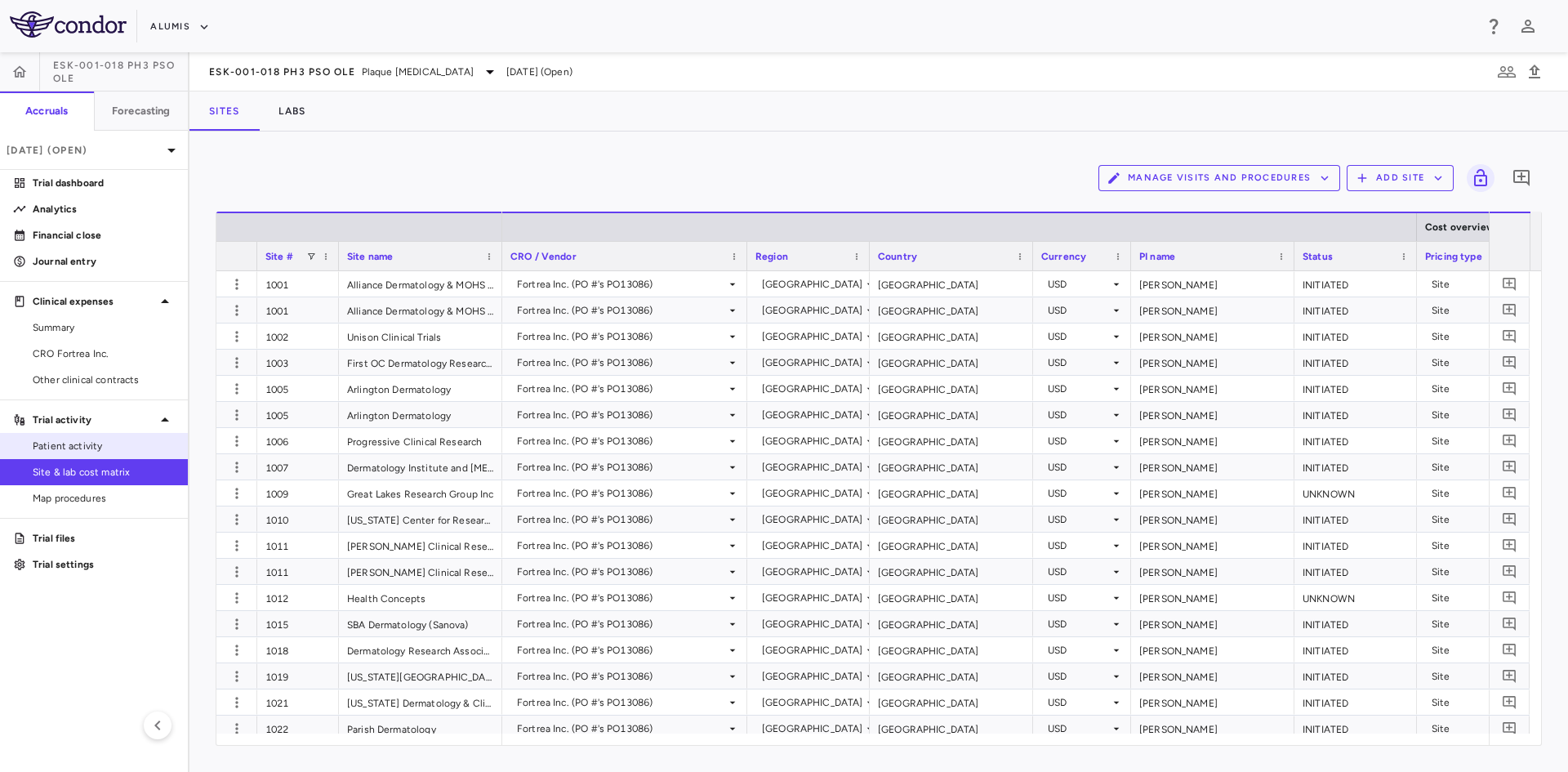
click at [117, 447] on span "Patient activity" at bounding box center [104, 446] width 142 height 15
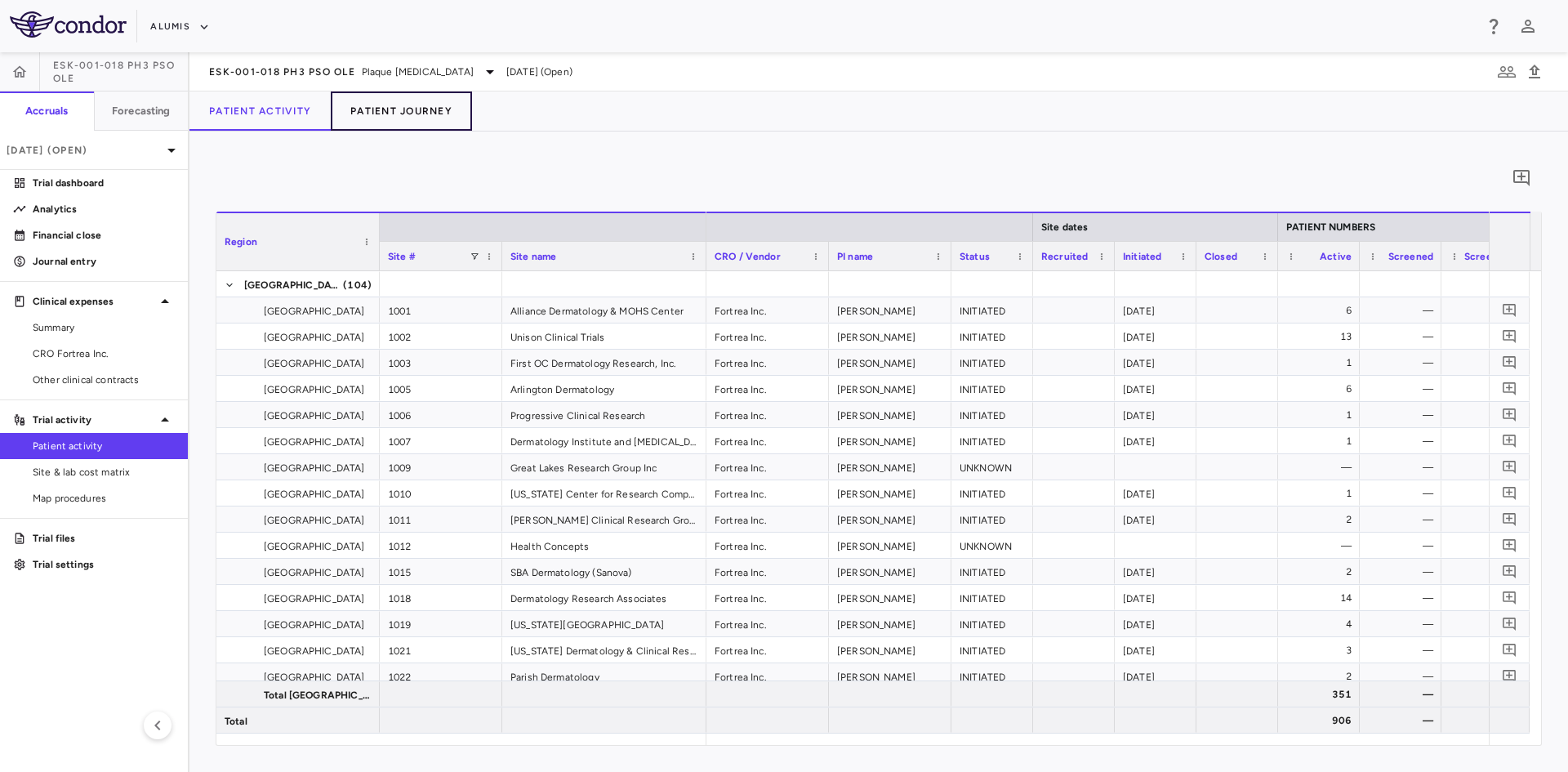
click at [407, 113] on button "Patient Journey" at bounding box center [401, 111] width 142 height 39
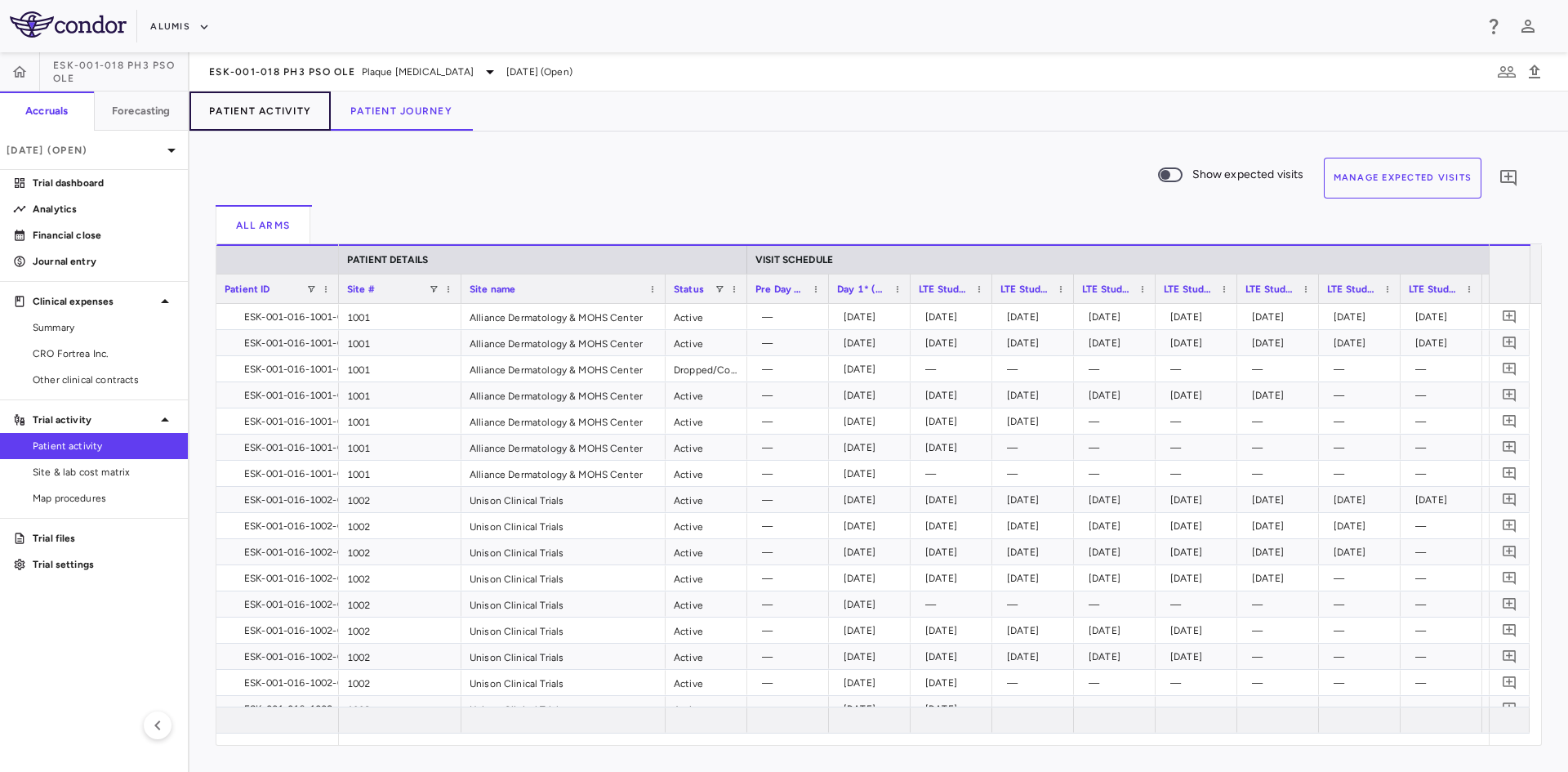
click at [285, 106] on button "Patient Activity" at bounding box center [260, 111] width 142 height 39
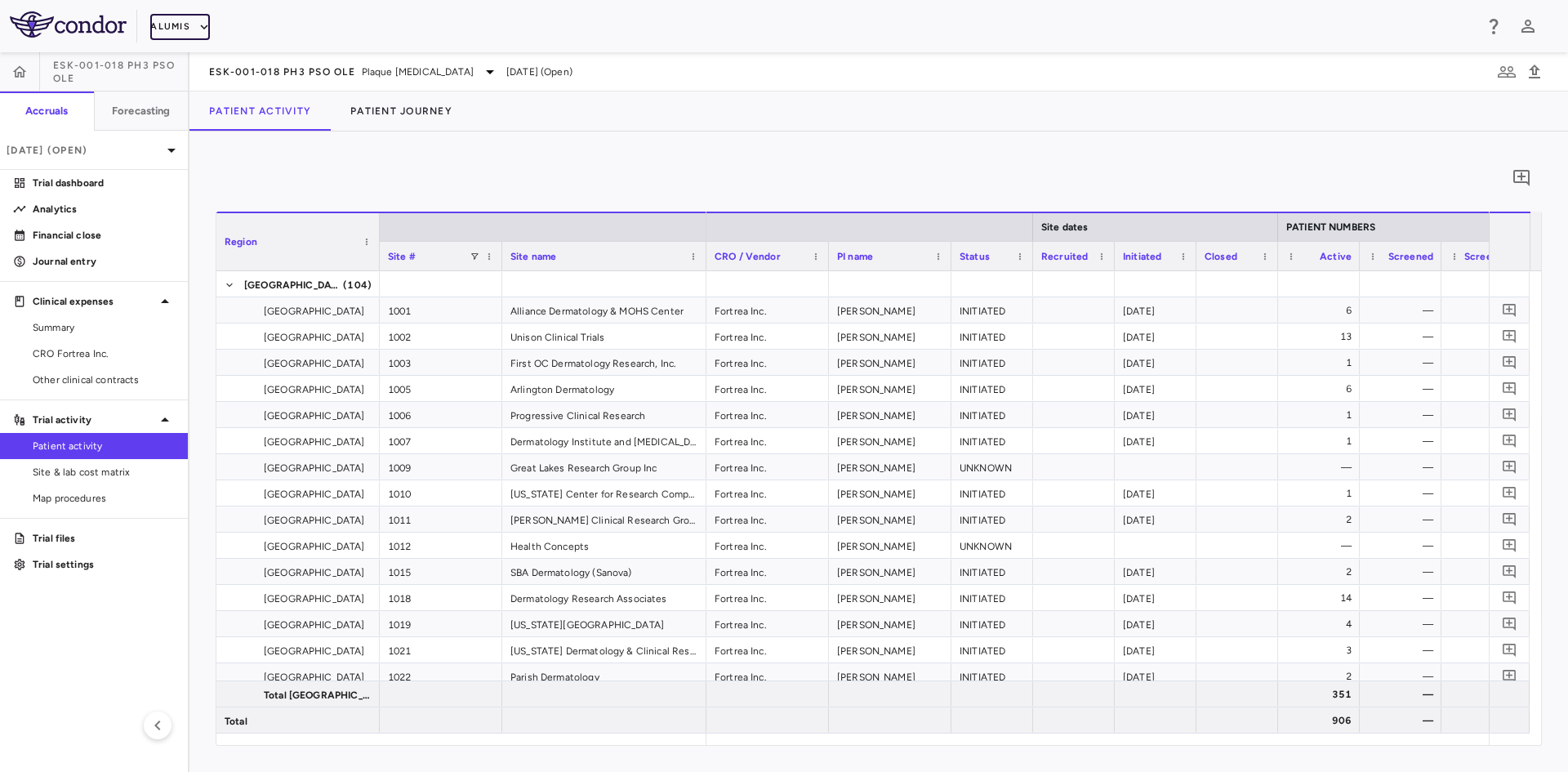
click at [182, 24] on button "Alumis" at bounding box center [179, 27] width 59 height 26
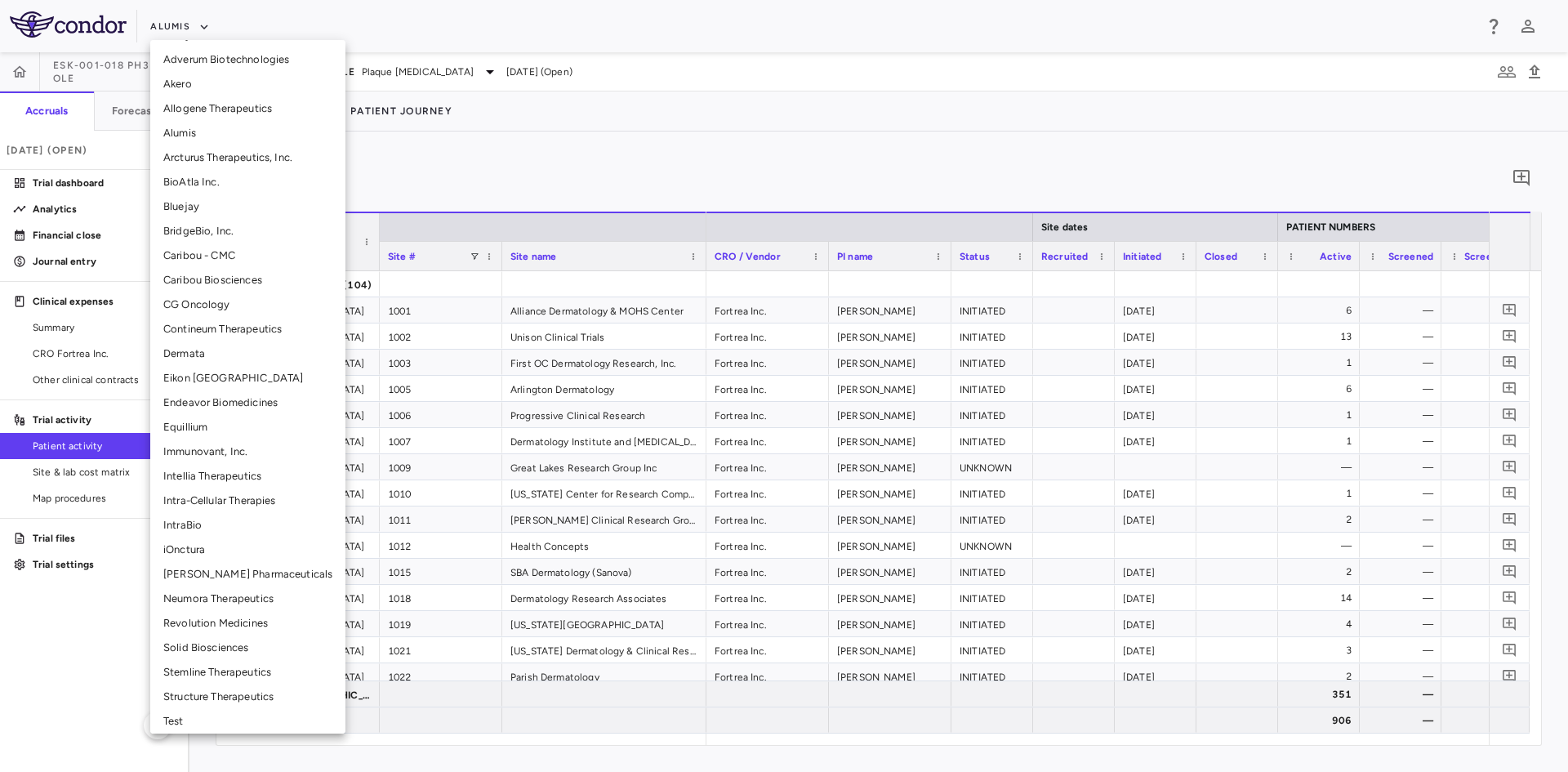
scroll to position [226, 0]
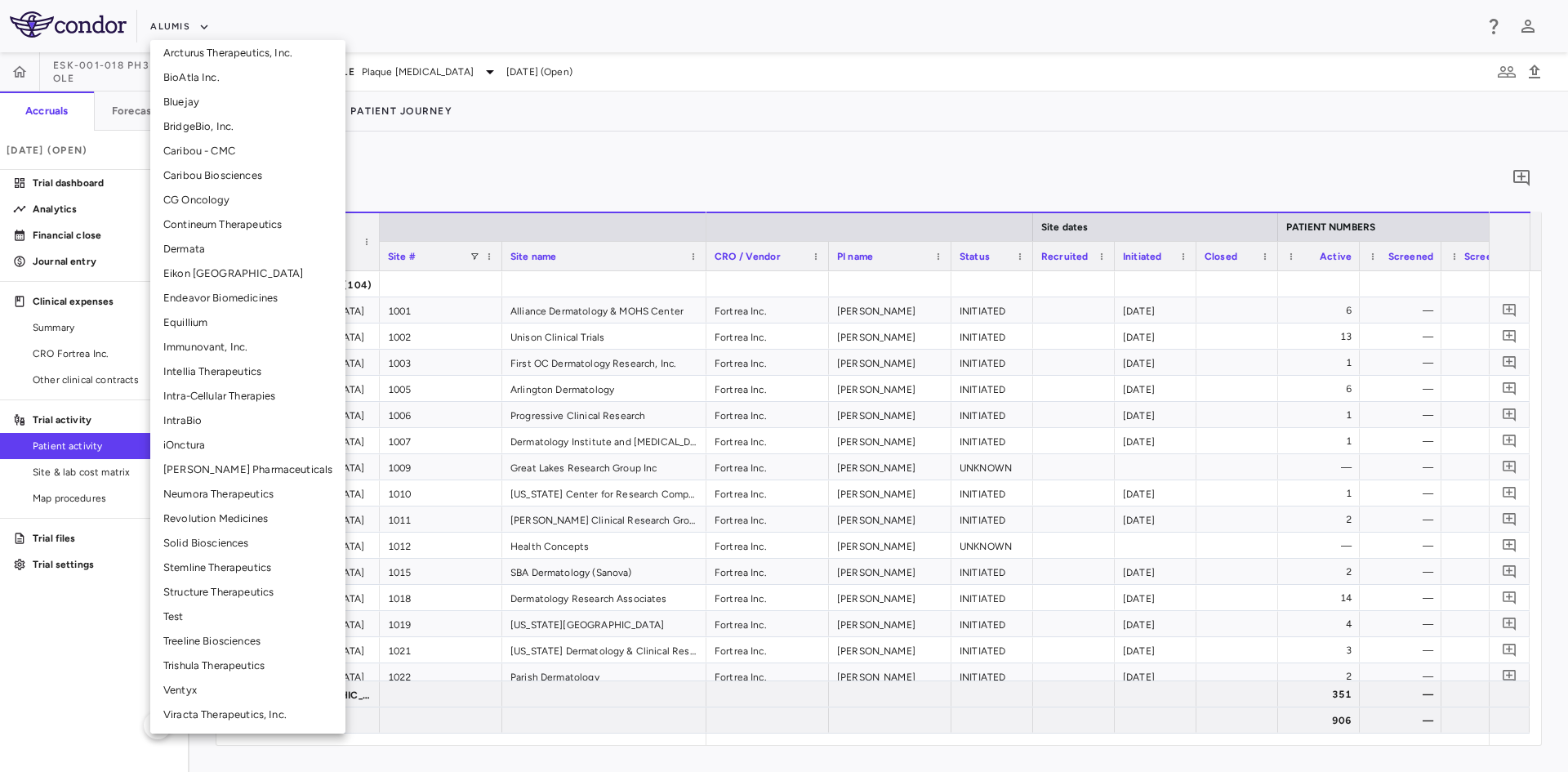
click at [219, 589] on li "Structure Therapeutics" at bounding box center [247, 592] width 195 height 24
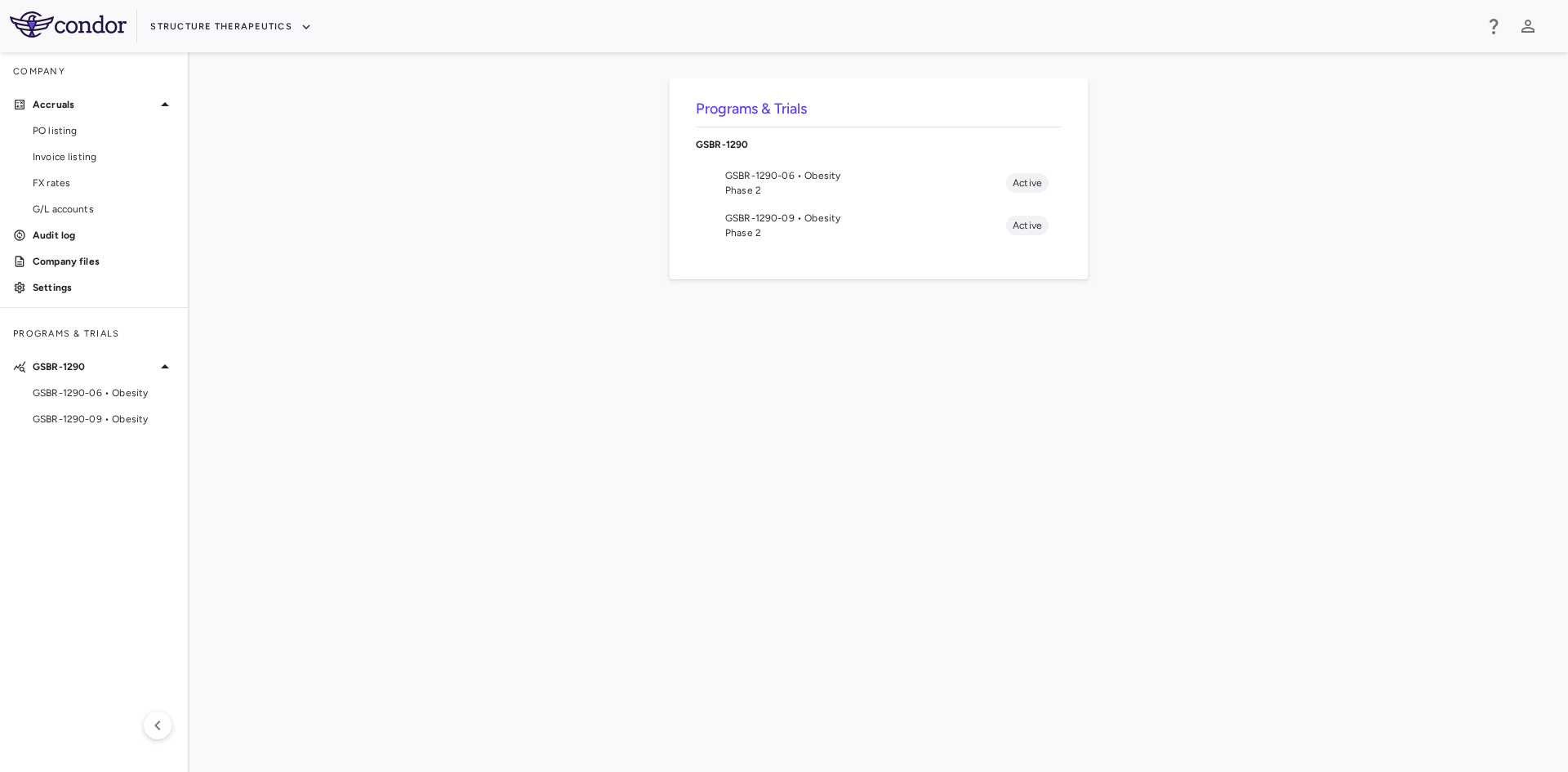
click at [775, 231] on span "Phase 2" at bounding box center [866, 233] width 281 height 15
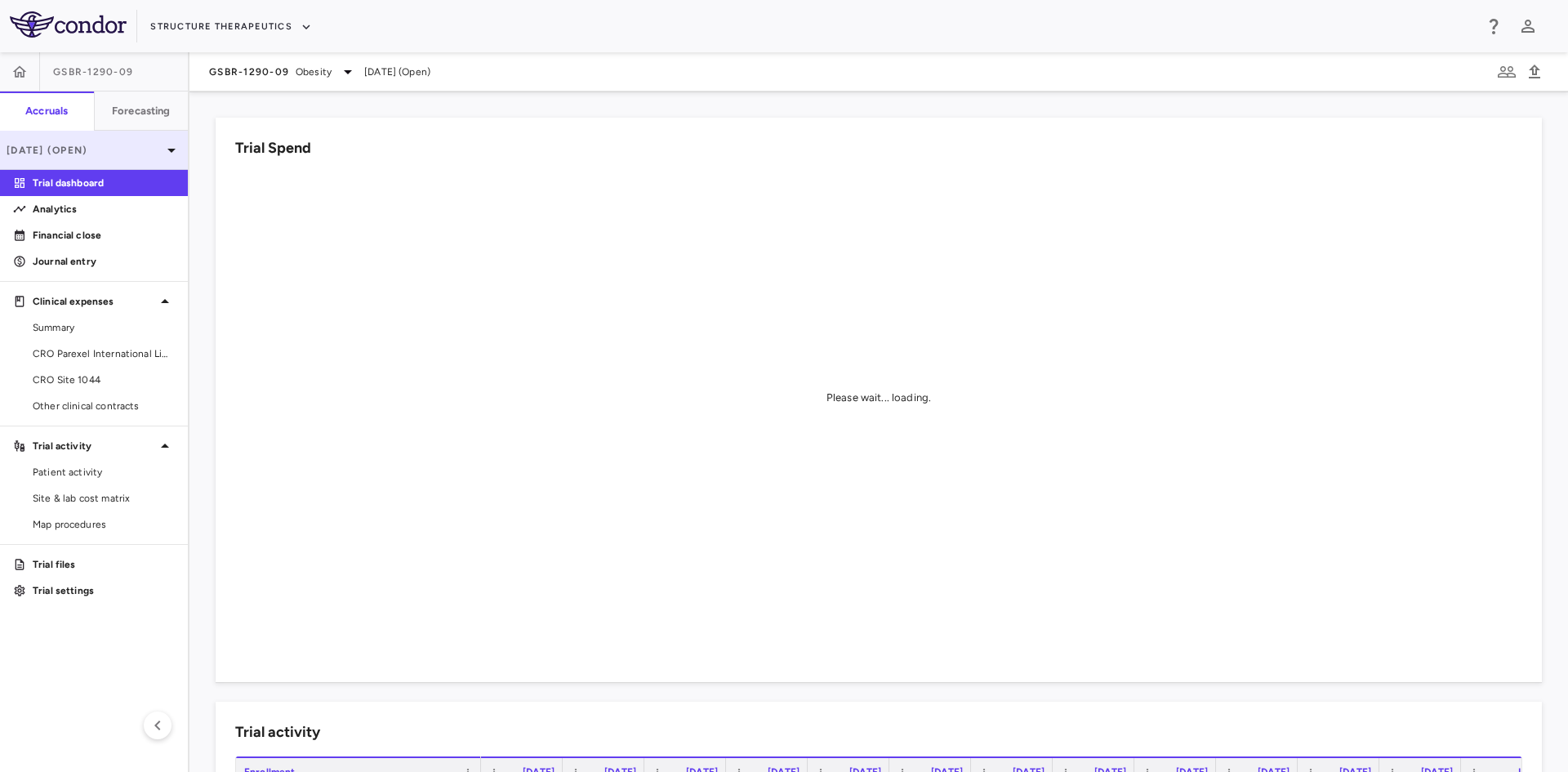
click at [108, 139] on div "Aug 2025 (Open)" at bounding box center [93, 150] width 188 height 39
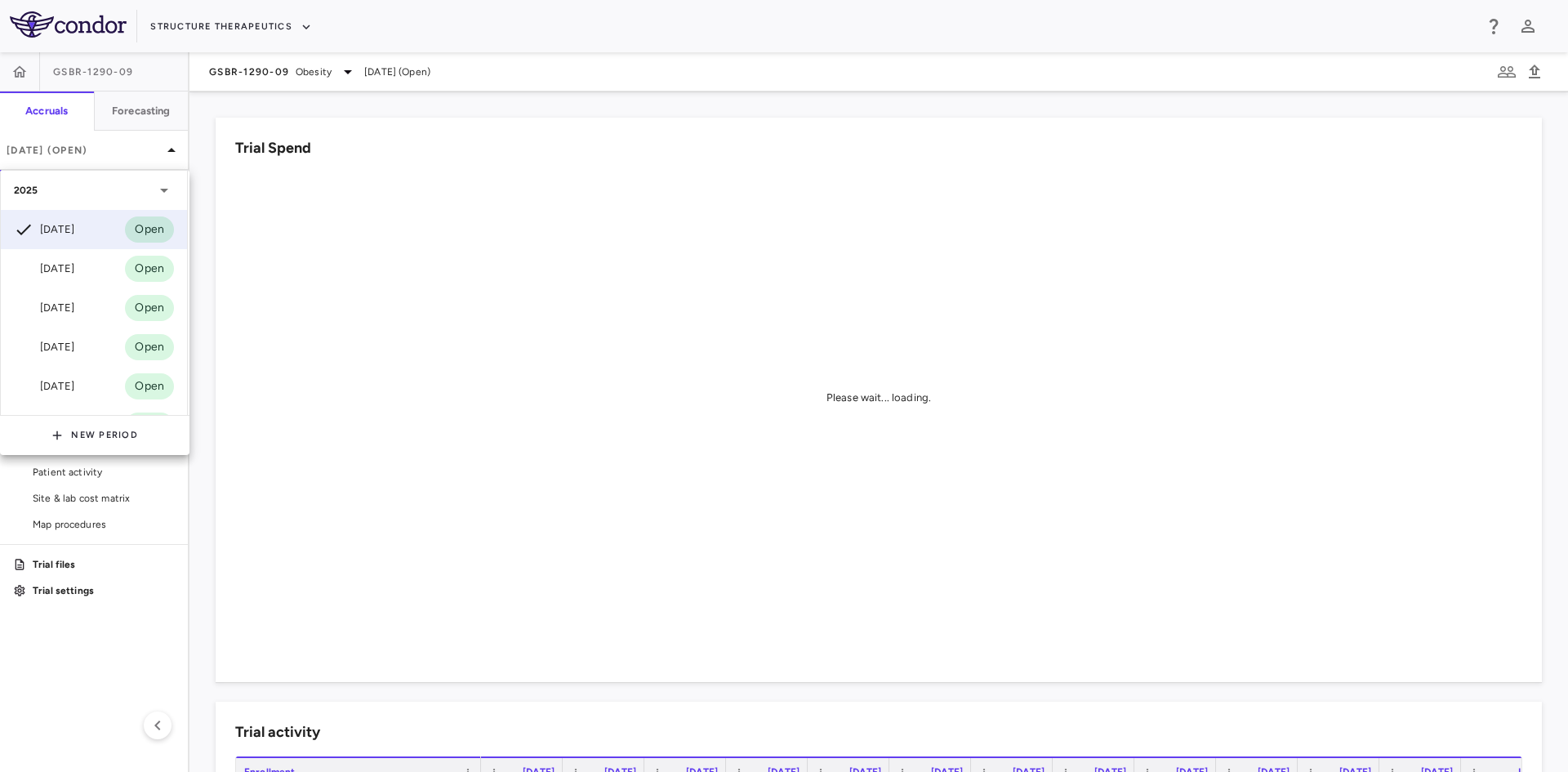
click at [110, 143] on div at bounding box center [784, 386] width 1568 height 772
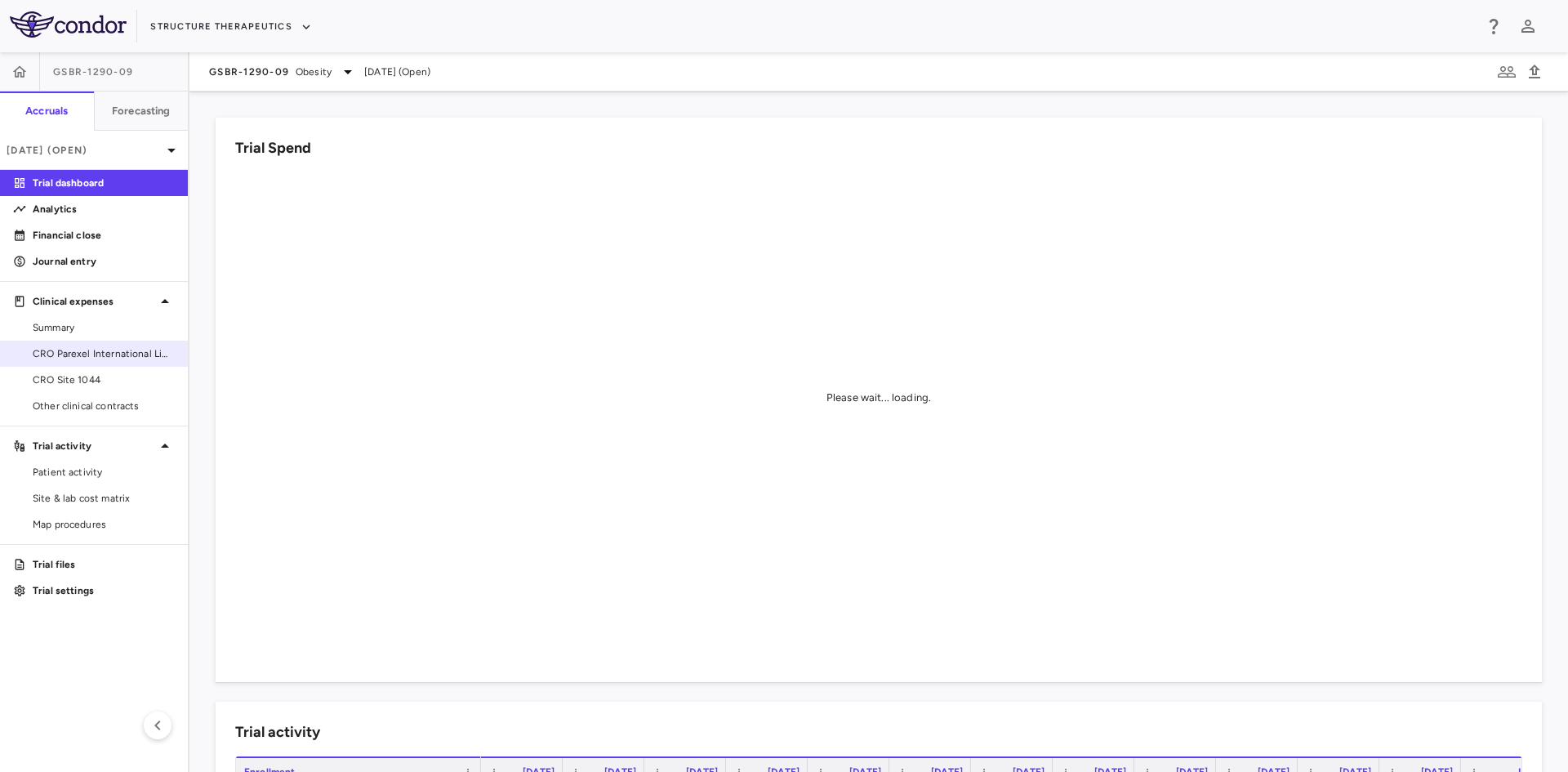
click at [99, 356] on span "CRO Parexel International Limited" at bounding box center [104, 354] width 142 height 15
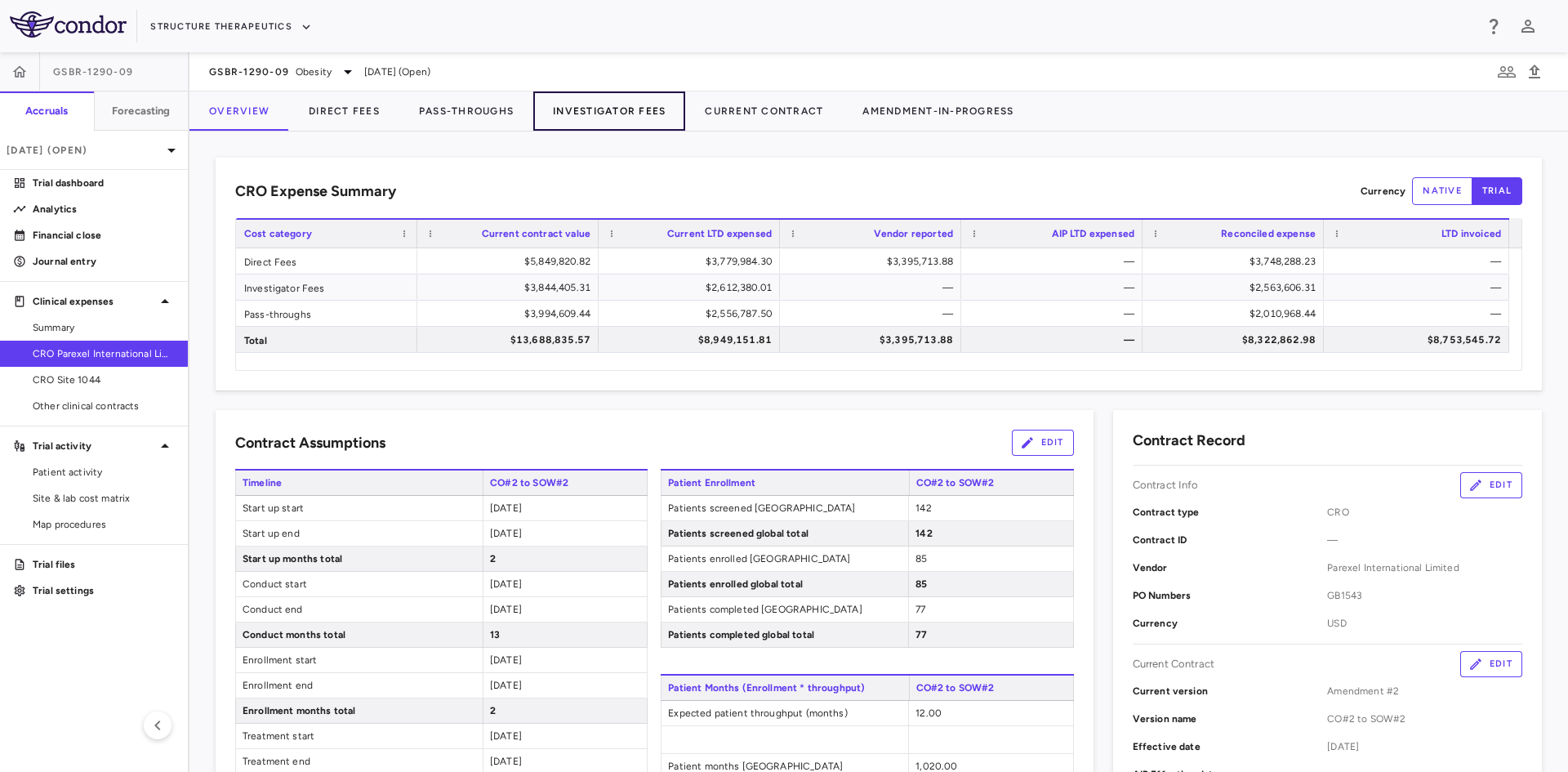
click at [613, 110] on button "Investigator Fees" at bounding box center [609, 111] width 152 height 39
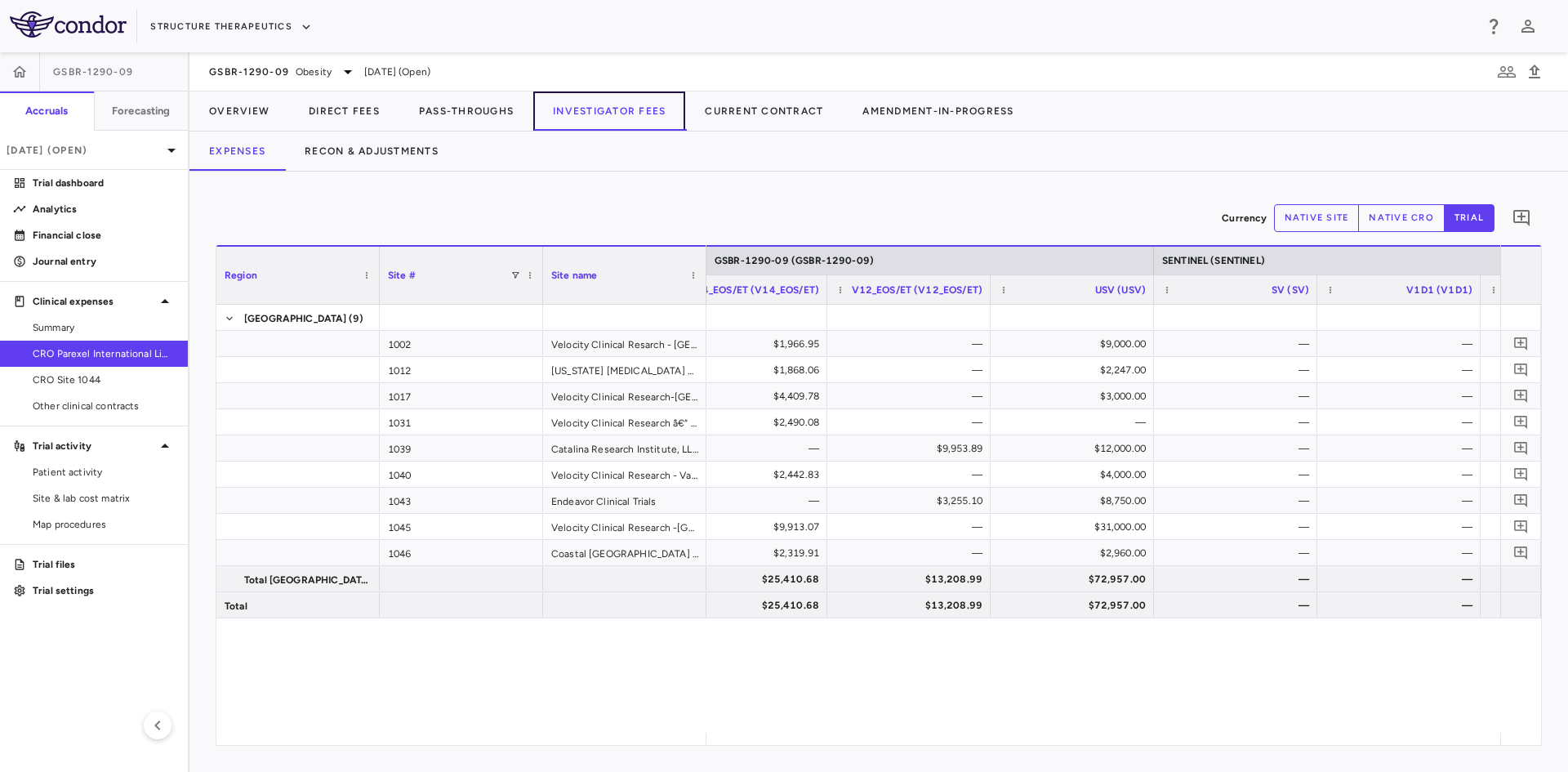
scroll to position [0, 3283]
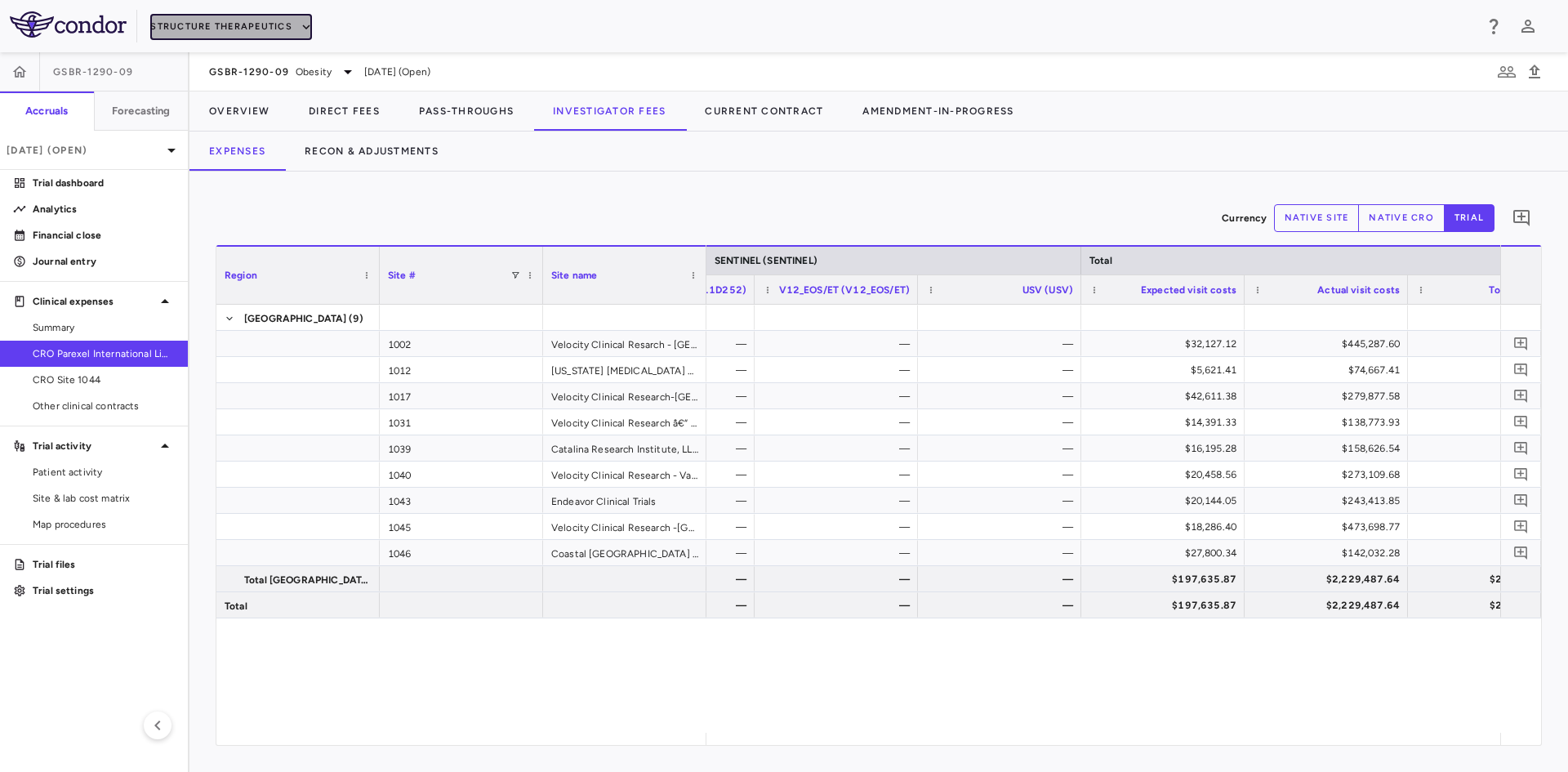
click at [227, 17] on button "Structure Therapeutics" at bounding box center [230, 27] width 162 height 26
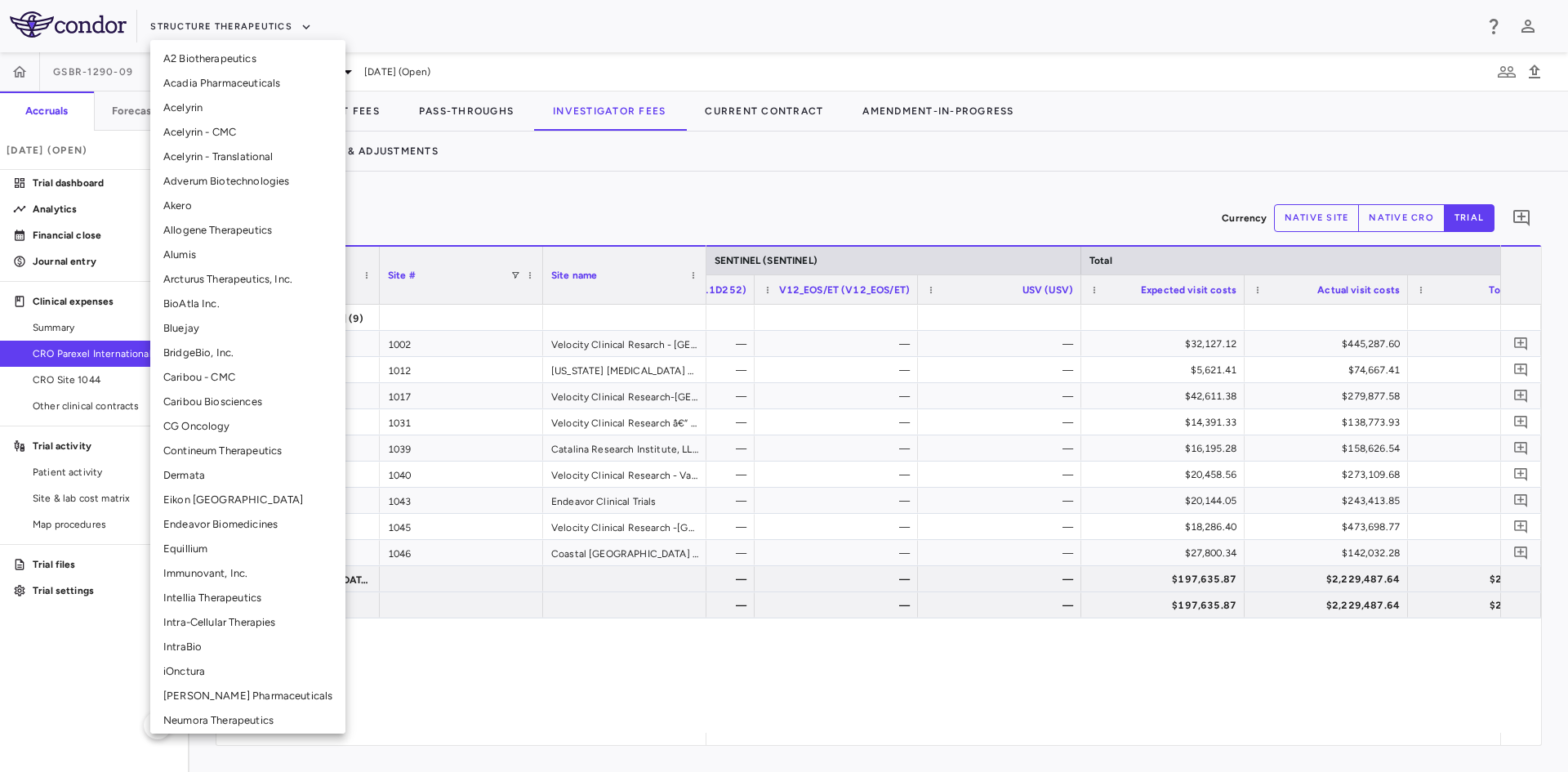
click at [206, 248] on li "Alumis" at bounding box center [247, 255] width 195 height 24
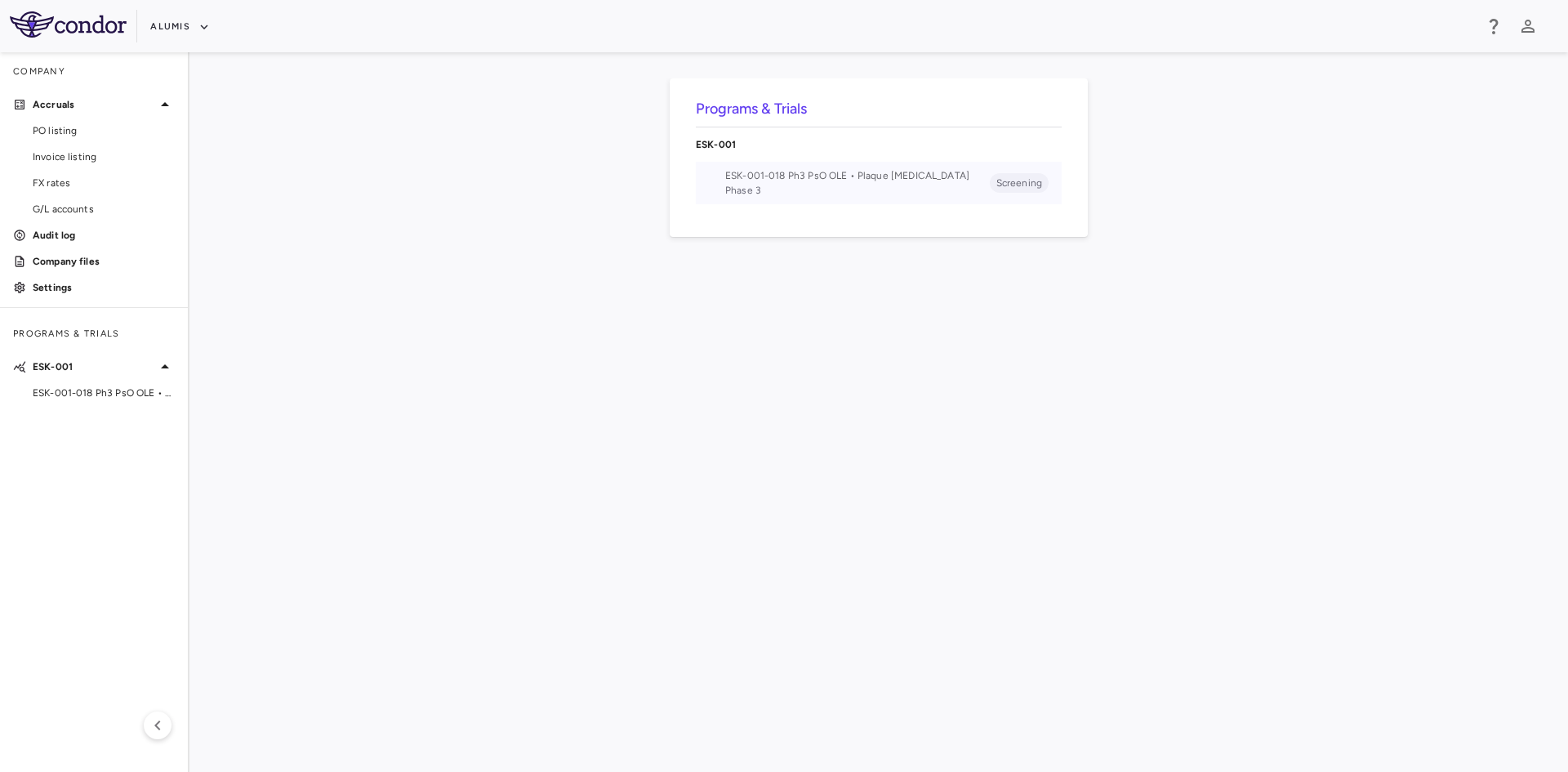
click at [878, 200] on li "ESK-001-018 Ph3 PsO OLE • Plaque Psoriasis Phase 3 Screening" at bounding box center [878, 183] width 365 height 43
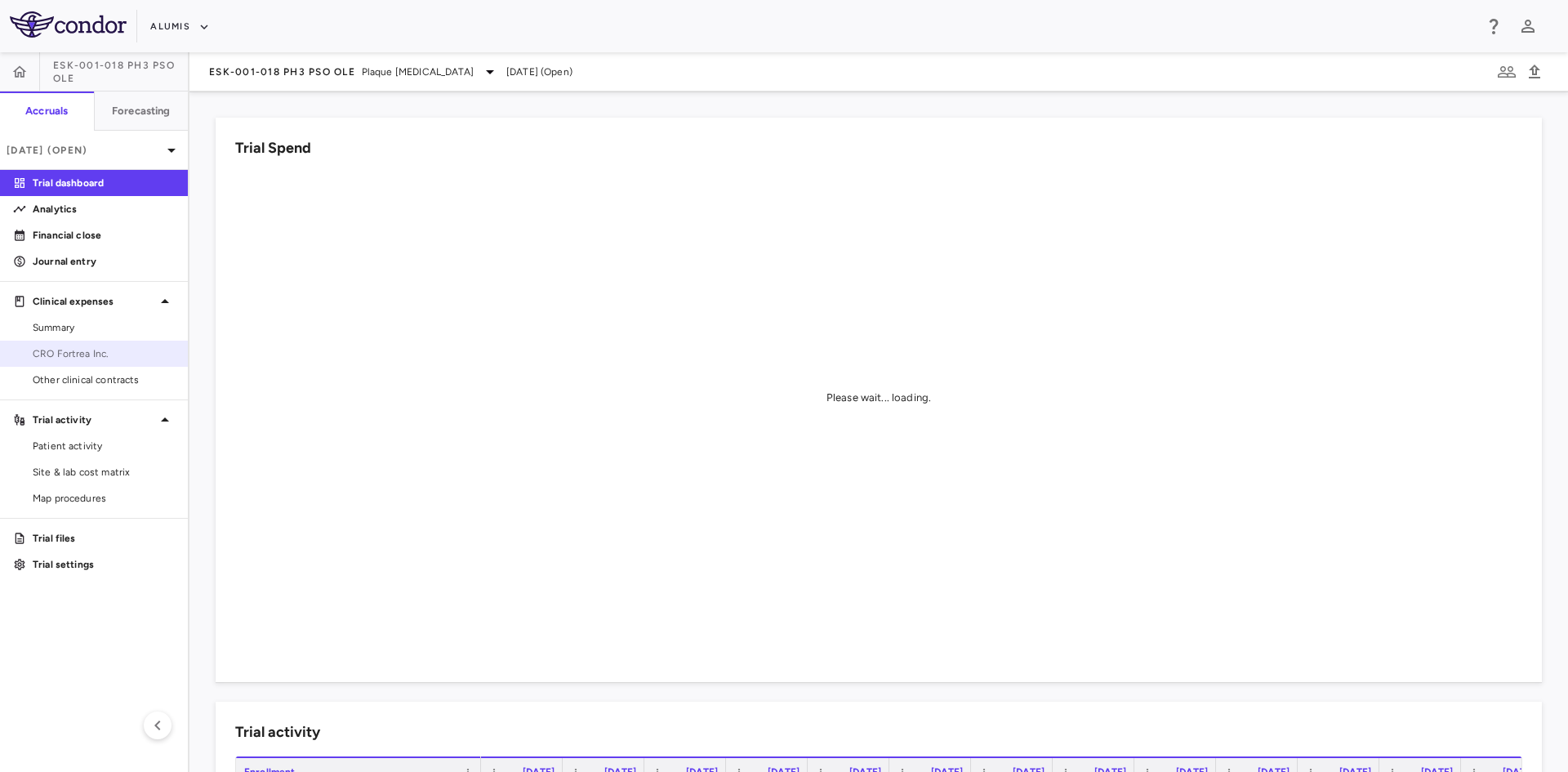
click at [83, 351] on span "CRO Fortrea Inc." at bounding box center [104, 354] width 142 height 15
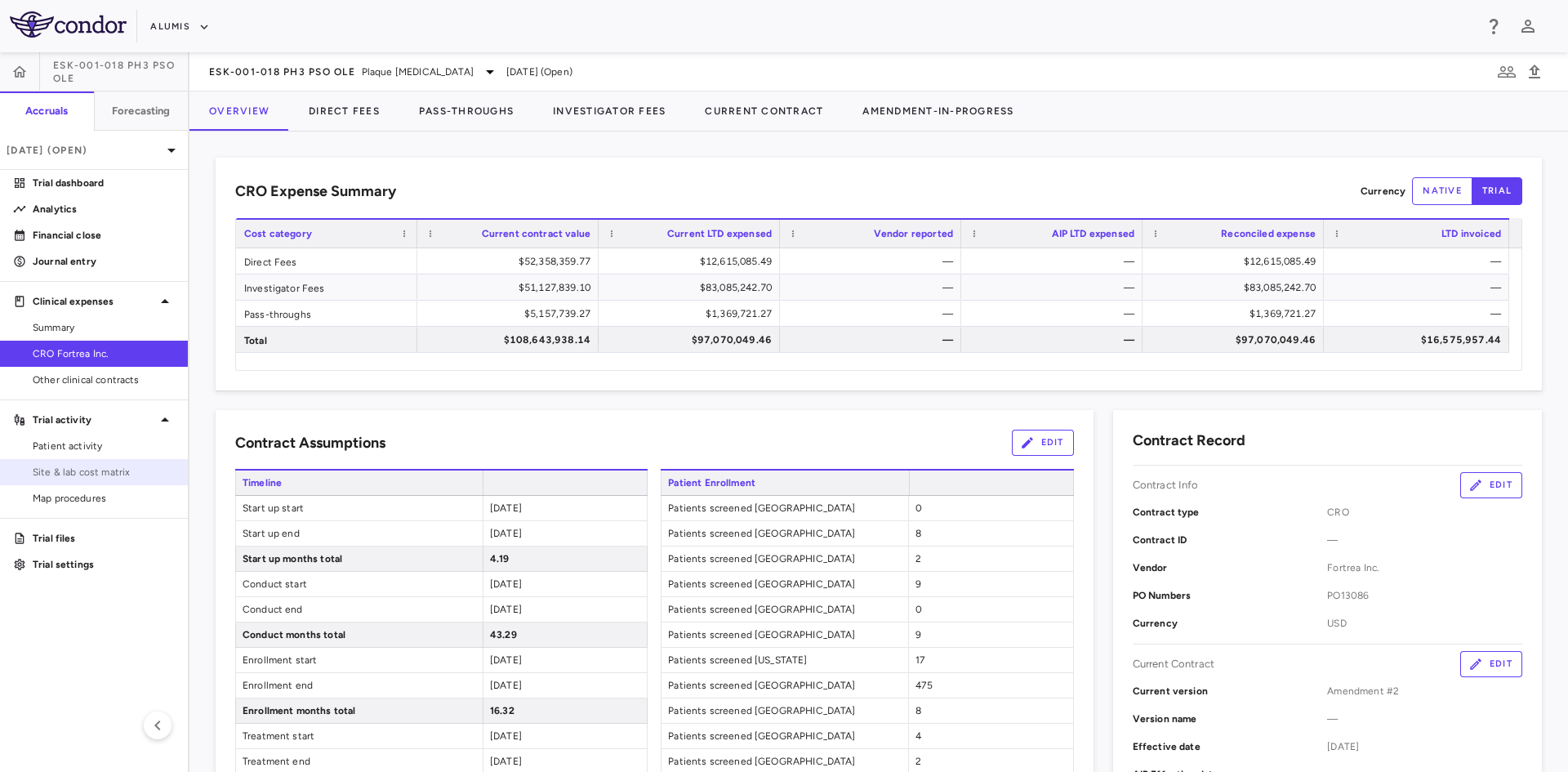
click at [98, 475] on span "Site & lab cost matrix" at bounding box center [104, 472] width 142 height 15
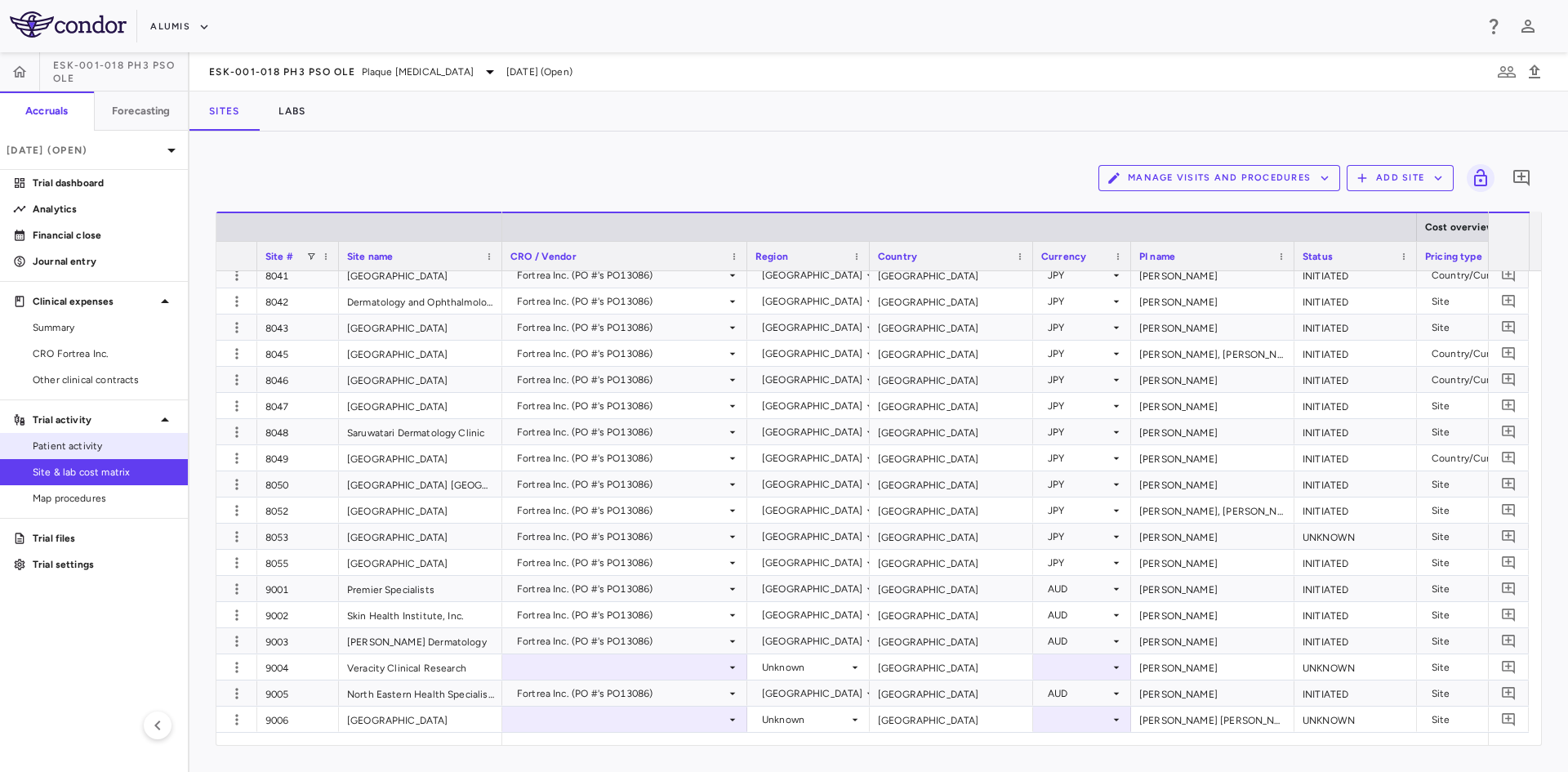
click at [58, 439] on span "Patient activity" at bounding box center [104, 446] width 142 height 15
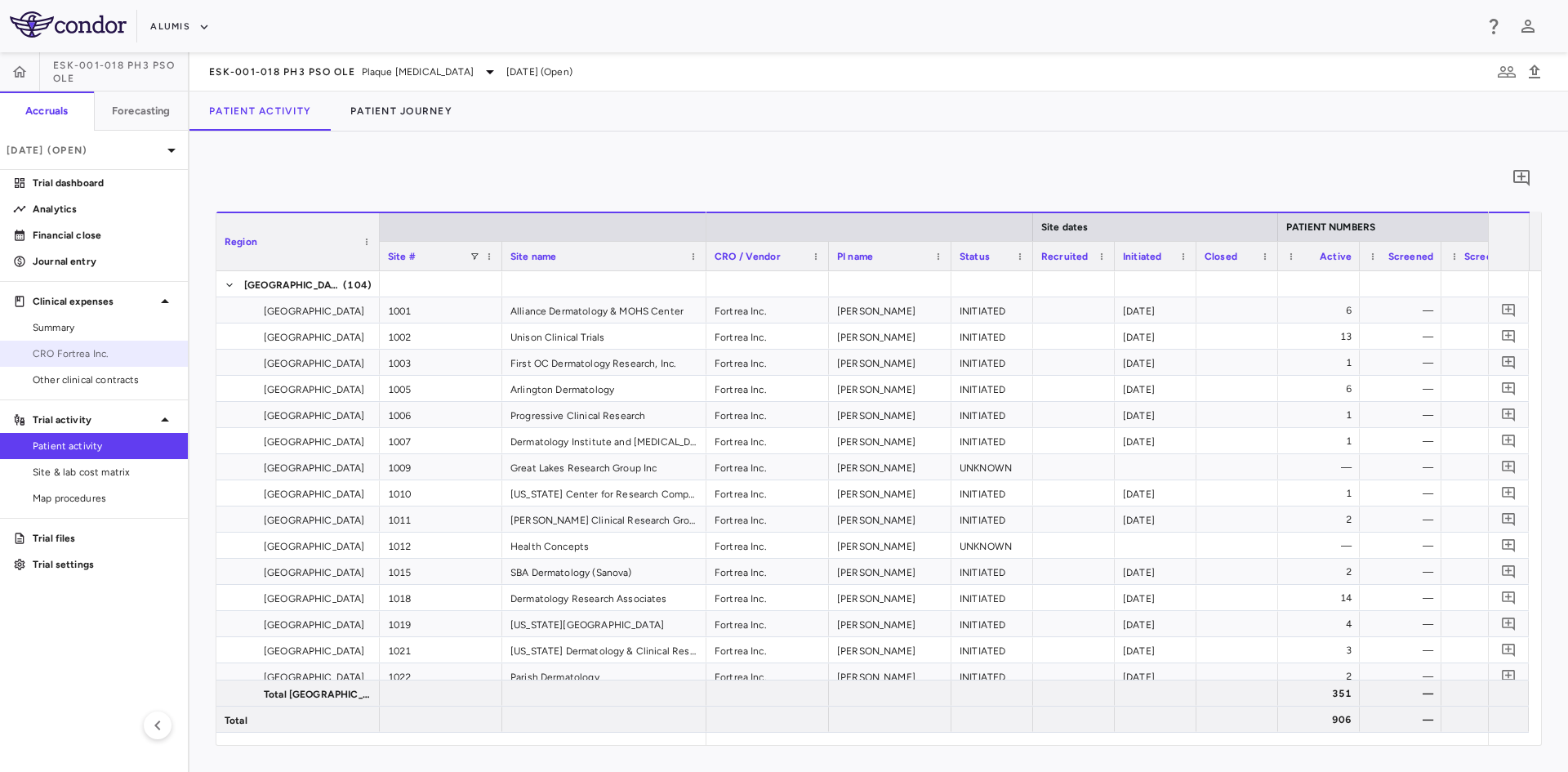
click at [107, 350] on span "CRO Fortrea Inc." at bounding box center [104, 354] width 142 height 15
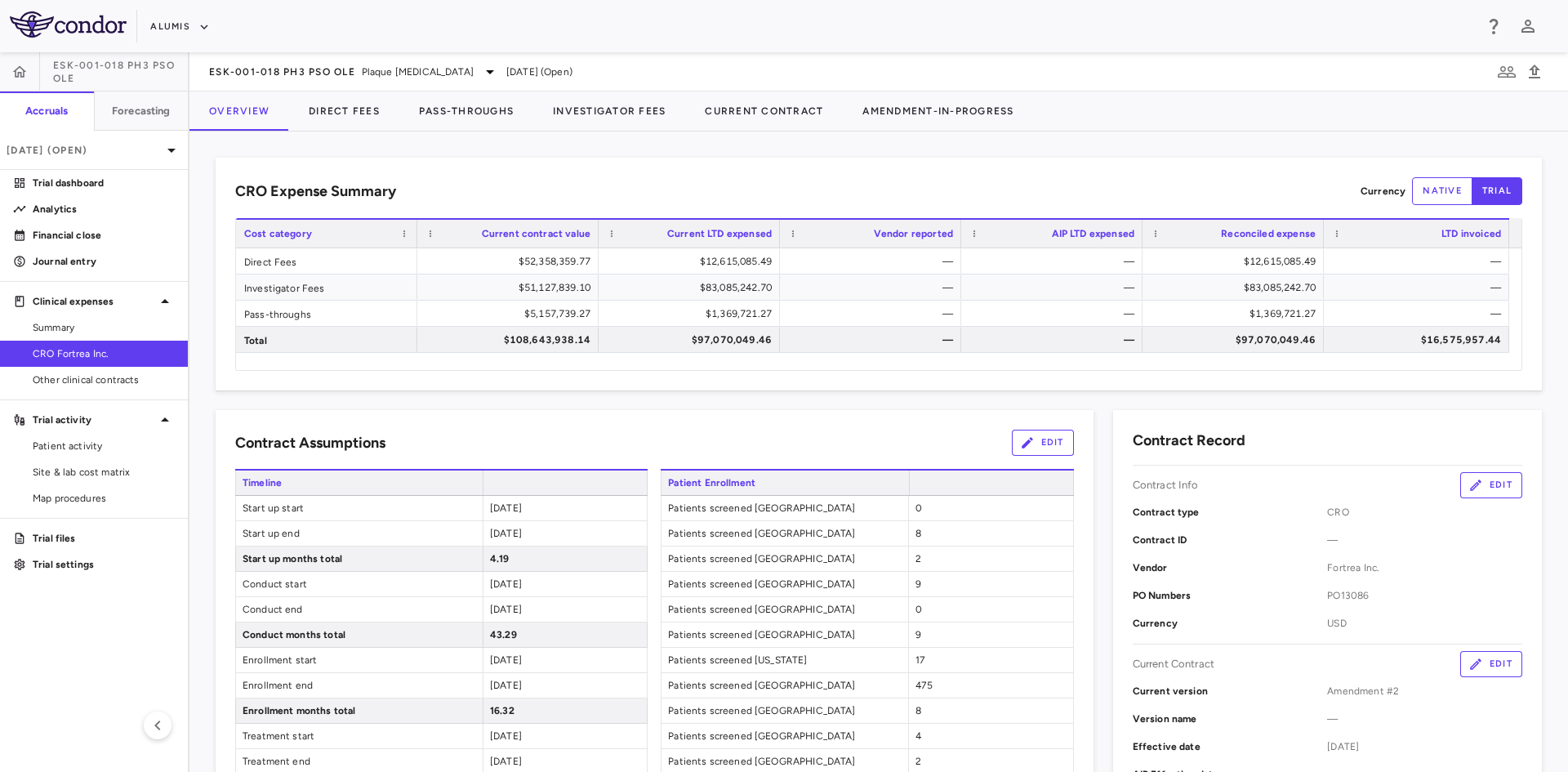
click at [24, 68] on icon "button" at bounding box center [19, 72] width 17 height 17
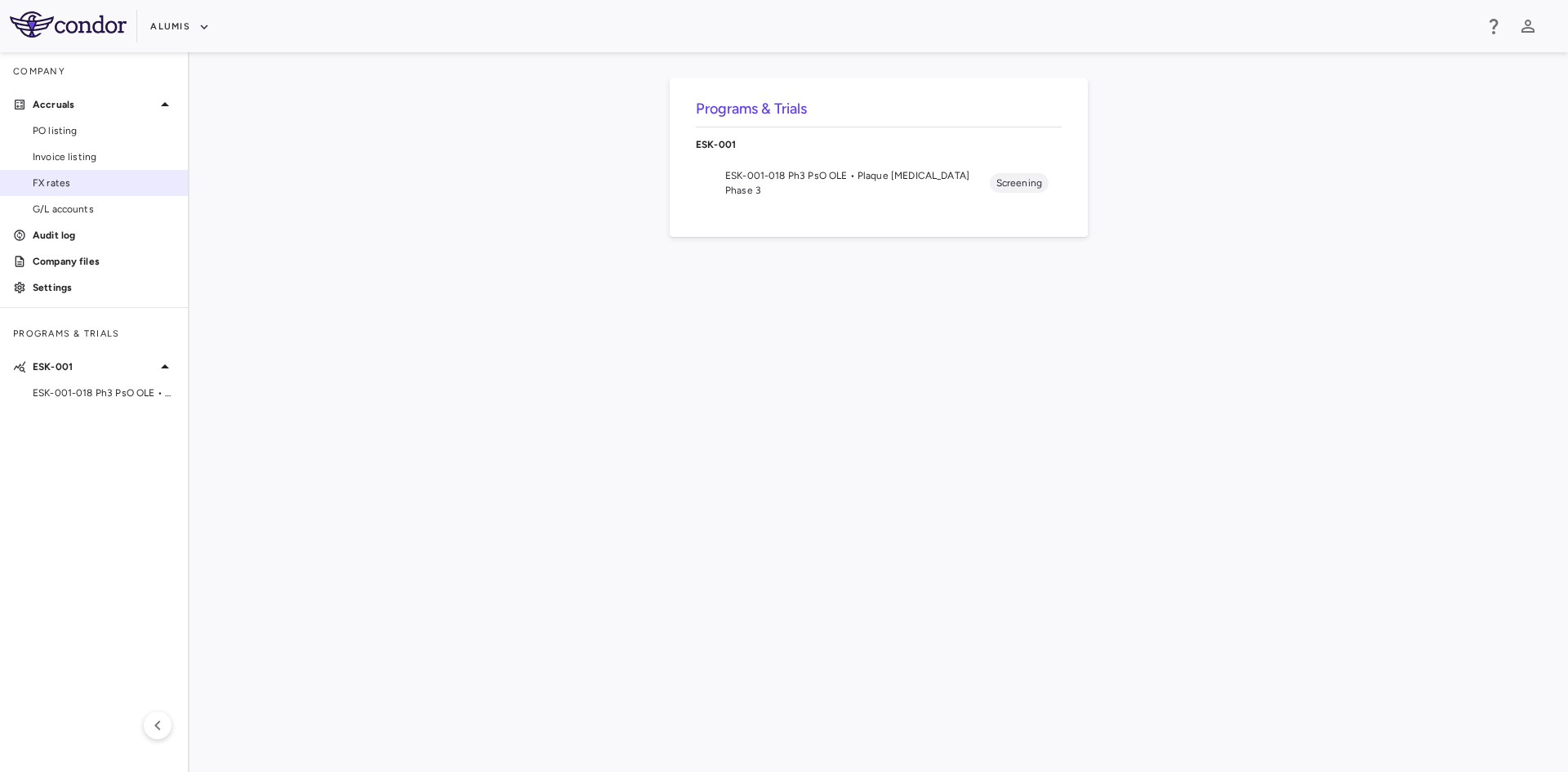
click at [80, 179] on span "FX rates" at bounding box center [104, 183] width 142 height 15
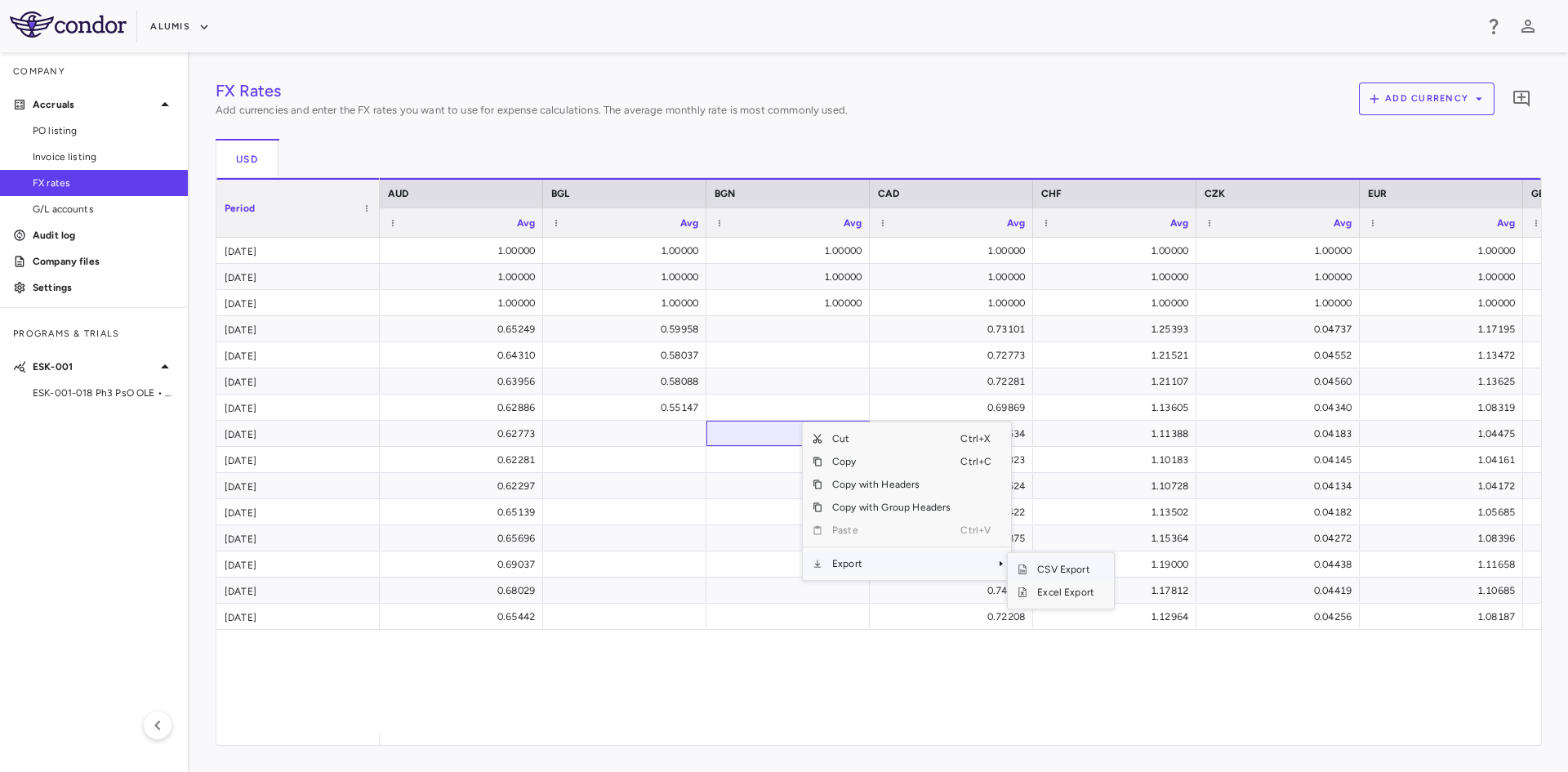
click at [1064, 563] on span "CSV Export" at bounding box center [1065, 569] width 77 height 23
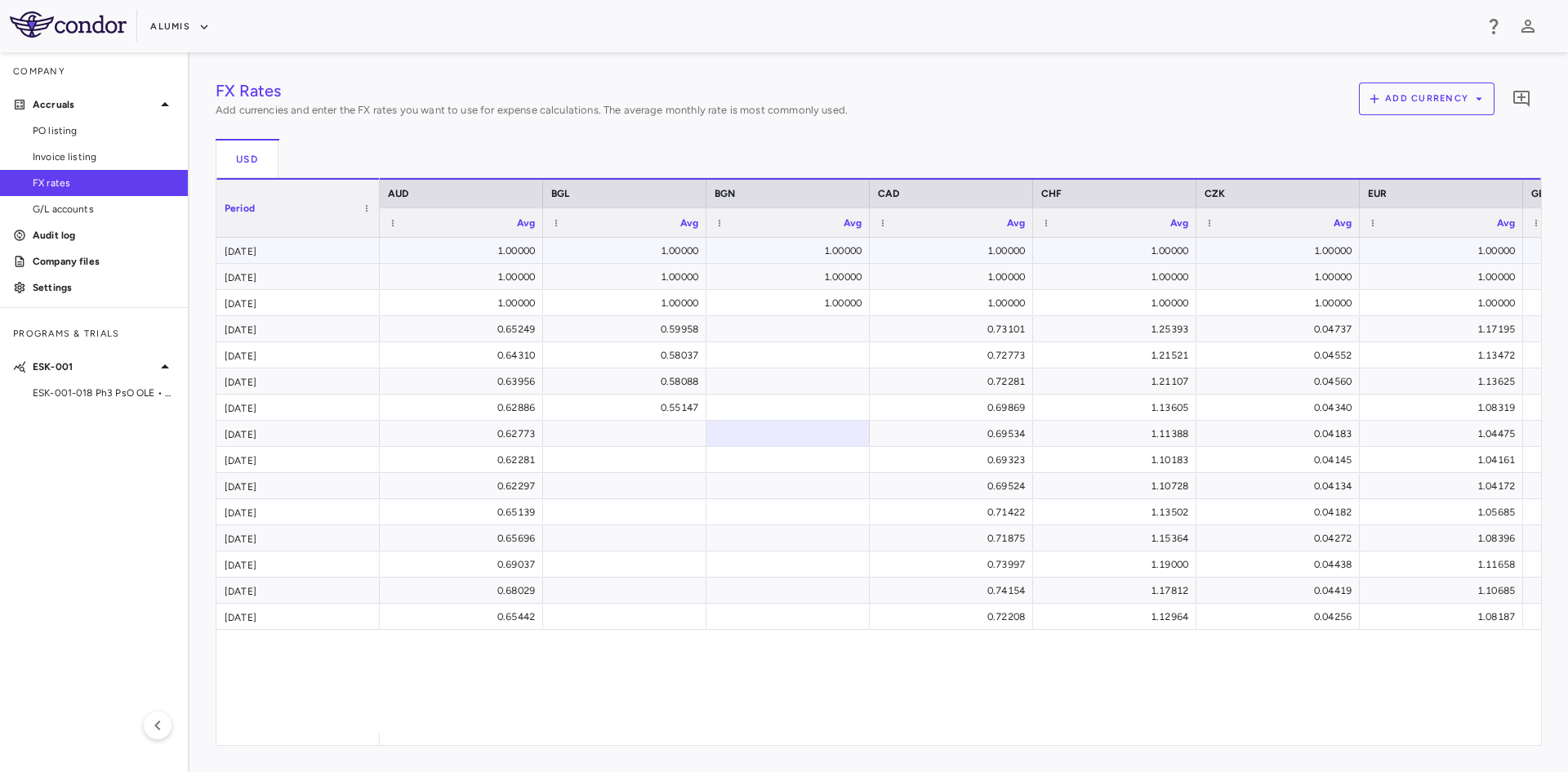
click at [462, 261] on div "1.00000" at bounding box center [464, 251] width 141 height 26
click at [488, 276] on div "1.00000" at bounding box center [464, 277] width 141 height 26
click at [512, 305] on div "1.00000" at bounding box center [464, 303] width 141 height 26
click at [117, 389] on span "ESK-001-018 Ph3 PsO OLE • Plaque Psoriasis" at bounding box center [104, 393] width 142 height 15
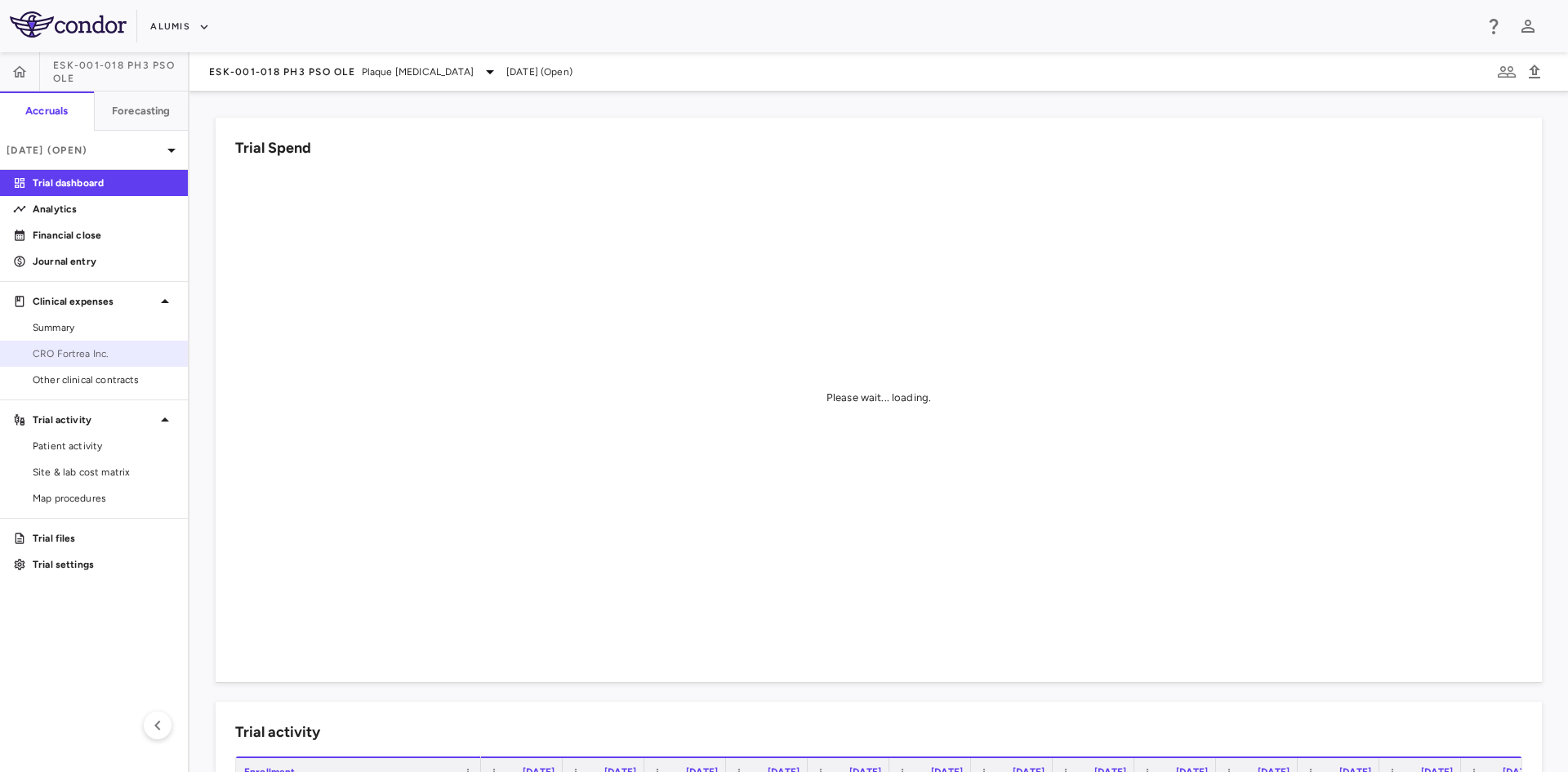
click at [81, 352] on span "CRO Fortrea Inc." at bounding box center [104, 354] width 142 height 15
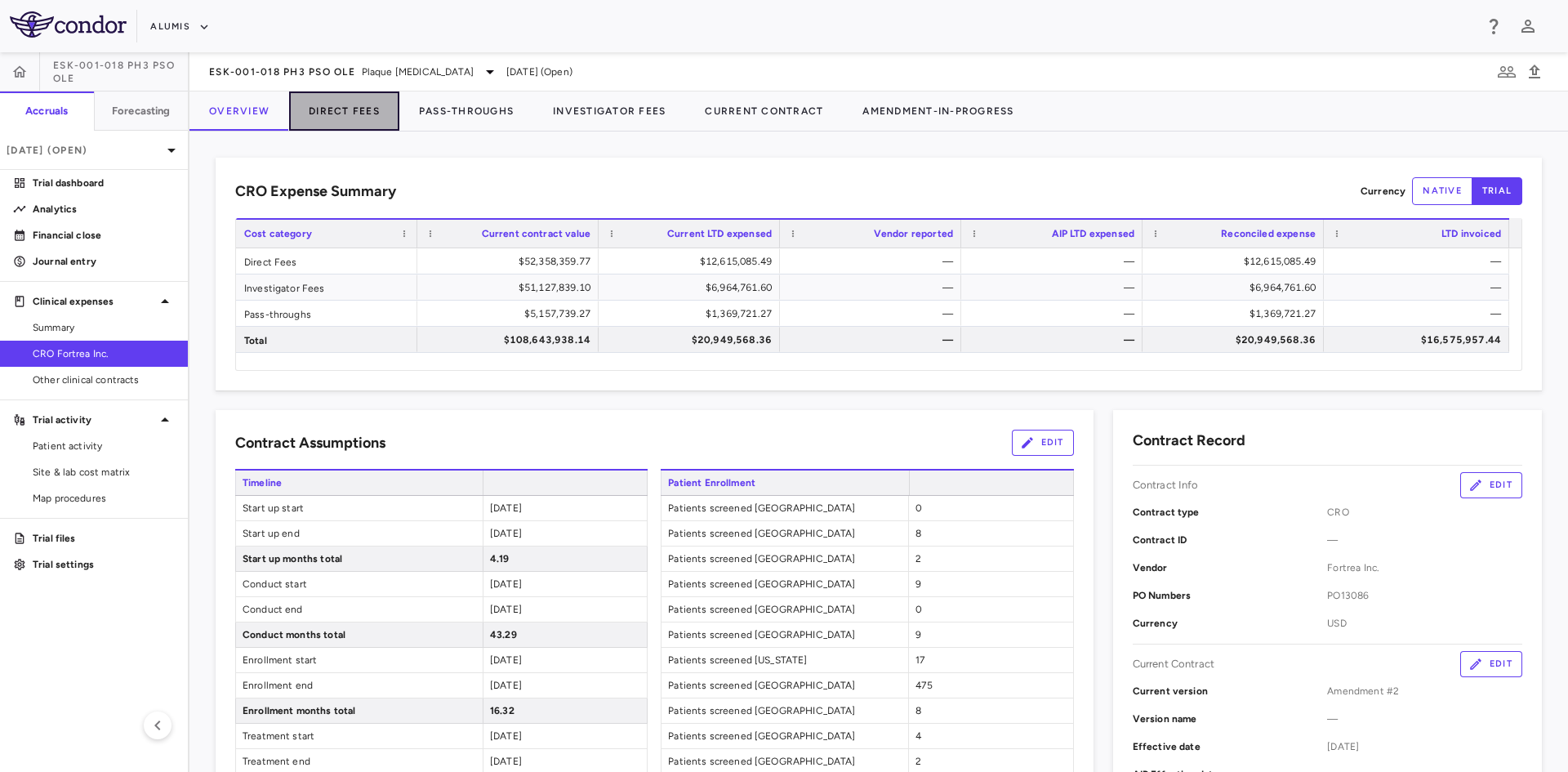
click at [364, 115] on button "Direct Fees" at bounding box center [343, 111] width 110 height 39
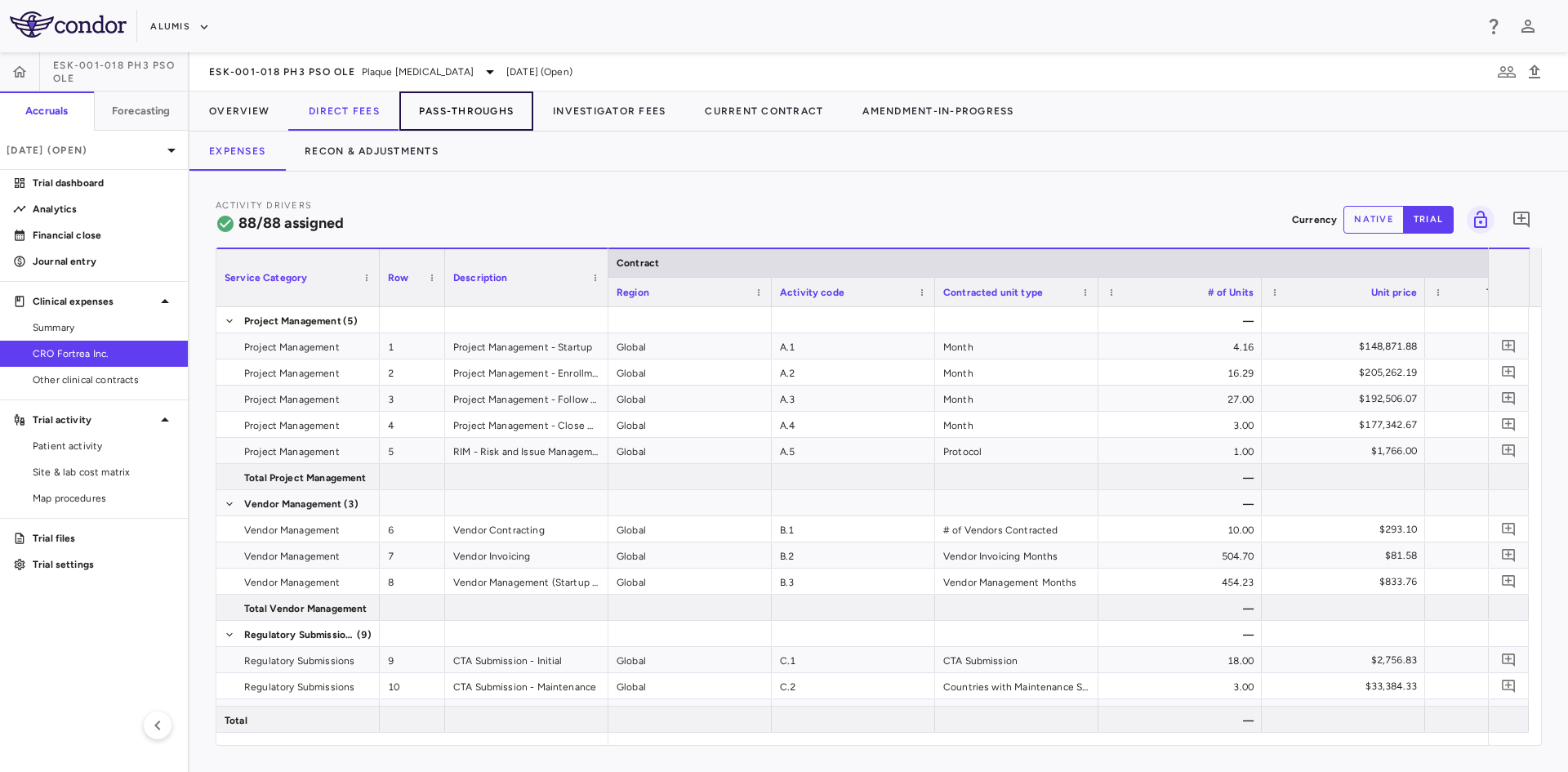
click at [485, 119] on button "Pass-Throughs" at bounding box center [466, 111] width 134 height 39
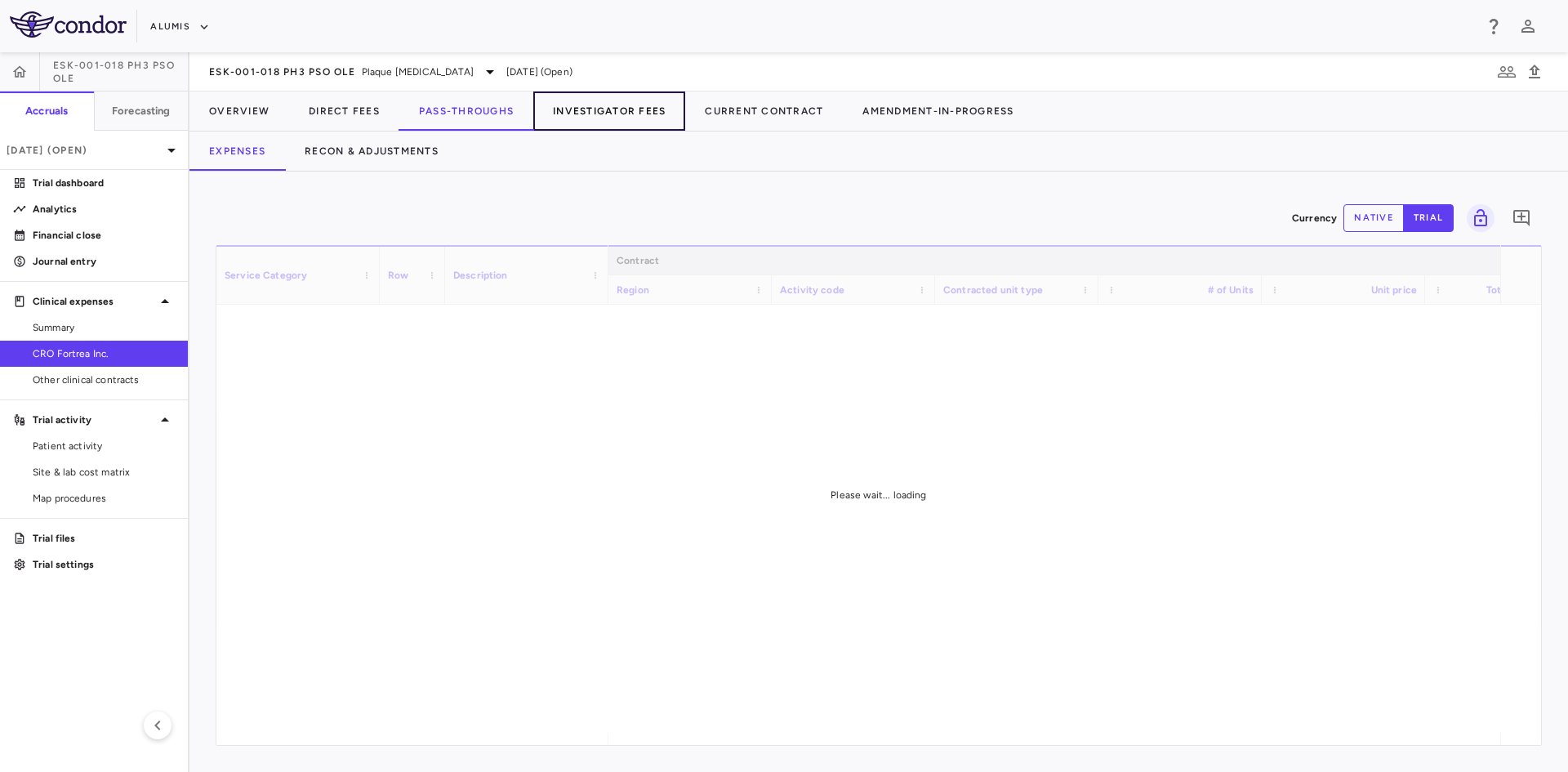
click at [598, 108] on button "Investigator Fees" at bounding box center [609, 111] width 152 height 39
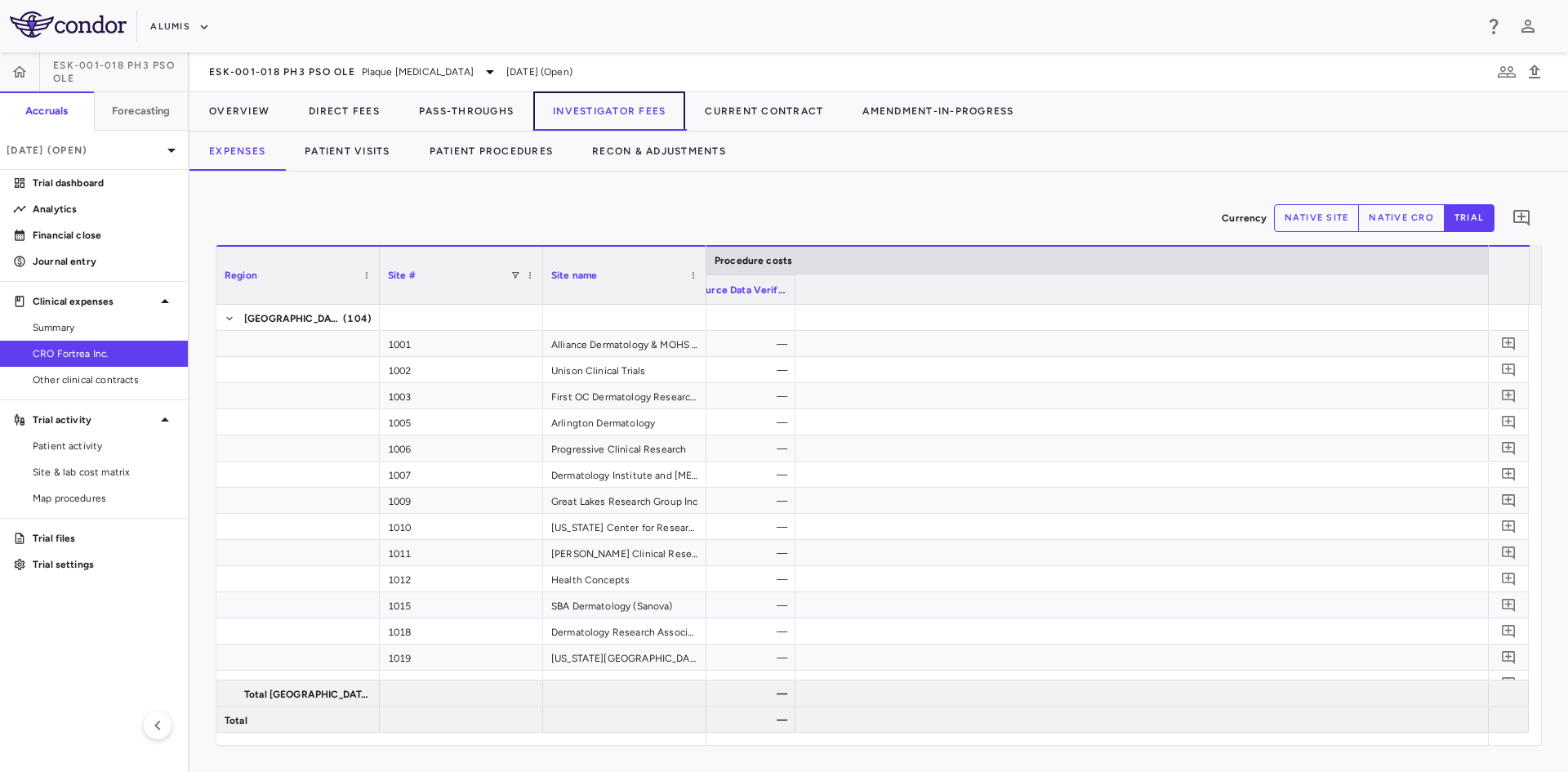
scroll to position [0, 12411]
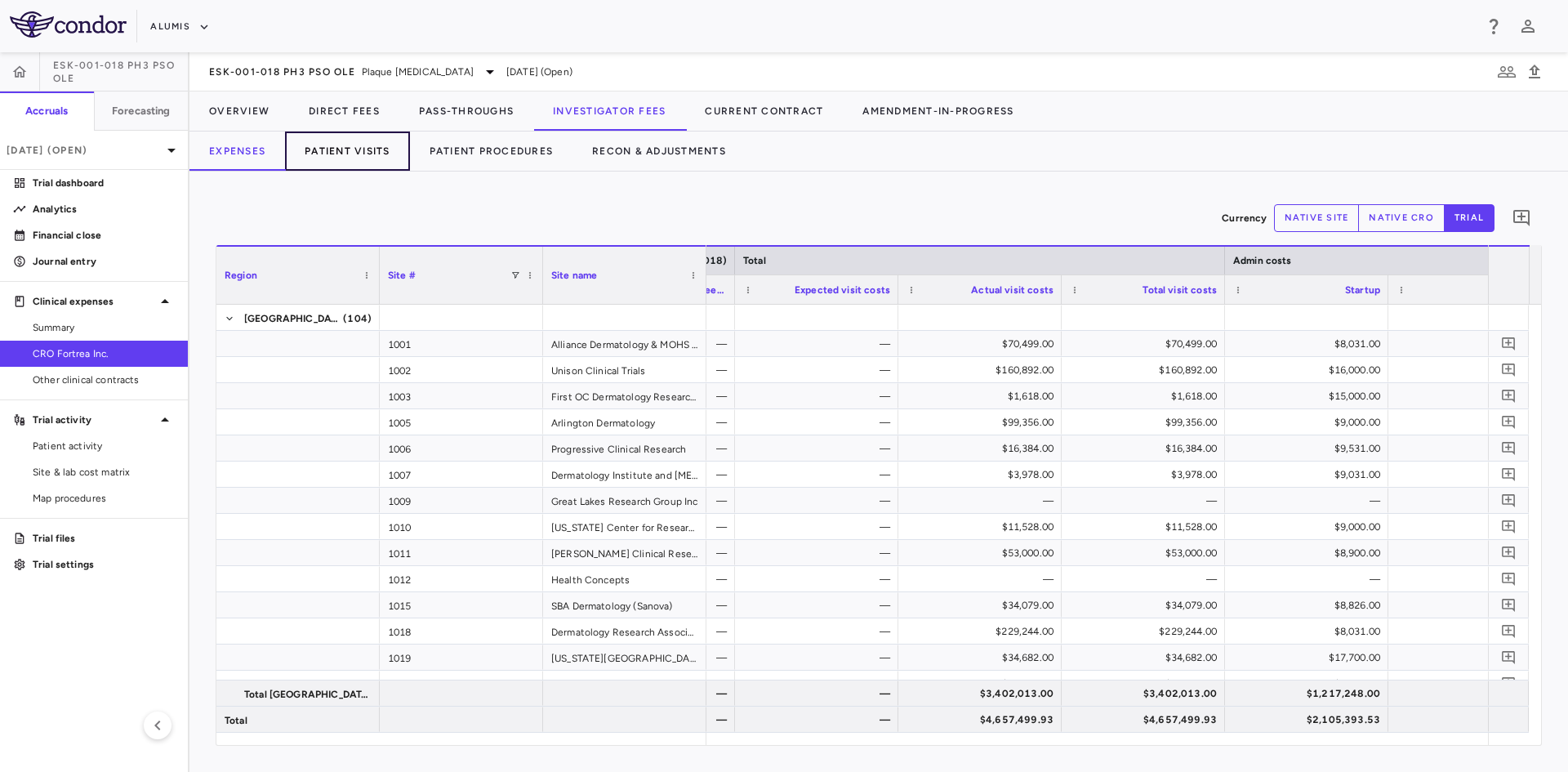
click at [375, 156] on button "Patient Visits" at bounding box center [347, 151] width 125 height 39
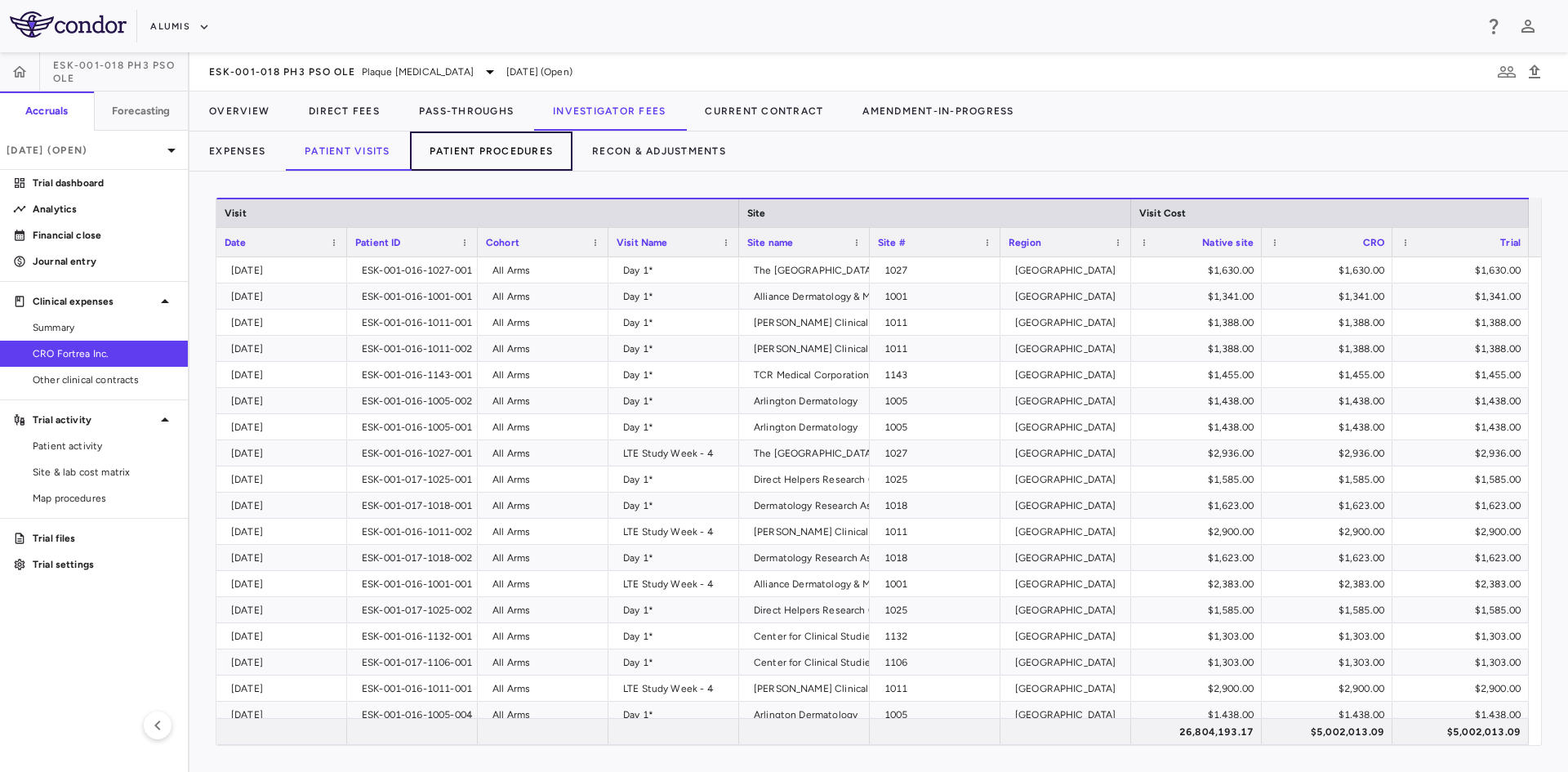
click at [478, 151] on button "Patient Procedures" at bounding box center [491, 151] width 164 height 39
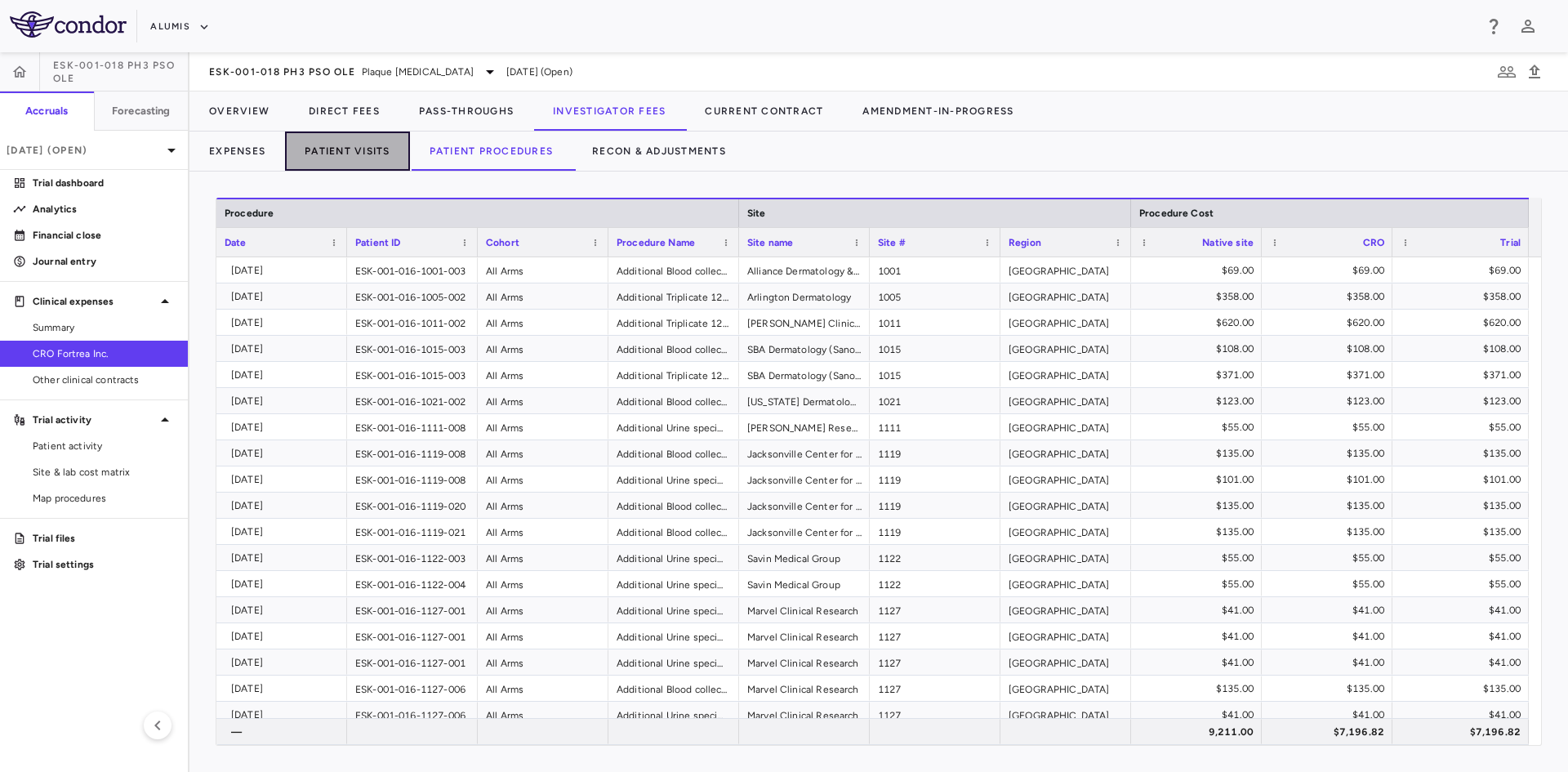
click at [356, 145] on button "Patient Visits" at bounding box center [347, 151] width 125 height 39
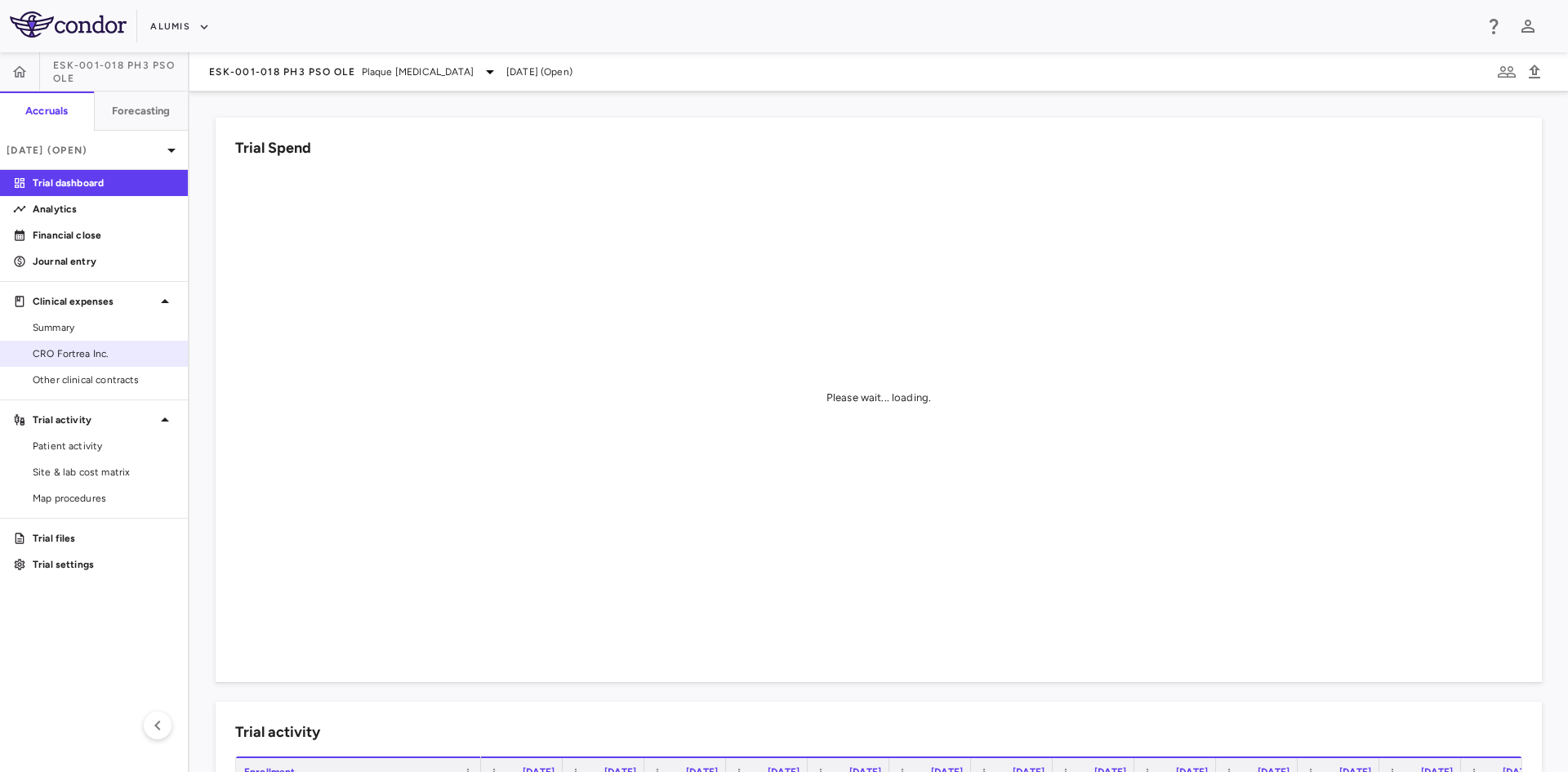
click at [86, 360] on span "CRO Fortrea Inc." at bounding box center [104, 354] width 142 height 15
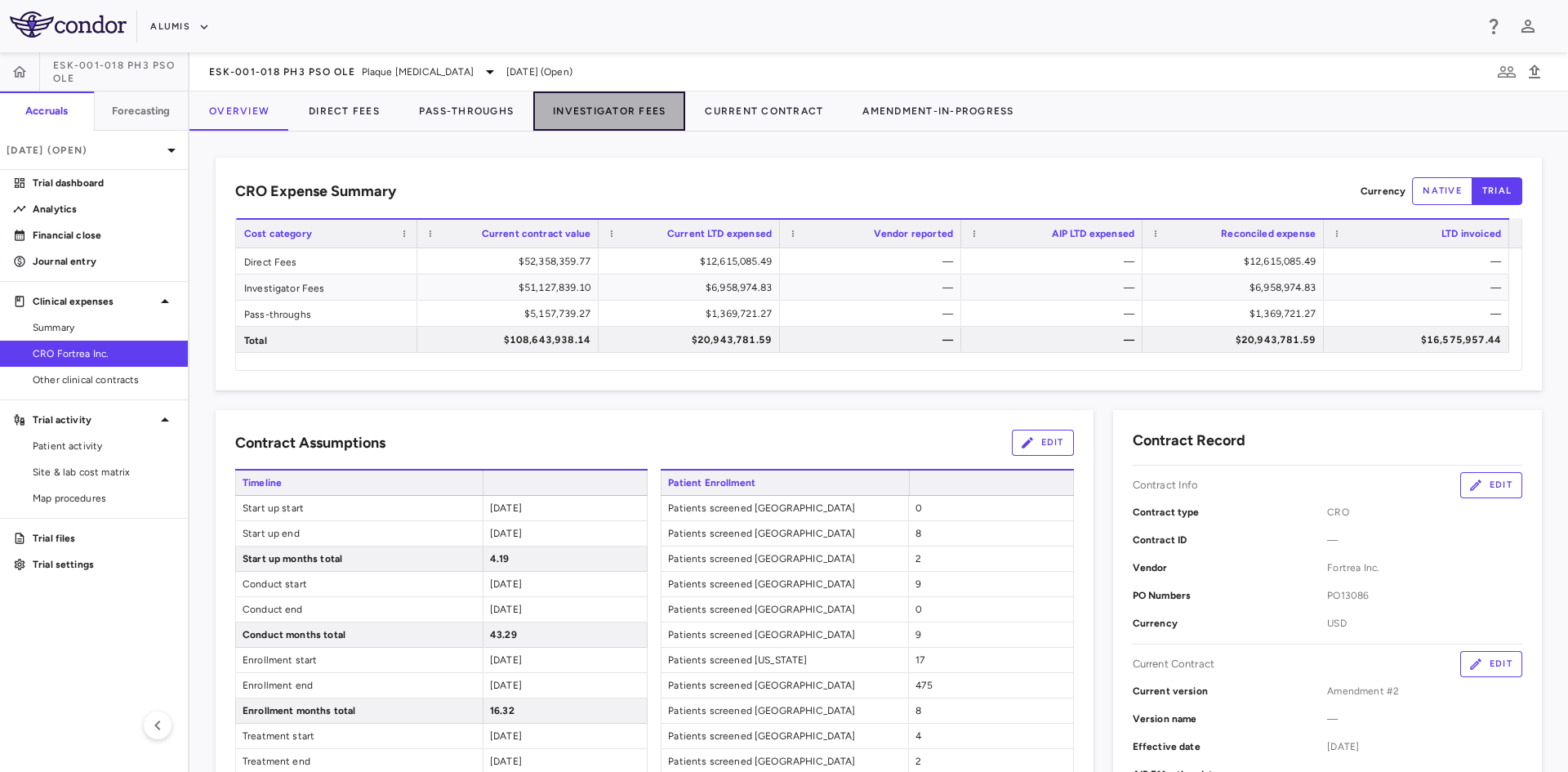
click at [595, 118] on button "Investigator Fees" at bounding box center [609, 111] width 152 height 39
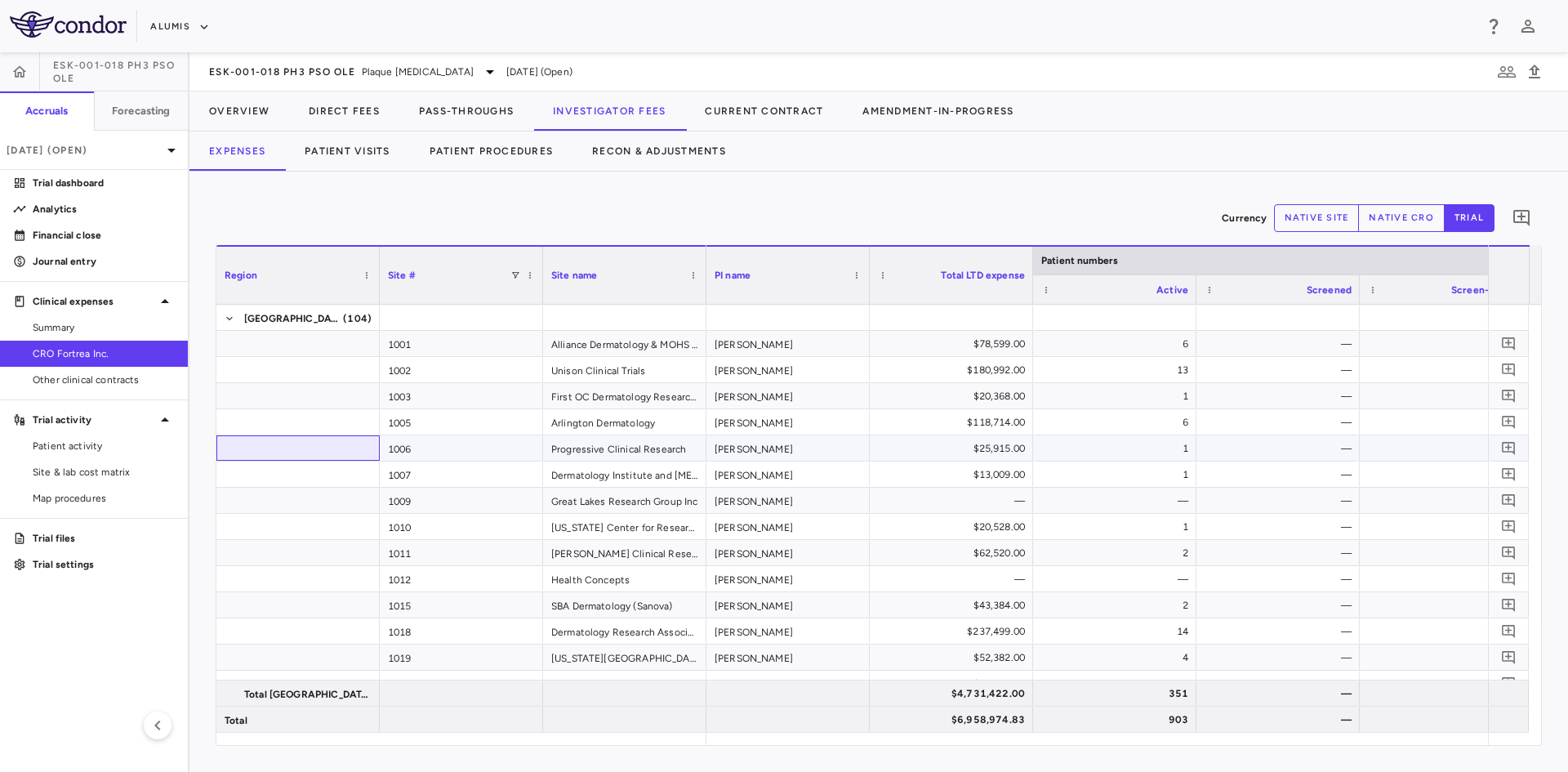
click at [303, 449] on span at bounding box center [298, 449] width 147 height 26
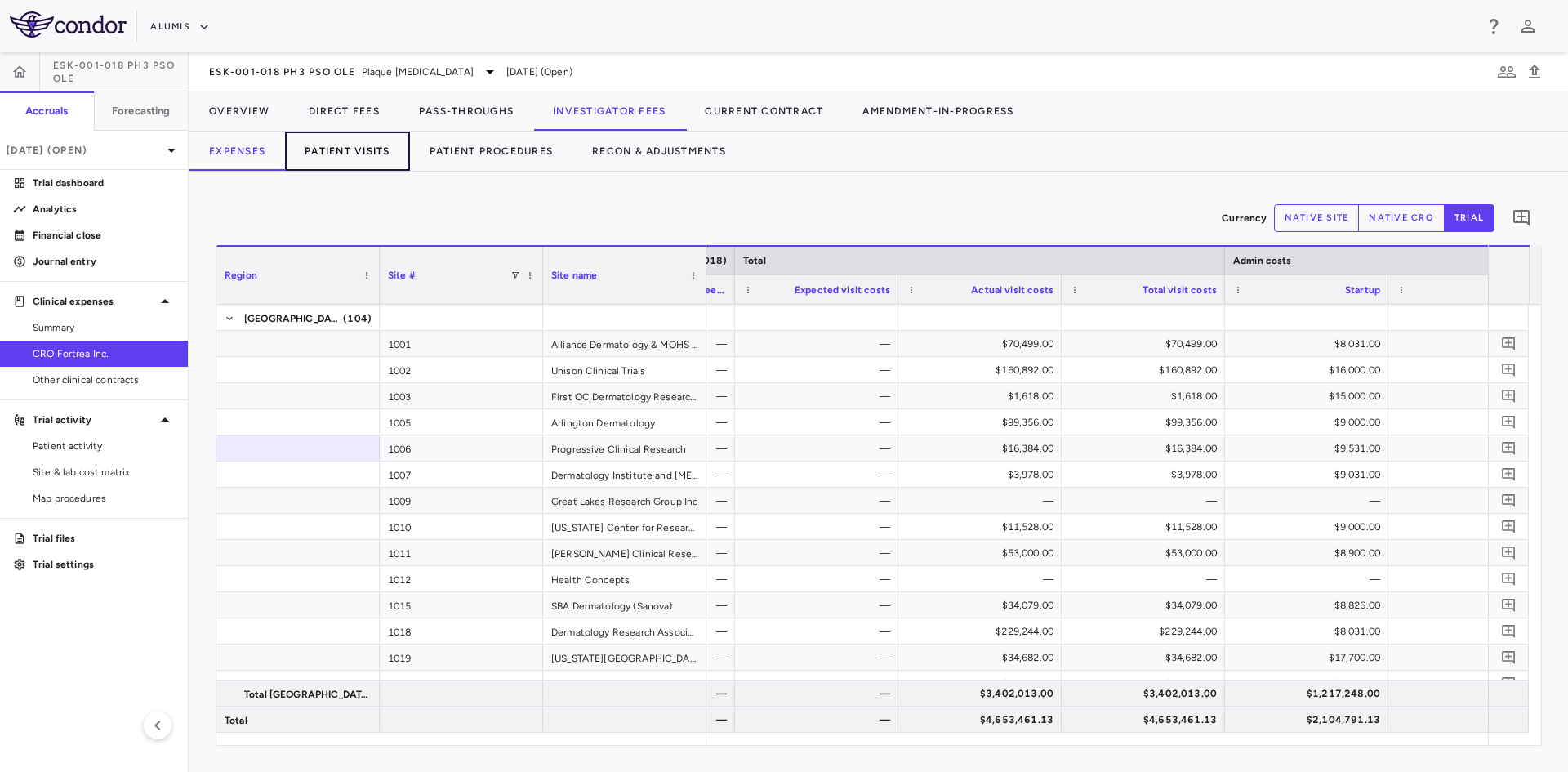
click at [370, 154] on button "Patient Visits" at bounding box center [347, 151] width 125 height 39
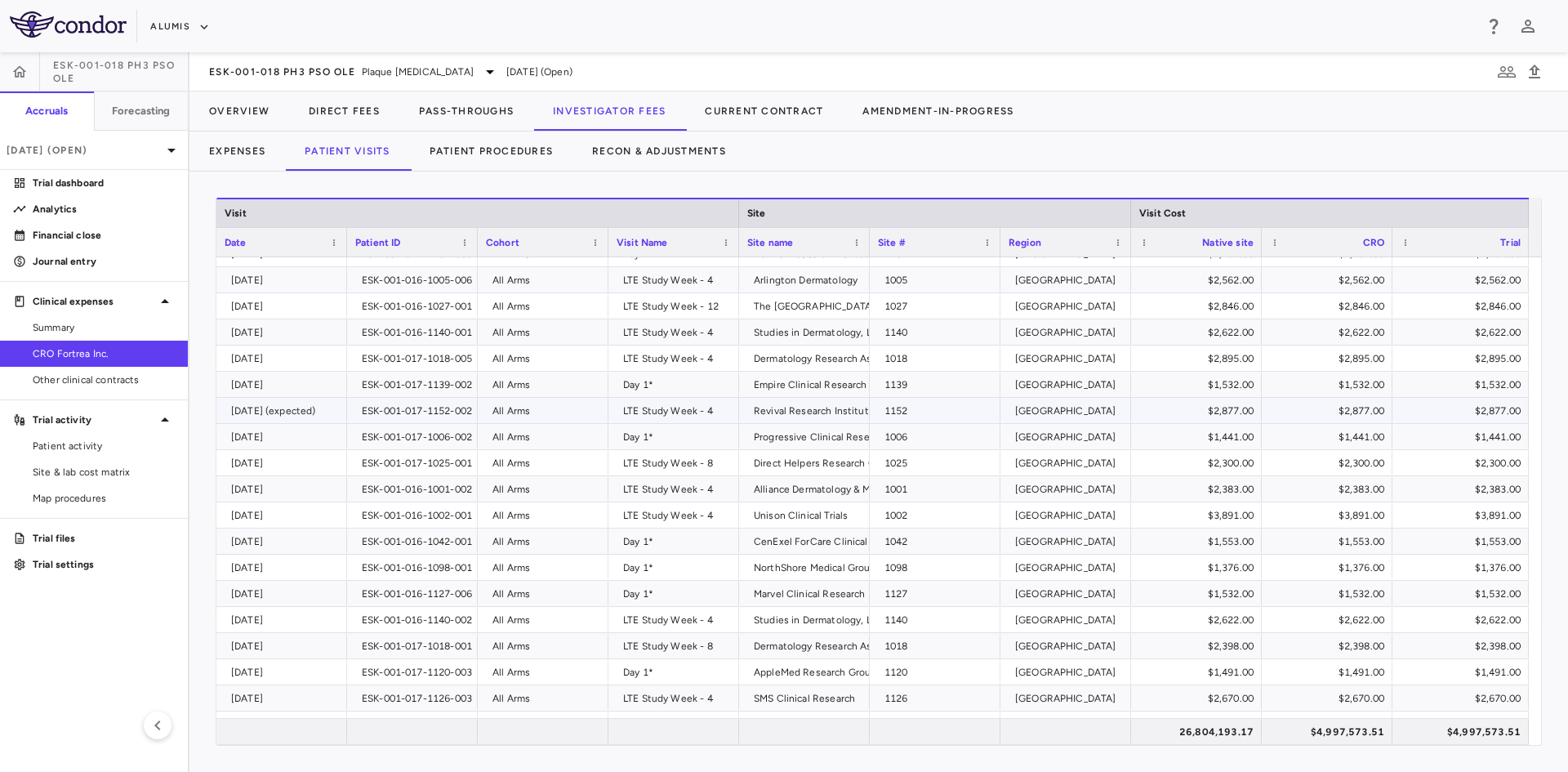
click at [309, 407] on div "[DATE] (expected)" at bounding box center [285, 411] width 108 height 26
click at [1472, 415] on div "$2,877.00" at bounding box center [1463, 411] width 114 height 26
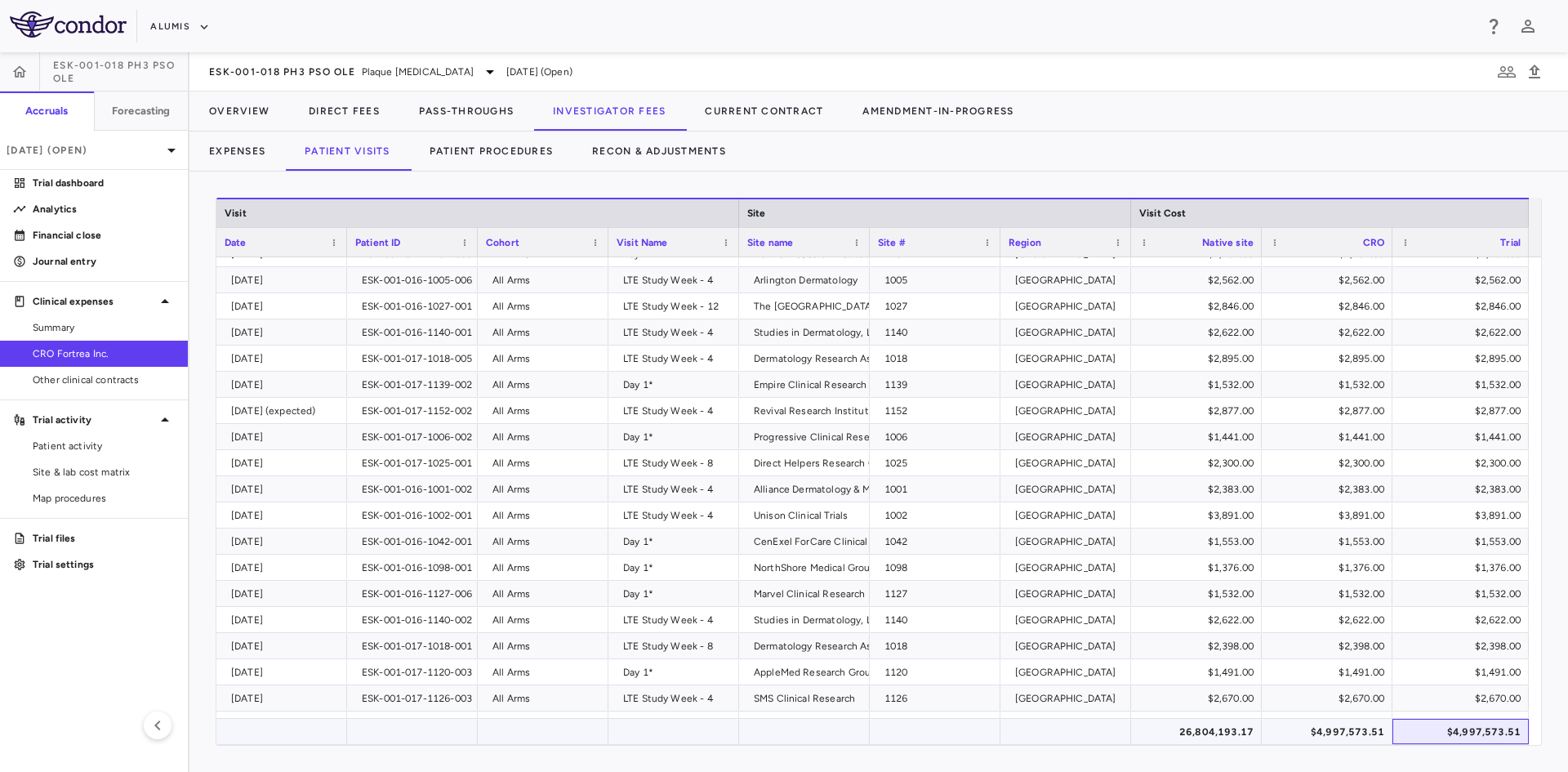
click at [1478, 725] on div "$4,997,573.51" at bounding box center [1463, 732] width 114 height 26
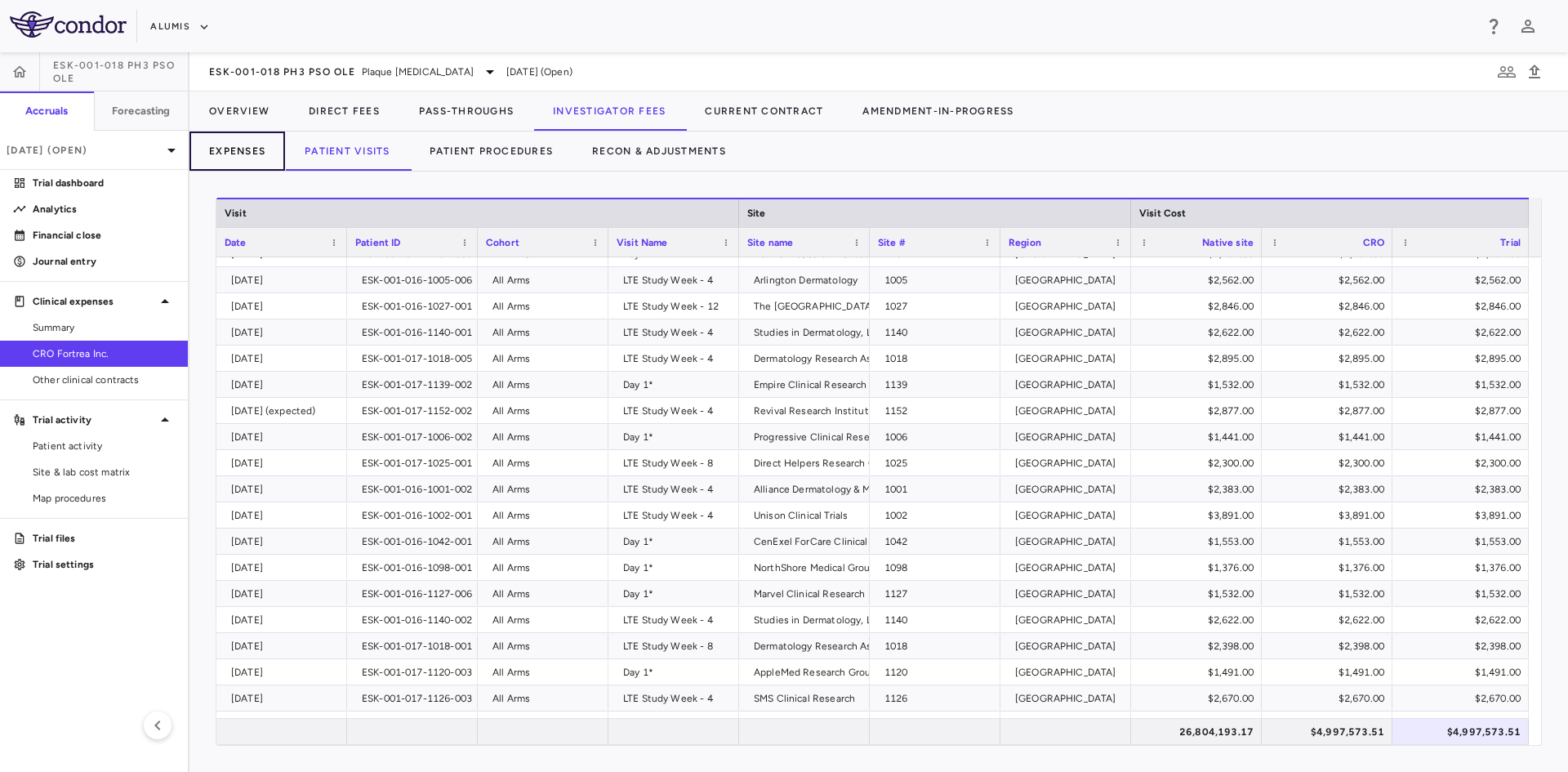
click at [265, 153] on button "Expenses" at bounding box center [237, 151] width 95 height 39
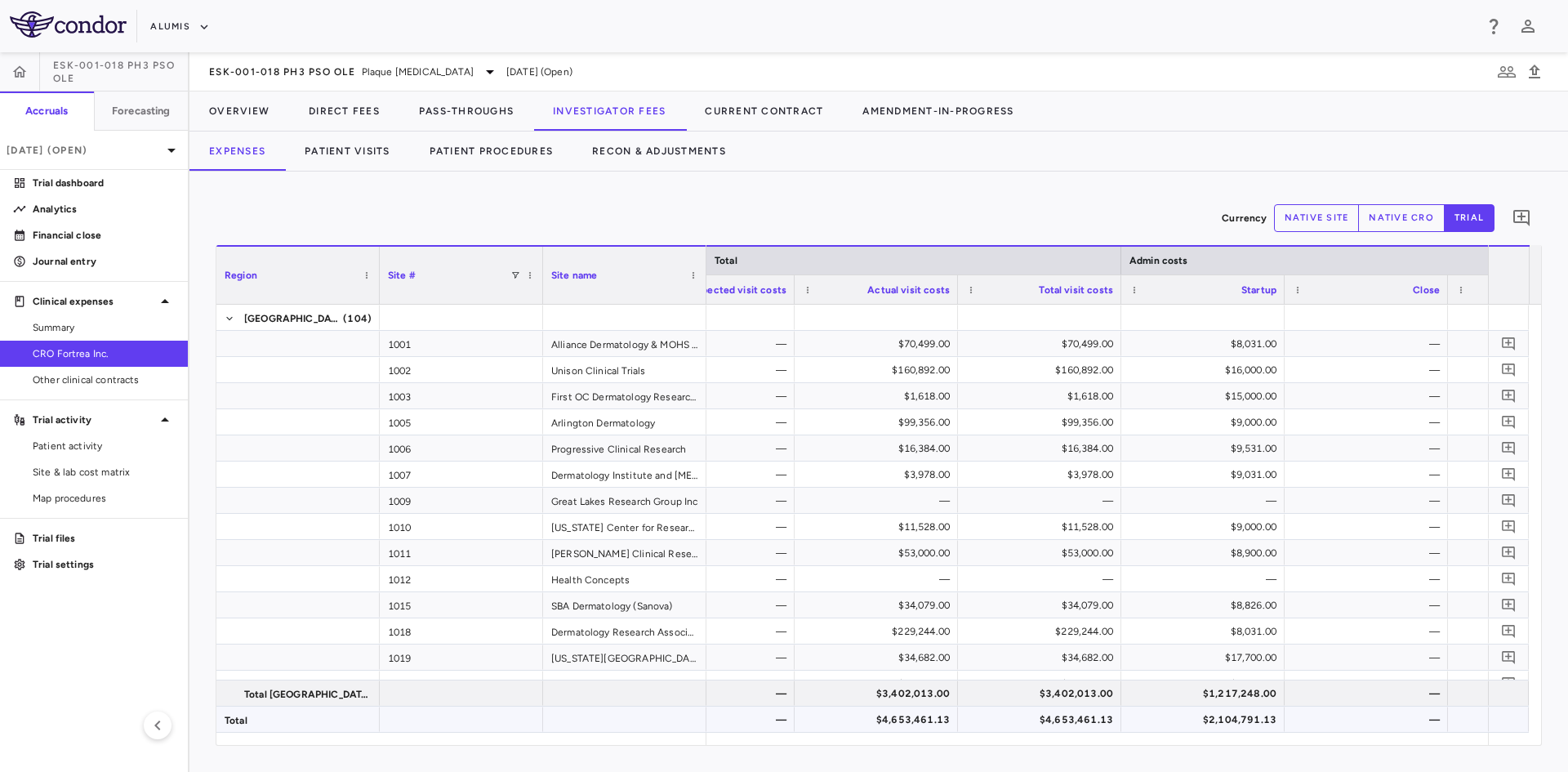
click at [1025, 704] on div "$3,402,013.00" at bounding box center [1043, 693] width 141 height 26
click at [1040, 713] on div "$4,653,461.13" at bounding box center [1043, 720] width 141 height 26
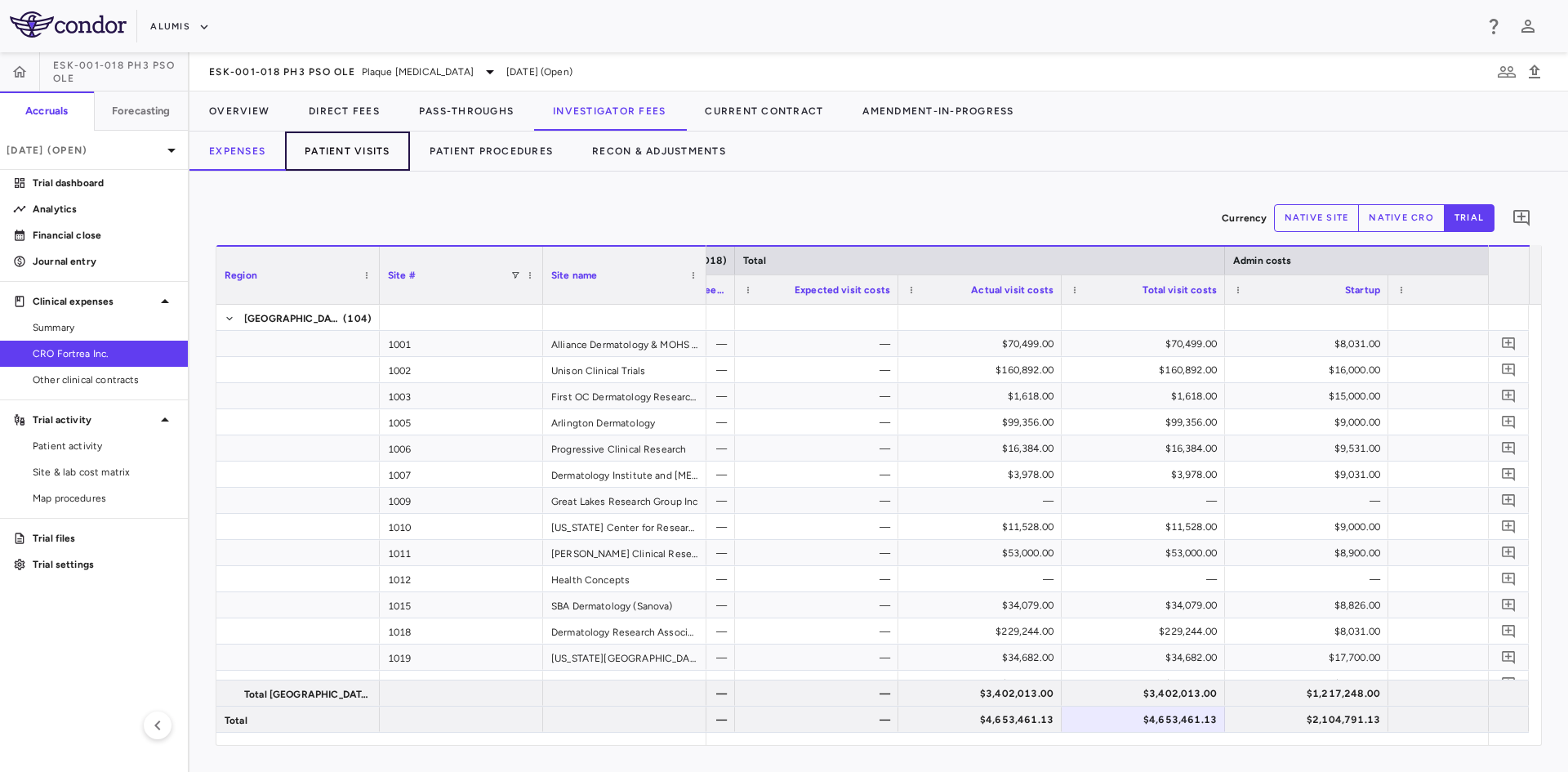
click at [377, 149] on button "Patient Visits" at bounding box center [347, 151] width 125 height 39
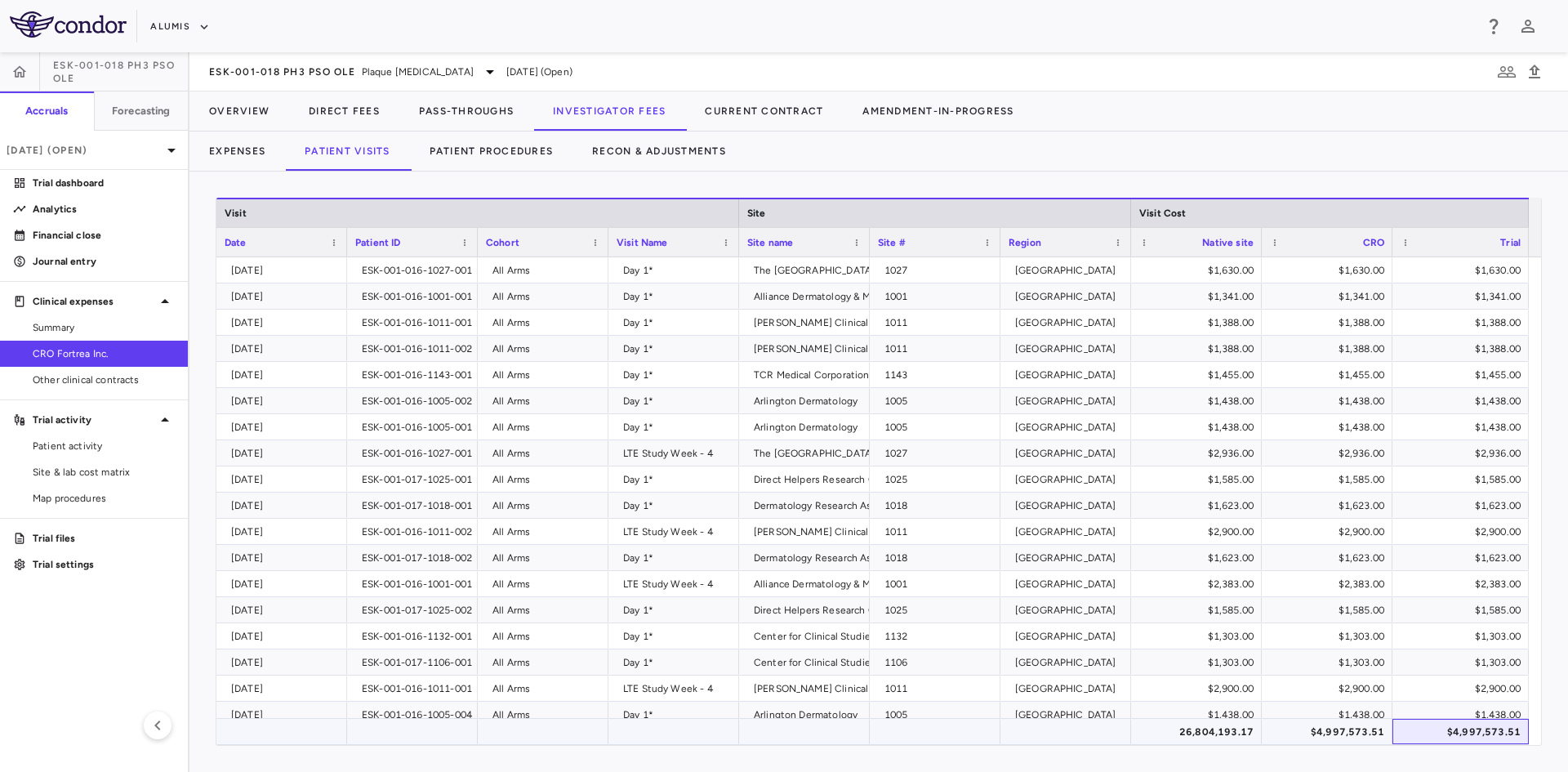
click at [1446, 728] on div "$4,997,573.51" at bounding box center [1463, 732] width 114 height 26
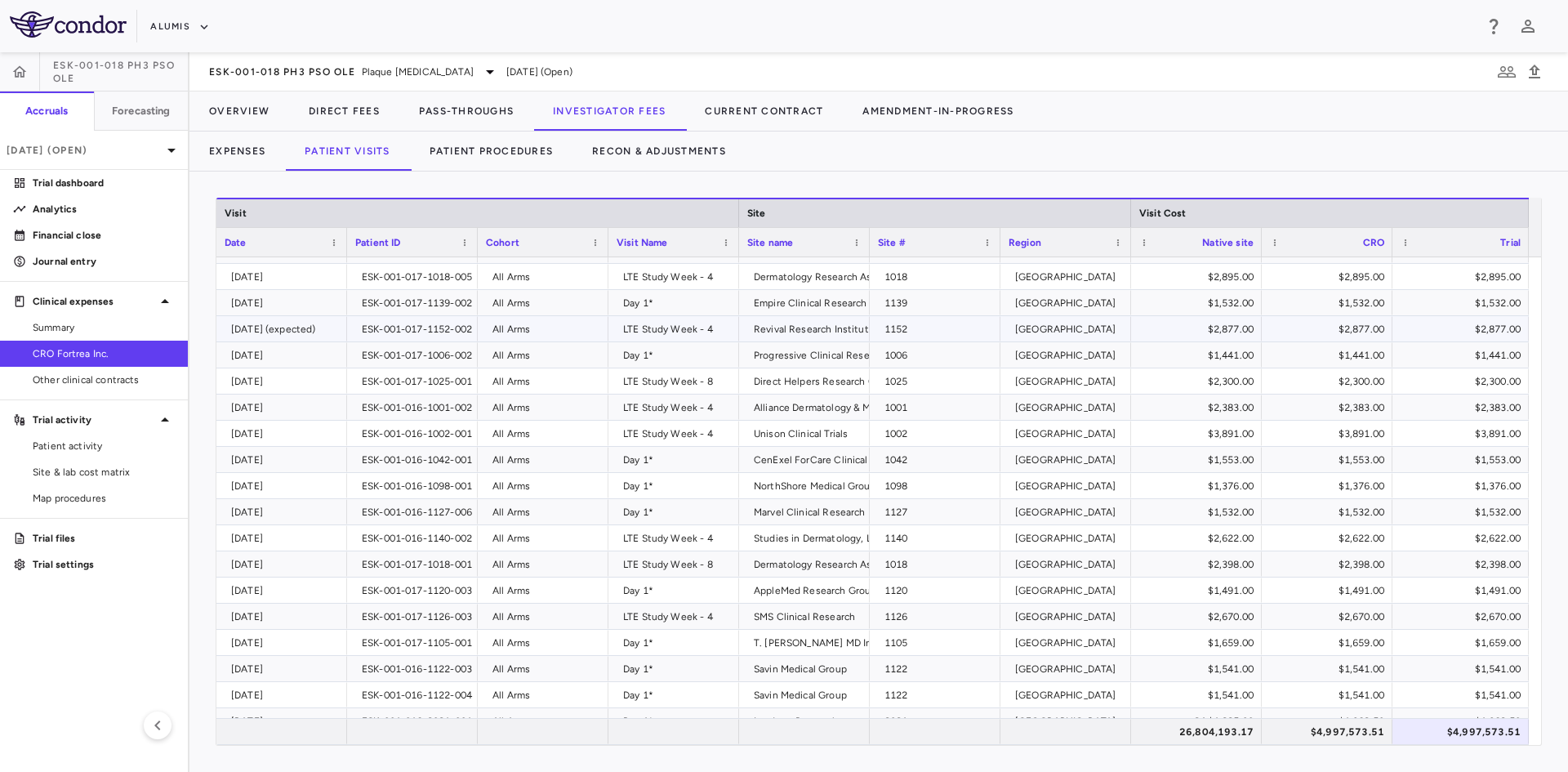
click at [304, 324] on div "2025-04-01 (expected)" at bounding box center [285, 330] width 108 height 26
click at [229, 146] on button "Expenses" at bounding box center [237, 151] width 95 height 39
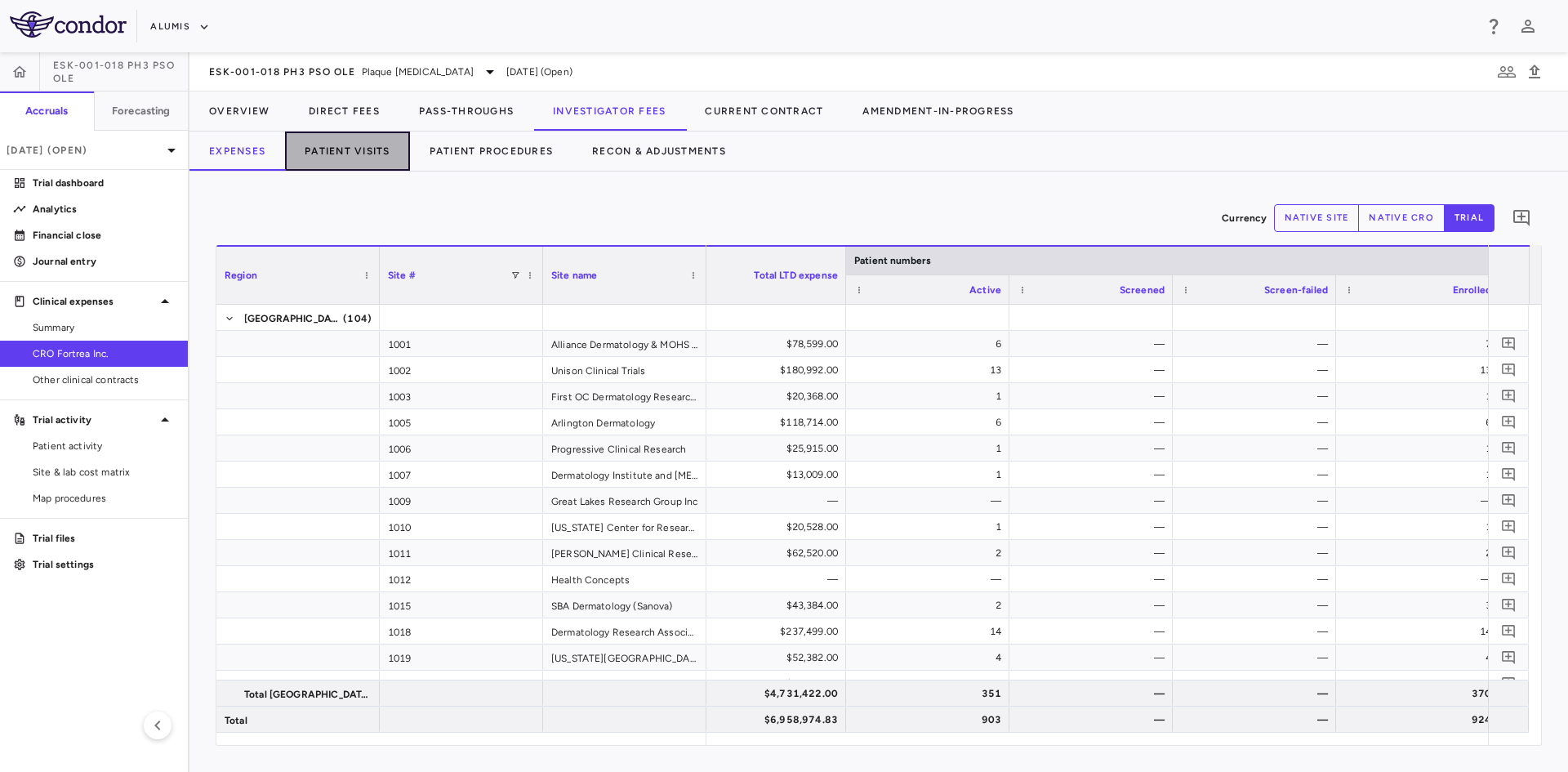
click at [347, 154] on button "Patient Visits" at bounding box center [347, 151] width 125 height 39
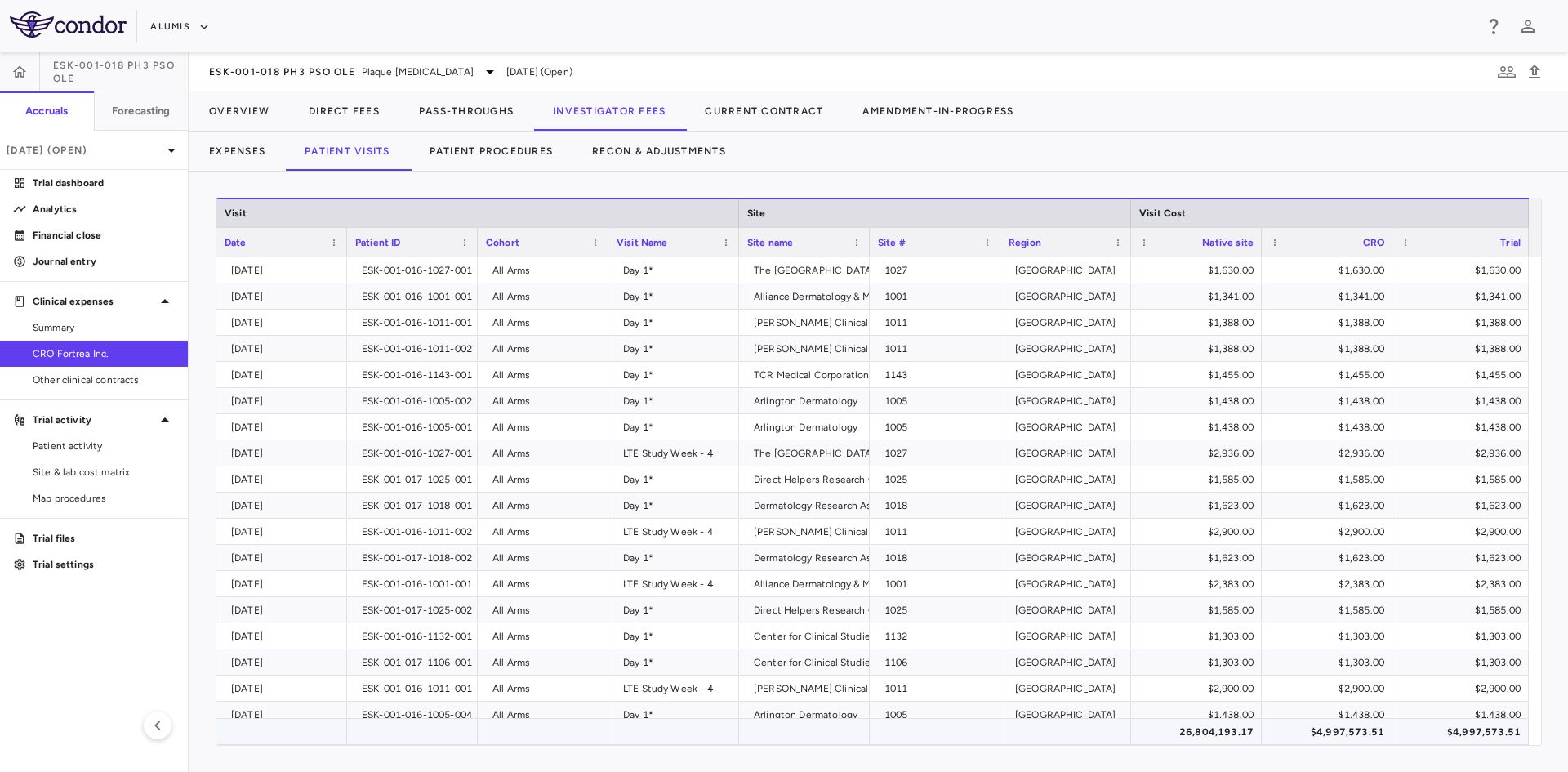
click at [1487, 741] on div "$4,997,573.51" at bounding box center [1463, 732] width 114 height 26
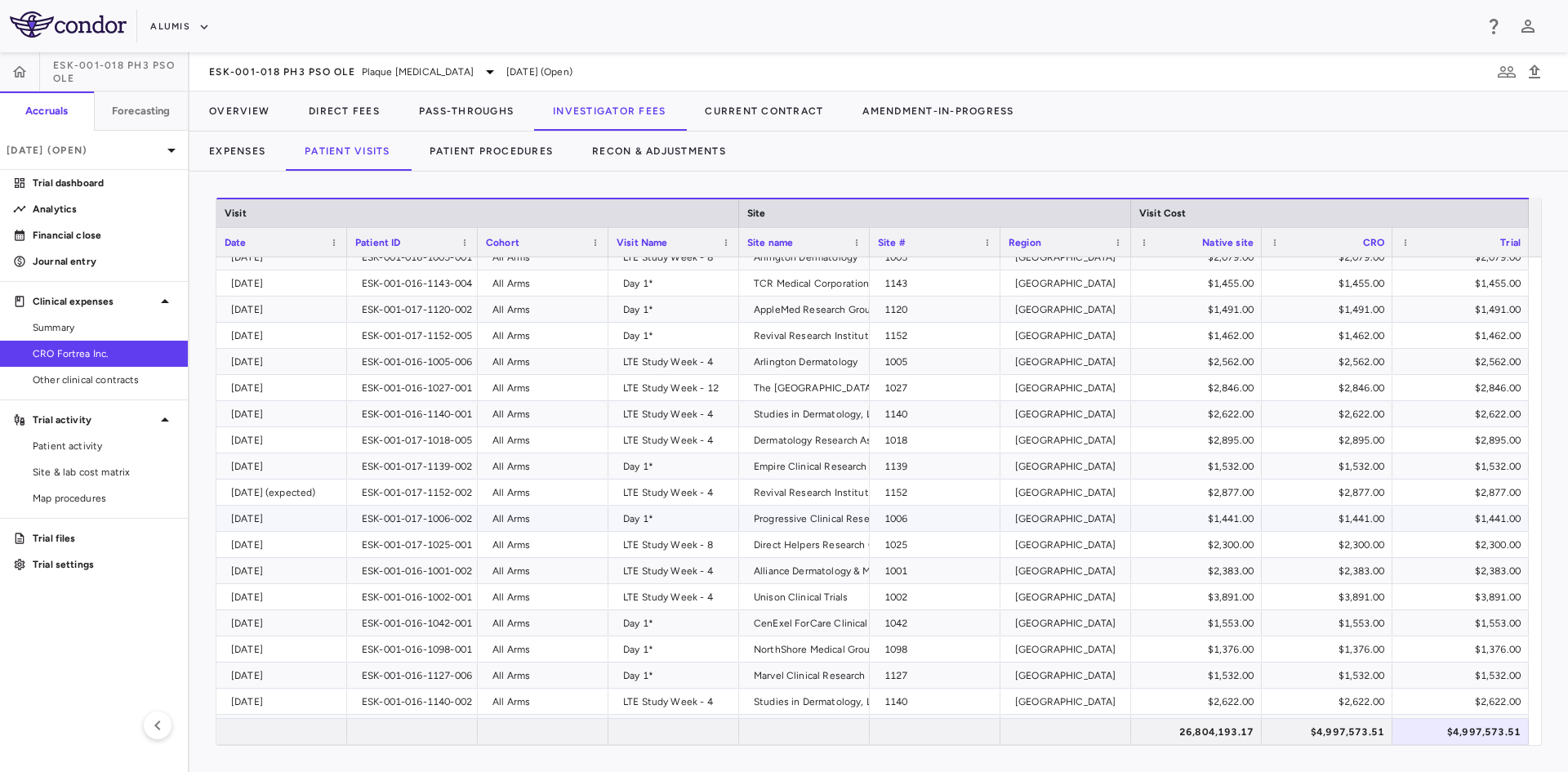
click at [336, 471] on div "2025-04-01" at bounding box center [285, 467] width 108 height 26
click at [953, 494] on div "1152" at bounding box center [938, 492] width 108 height 26
click at [505, 150] on button "Patient Procedures" at bounding box center [491, 151] width 164 height 39
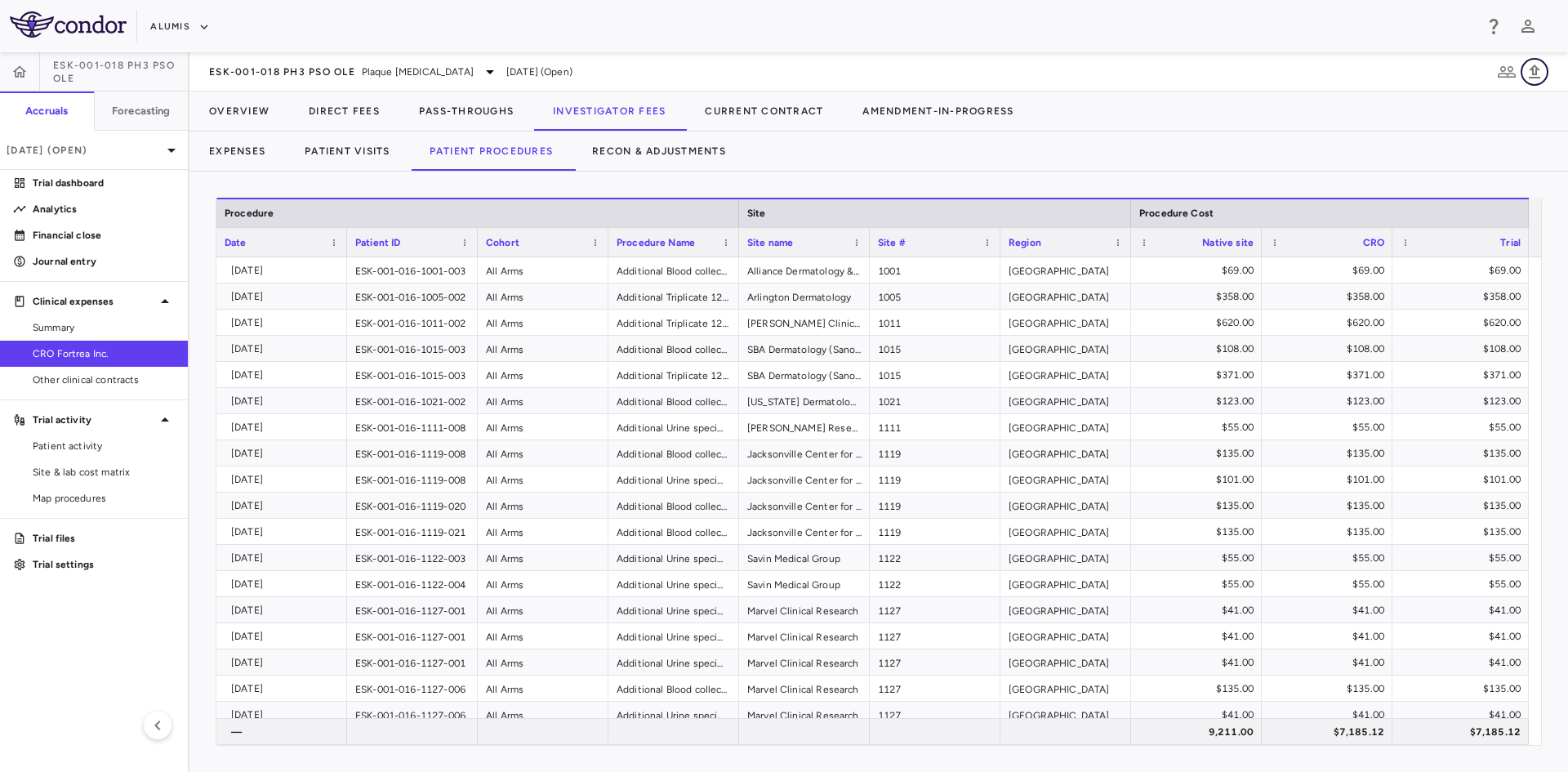
click at [1535, 77] on icon "button" at bounding box center [1534, 71] width 11 height 14
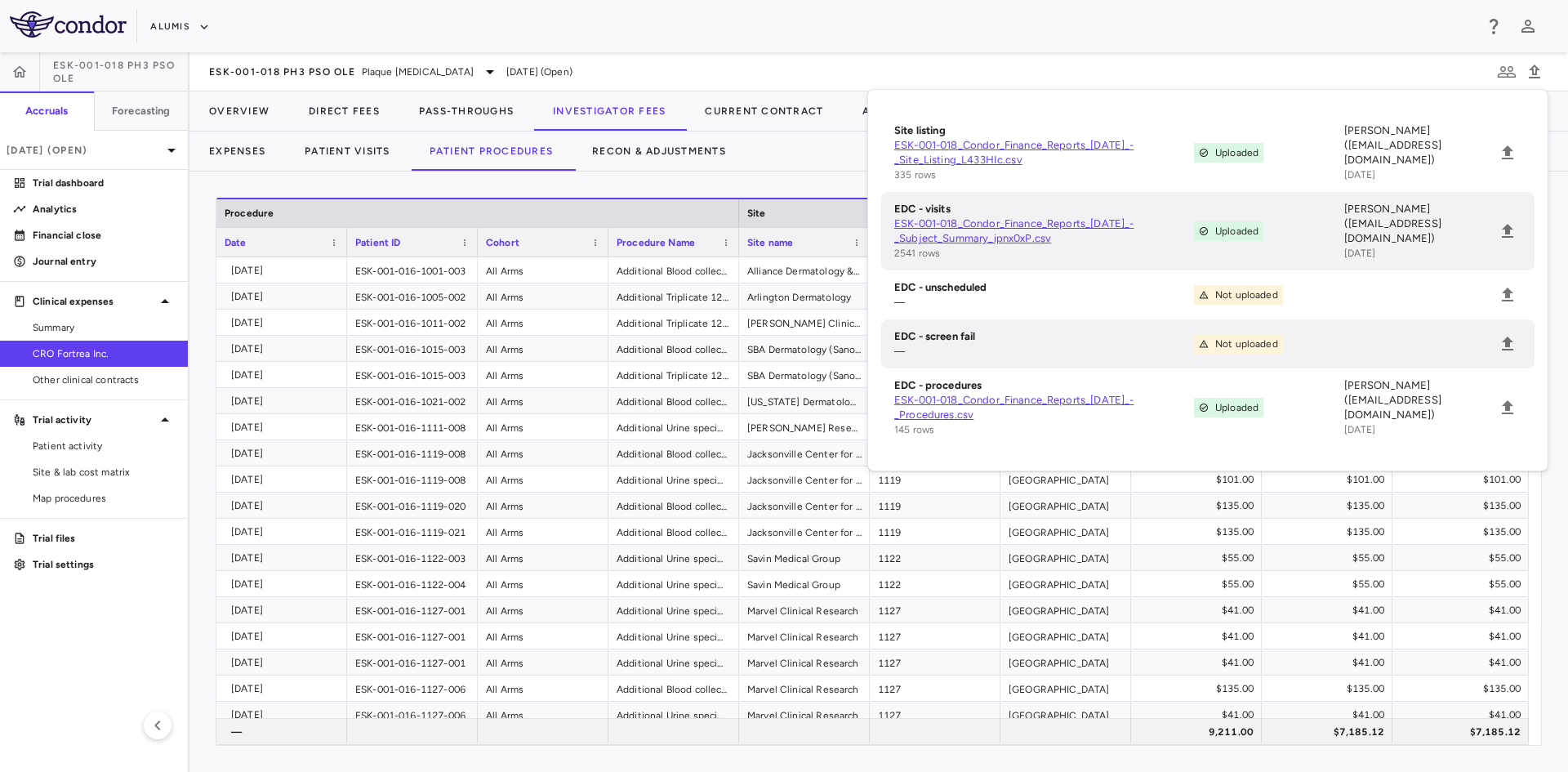
click at [1550, 65] on div "ESK-001-018 Ph3 PsO OLE Plaque Psoriasis Sep 2025 (Open)" at bounding box center [879, 71] width 1378 height 39
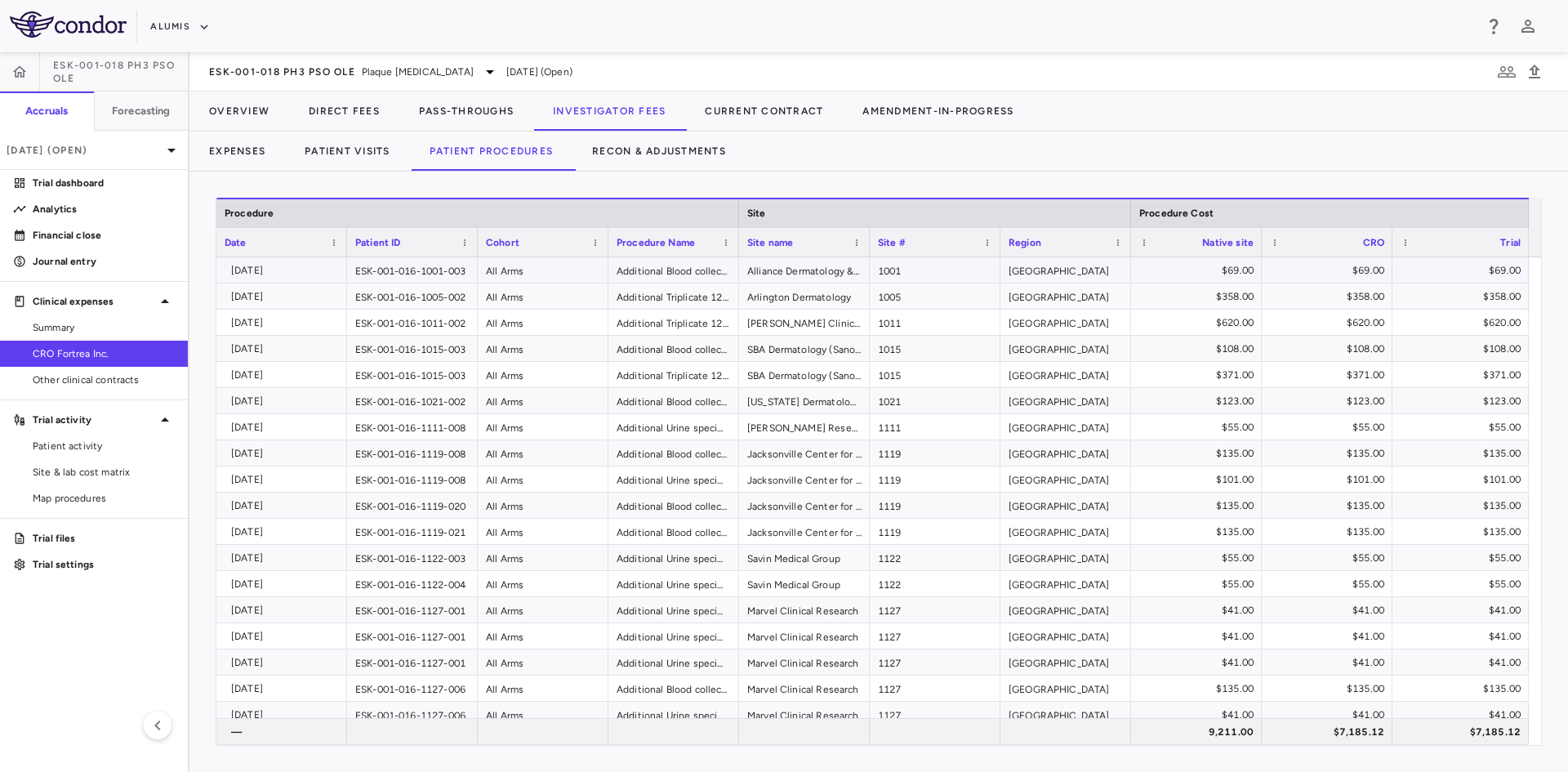
click at [317, 275] on div "2025-03-25" at bounding box center [285, 270] width 108 height 26
click at [310, 377] on div "2025-04-25" at bounding box center [285, 375] width 108 height 26
click at [322, 530] on div "2025-08-25" at bounding box center [285, 531] width 108 height 26
click at [1272, 497] on div "$135.00" at bounding box center [1327, 505] width 115 height 24
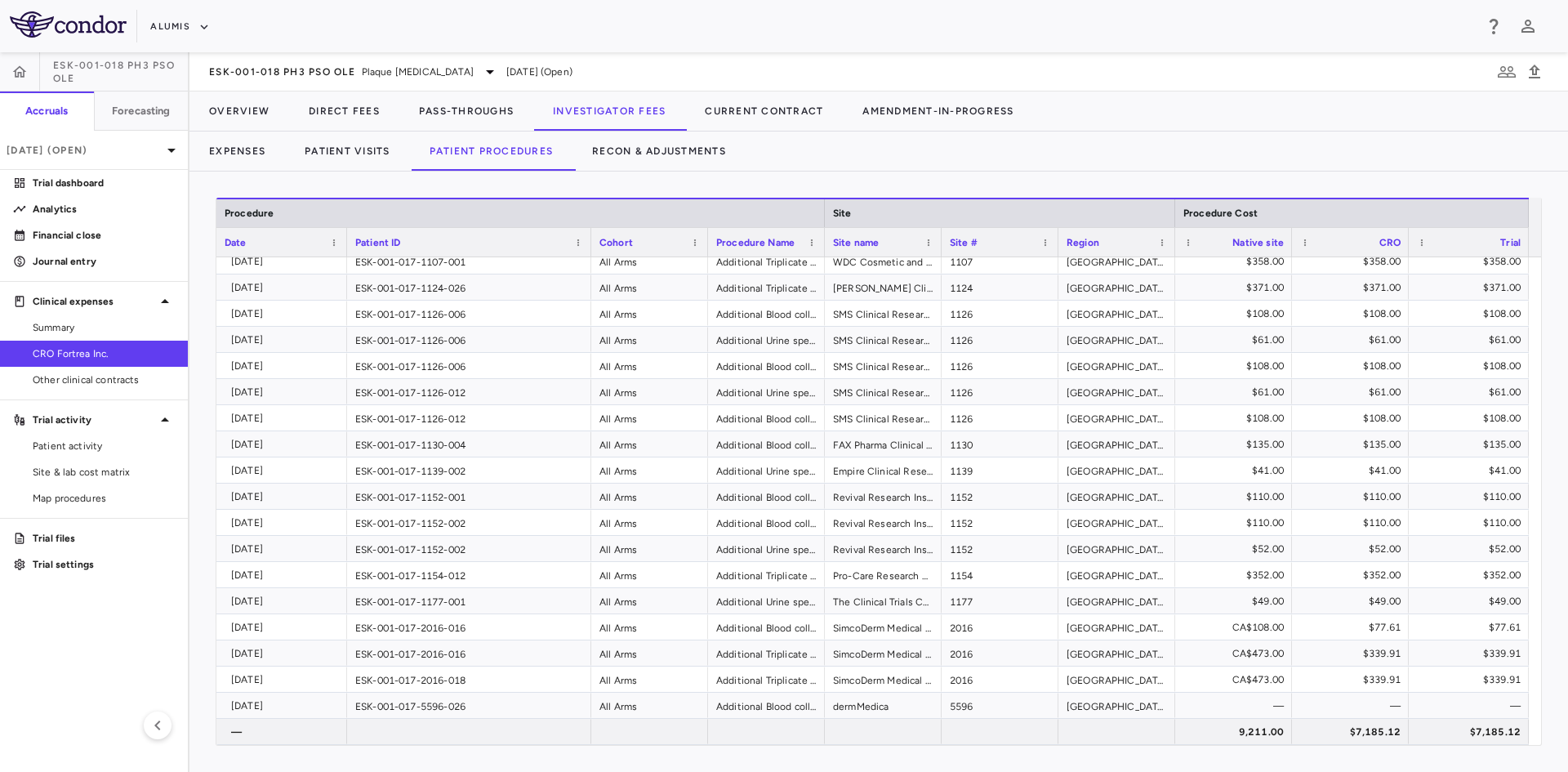
drag, startPoint x: 475, startPoint y: 240, endPoint x: 588, endPoint y: 255, distance: 114.0
click at [588, 255] on div at bounding box center [590, 242] width 6 height 29
click at [500, 435] on div "ESK-001-017-1130-004" at bounding box center [469, 443] width 244 height 25
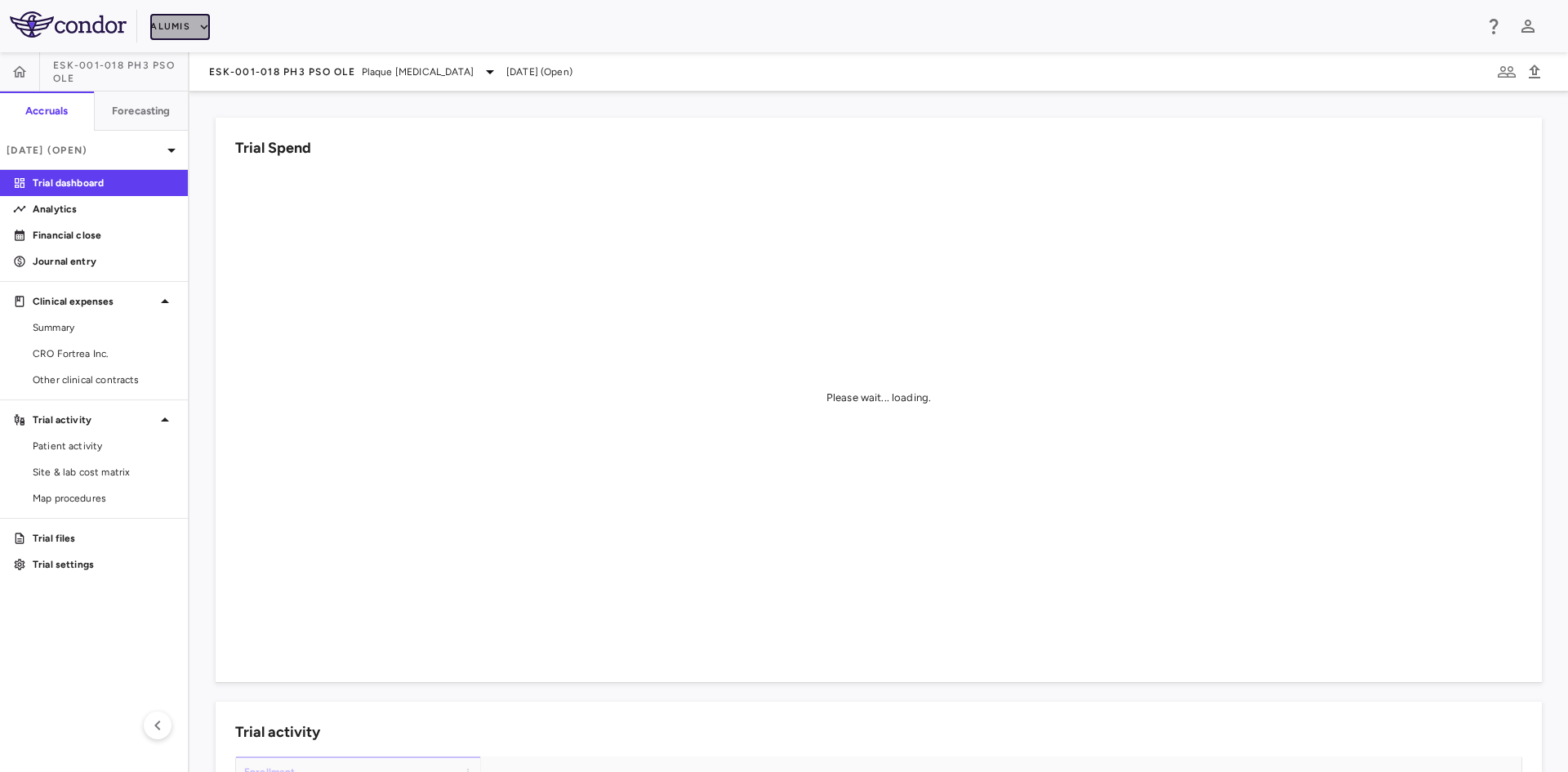
click at [178, 26] on button "Alumis" at bounding box center [179, 27] width 59 height 26
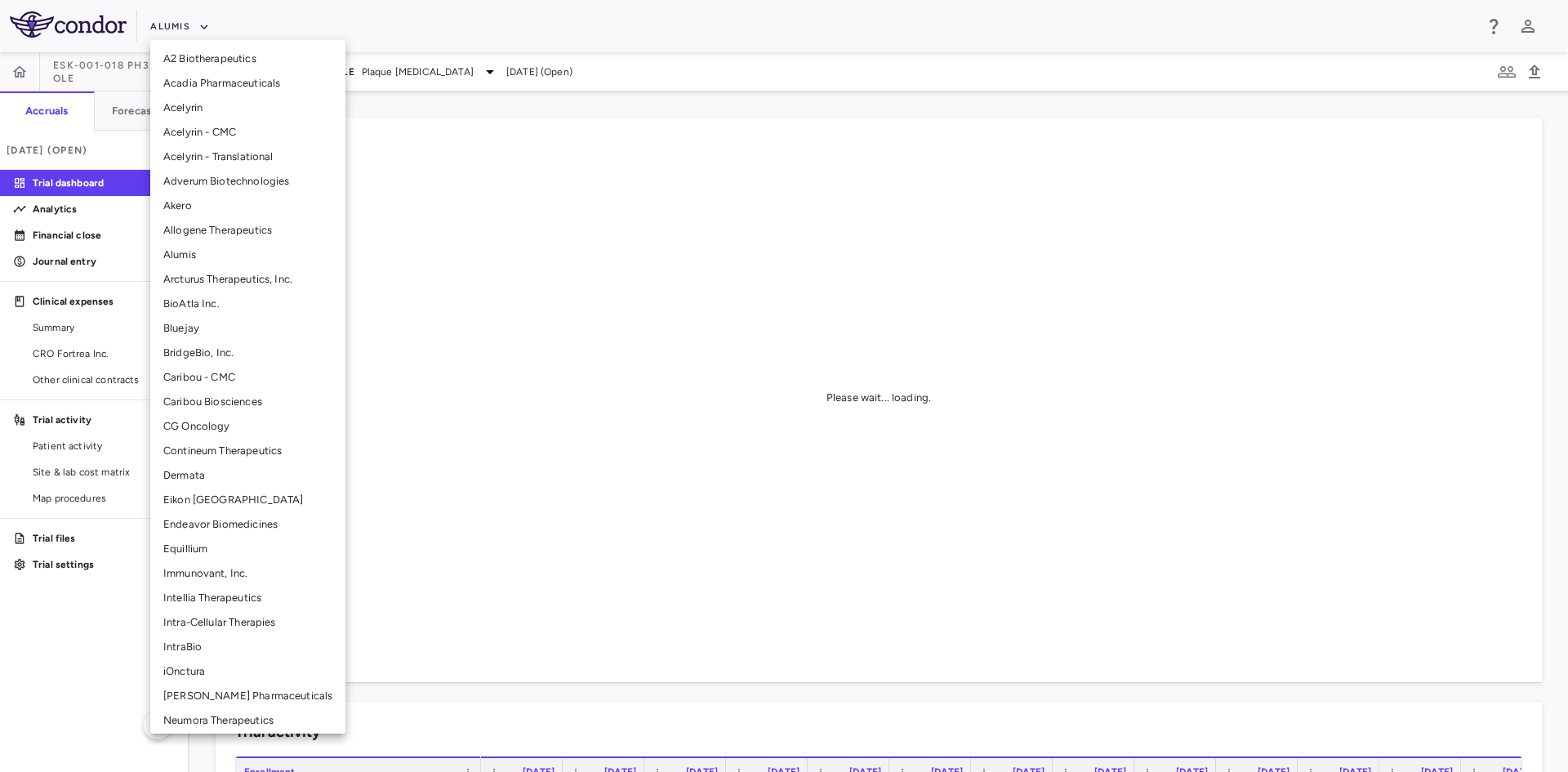
click at [224, 569] on li "Immunovant, Inc." at bounding box center [247, 573] width 195 height 24
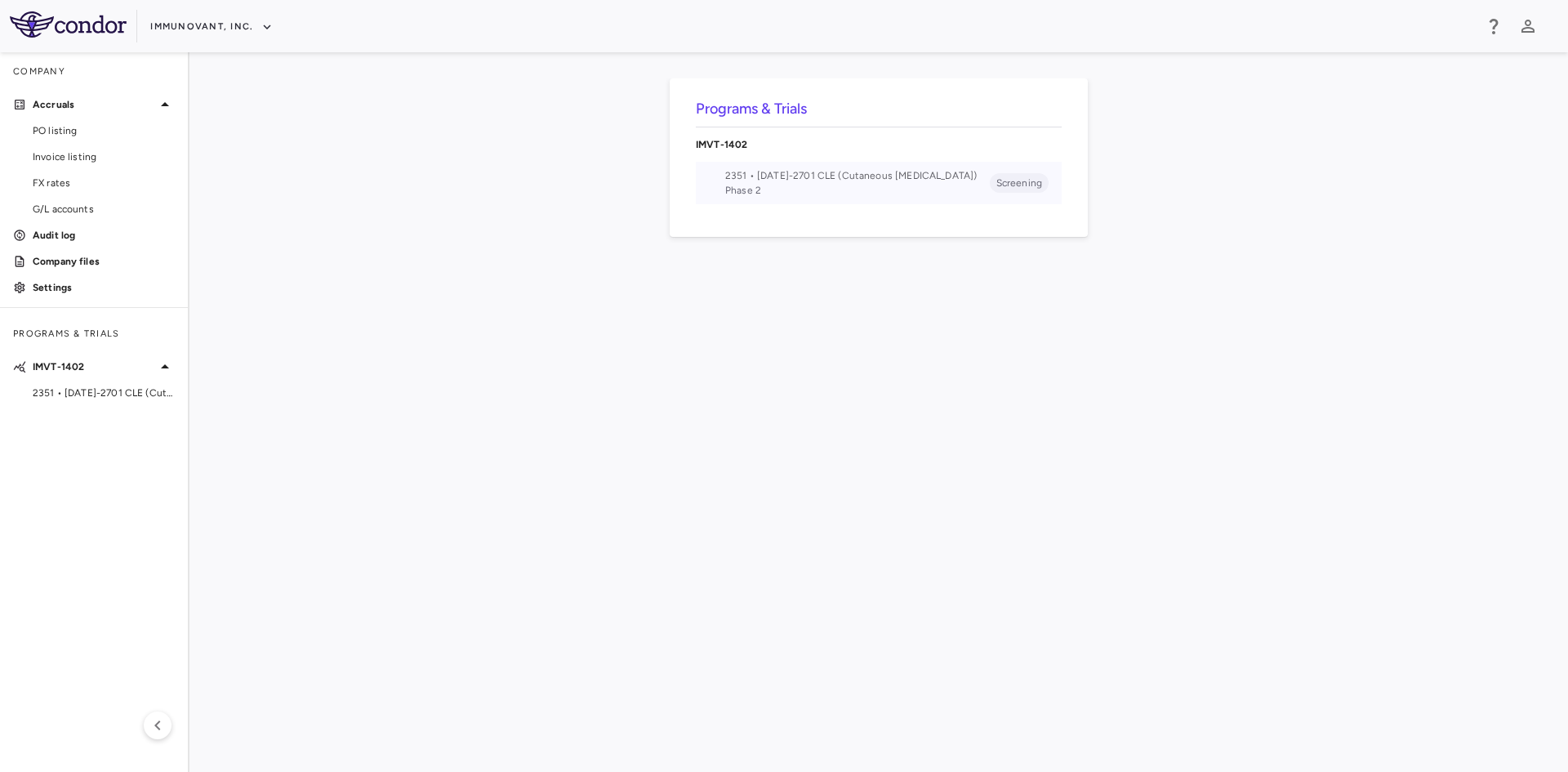
click at [861, 184] on span "Phase 2" at bounding box center [858, 191] width 265 height 15
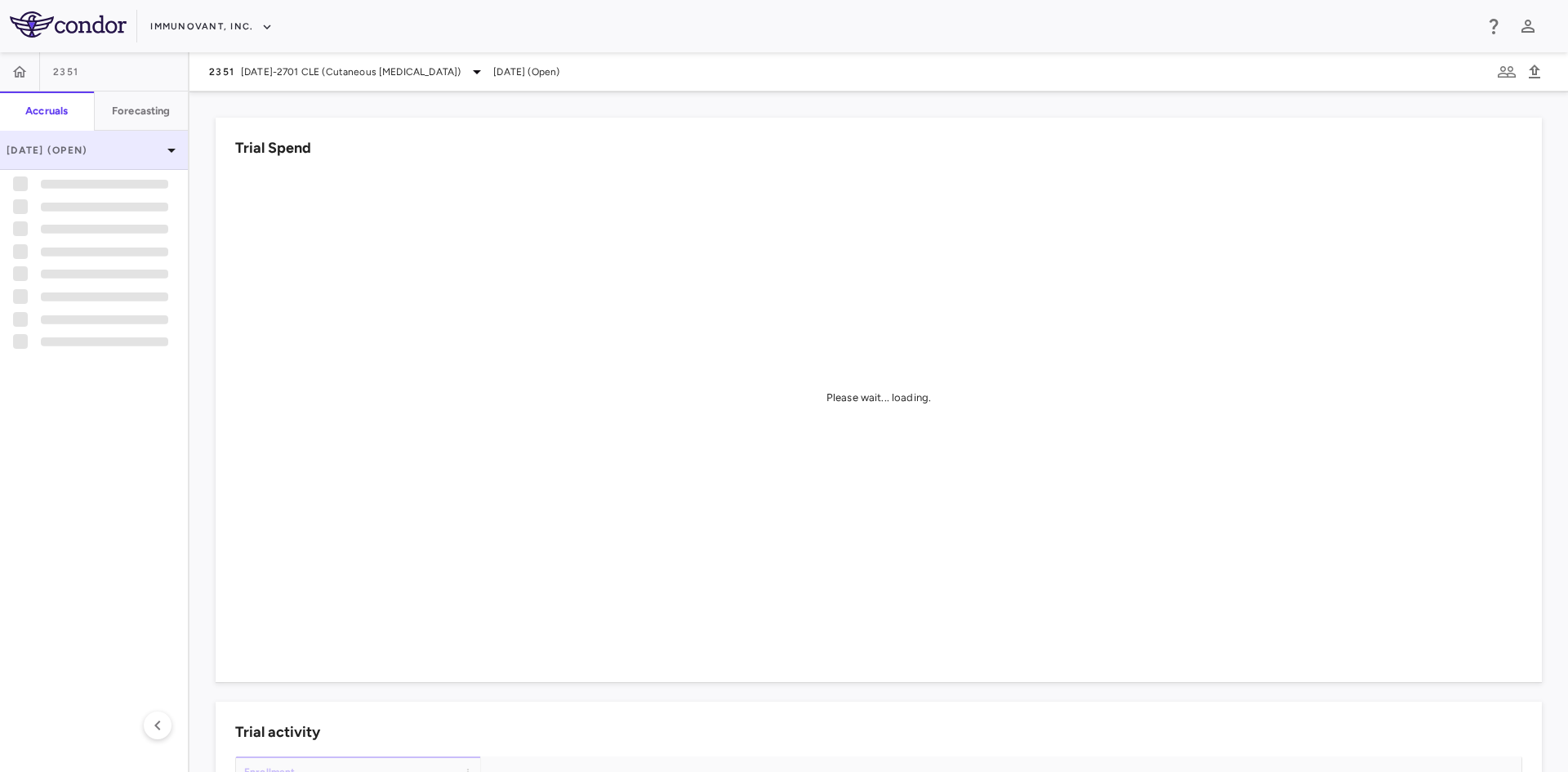
click at [88, 151] on p "[DATE] (Open)" at bounding box center [84, 150] width 155 height 15
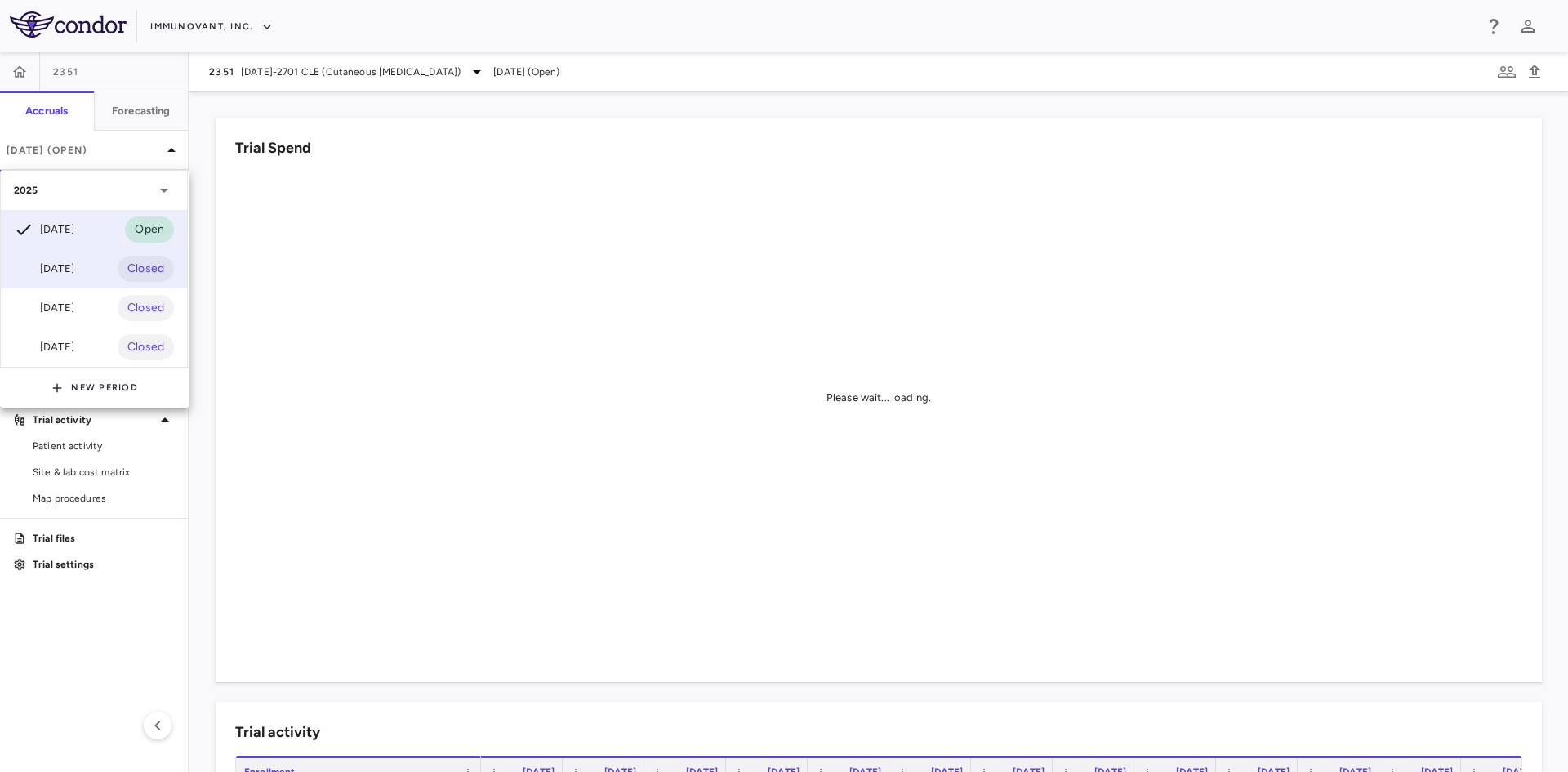
click at [73, 265] on div "[DATE]" at bounding box center [43, 268] width 60 height 19
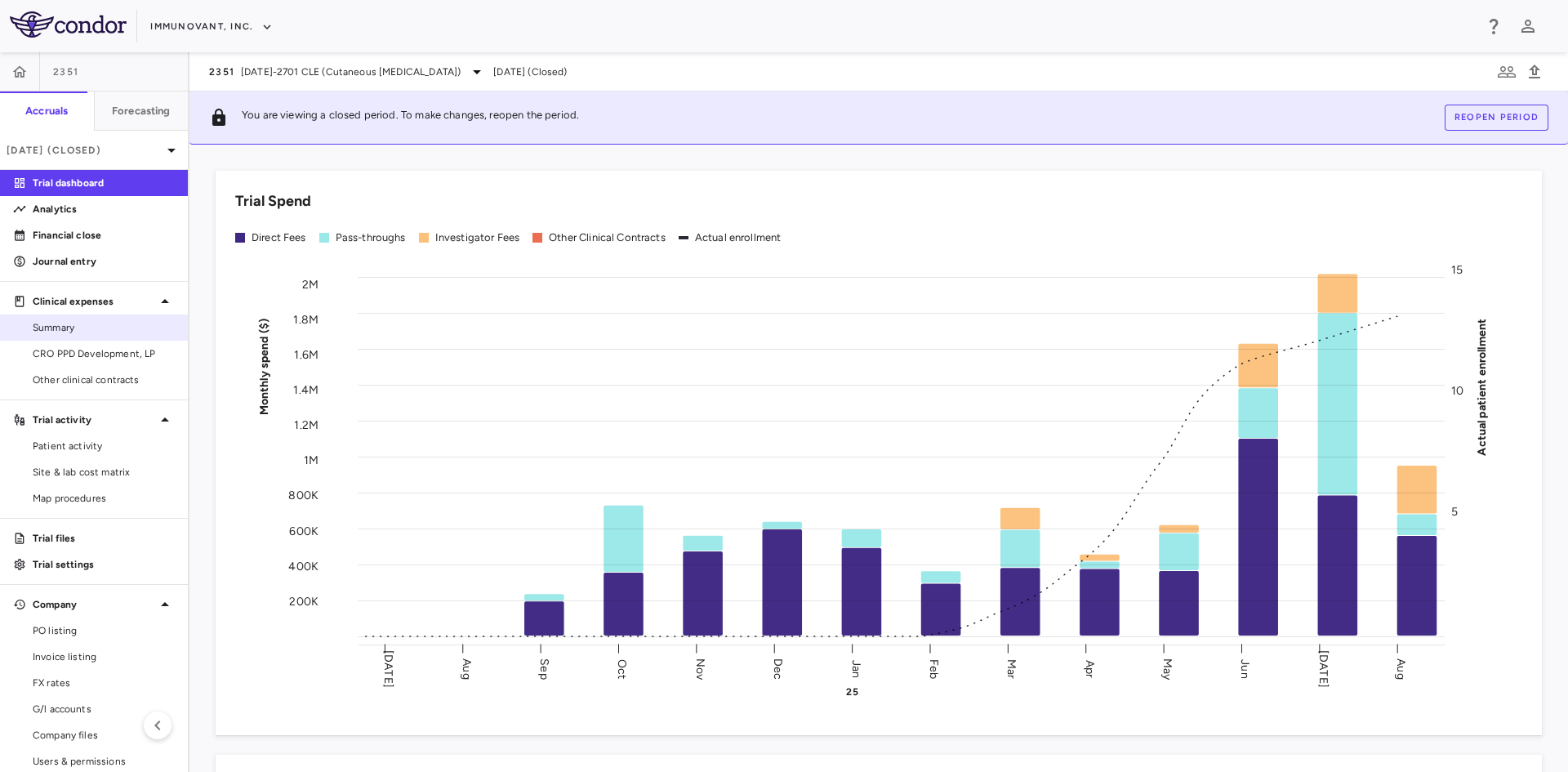
click at [87, 326] on span "Summary" at bounding box center [104, 328] width 142 height 15
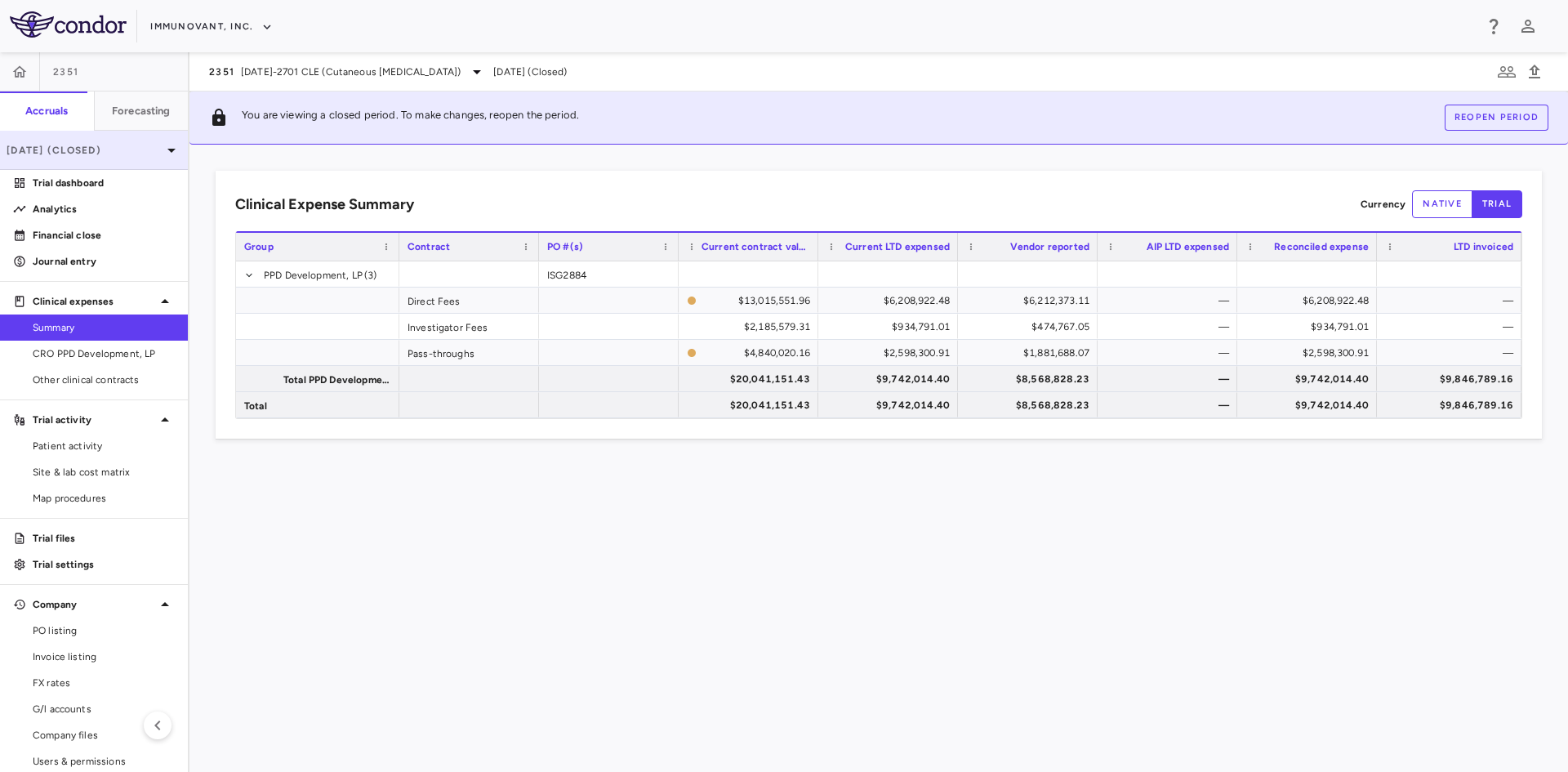
click at [75, 159] on div "[DATE] (Closed)" at bounding box center [93, 150] width 188 height 39
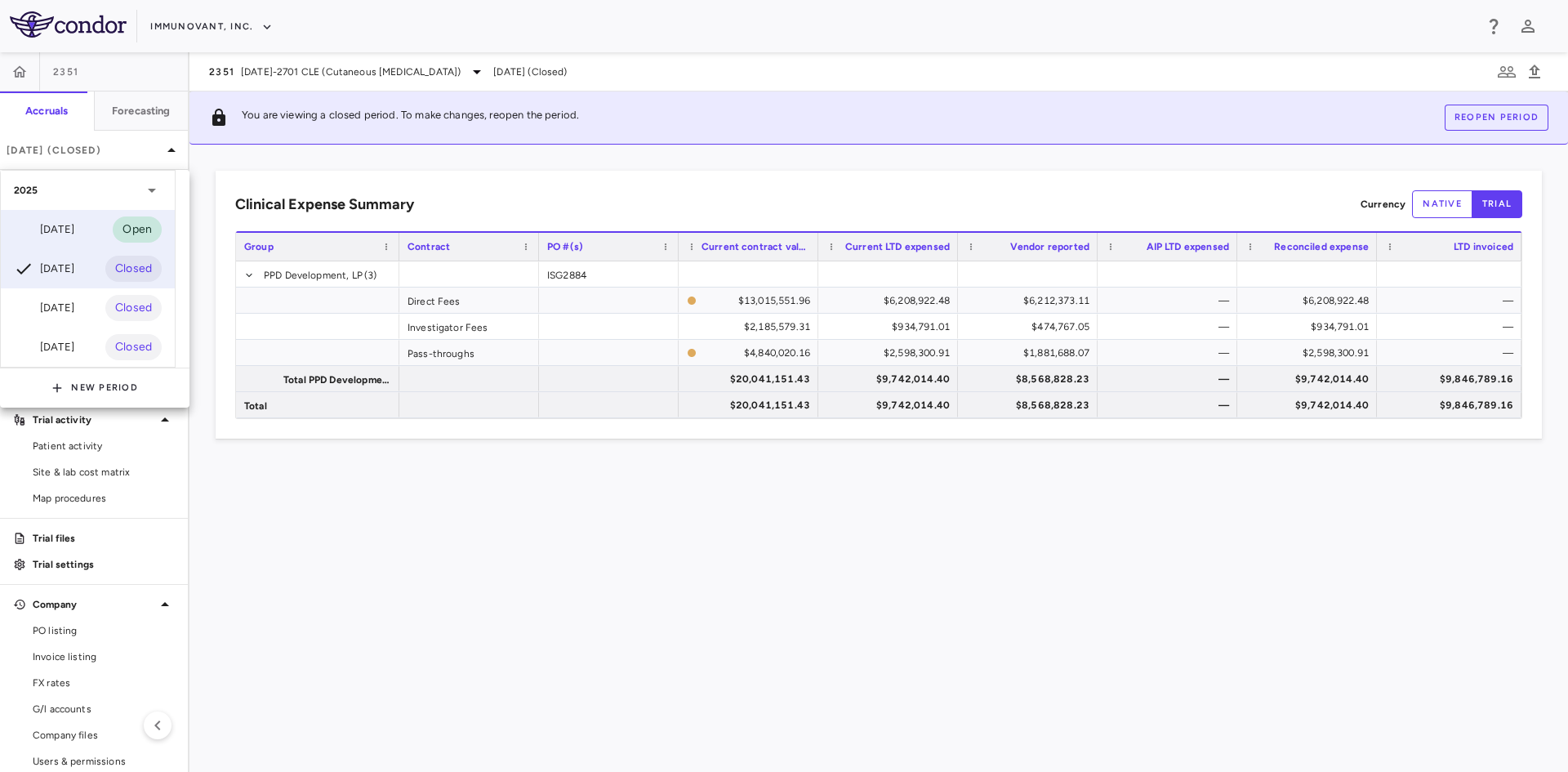
click at [74, 237] on div "[DATE]" at bounding box center [43, 229] width 60 height 19
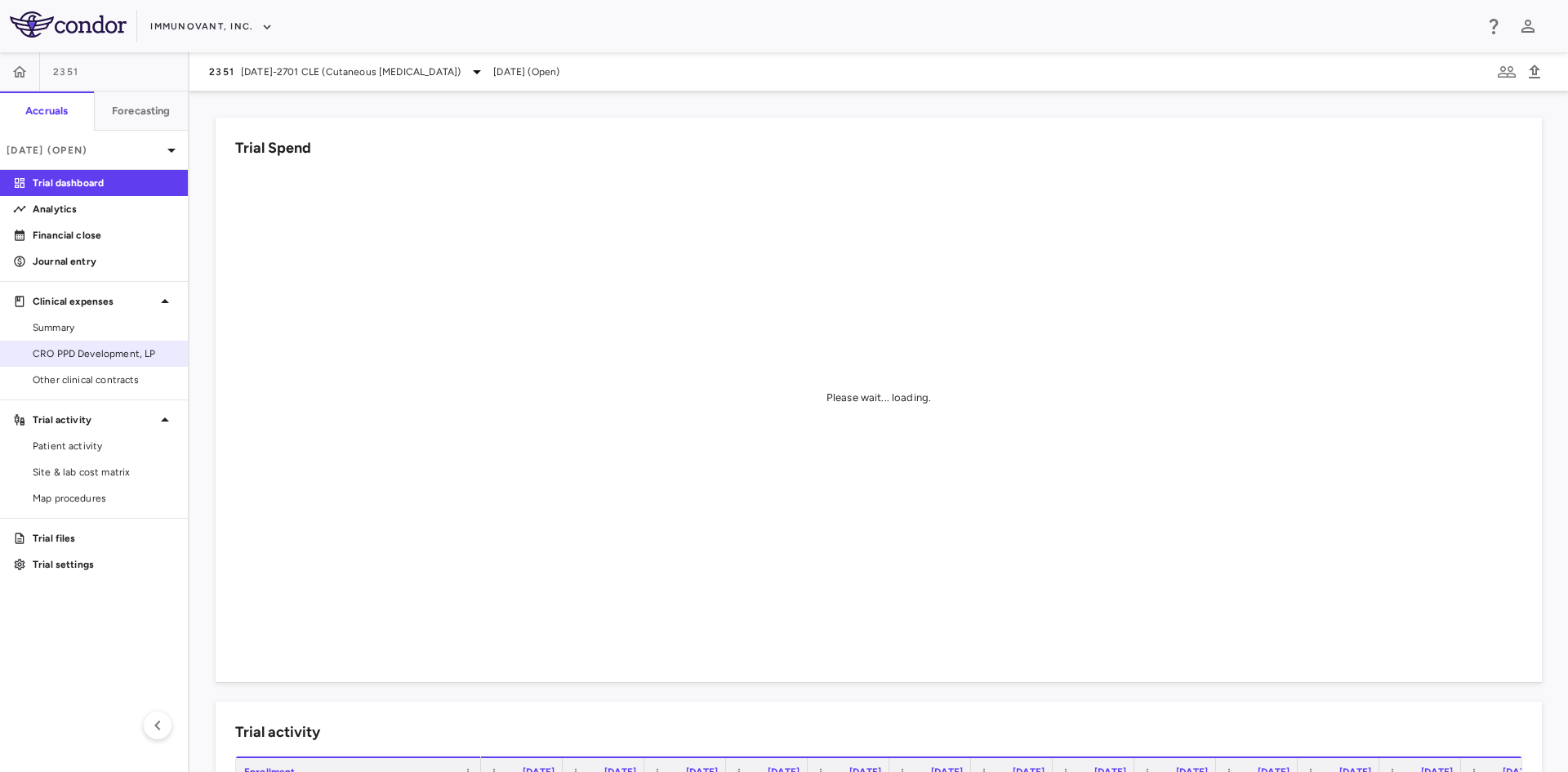
click at [79, 349] on span "CRO PPD Development, LP" at bounding box center [104, 354] width 142 height 15
